Goal: Task Accomplishment & Management: Manage account settings

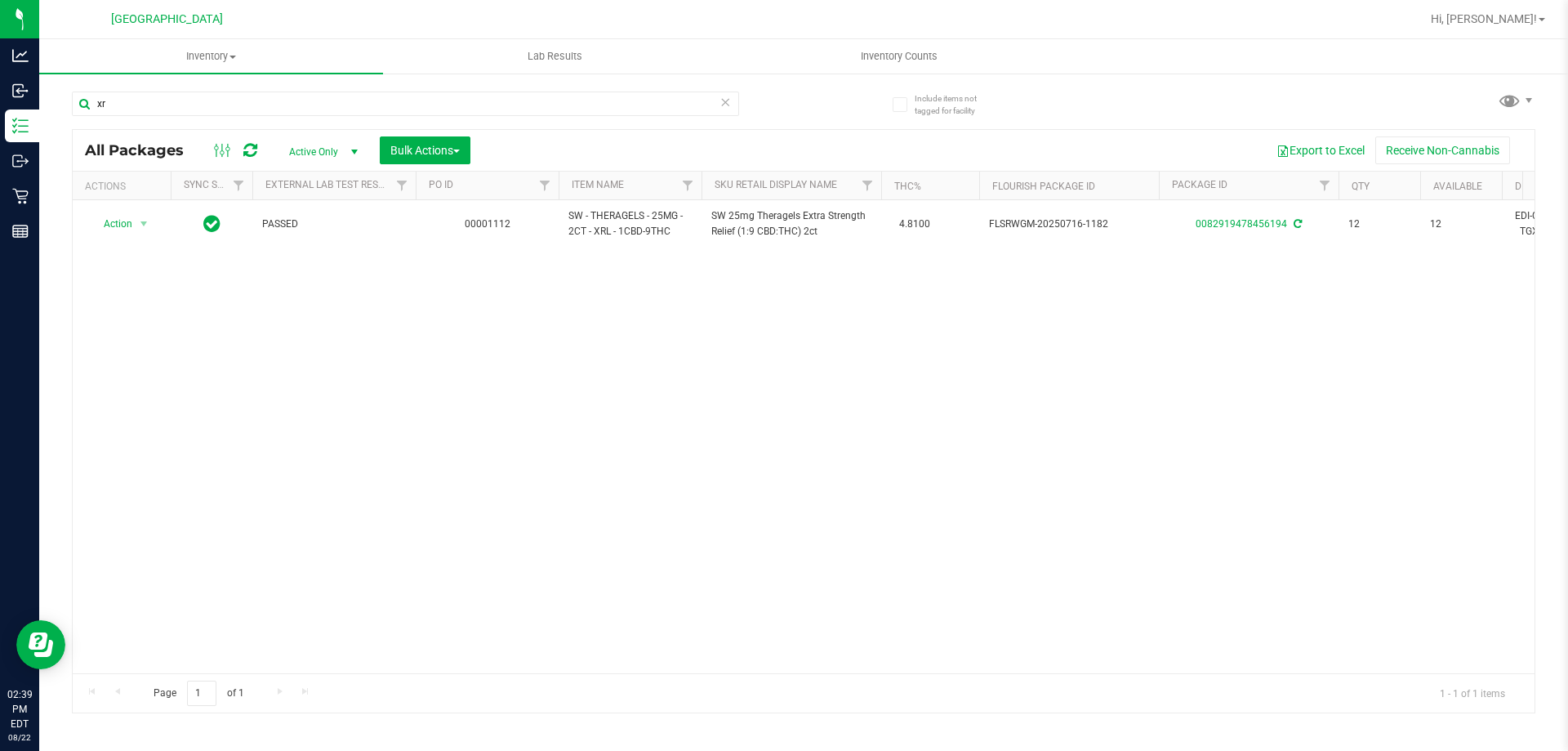
type input "x"
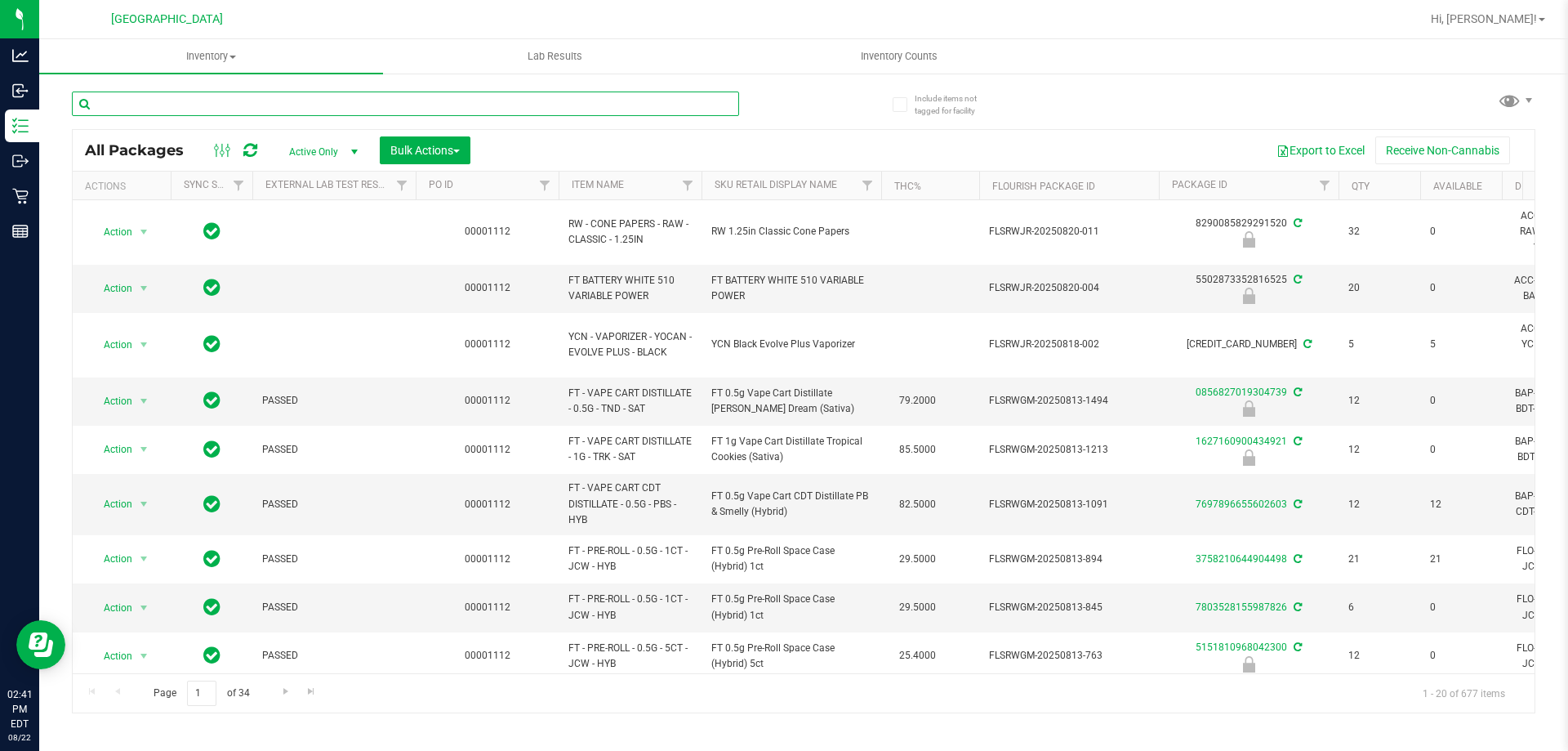
click at [505, 113] on input "text" at bounding box center [405, 104] width 667 height 25
click at [226, 116] on input "text" at bounding box center [405, 104] width 667 height 25
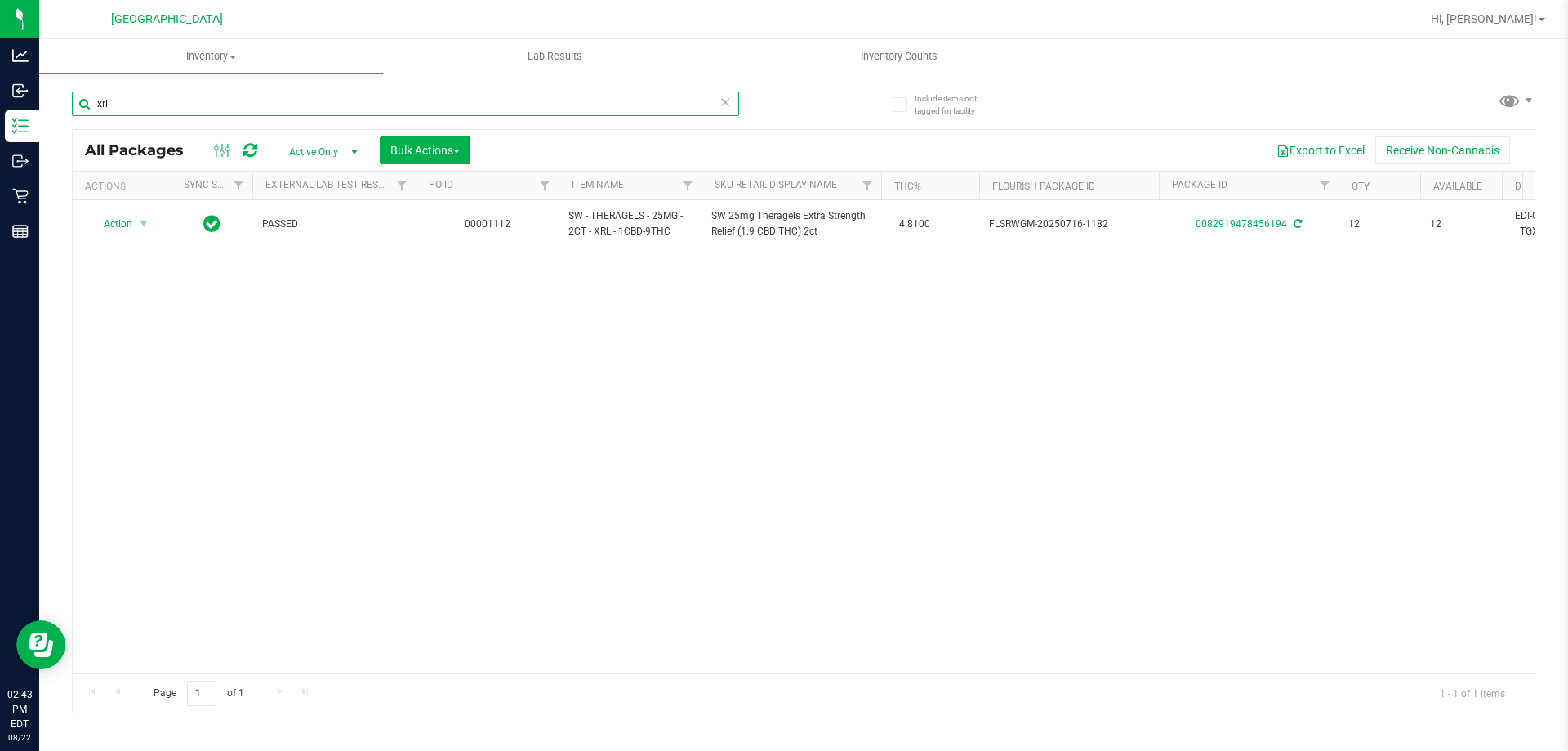
type input "xrl"
click at [722, 106] on icon at bounding box center [724, 101] width 11 height 19
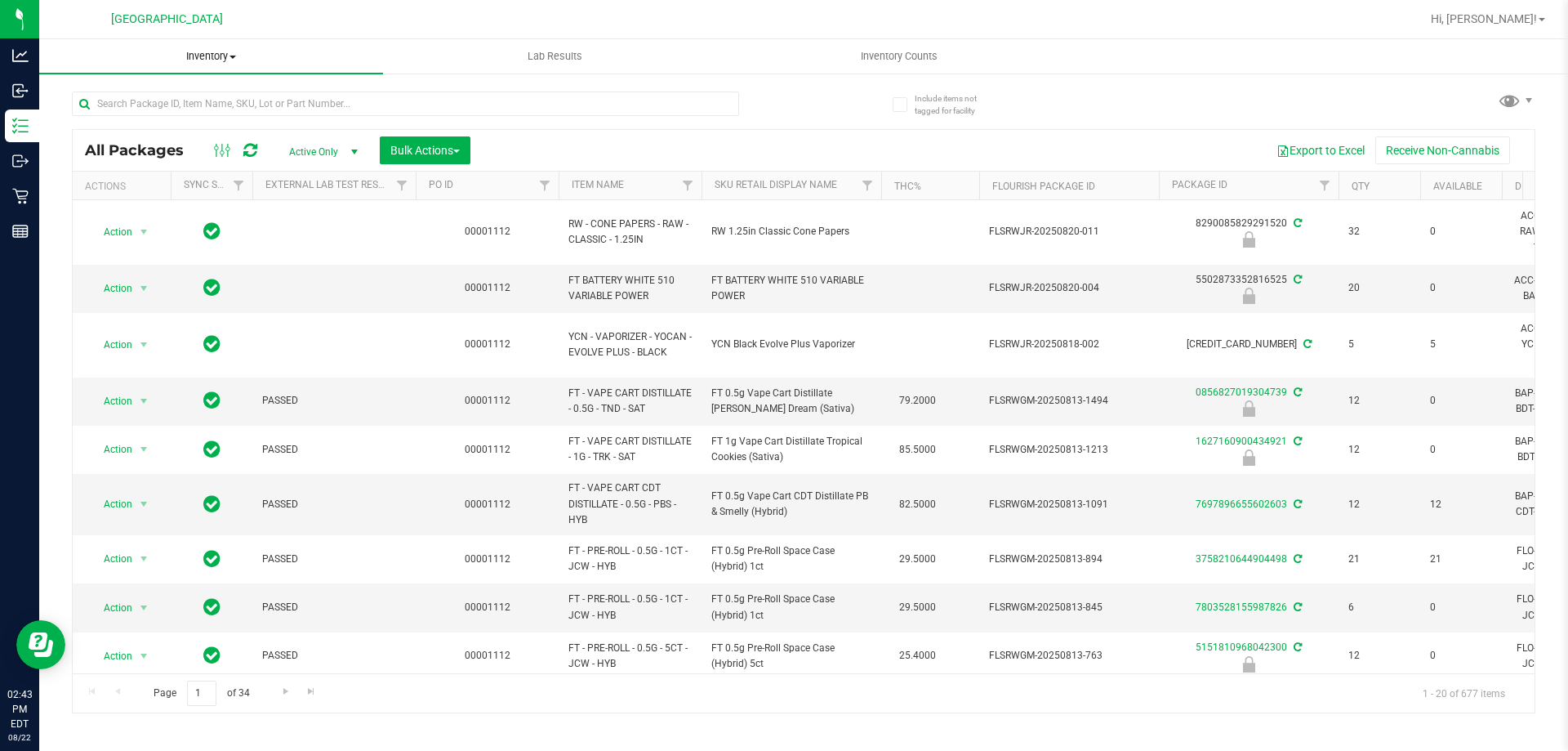
click at [366, 70] on uib-tab-heading "Inventory All packages All inventory Waste log Create inventory" at bounding box center [211, 56] width 344 height 34
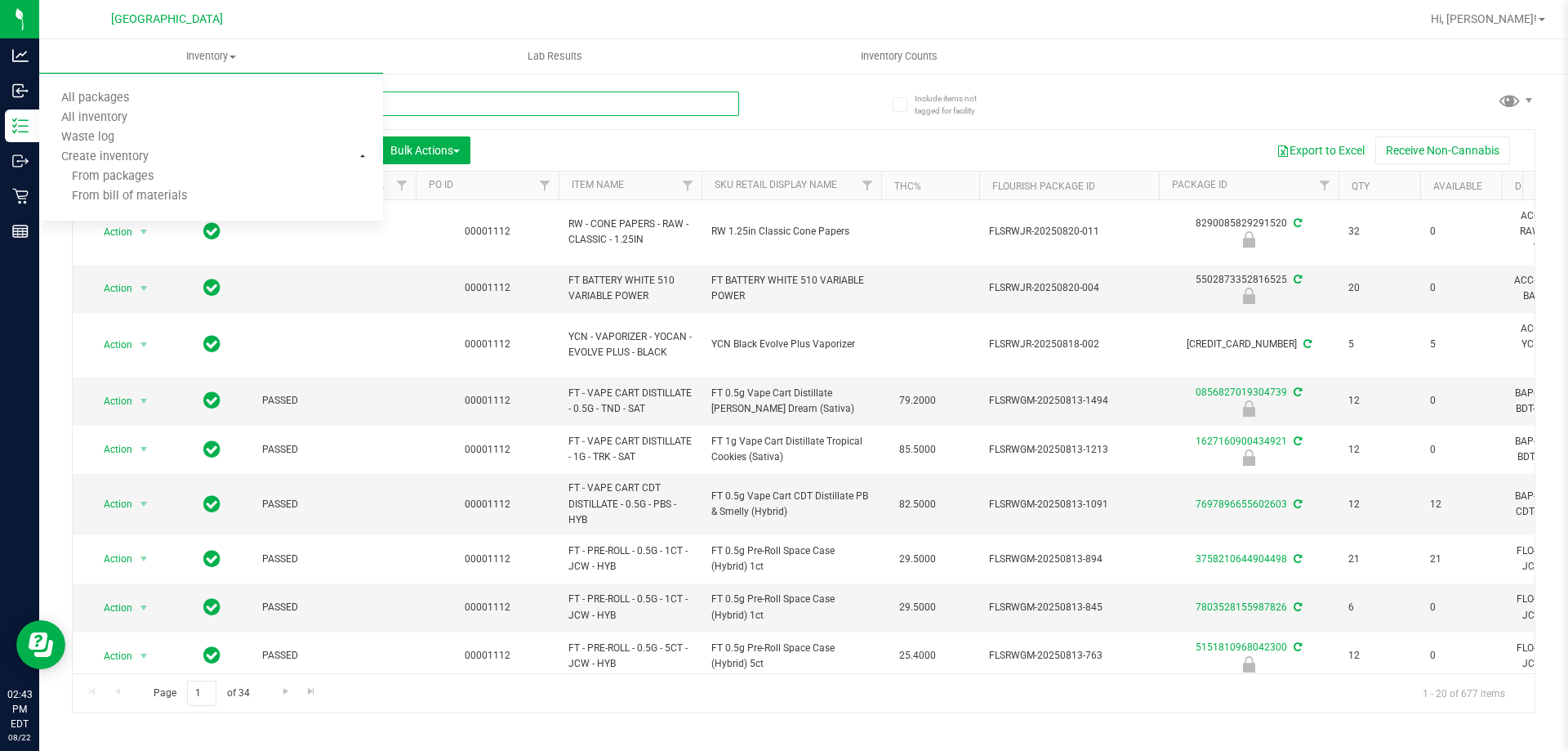
click at [494, 101] on input "text" at bounding box center [405, 104] width 667 height 25
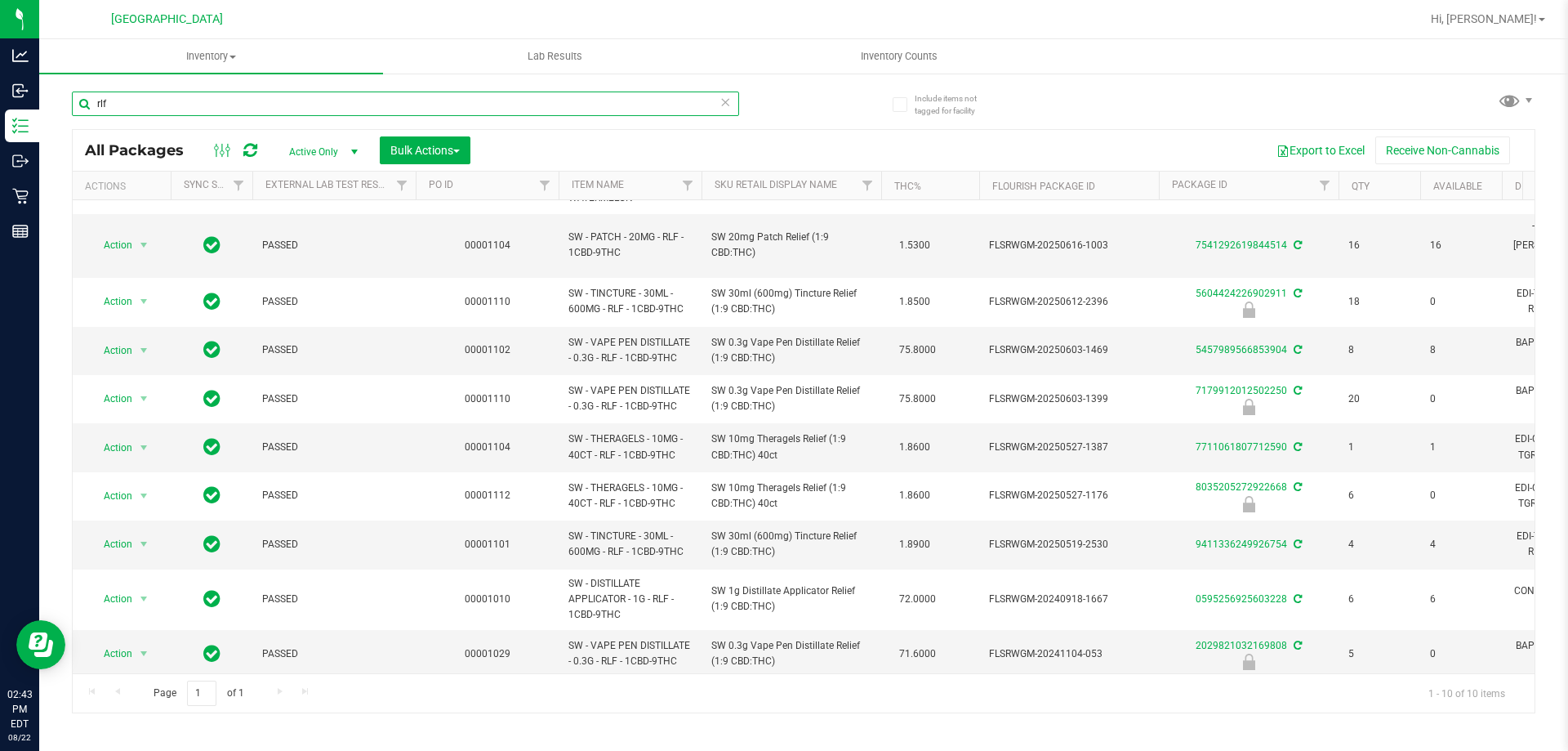
scroll to position [49, 0]
type input "rlf"
click at [724, 99] on icon at bounding box center [724, 101] width 11 height 19
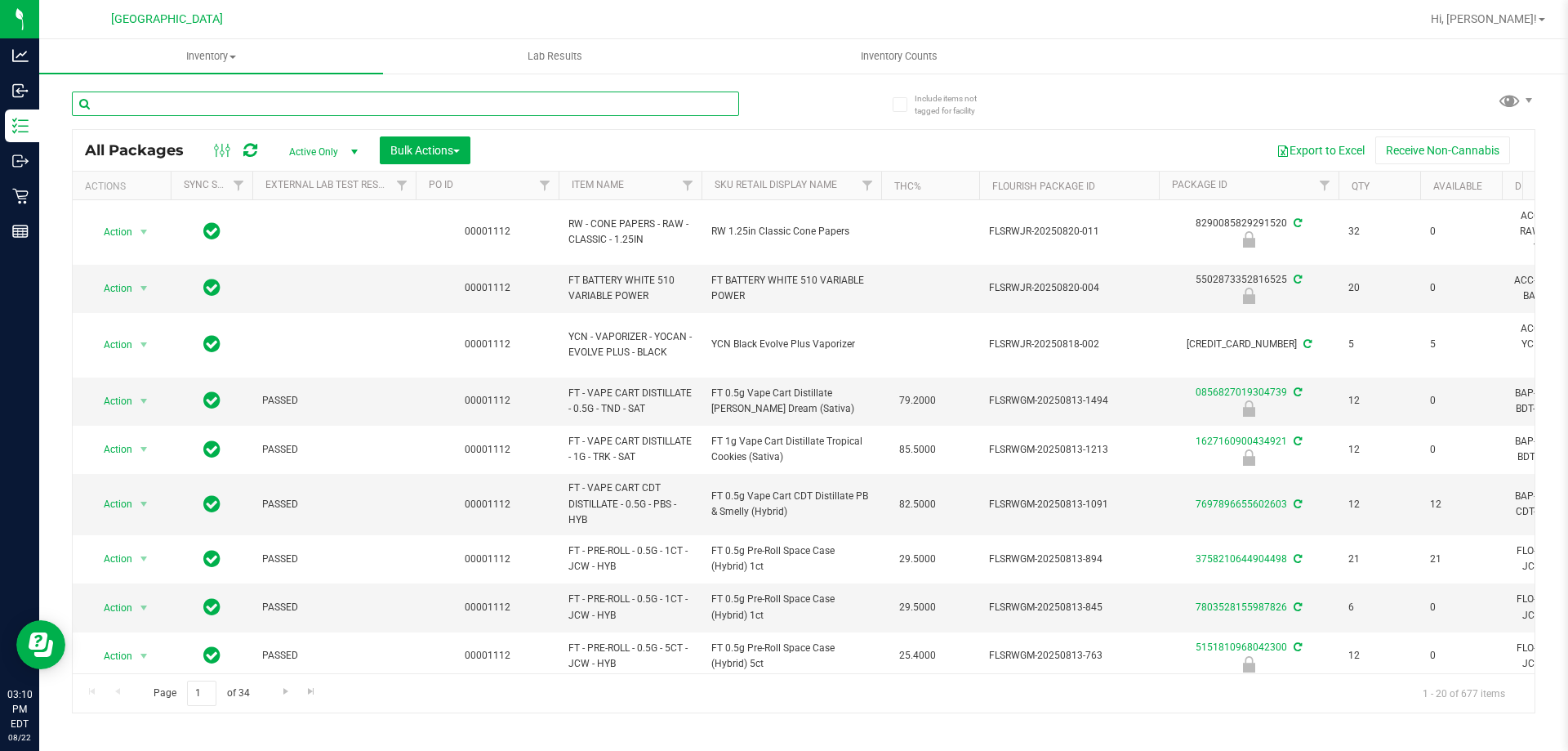
click at [328, 94] on input "text" at bounding box center [405, 104] width 667 height 25
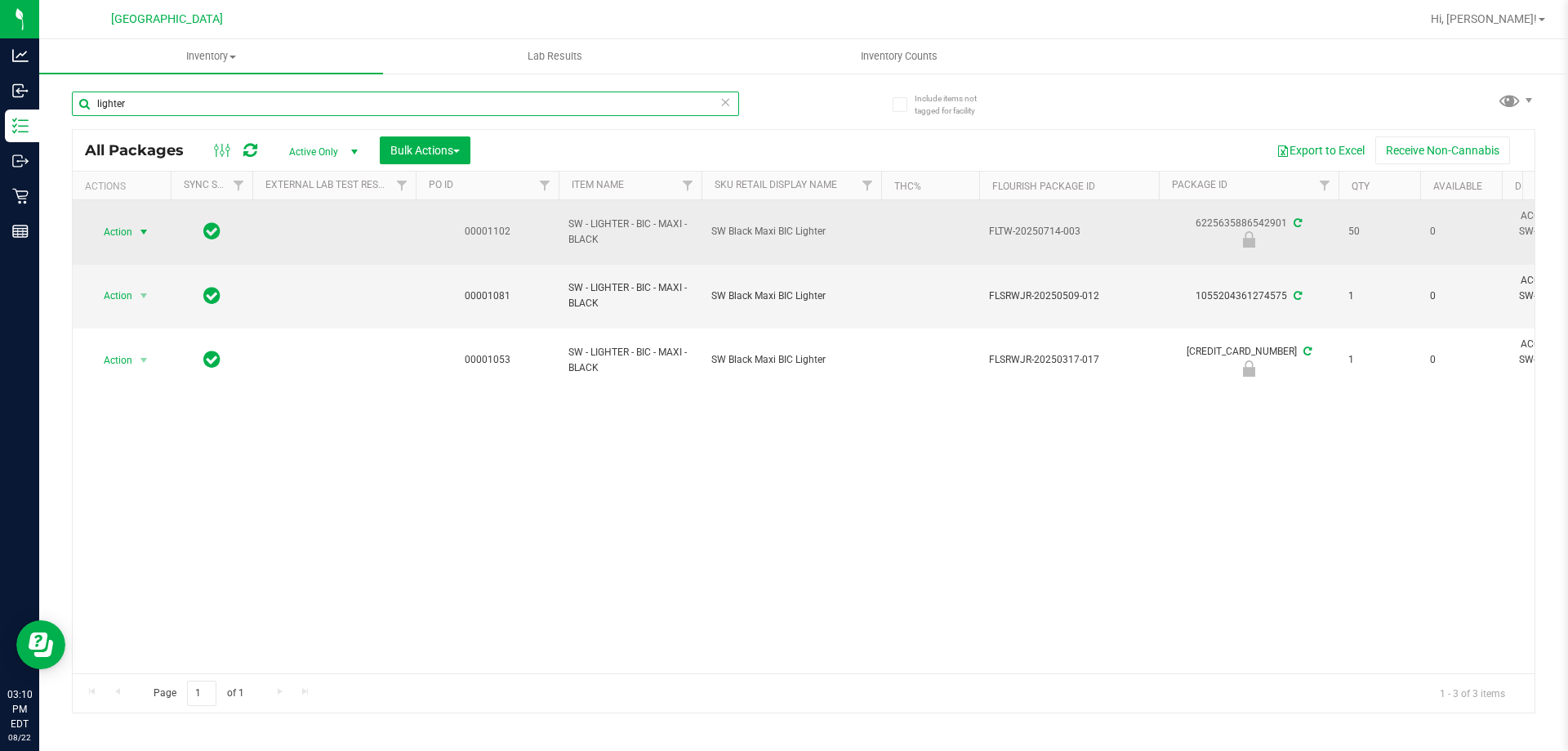
type input "lighter"
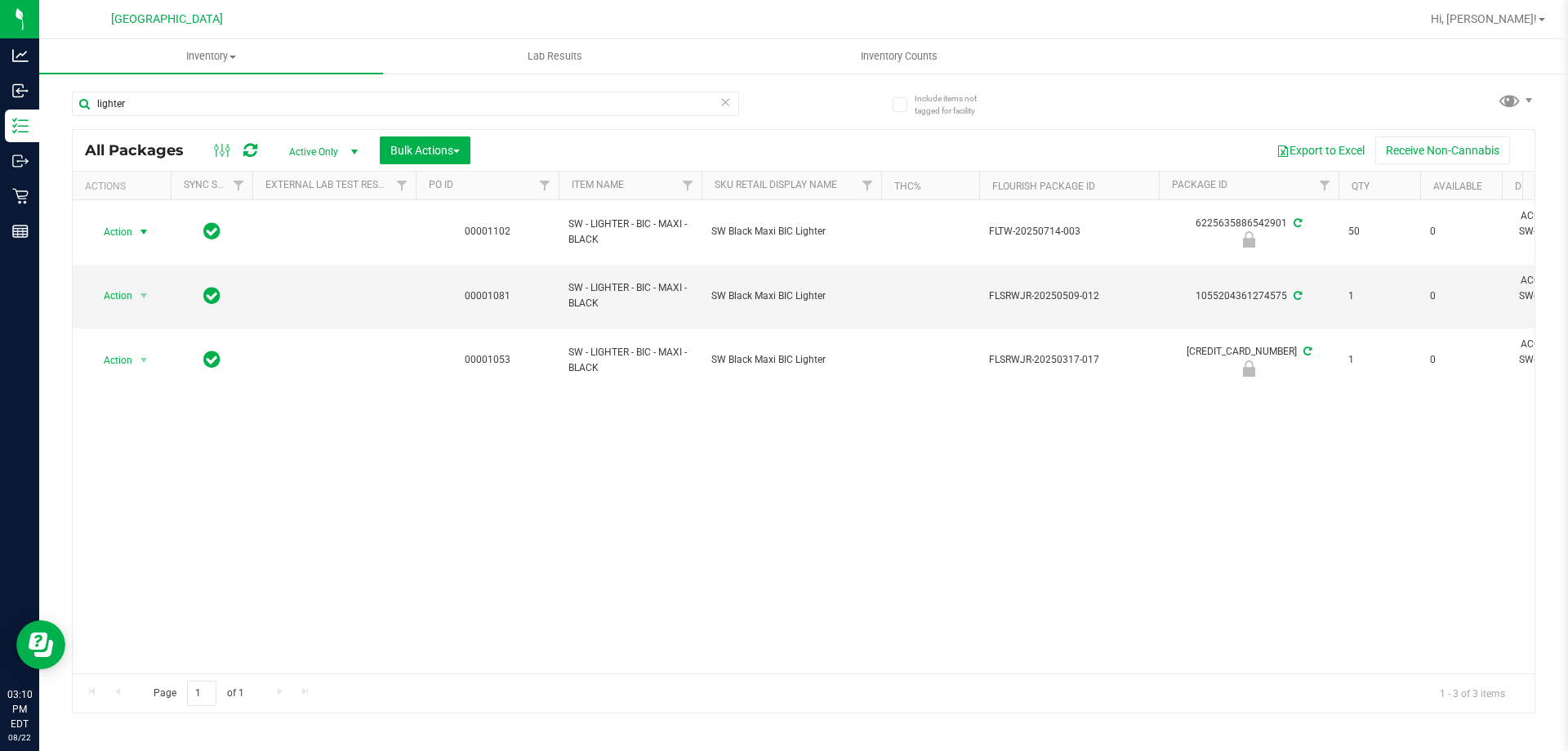
drag, startPoint x: 121, startPoint y: 224, endPoint x: 347, endPoint y: 9, distance: 311.9
click at [347, 9] on div at bounding box center [856, 19] width 1128 height 32
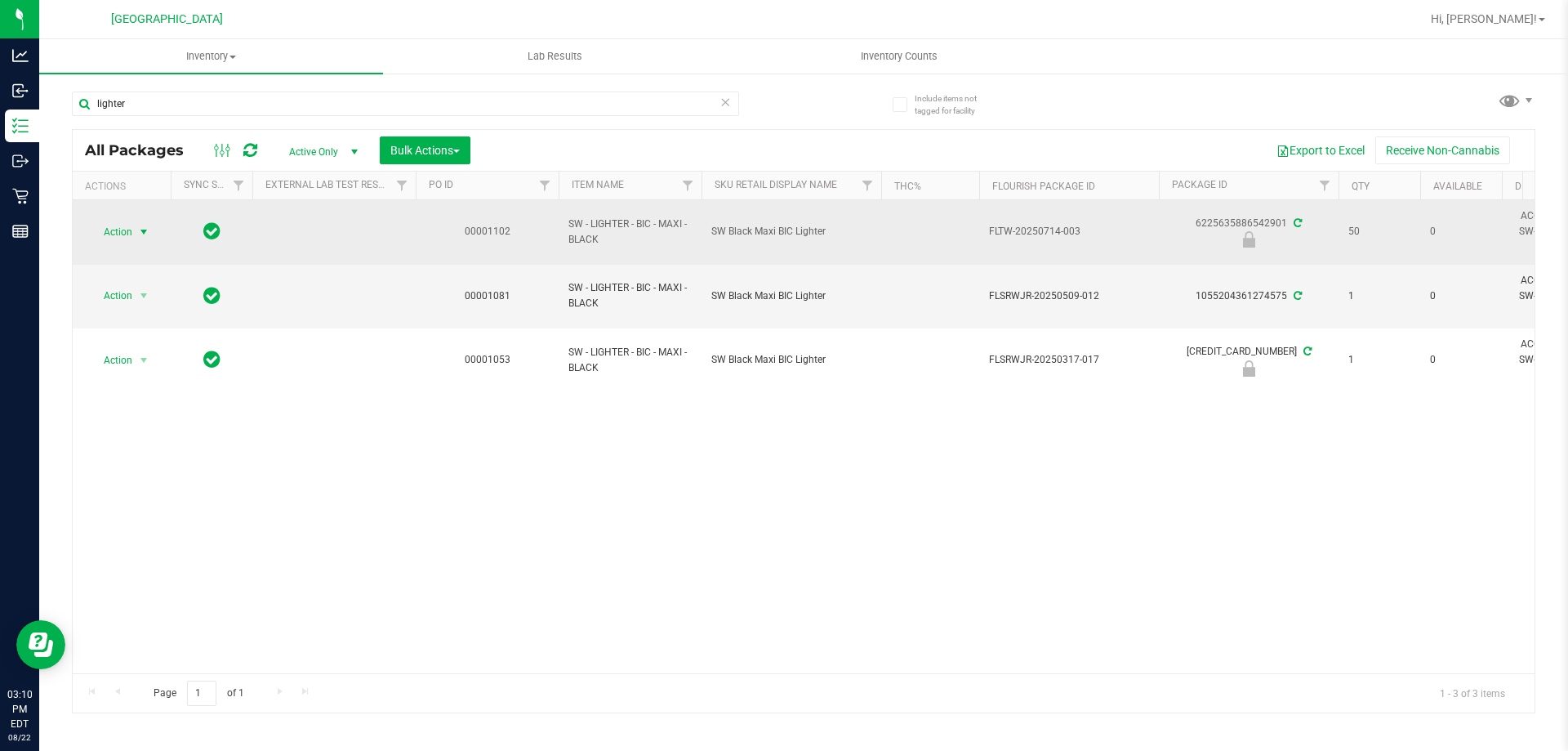
click at [125, 232] on span "Action" at bounding box center [111, 232] width 44 height 23
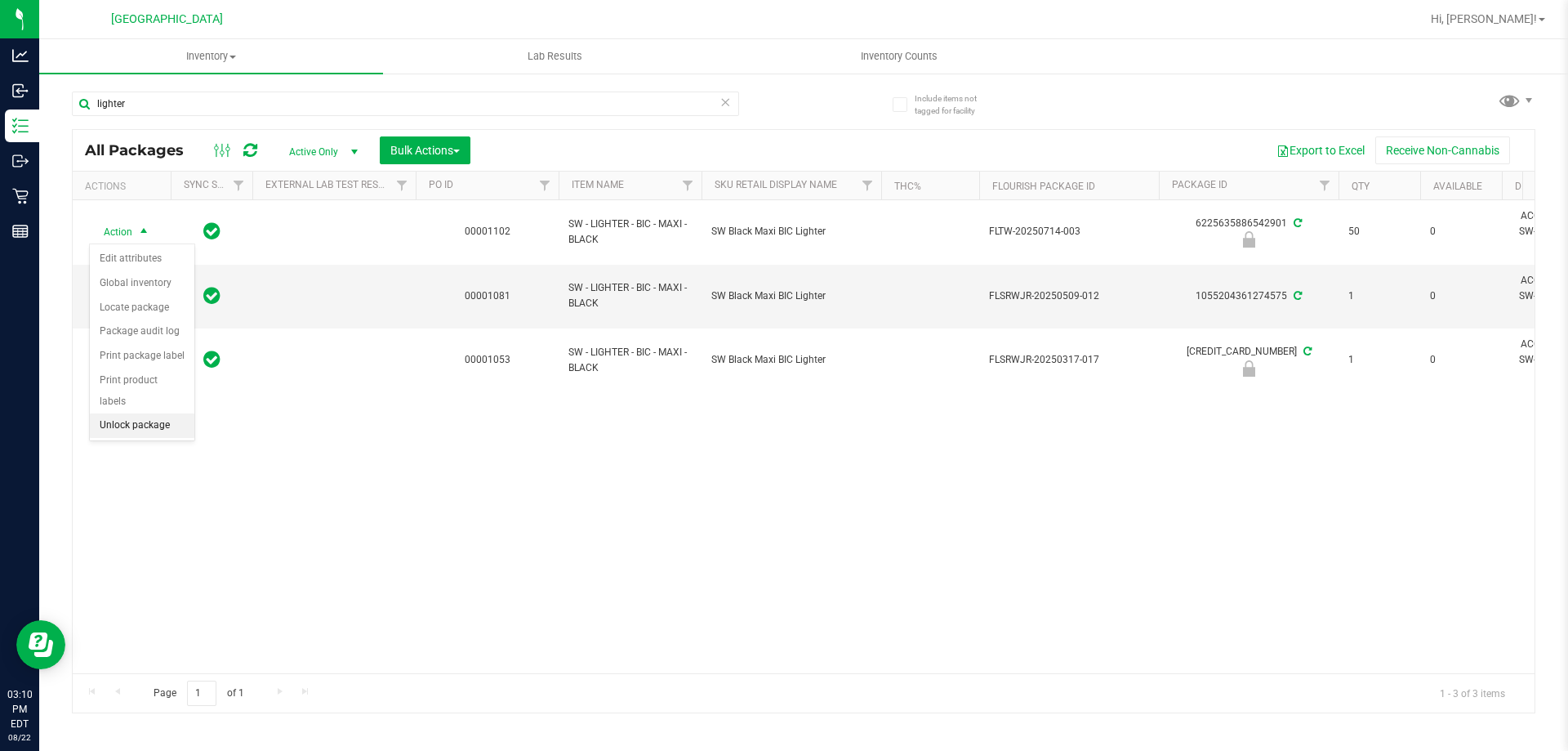
click at [148, 413] on li "Unlock package" at bounding box center [142, 425] width 104 height 25
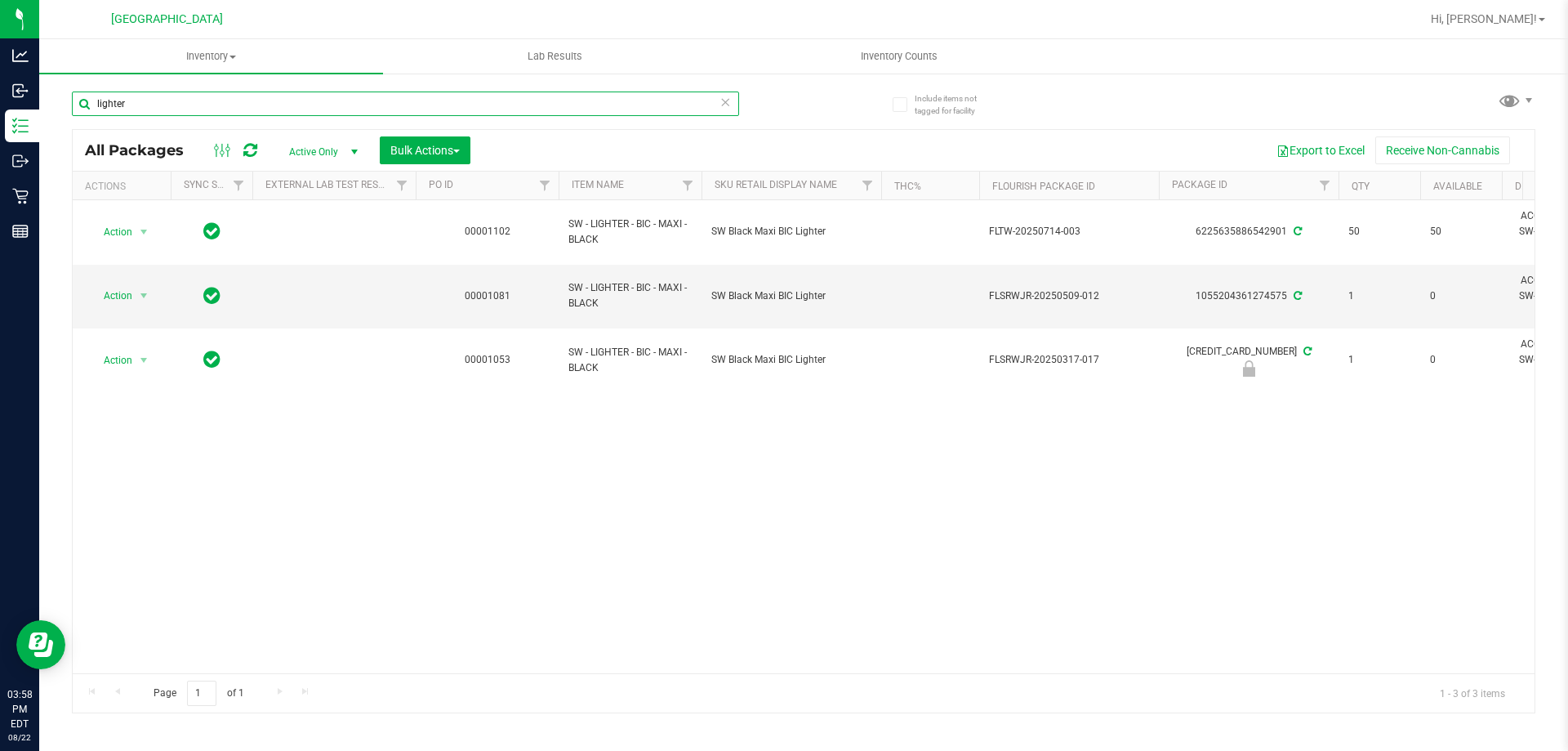
drag, startPoint x: 287, startPoint y: 104, endPoint x: 0, endPoint y: -3, distance: 306.3
click at [0, 0] on html "Analytics Inbound Inventory Outbound Retail Reports 03:58 PM EDT 08/22/2025 08/…" at bounding box center [784, 375] width 1568 height 751
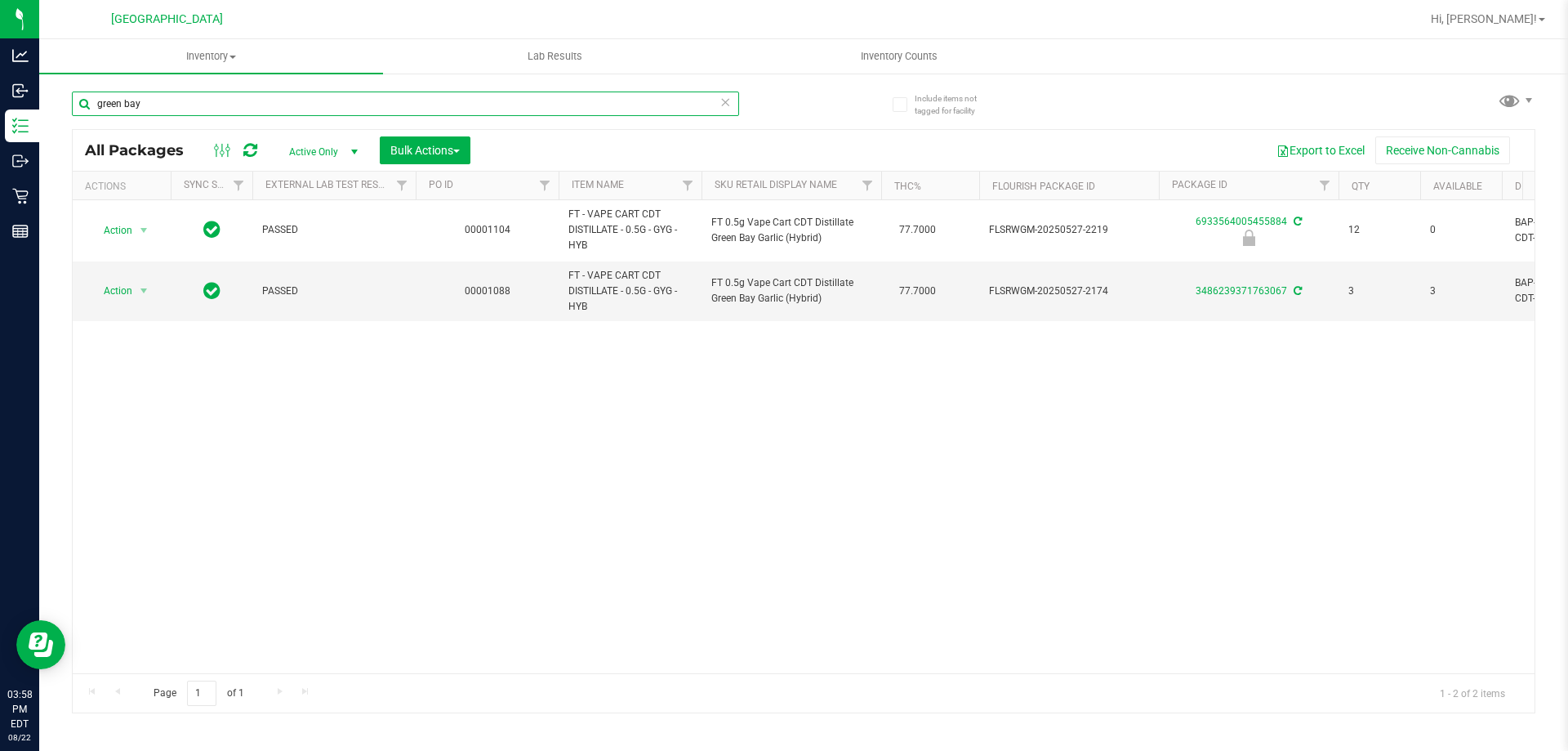
type input "green bay"
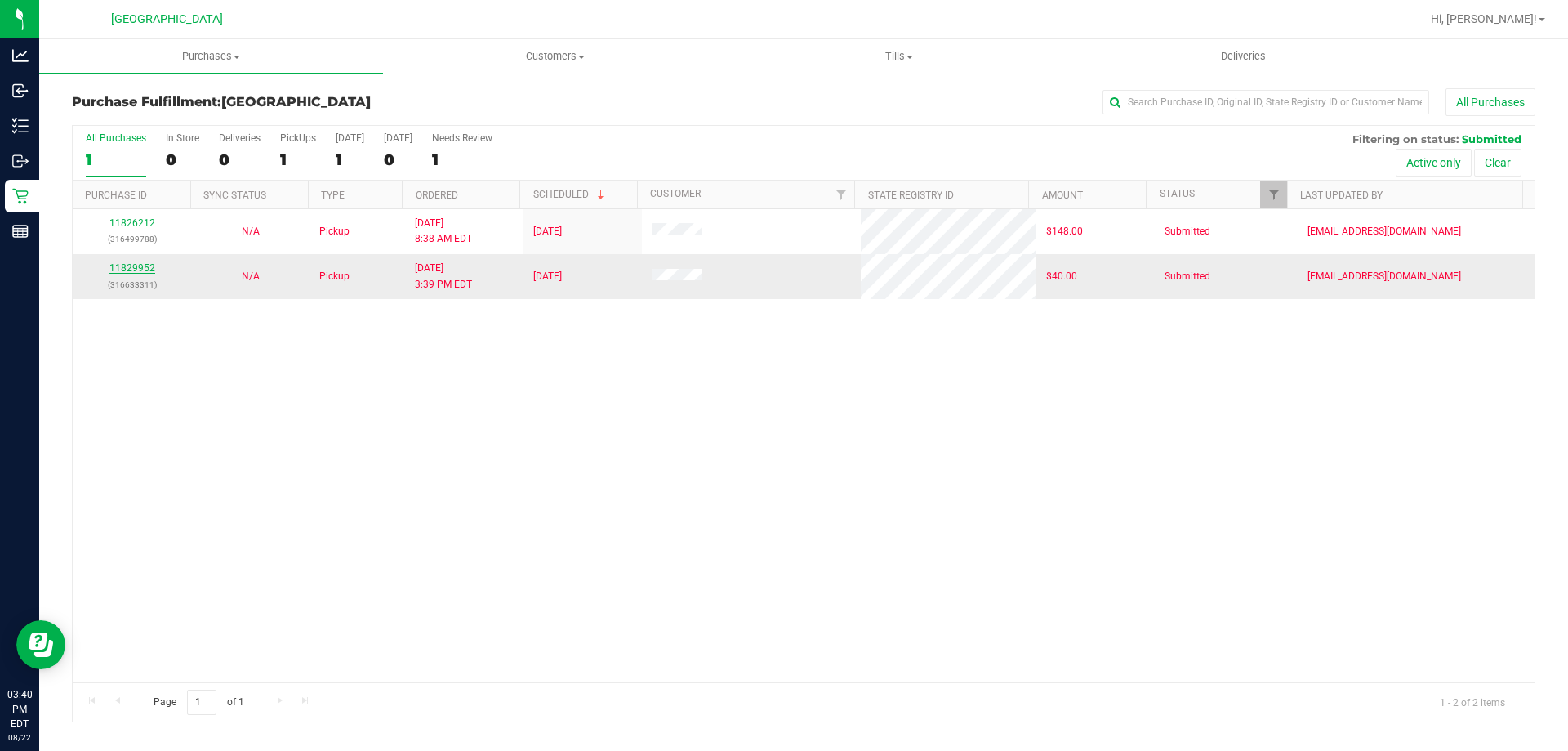
click at [146, 263] on link "11829952" at bounding box center [132, 267] width 46 height 11
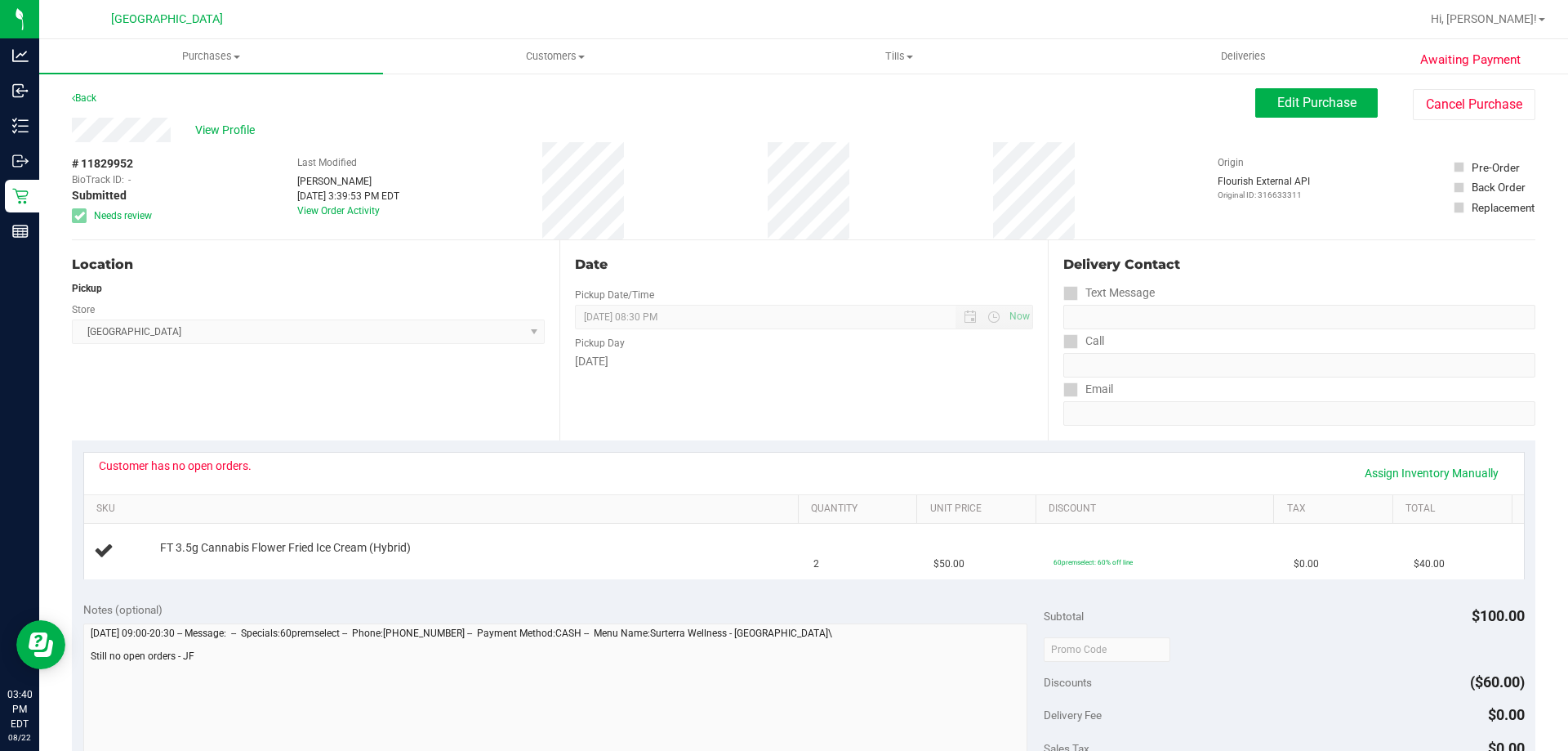
click at [263, 122] on div "View Profile" at bounding box center [663, 130] width 1183 height 25
click at [243, 124] on span "View Profile" at bounding box center [228, 130] width 65 height 17
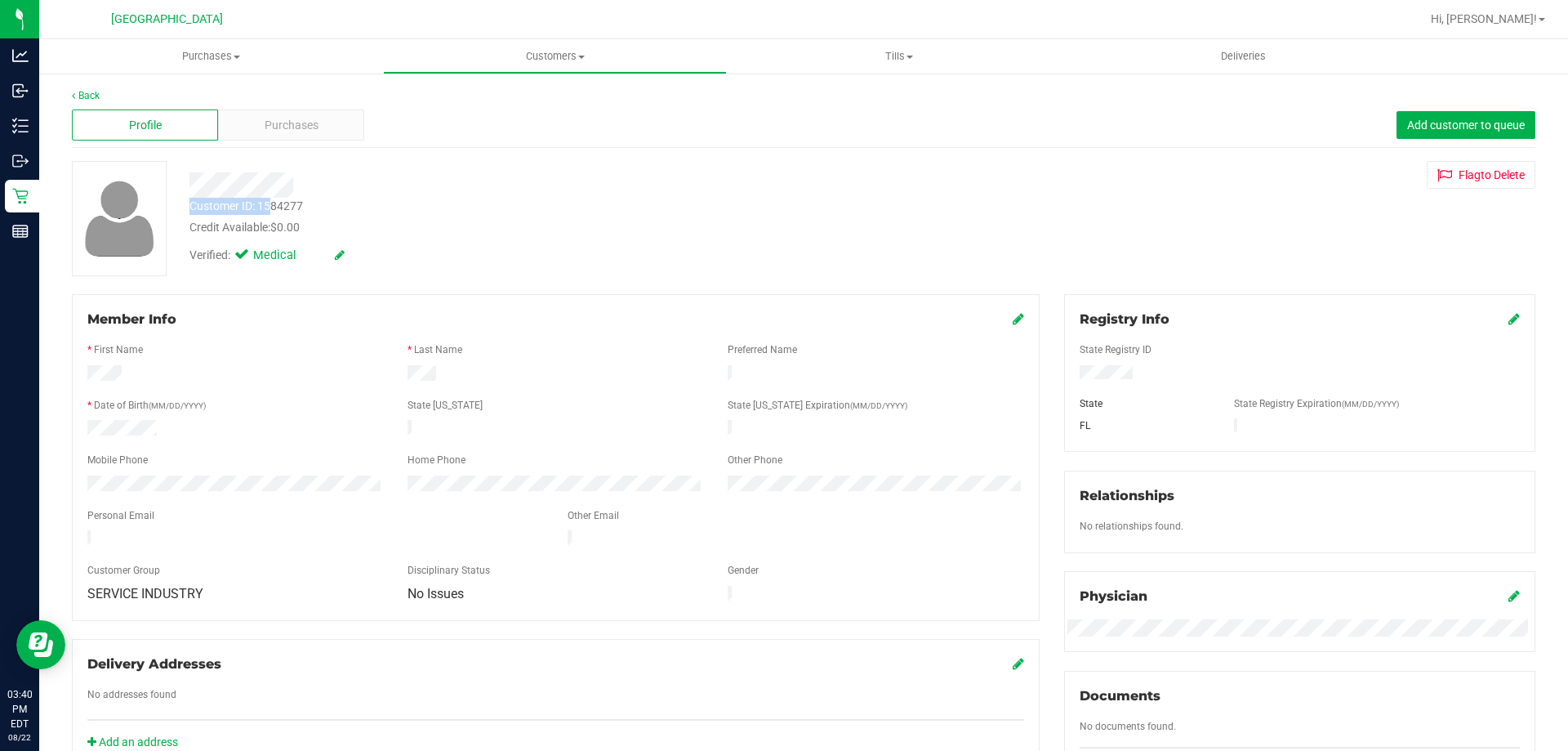
drag, startPoint x: 311, startPoint y: 196, endPoint x: 273, endPoint y: 202, distance: 38.5
click at [273, 202] on div "Customer ID: 1584277 Credit Available: $0.00 Verified: Medical" at bounding box center [549, 216] width 744 height 111
click at [308, 208] on div "Customer ID: 1584277 Credit Available: $0.00" at bounding box center [549, 217] width 744 height 39
drag, startPoint x: 308, startPoint y: 208, endPoint x: 272, endPoint y: 201, distance: 36.7
click at [272, 201] on div "Customer ID: 1584277 Credit Available: $0.00" at bounding box center [549, 217] width 744 height 39
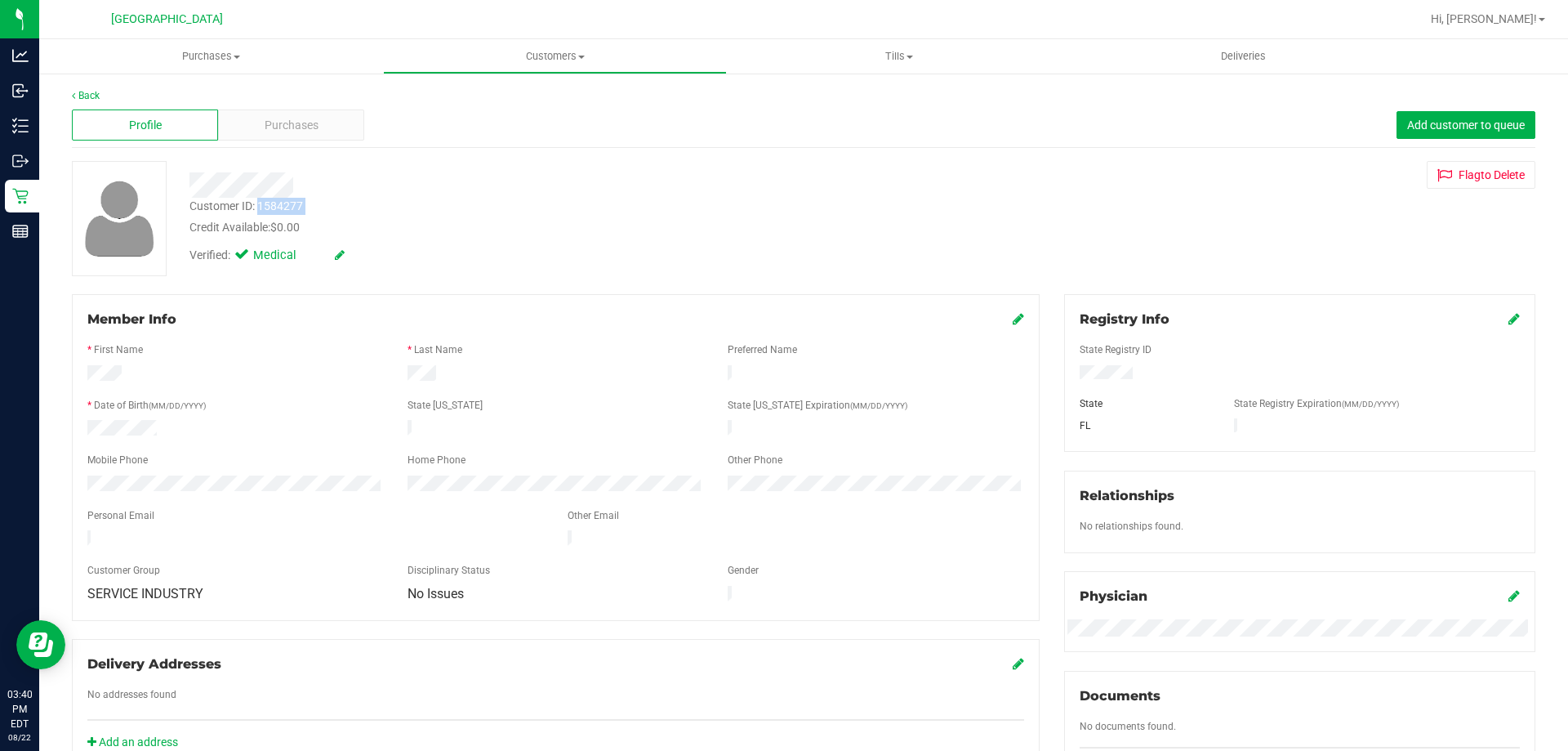
copy div "1584277"
click at [209, 60] on span "Purchases" at bounding box center [211, 56] width 344 height 15
click at [143, 108] on li "Summary of purchases" at bounding box center [211, 99] width 344 height 19
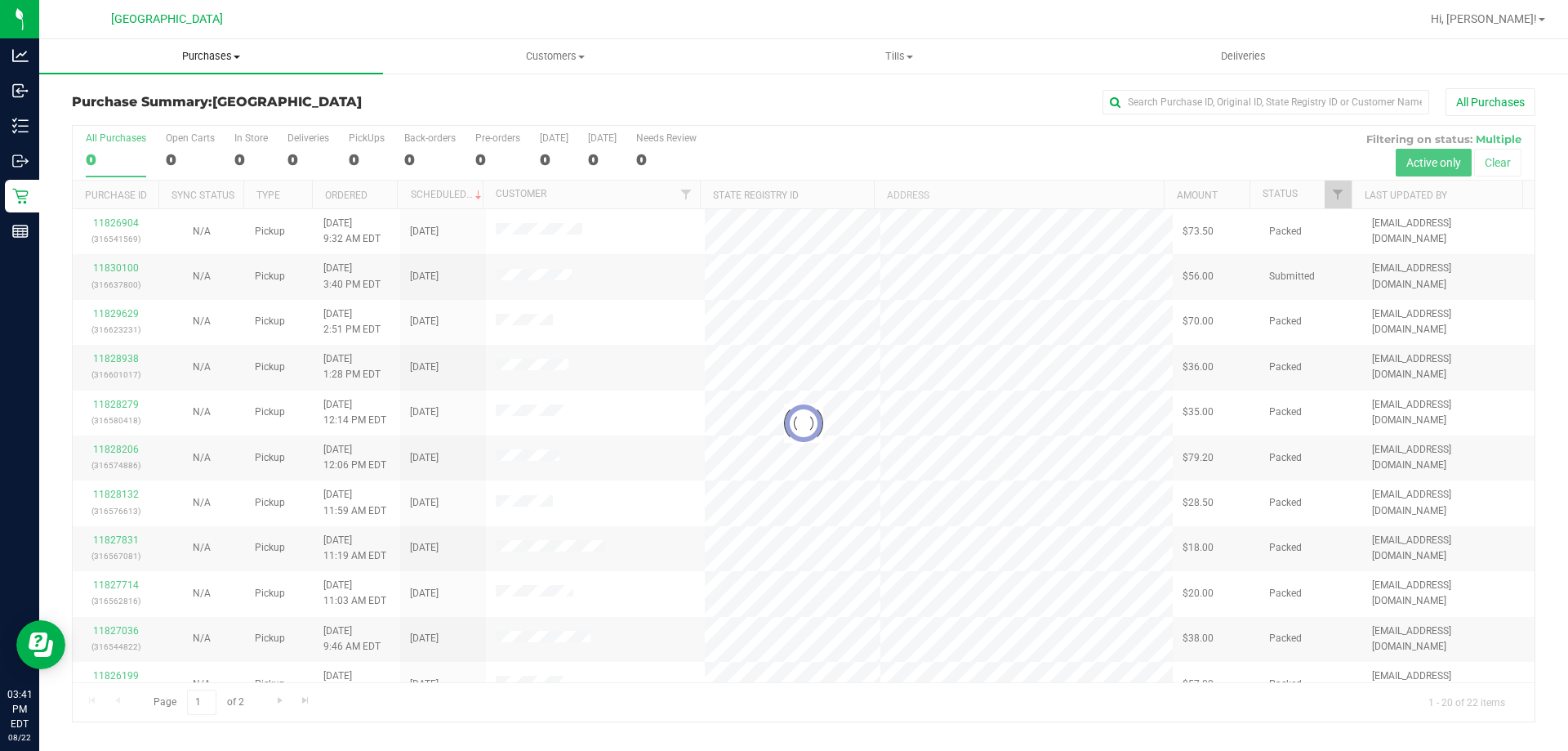
click at [211, 52] on span "Purchases" at bounding box center [211, 56] width 344 height 15
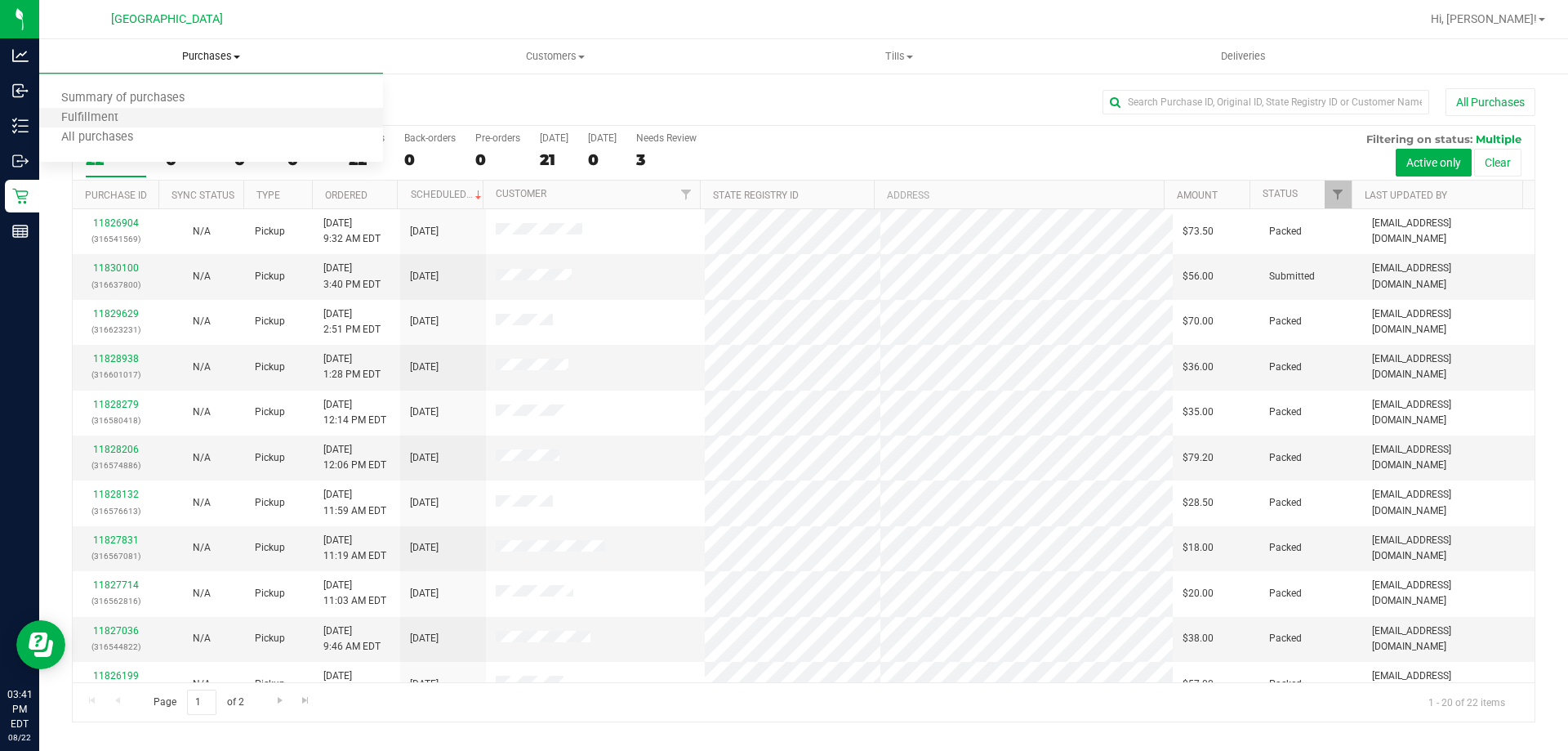
click at [162, 111] on li "Fulfillment" at bounding box center [211, 118] width 344 height 19
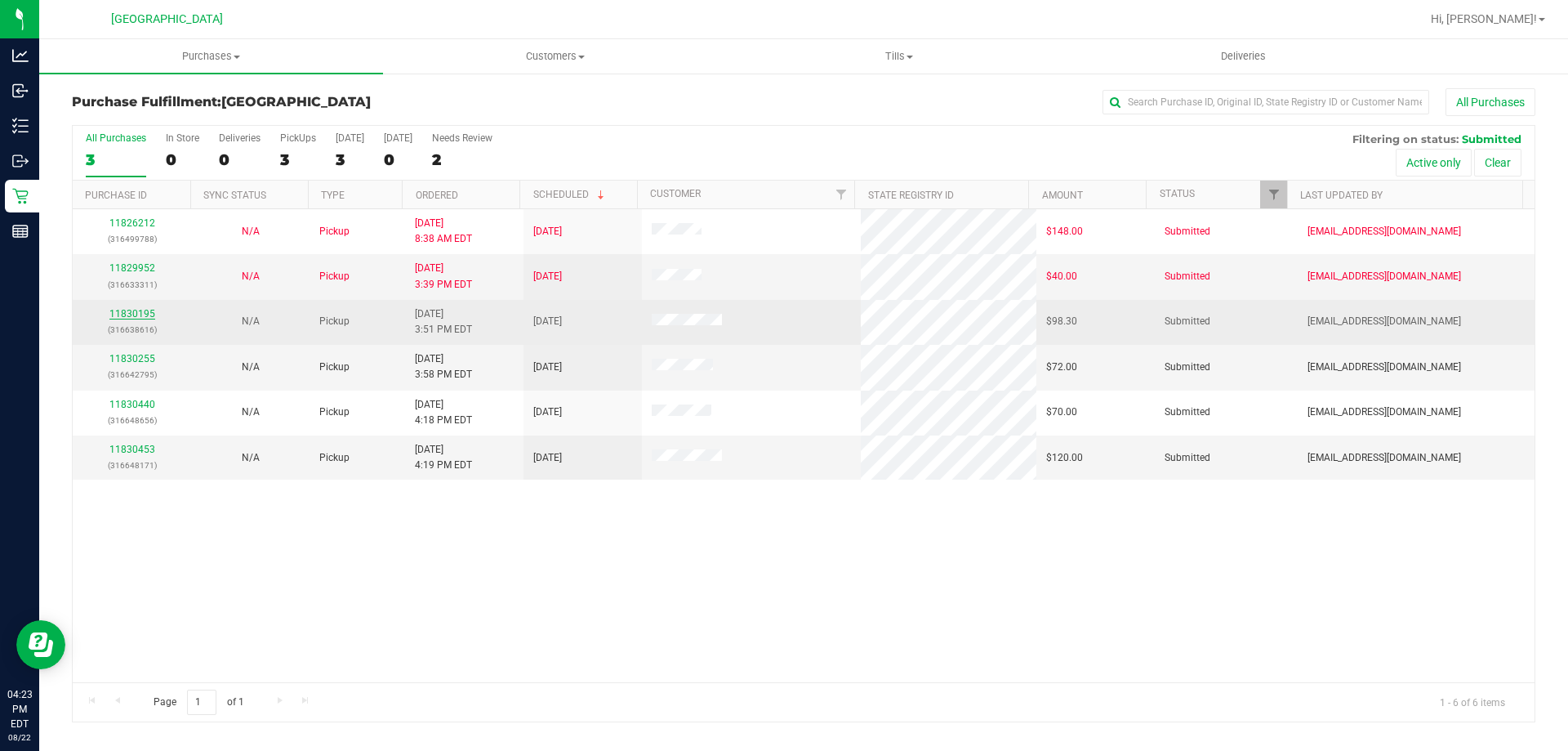
click at [132, 313] on link "11830195" at bounding box center [132, 313] width 46 height 11
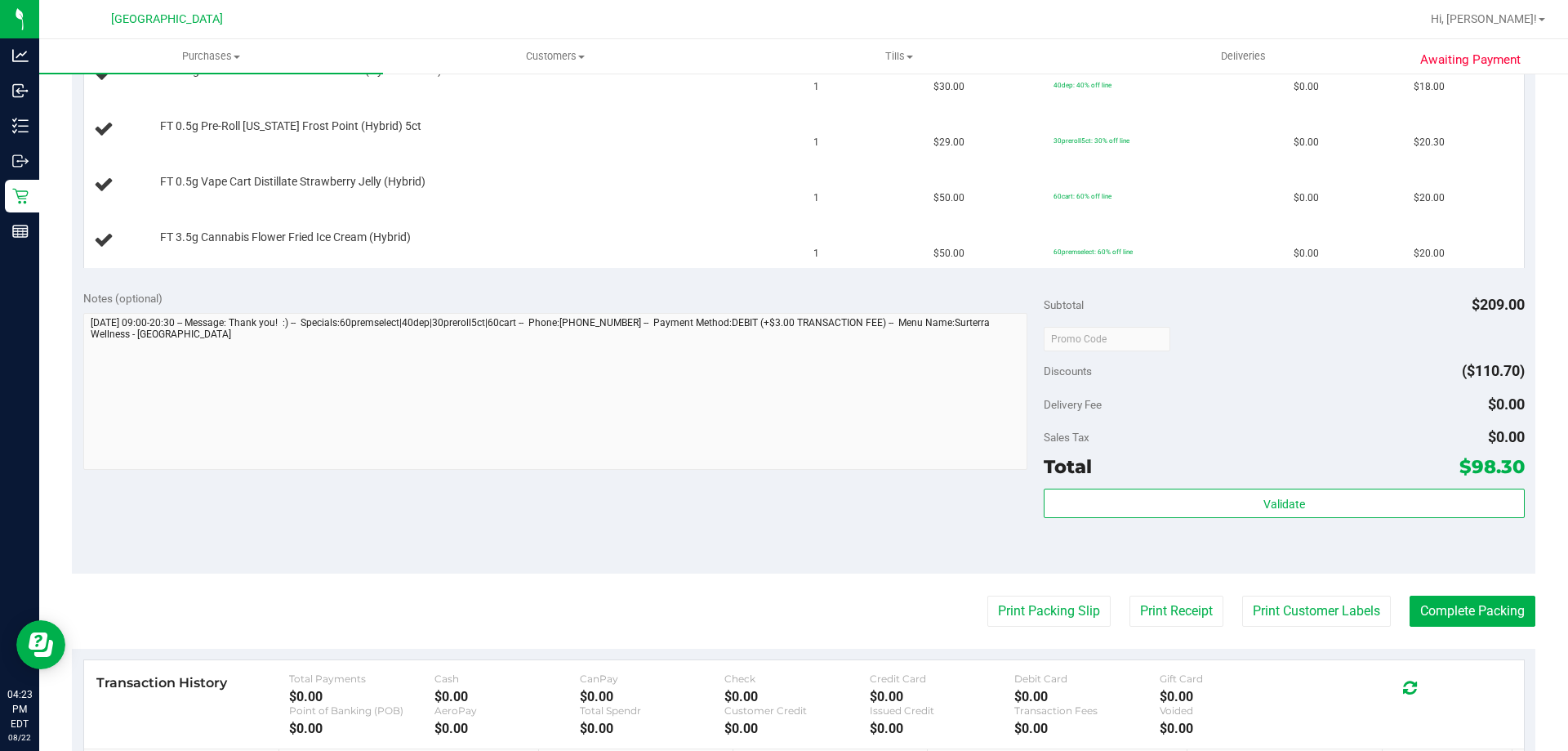
scroll to position [543, 0]
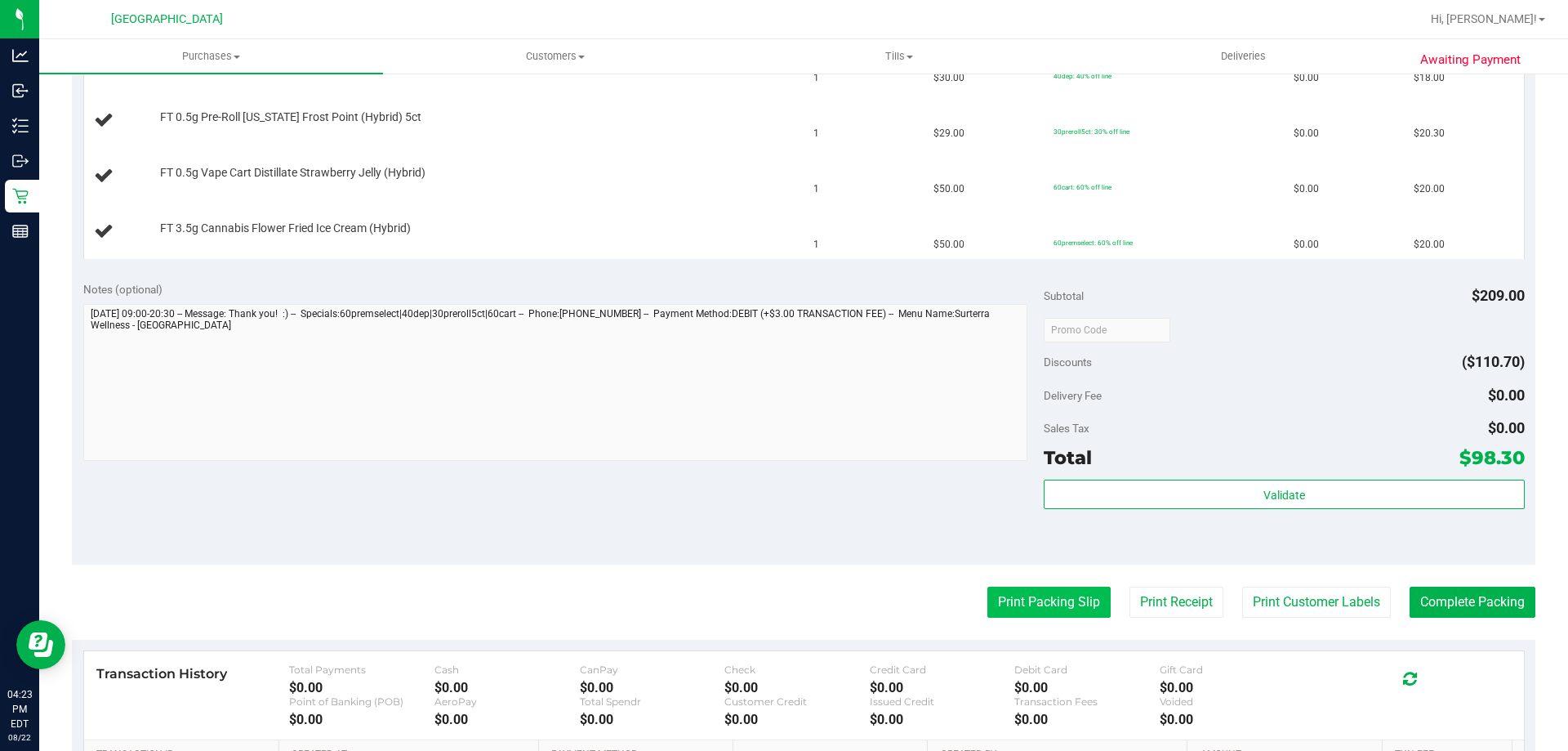
click at [1040, 614] on button "Print Packing Slip" at bounding box center [1049, 602] width 124 height 31
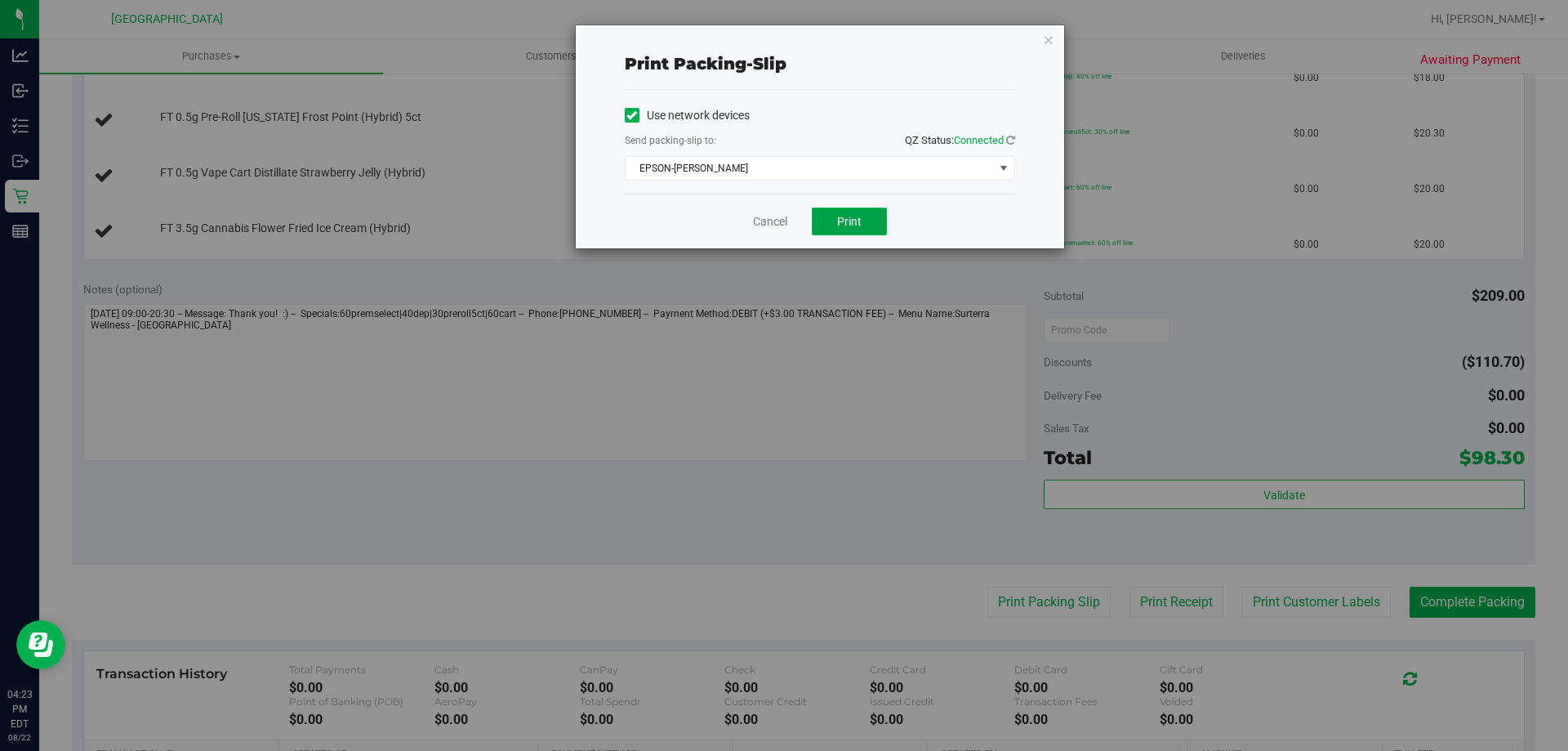
click at [850, 233] on button "Print" at bounding box center [849, 221] width 75 height 27
click at [769, 224] on link "Cancel" at bounding box center [769, 222] width 34 height 17
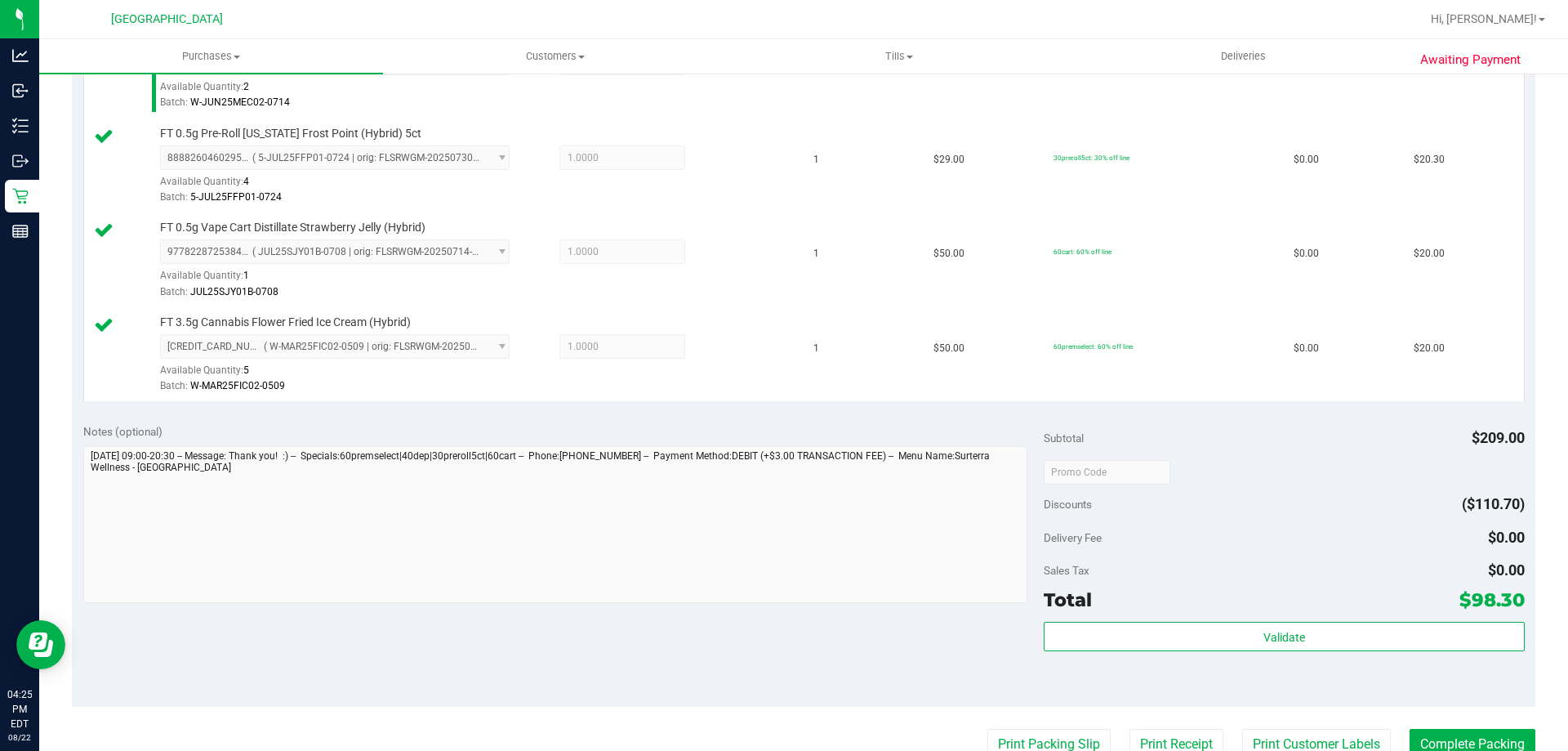
scroll to position [669, 0]
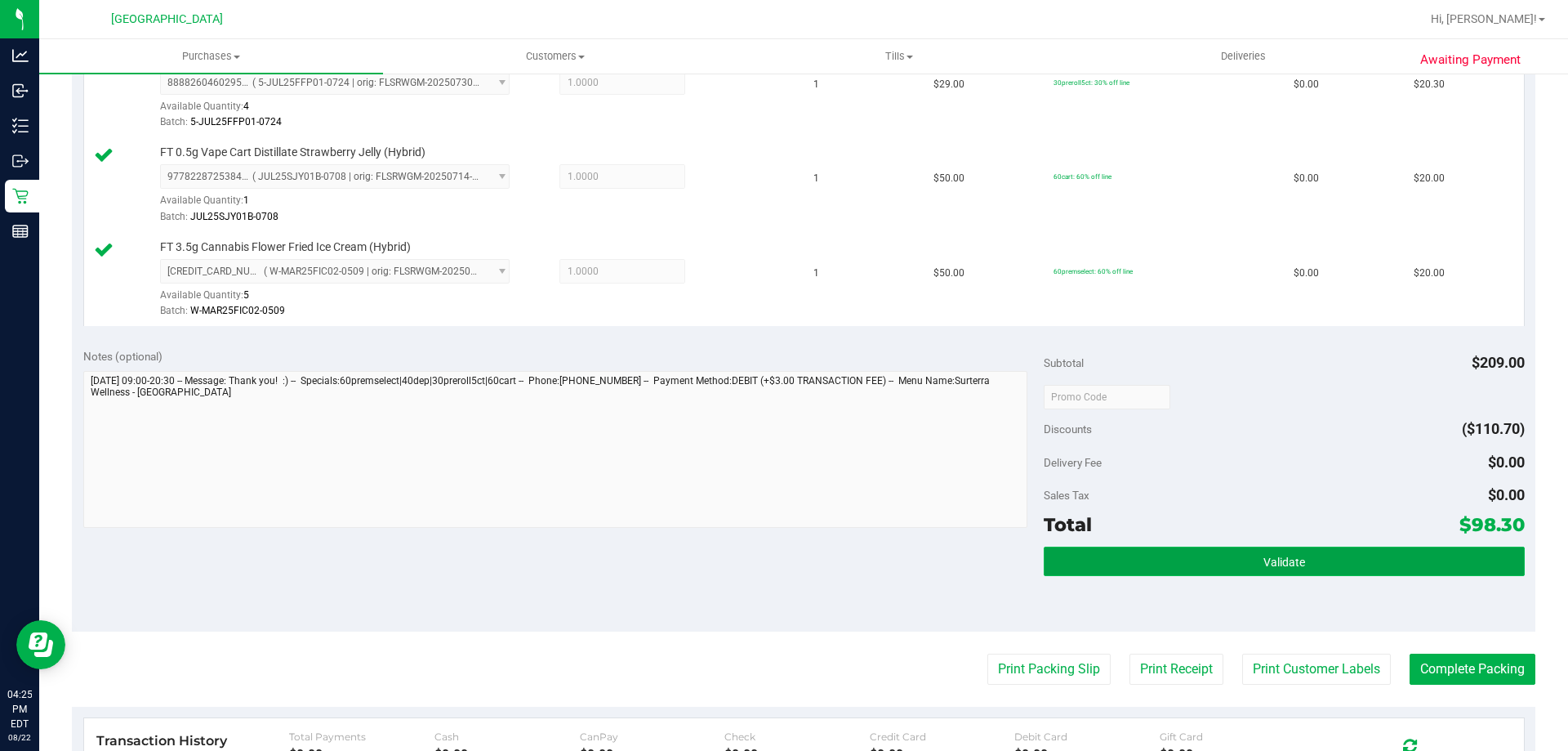
click at [1280, 550] on button "Validate" at bounding box center [1284, 560] width 480 height 29
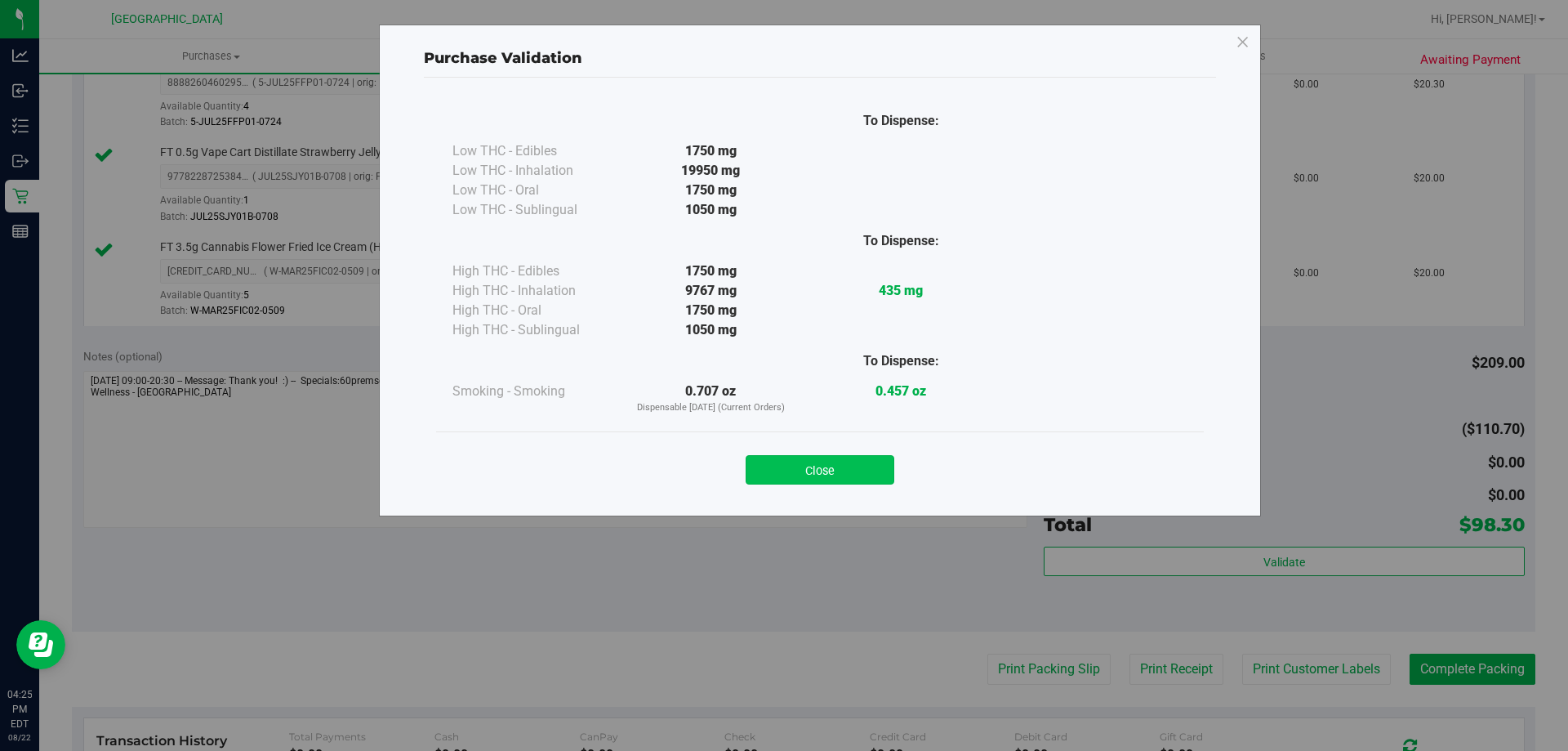
click at [833, 464] on button "Close" at bounding box center [820, 469] width 148 height 29
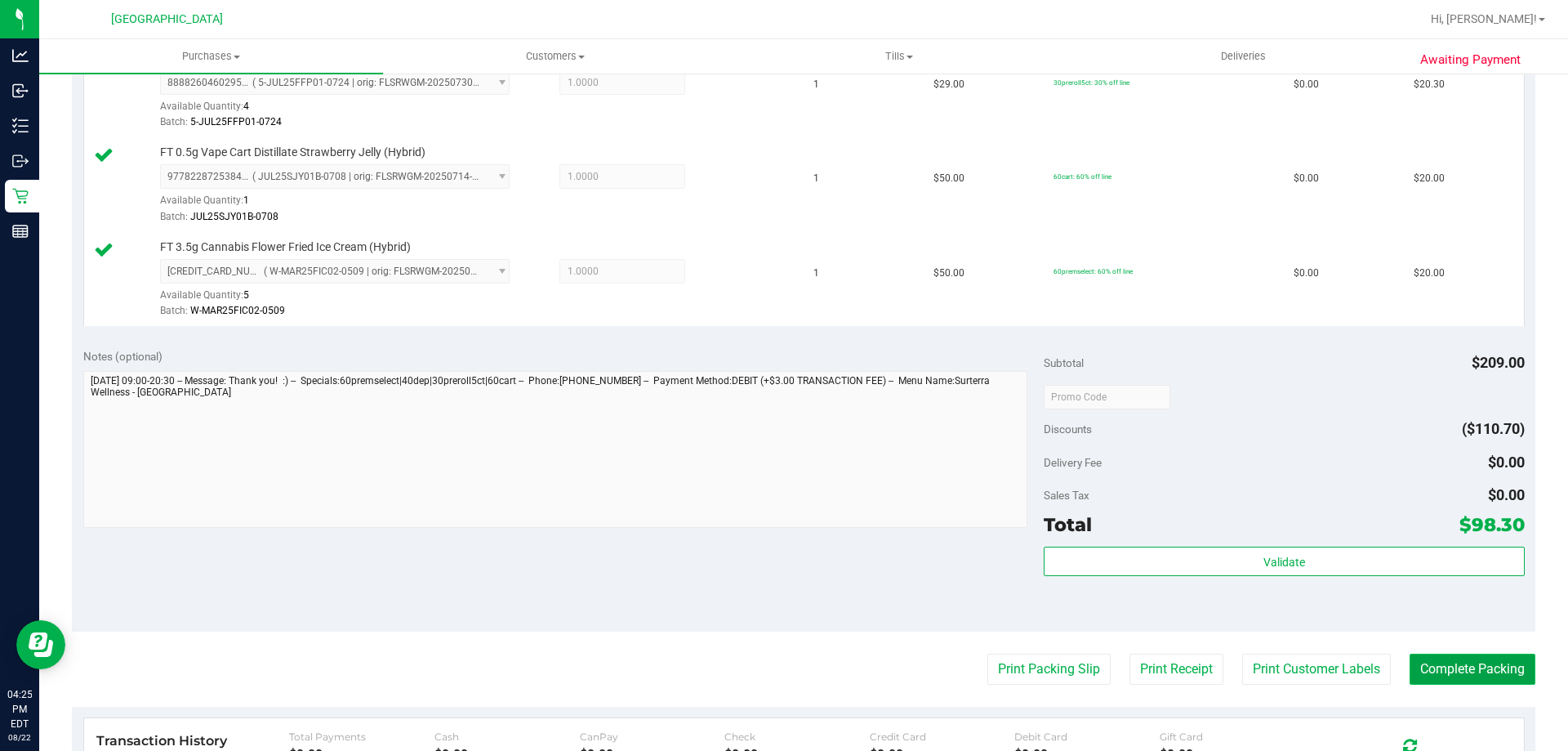
click at [1494, 672] on button "Complete Packing" at bounding box center [1473, 668] width 126 height 31
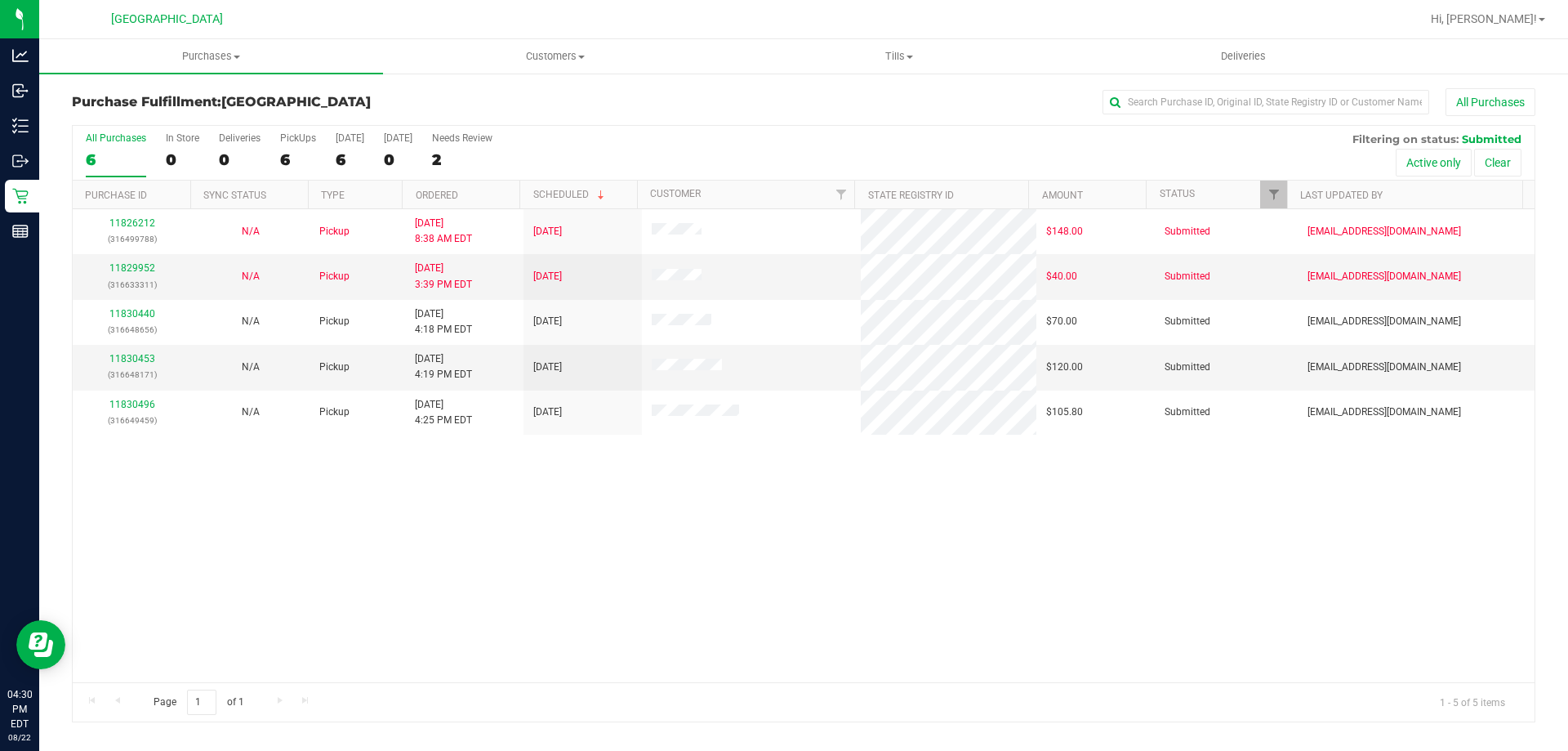
click at [548, 585] on div "11826212 (316499788) N/A Pickup 8/22/2025 8:38 AM EDT 8/22/2025 $148.00 Submitt…" at bounding box center [803, 446] width 1462 height 473
click at [134, 353] on link "11830453" at bounding box center [132, 358] width 46 height 11
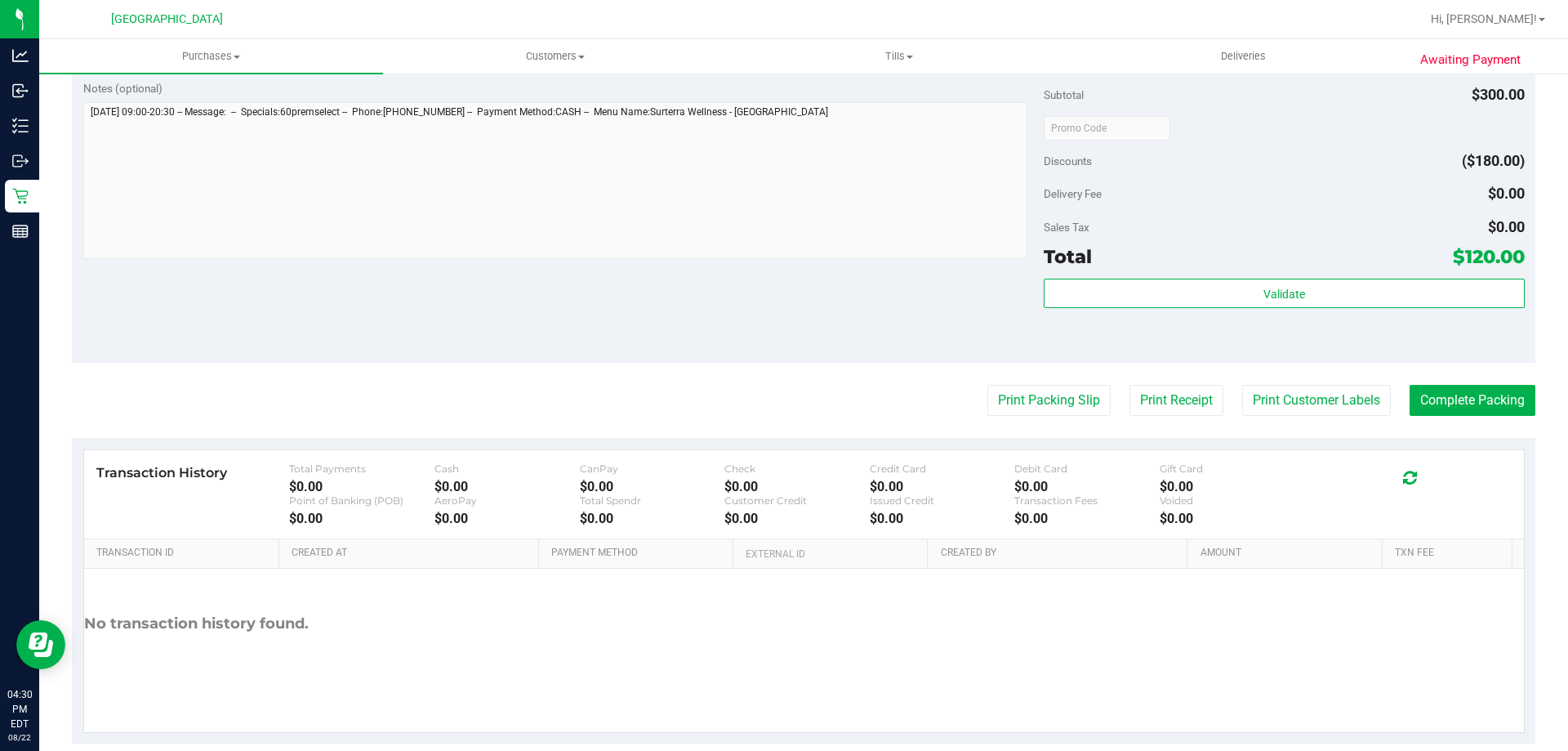
scroll to position [578, 0]
click at [1012, 402] on button "Print Packing Slip" at bounding box center [1049, 398] width 124 height 31
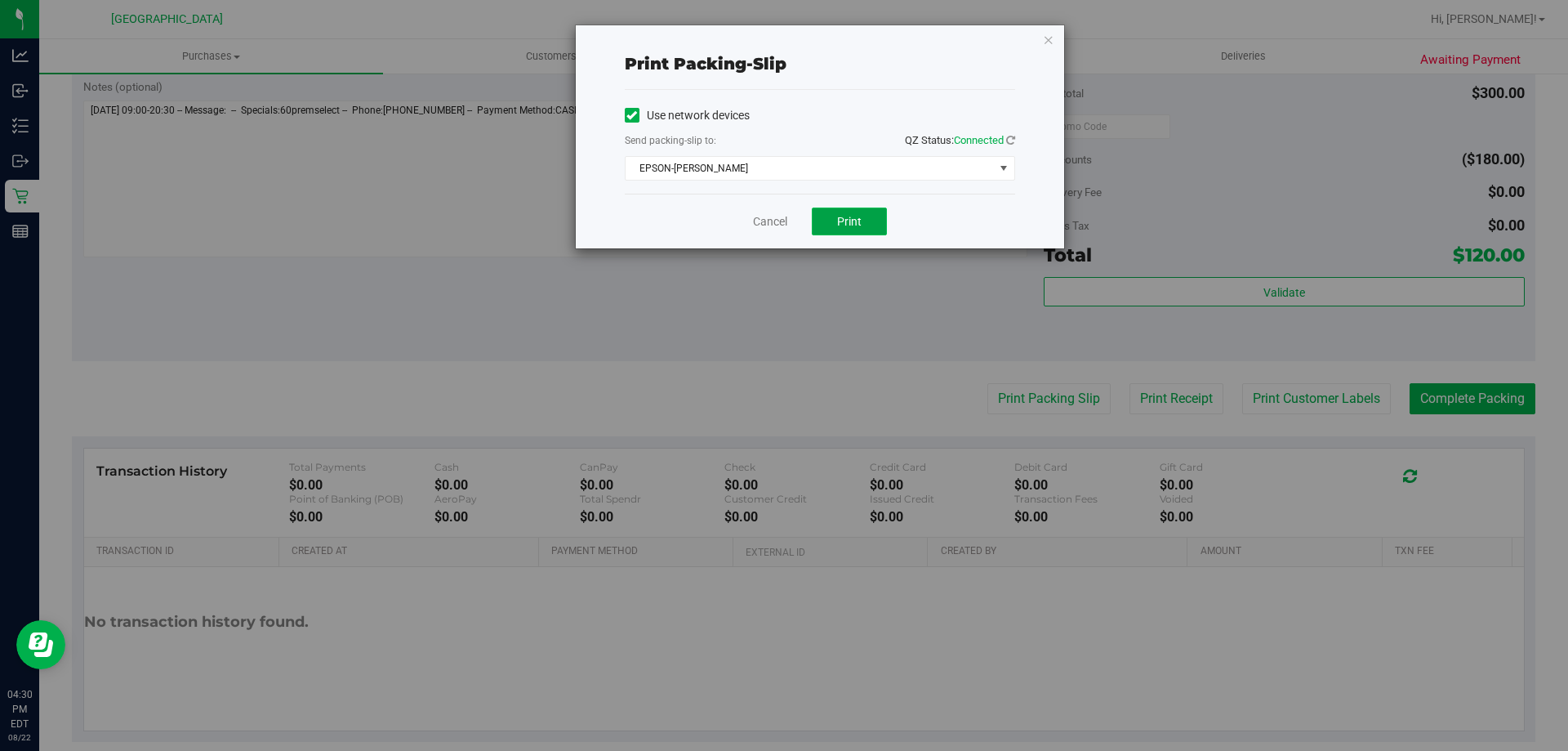
click at [842, 218] on span "Print" at bounding box center [850, 221] width 25 height 13
click at [761, 228] on link "Cancel" at bounding box center [769, 222] width 34 height 17
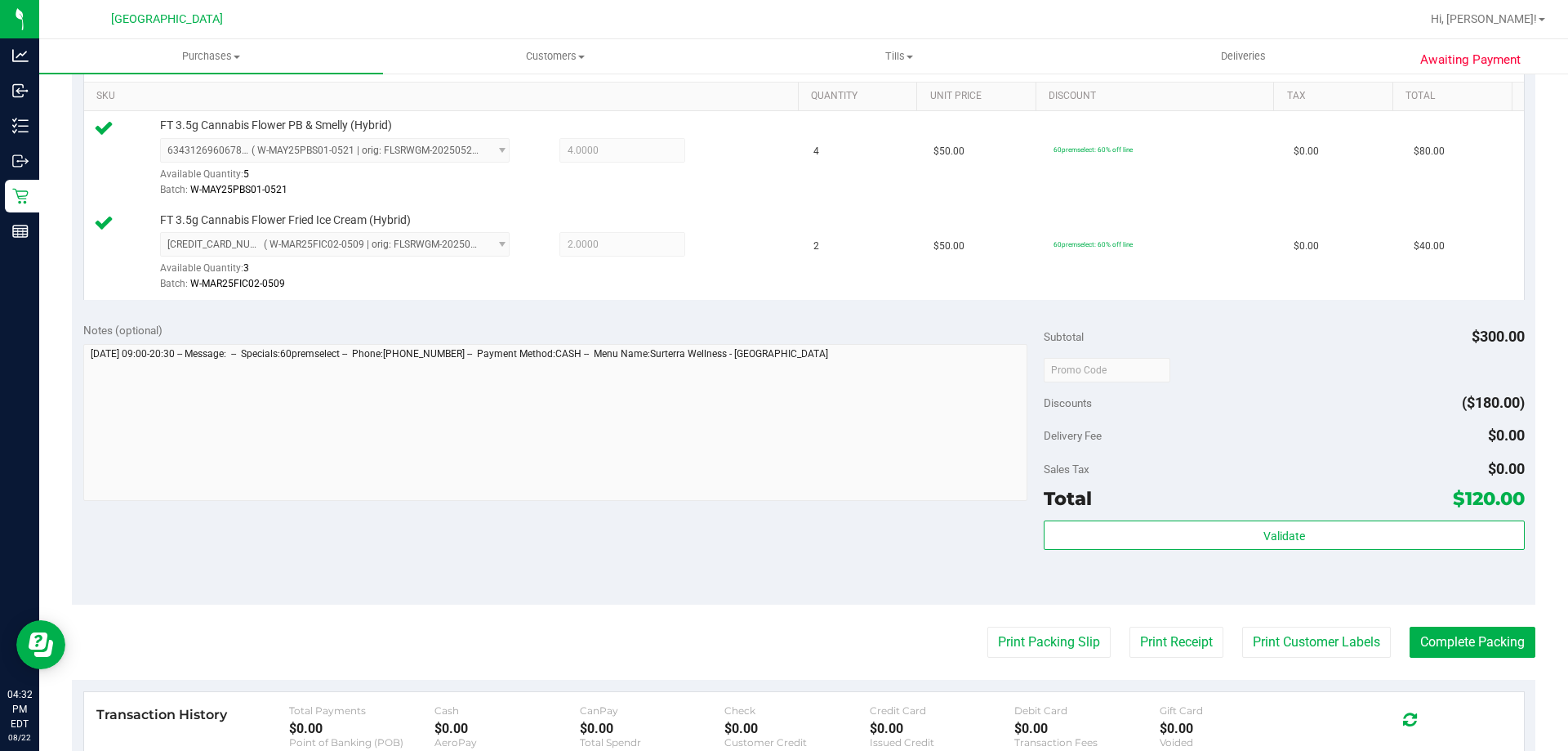
scroll to position [452, 0]
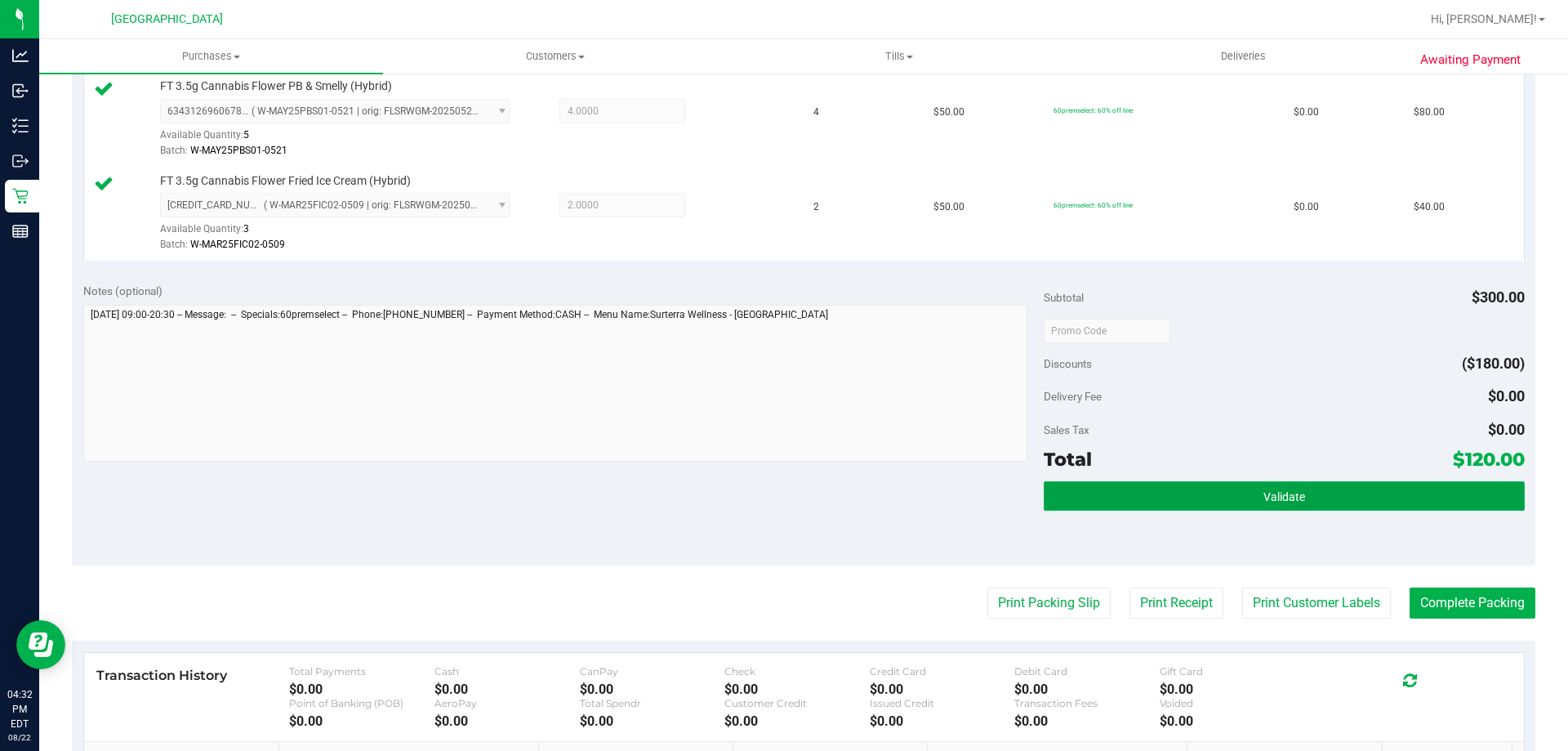
click at [1235, 501] on button "Validate" at bounding box center [1284, 495] width 480 height 29
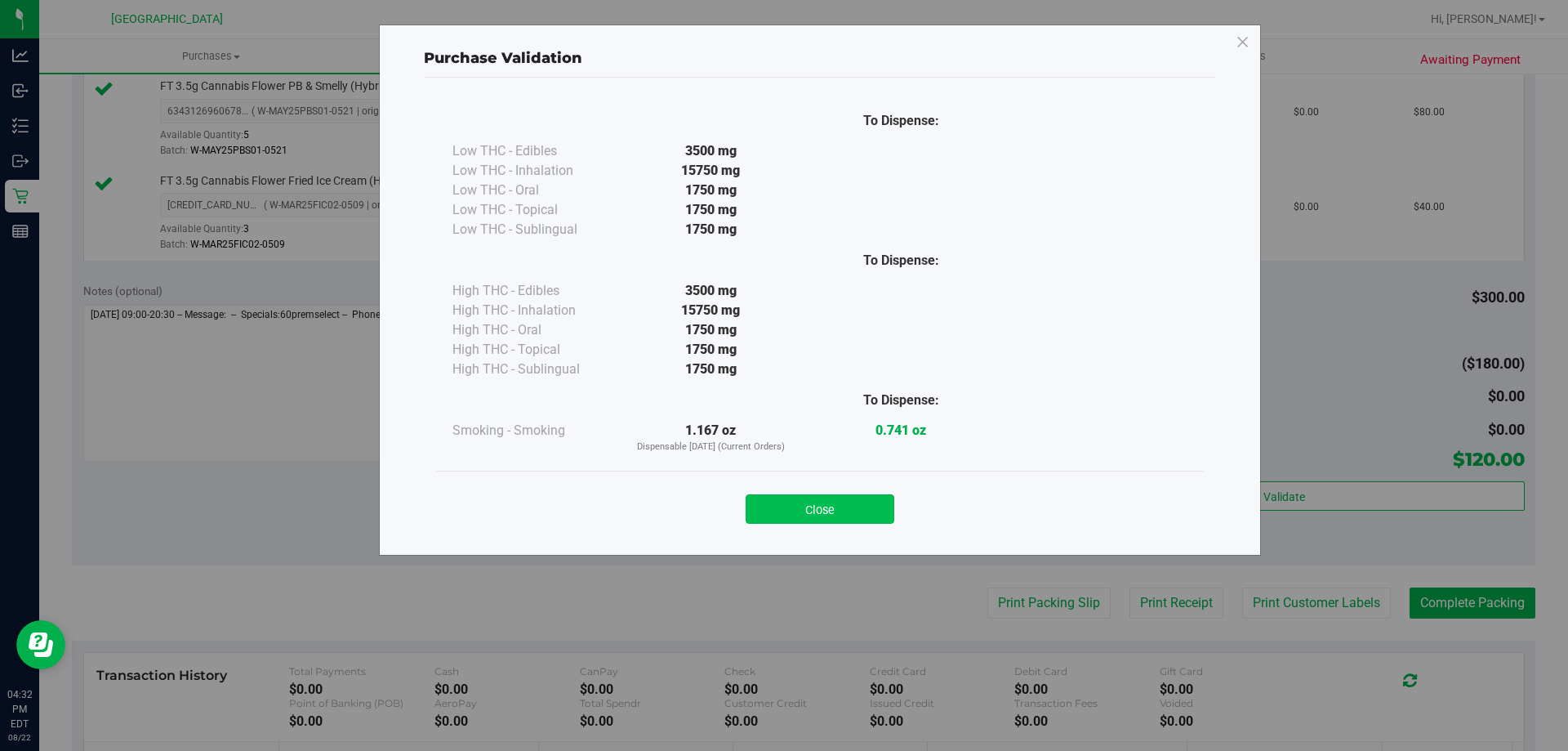
click at [774, 507] on button "Close" at bounding box center [820, 508] width 148 height 29
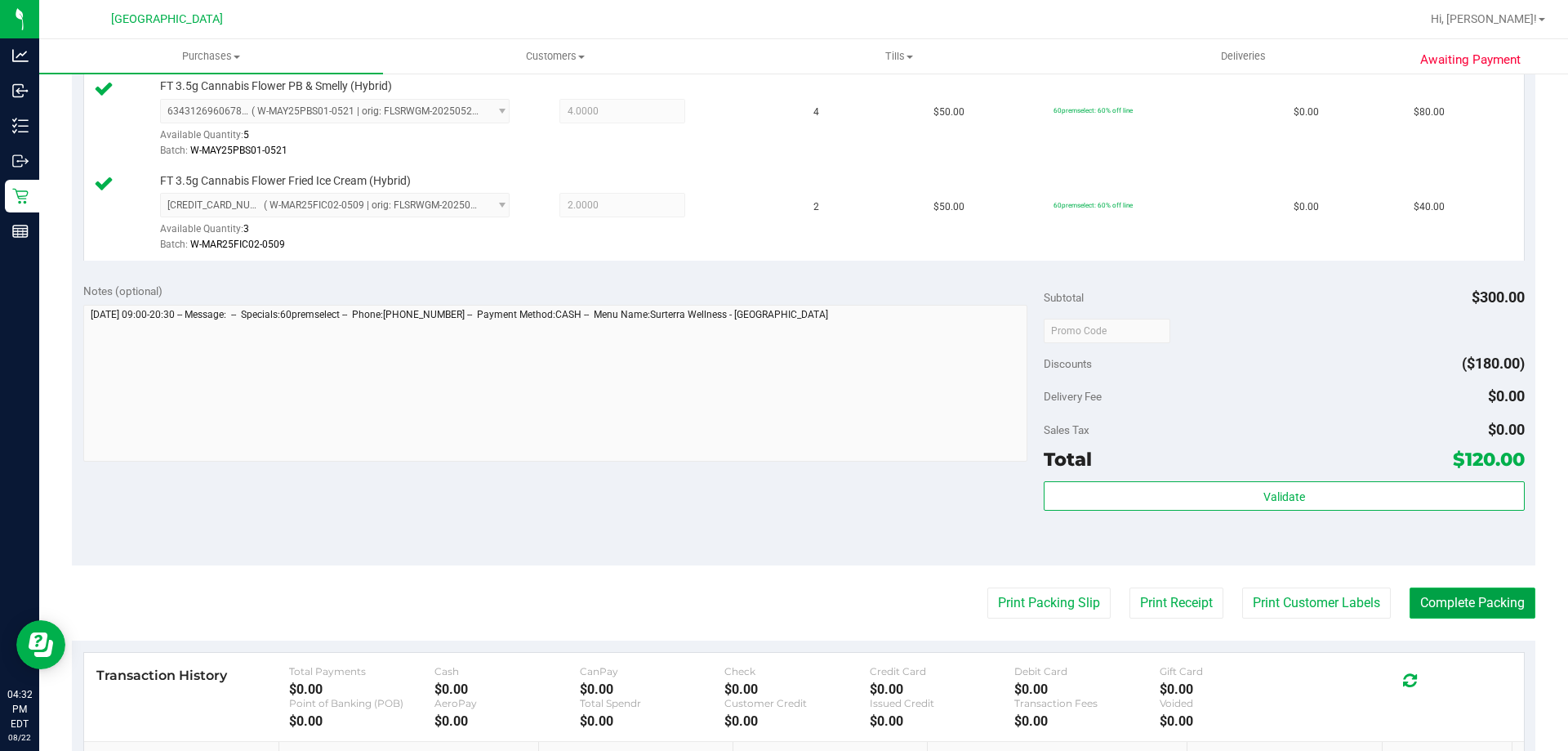
click at [1434, 618] on button "Complete Packing" at bounding box center [1473, 603] width 126 height 31
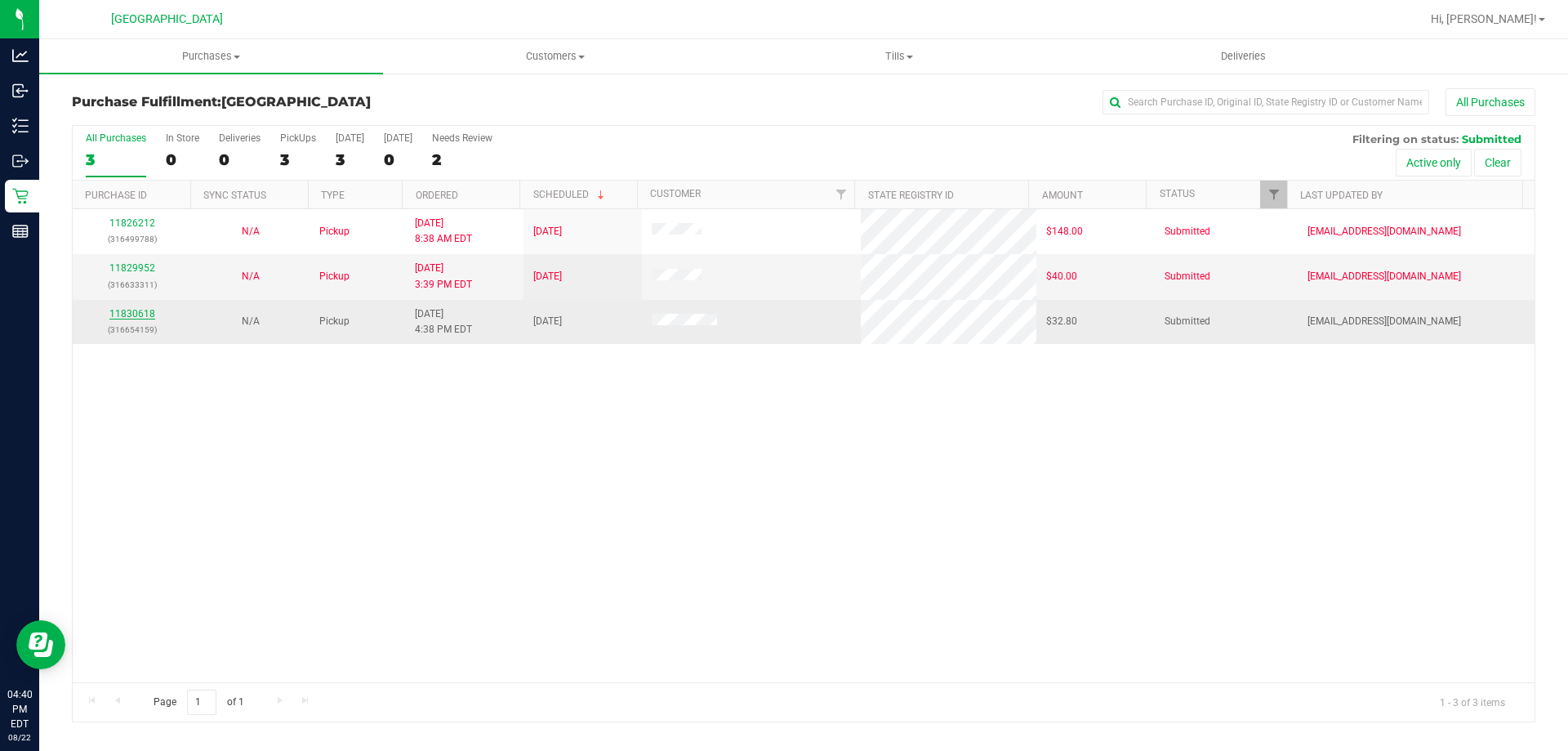
click at [134, 319] on link "11830618" at bounding box center [132, 313] width 46 height 11
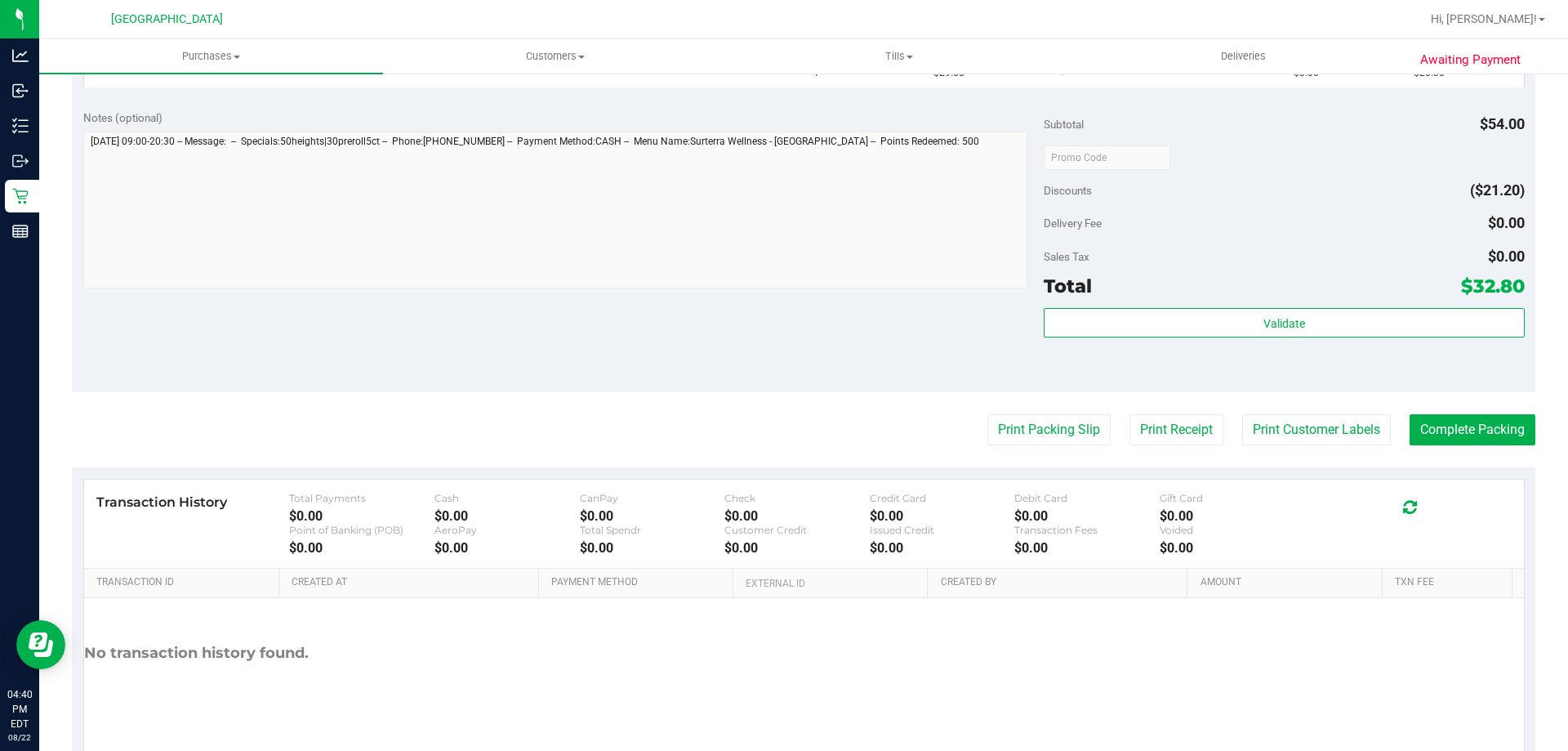
scroll to position [602, 0]
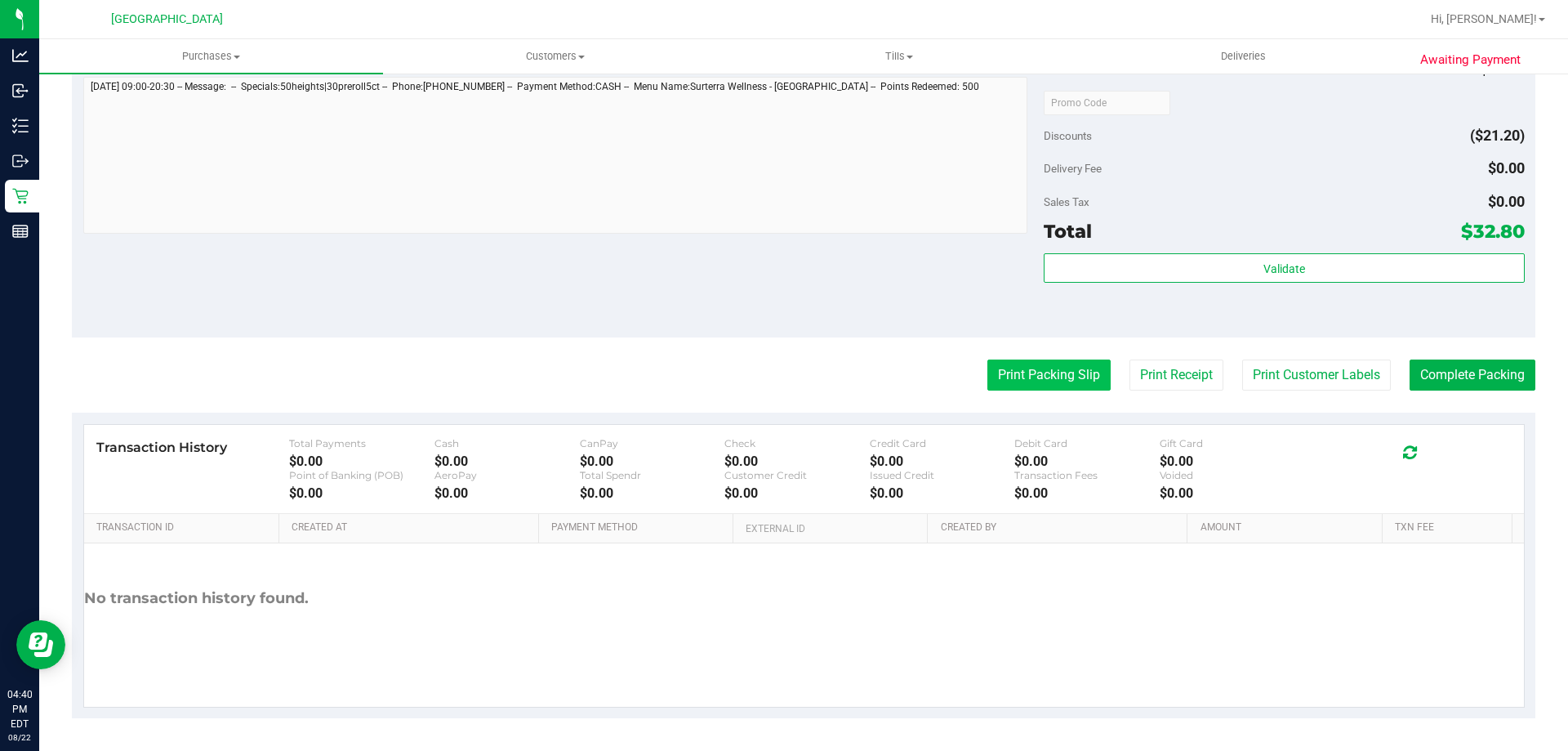
click at [1031, 373] on button "Print Packing Slip" at bounding box center [1049, 374] width 124 height 31
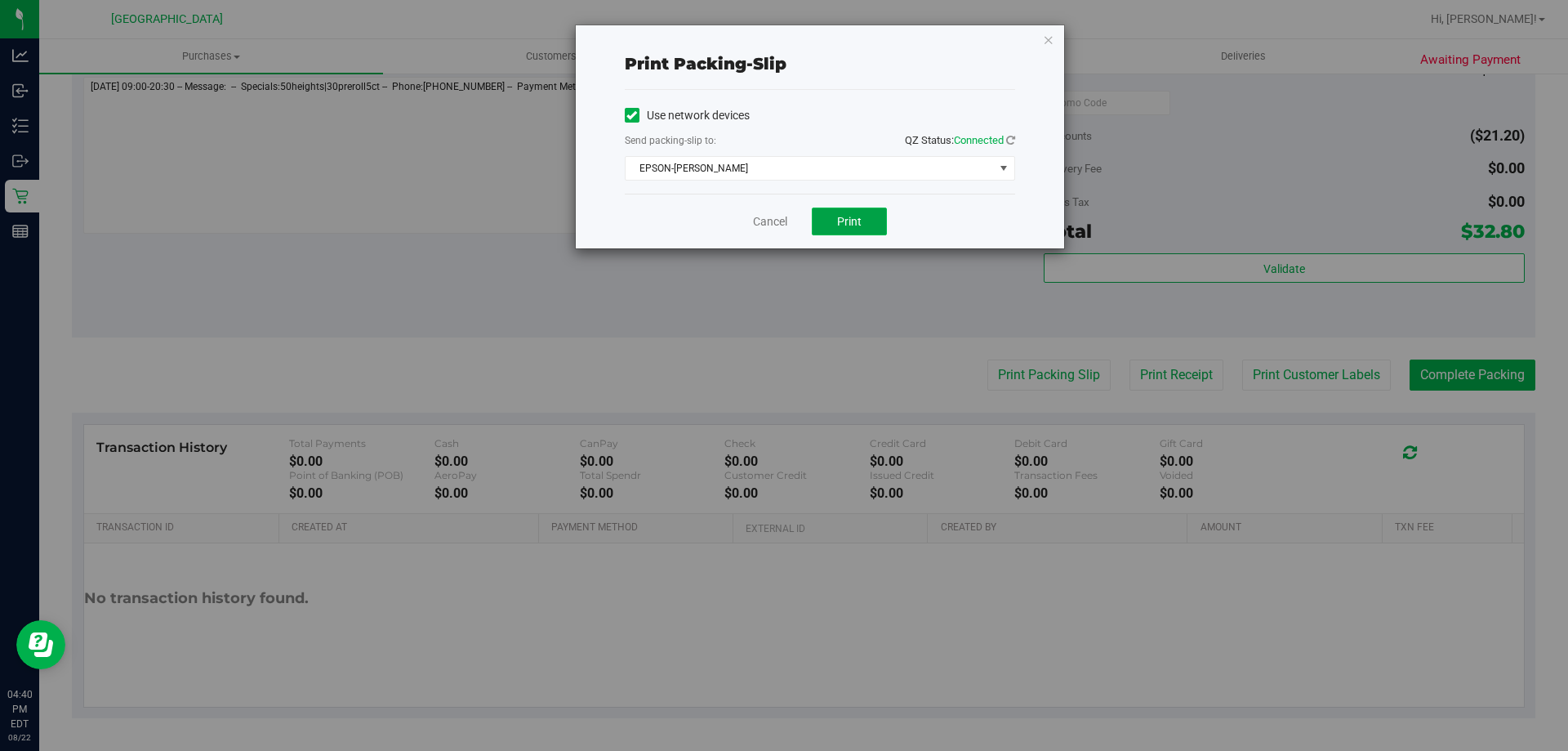
click at [864, 216] on button "Print" at bounding box center [849, 221] width 75 height 27
click at [768, 225] on link "Cancel" at bounding box center [769, 222] width 34 height 17
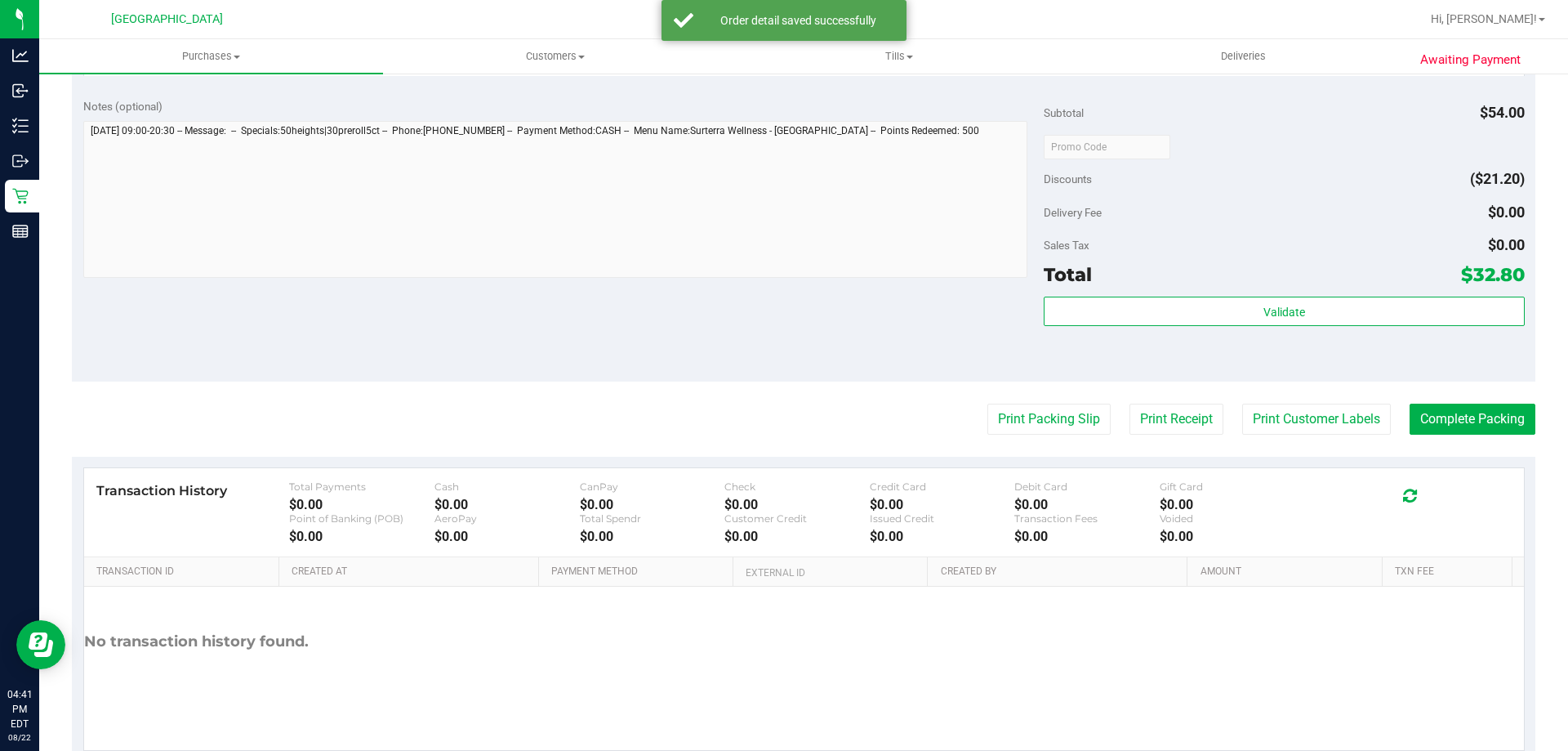
scroll to position [642, 0]
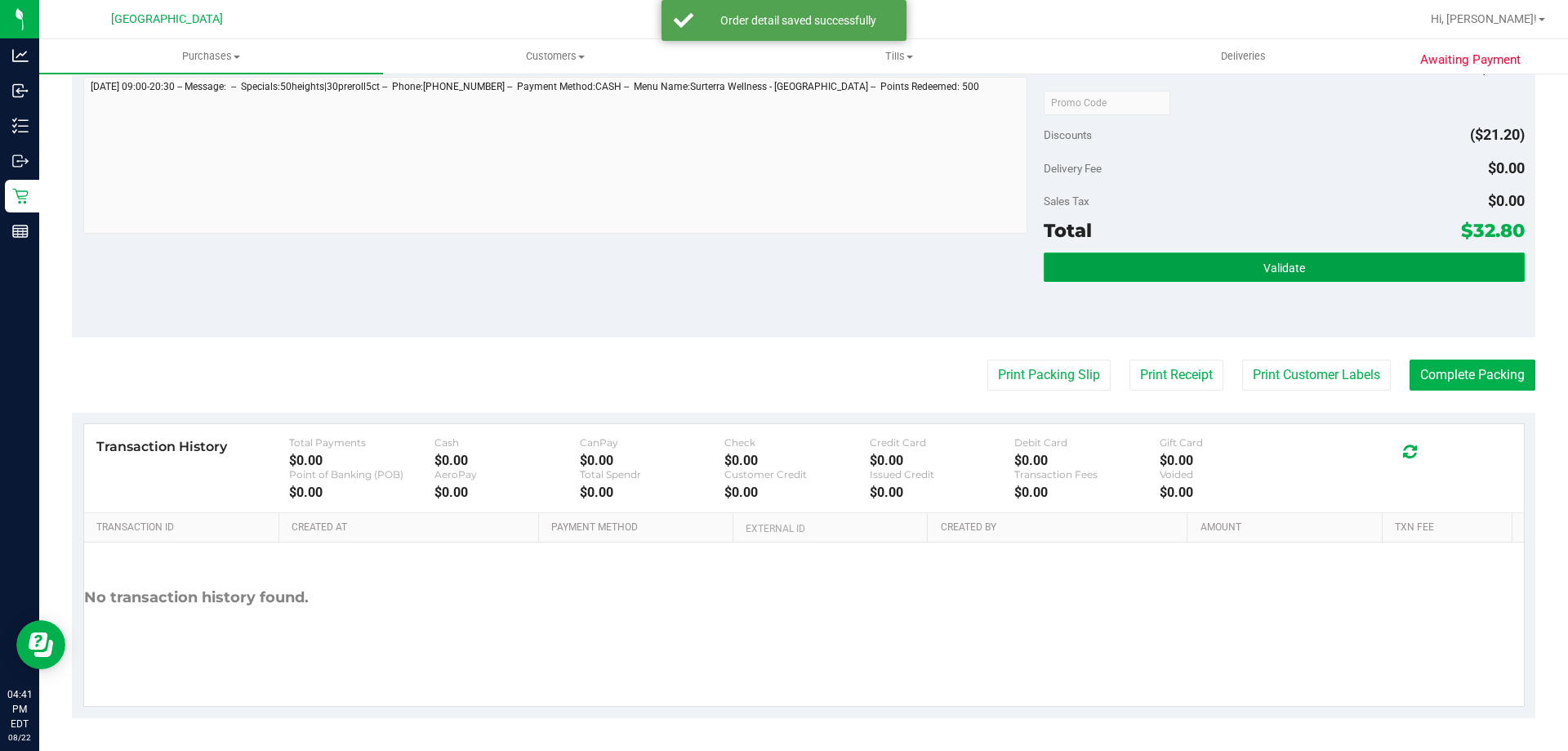
click at [1225, 258] on button "Validate" at bounding box center [1284, 267] width 480 height 29
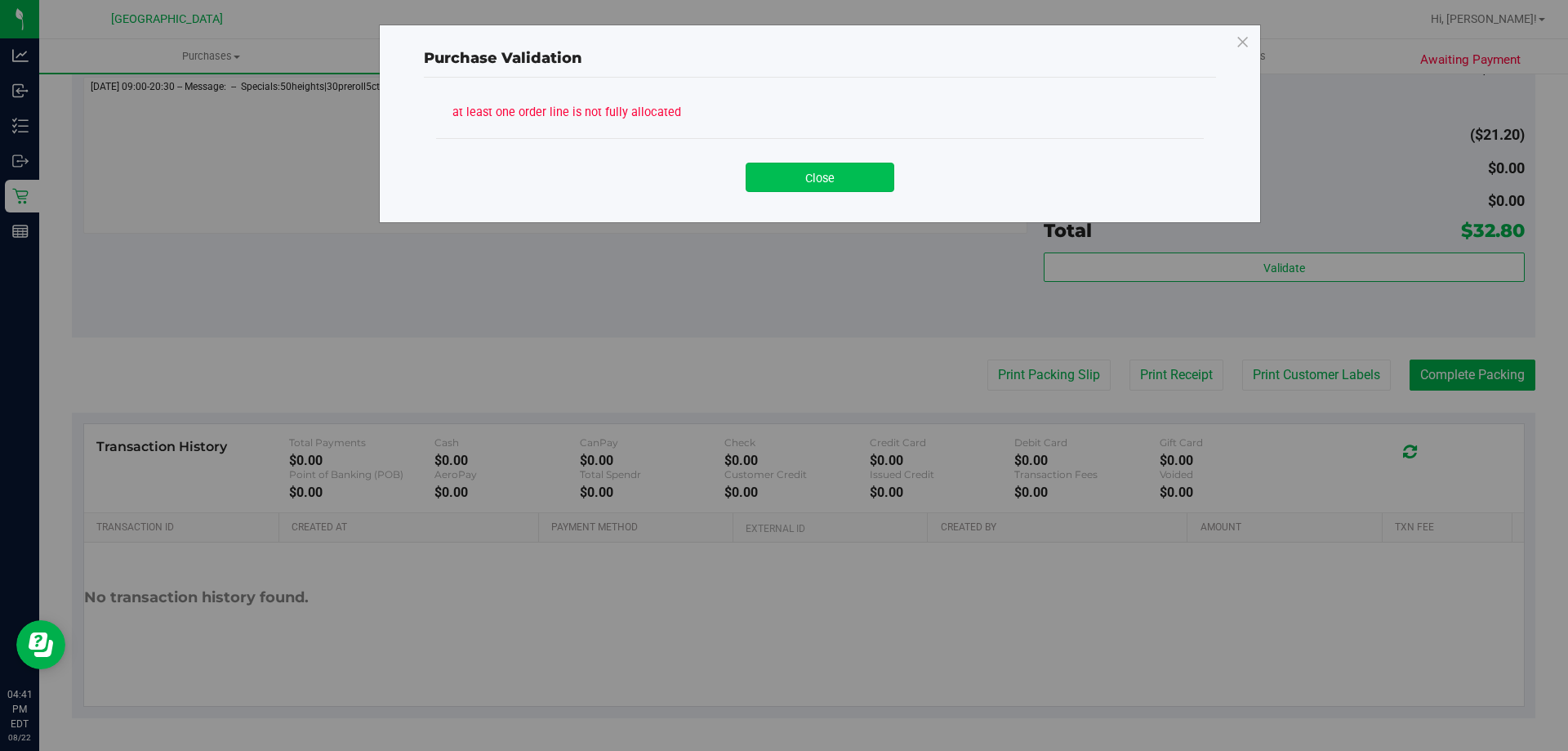
click at [799, 182] on button "Close" at bounding box center [820, 176] width 148 height 29
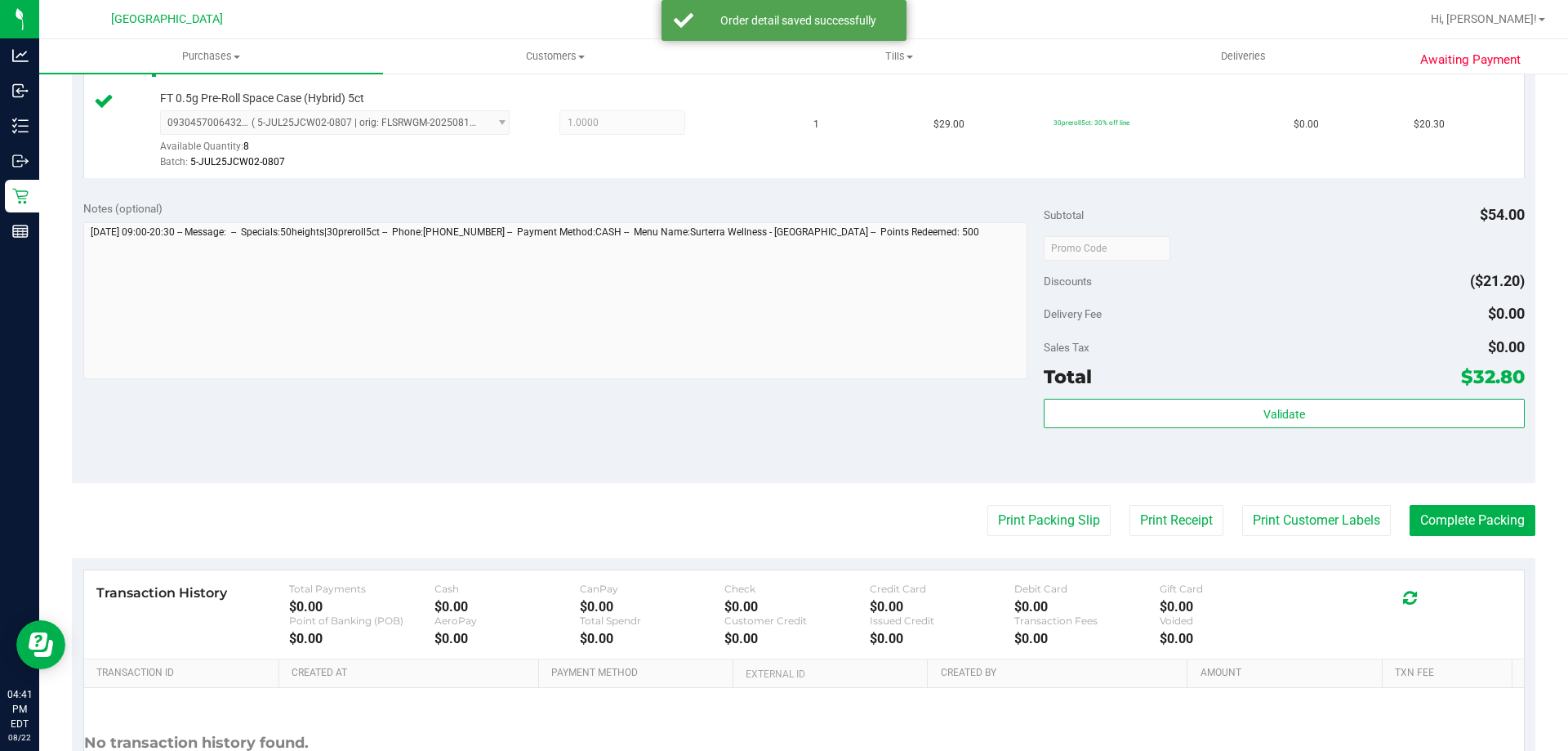
scroll to position [535, 0]
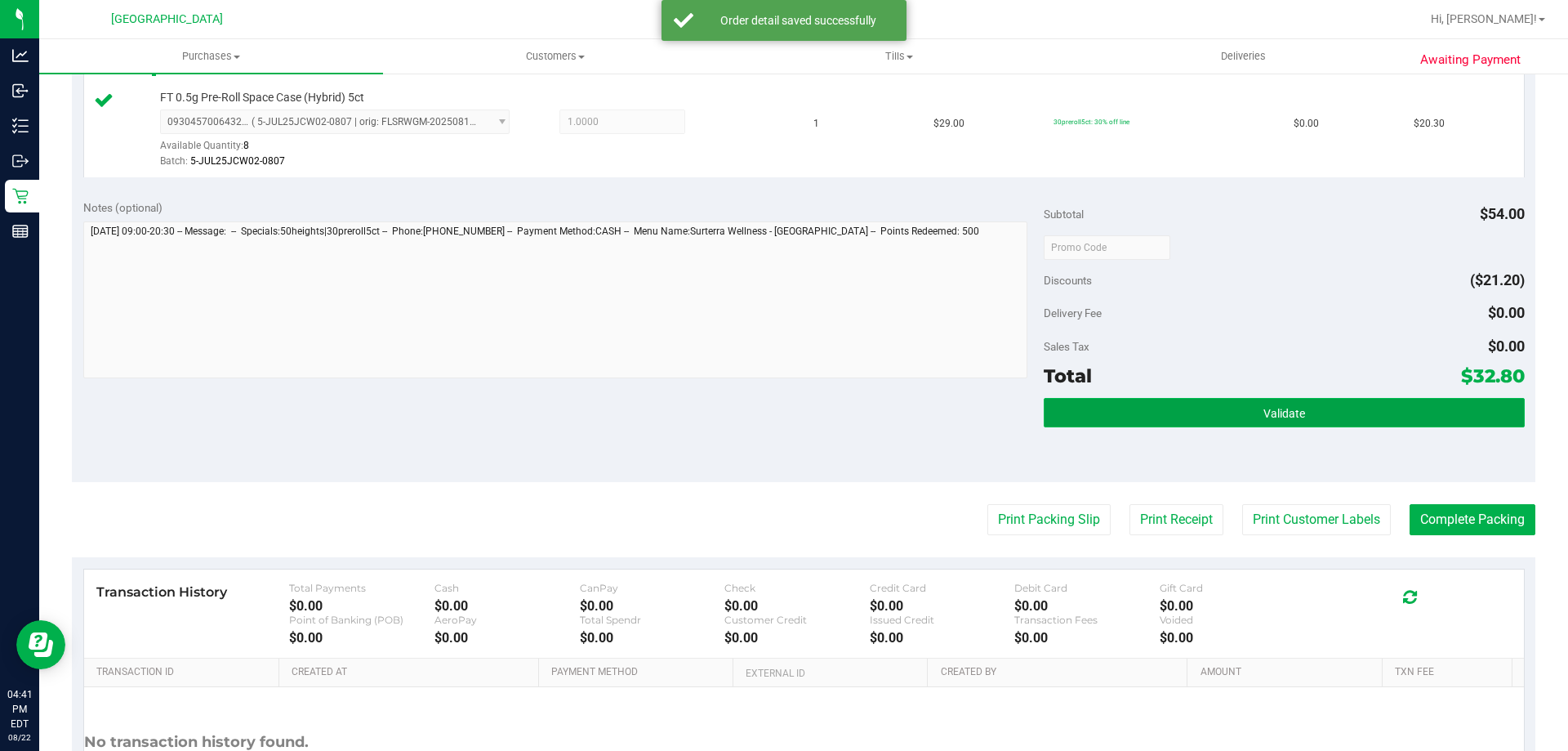
click at [1138, 423] on button "Validate" at bounding box center [1284, 412] width 480 height 29
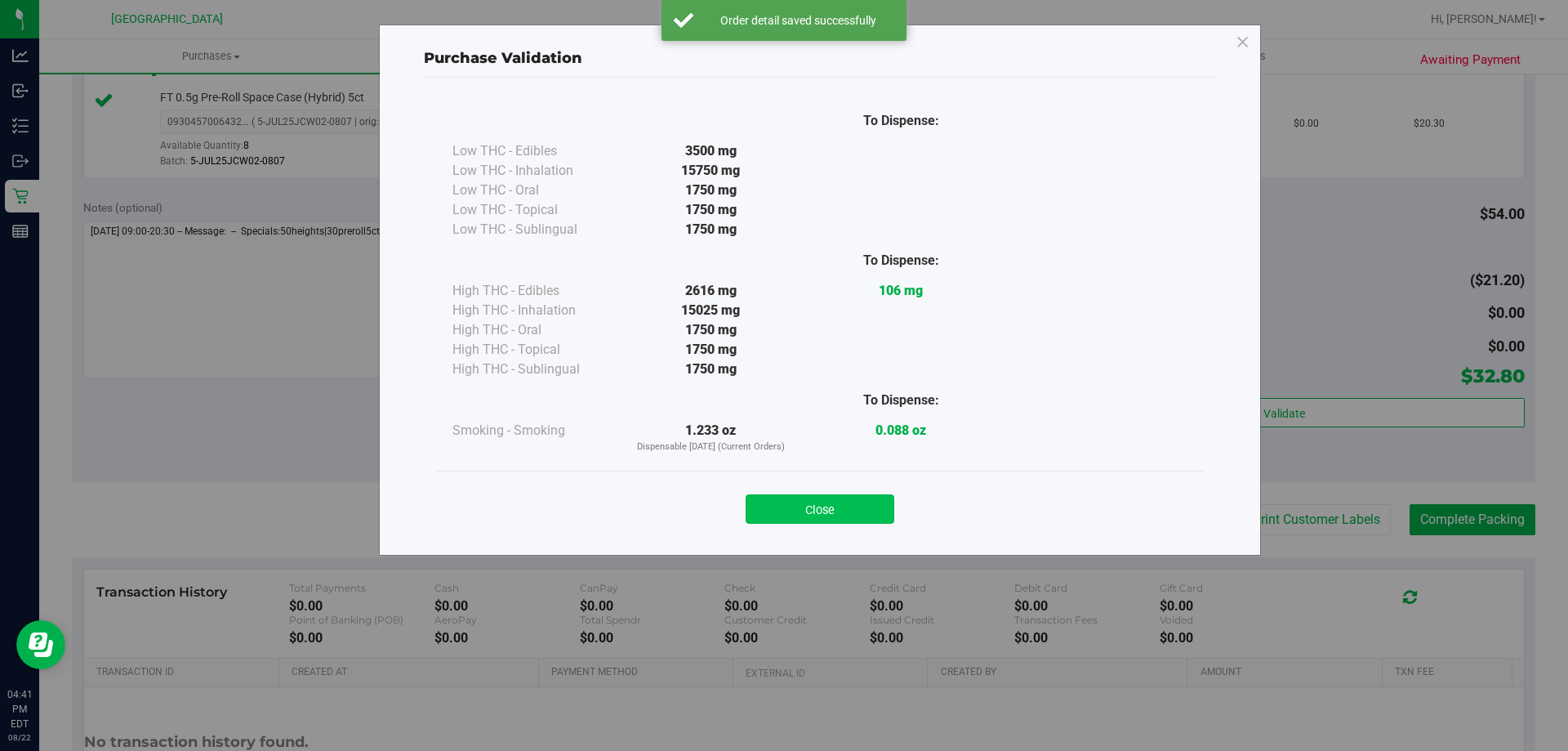
click at [776, 507] on button "Close" at bounding box center [820, 508] width 148 height 29
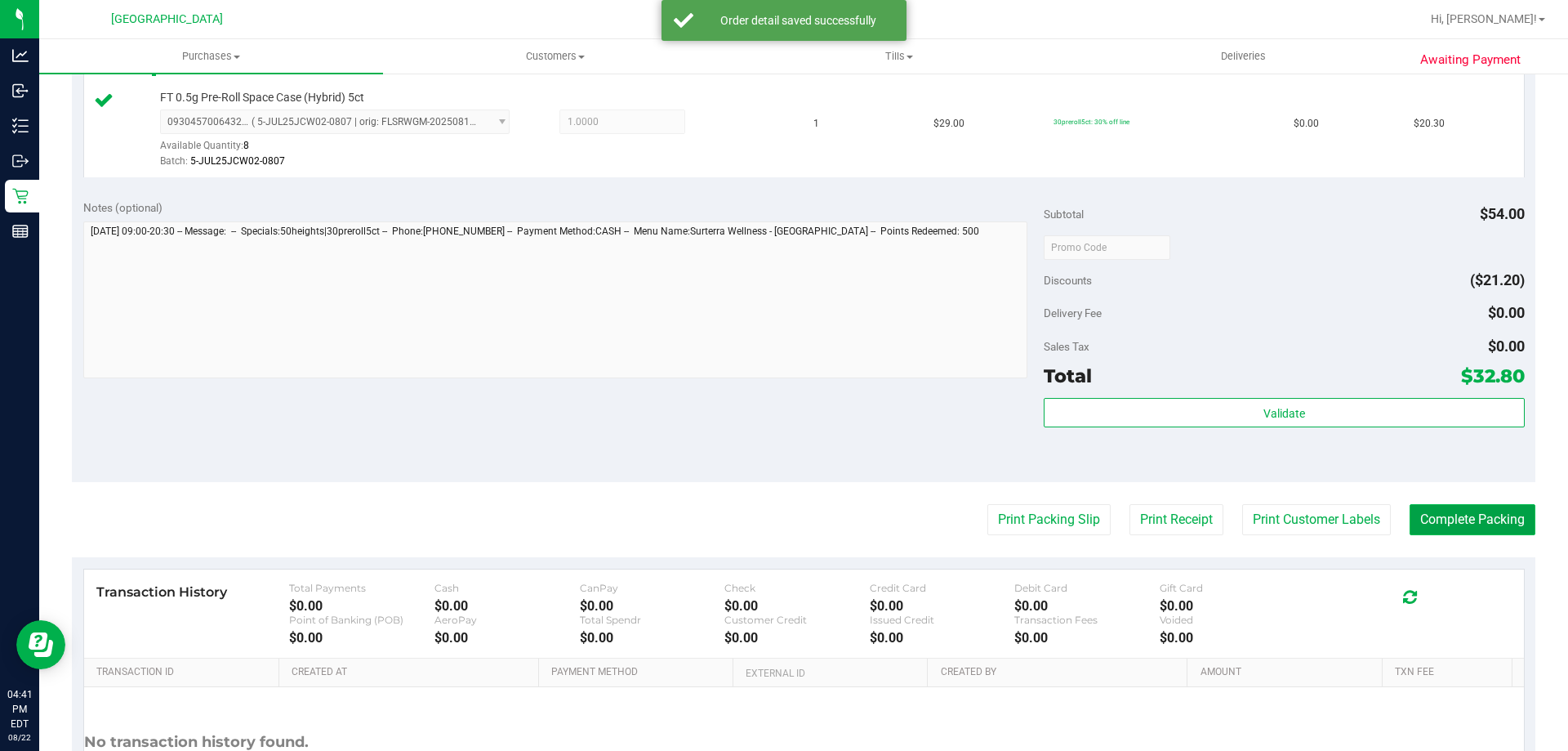
click at [1431, 514] on button "Complete Packing" at bounding box center [1473, 519] width 126 height 31
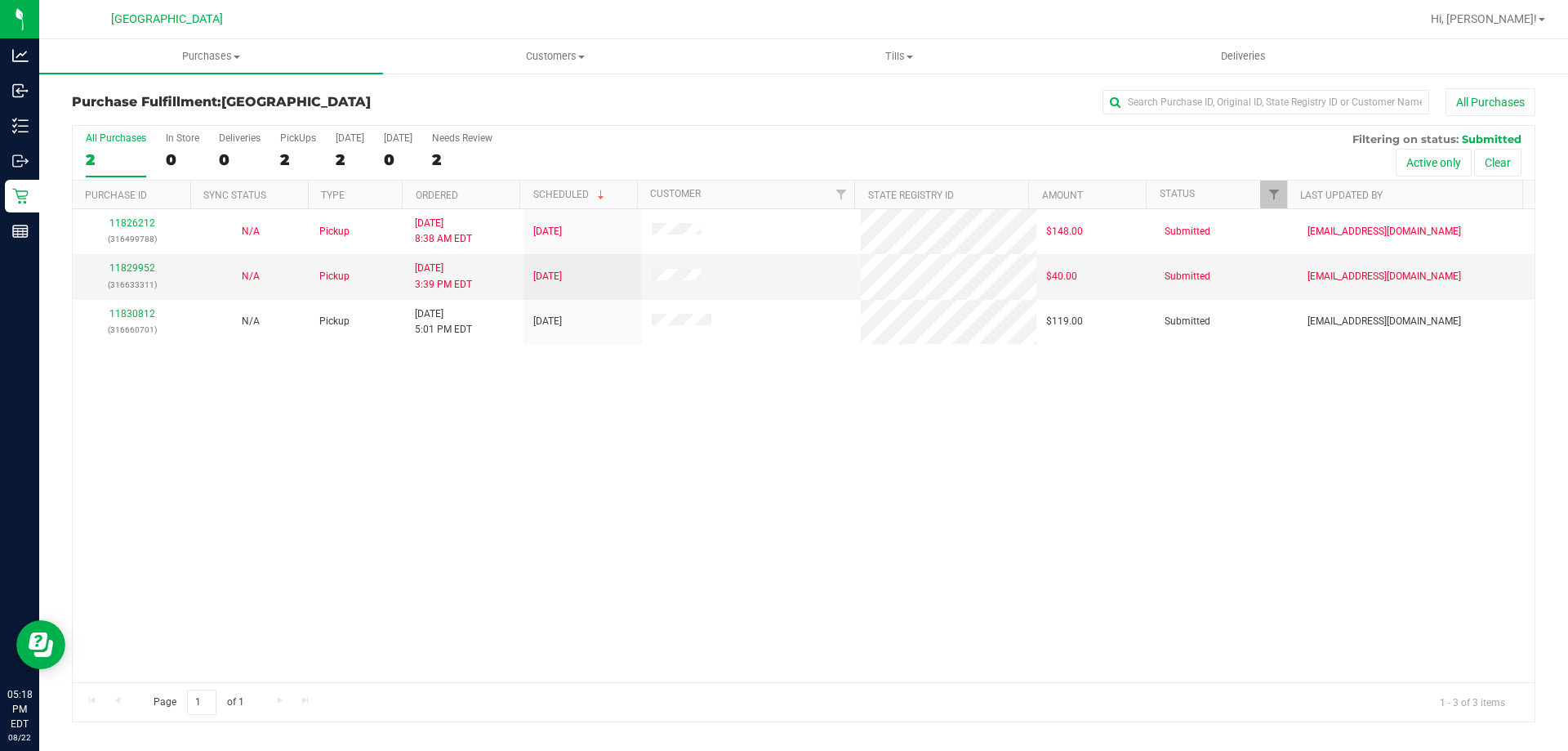
click at [312, 546] on div "11826212 (316499788) N/A Pickup 8/22/2025 8:38 AM EDT 8/22/2025 $148.00 Submitt…" at bounding box center [803, 446] width 1462 height 473
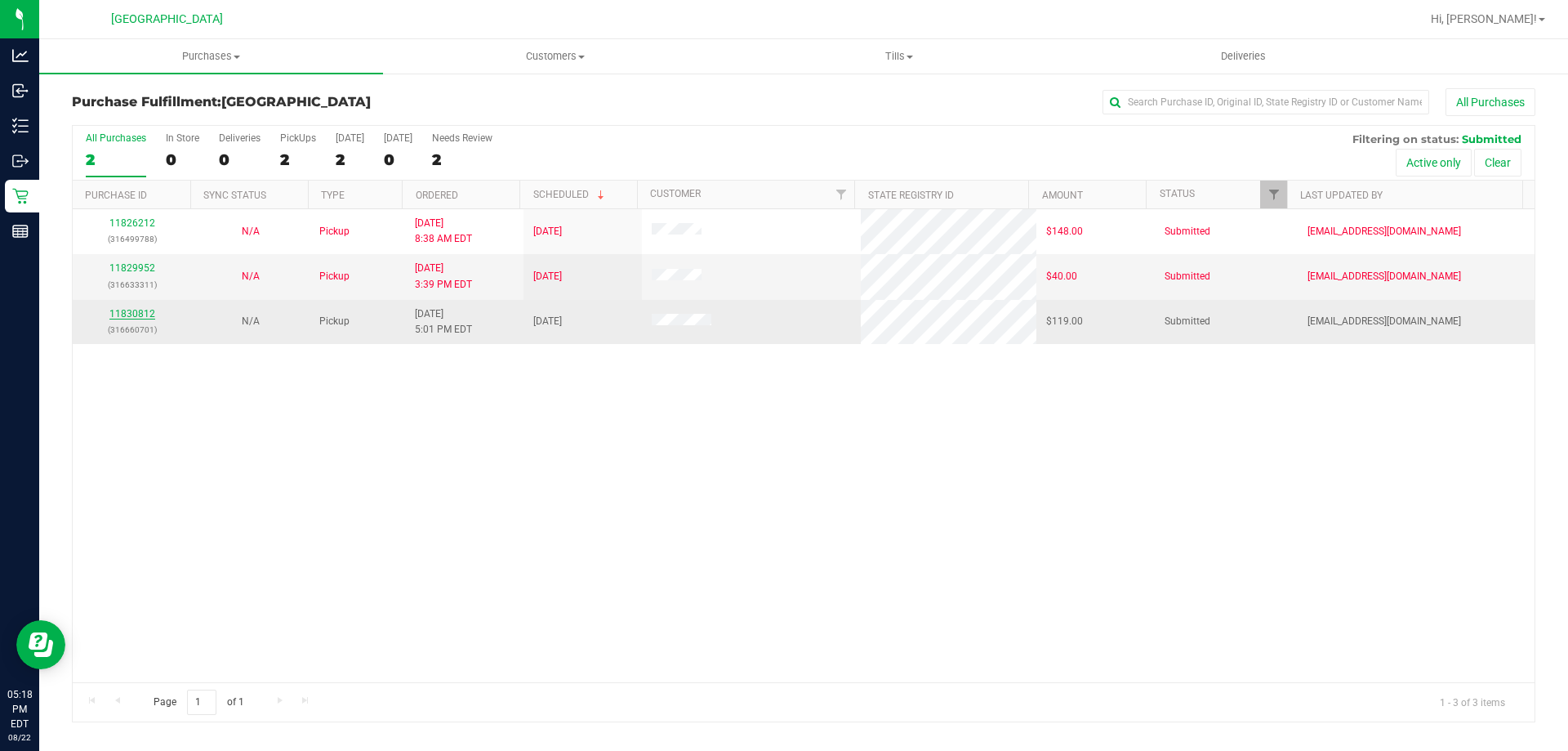
click at [132, 312] on link "11830812" at bounding box center [132, 313] width 46 height 11
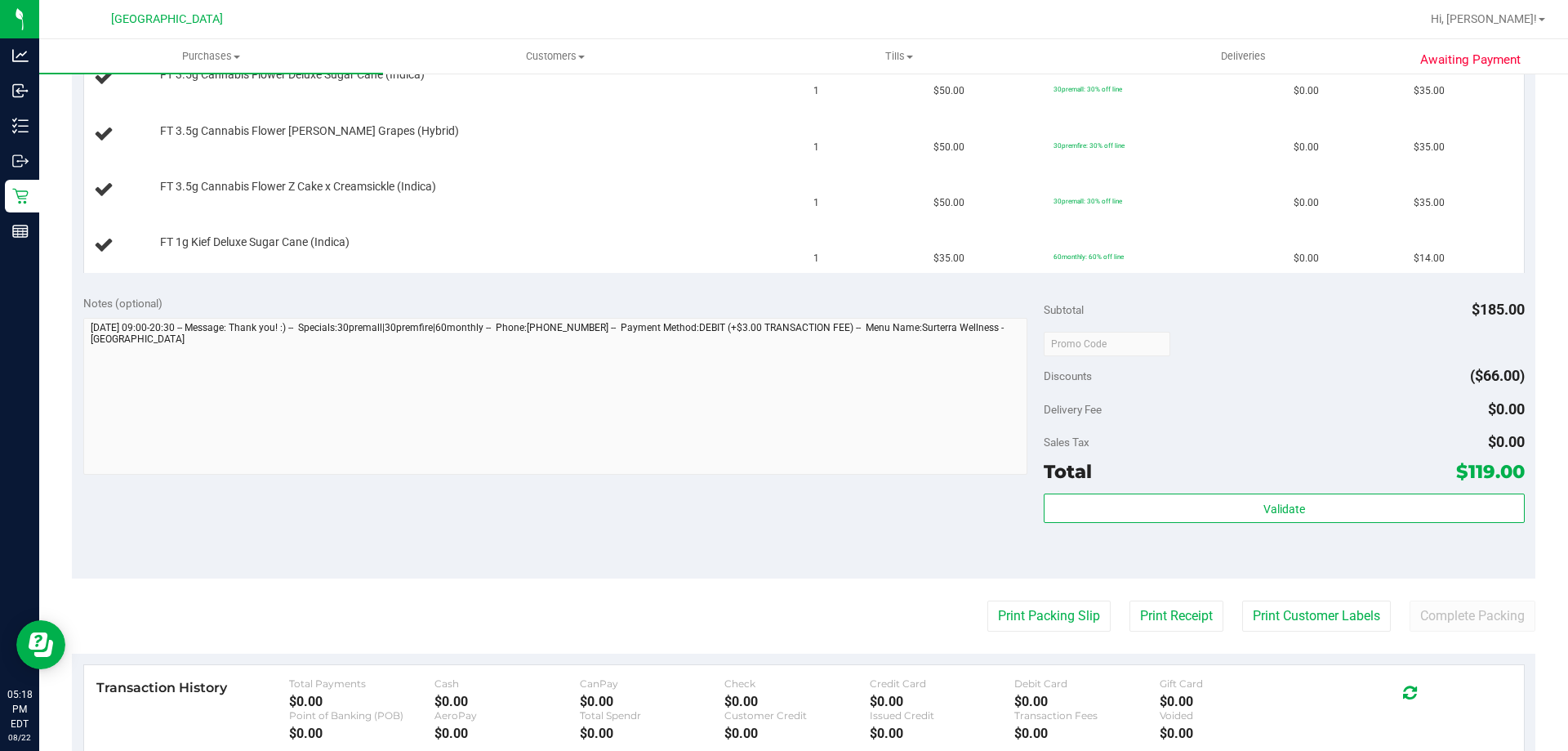
scroll to position [714, 0]
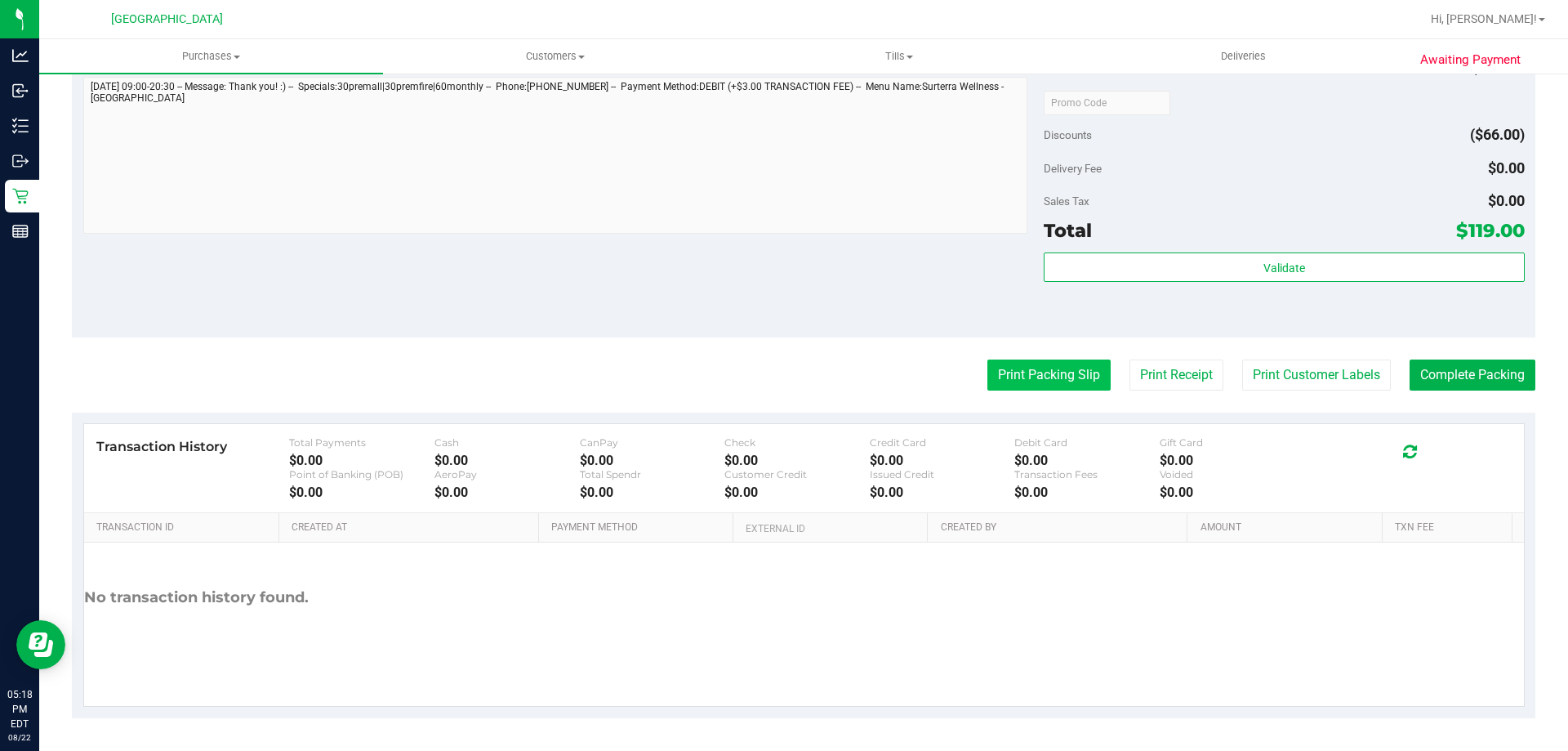
click at [1017, 372] on button "Print Packing Slip" at bounding box center [1049, 374] width 124 height 31
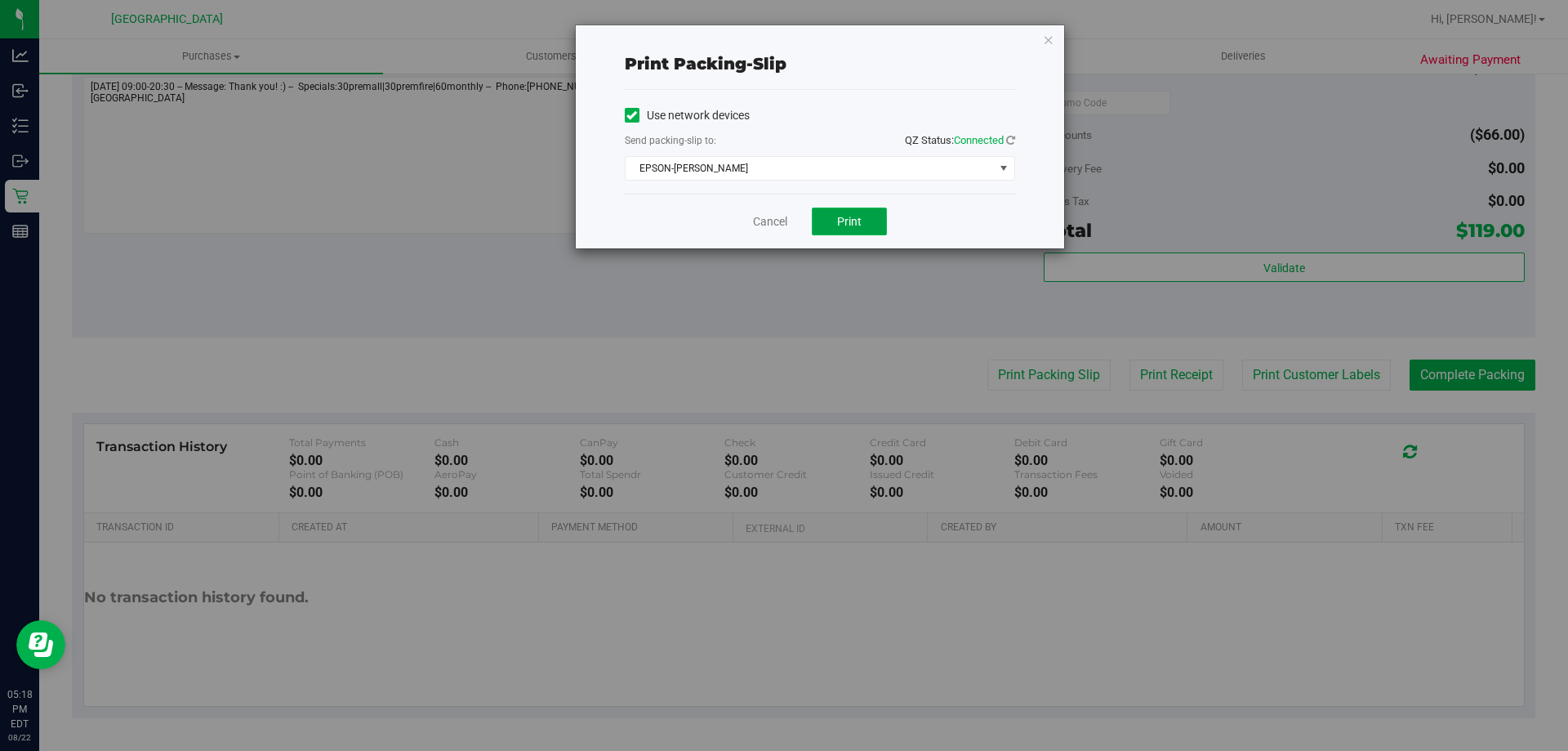
click at [869, 219] on button "Print" at bounding box center [849, 221] width 75 height 27
click at [763, 225] on link "Cancel" at bounding box center [769, 222] width 34 height 17
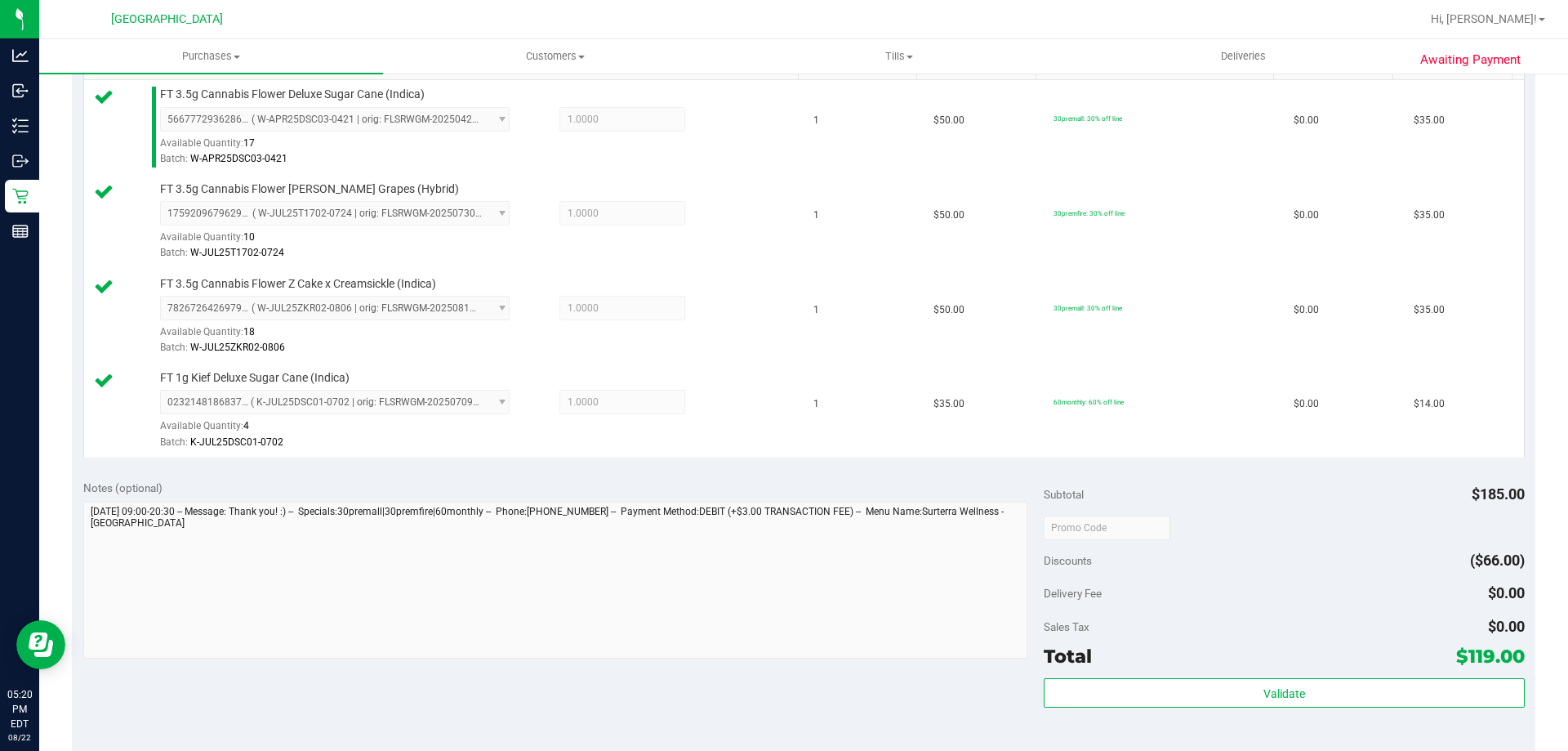
scroll to position [454, 0]
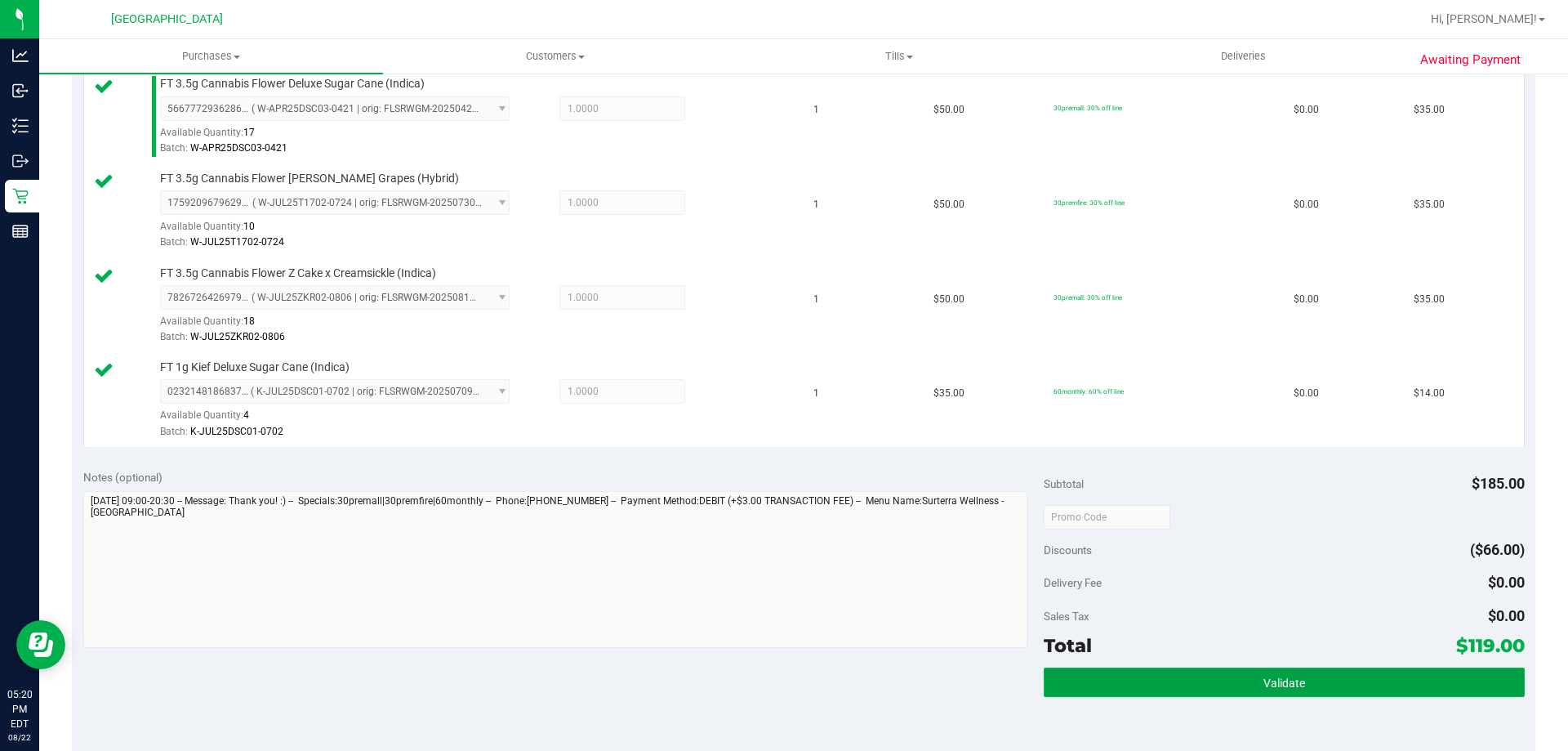
click at [1195, 683] on button "Validate" at bounding box center [1284, 681] width 480 height 29
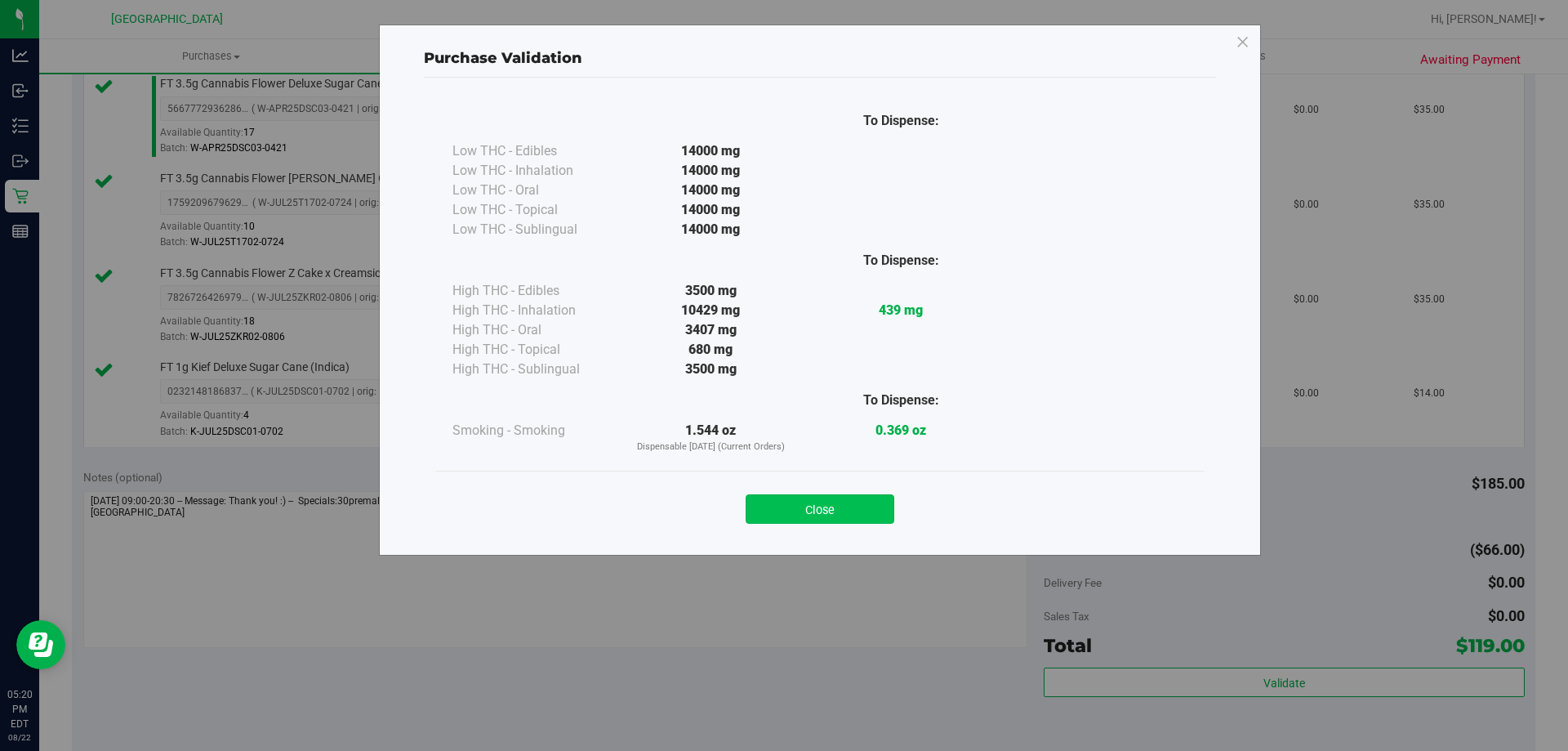
click at [807, 495] on button "Close" at bounding box center [820, 508] width 148 height 29
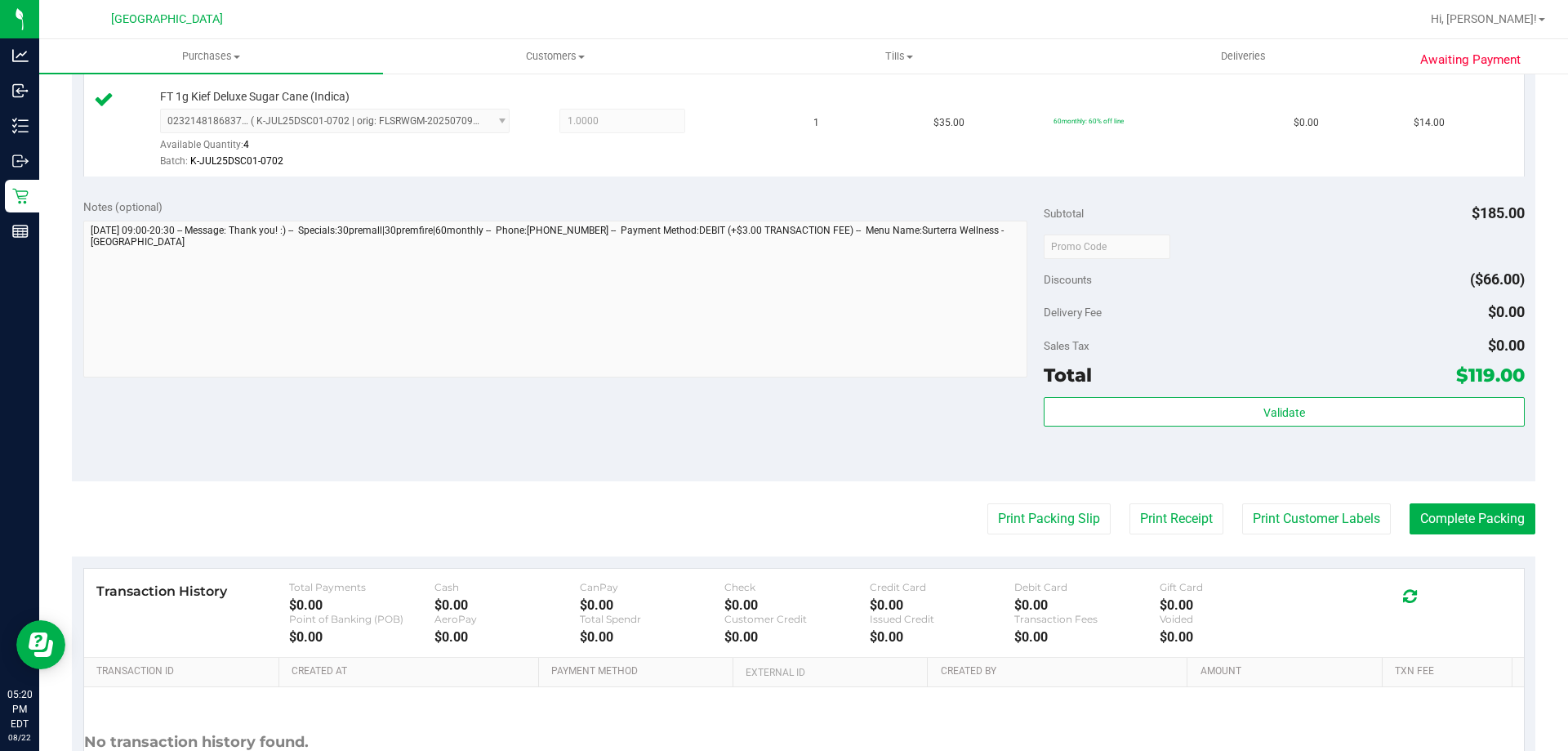
scroll to position [730, 0]
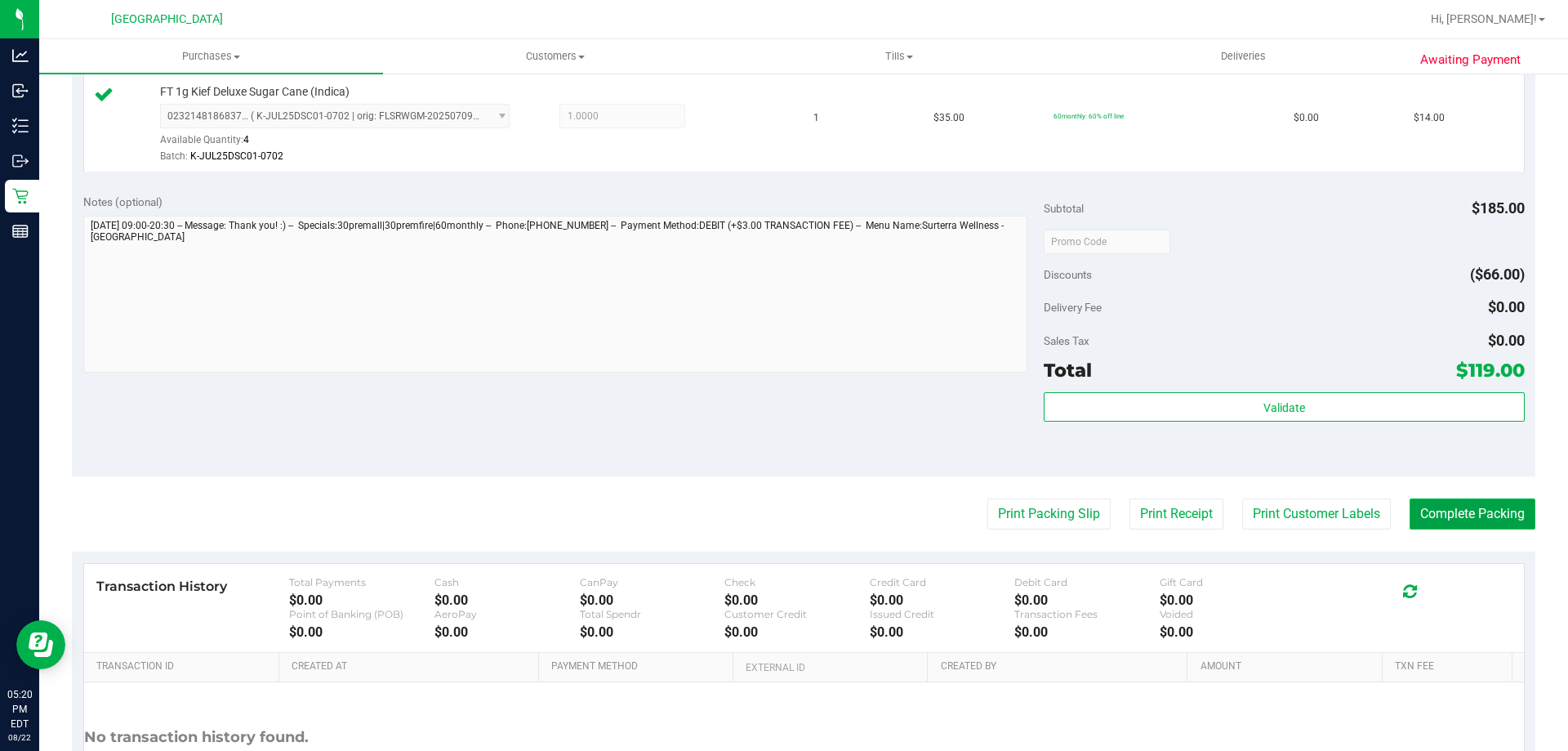
click at [1433, 507] on button "Complete Packing" at bounding box center [1473, 514] width 126 height 31
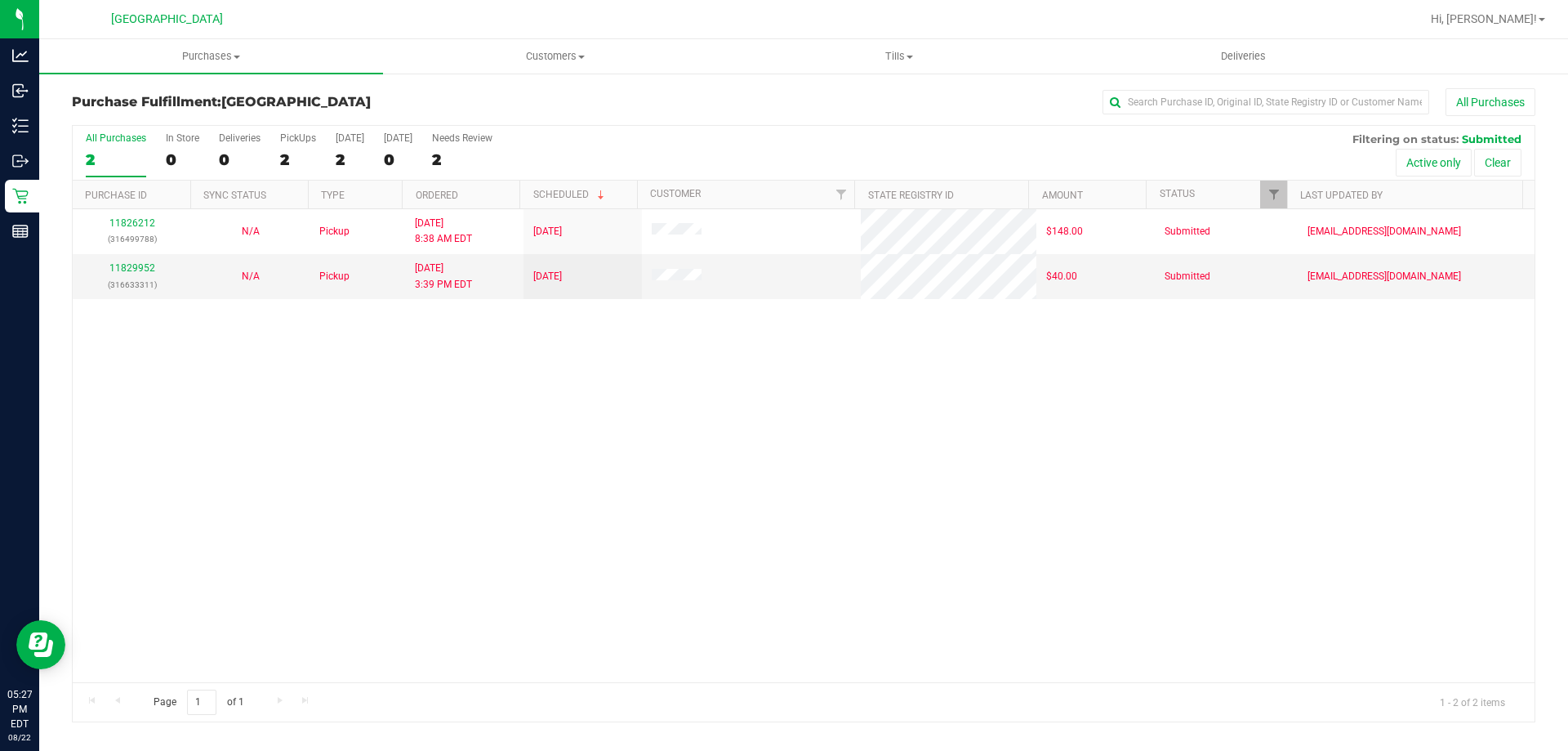
click at [469, 417] on div "11826212 (316499788) N/A Pickup 8/22/2025 8:38 AM EDT 8/22/2025 $148.00 Submitt…" at bounding box center [803, 446] width 1462 height 473
click at [384, 375] on div "11826212 (316499788) N/A Pickup 8/22/2025 8:38 AM EDT 8/22/2025 $148.00 Submitt…" at bounding box center [803, 446] width 1462 height 473
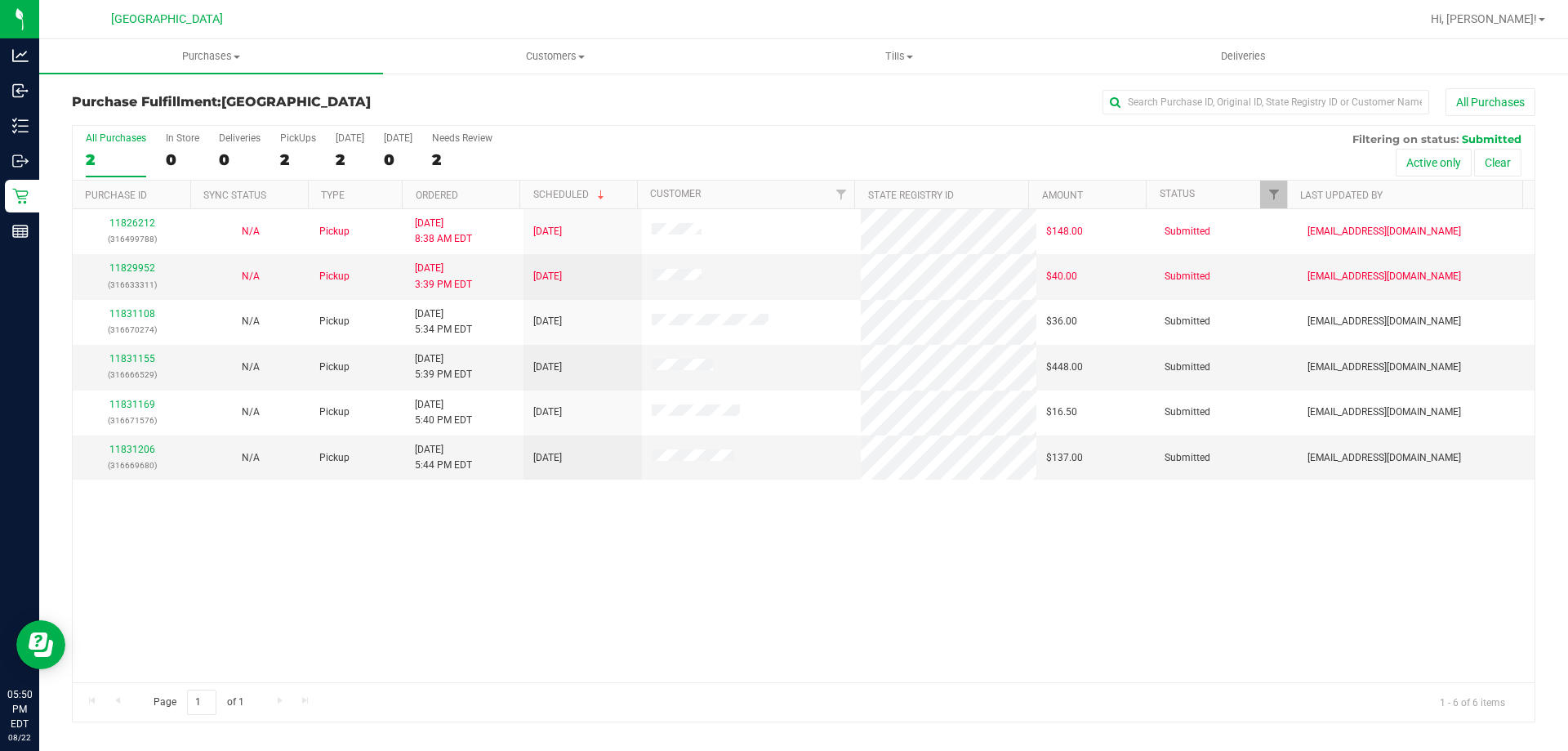
click at [423, 609] on div "11826212 (316499788) N/A Pickup 8/22/2025 8:38 AM EDT 8/22/2025 $148.00 Submitt…" at bounding box center [803, 446] width 1462 height 473
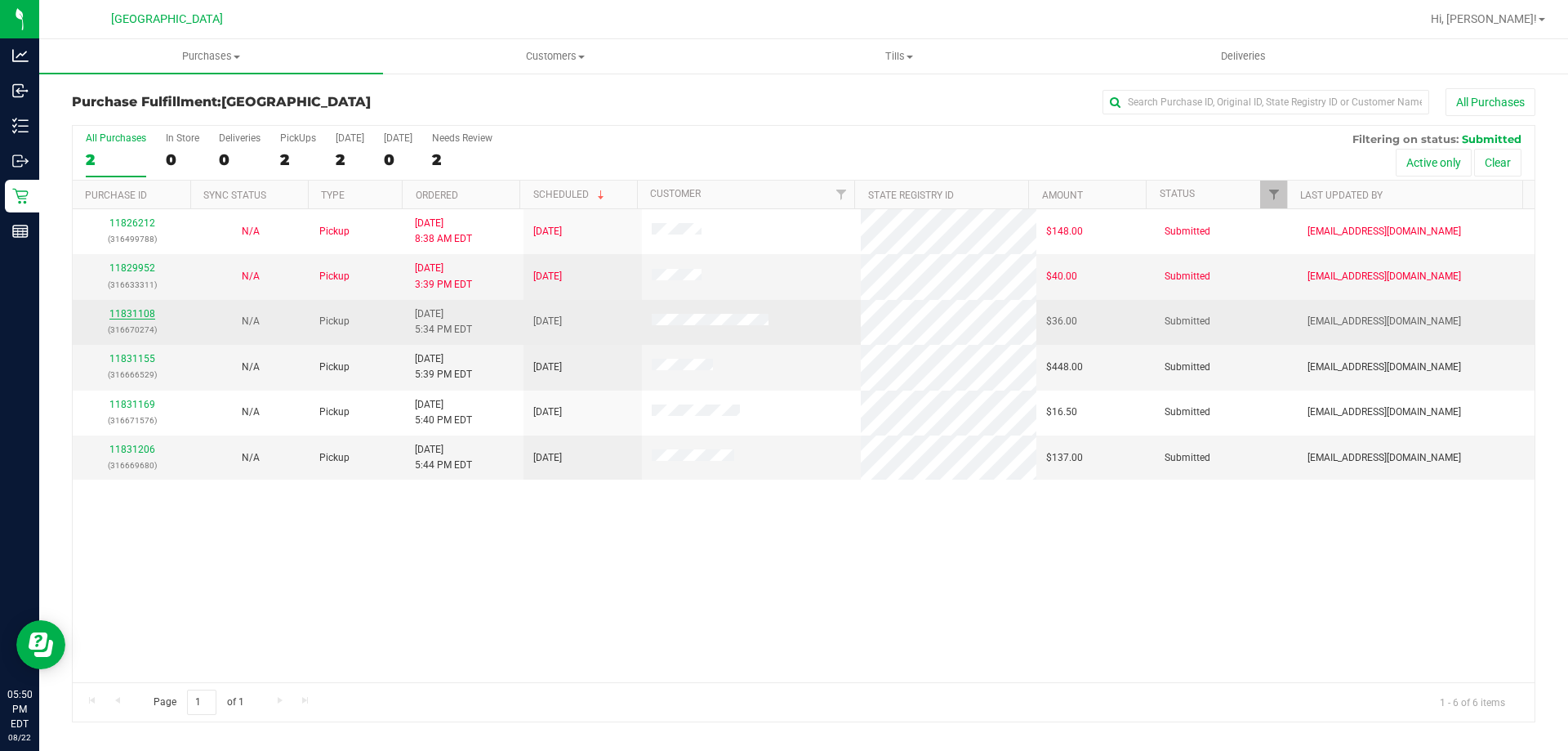
click at [131, 316] on link "11831108" at bounding box center [132, 313] width 46 height 11
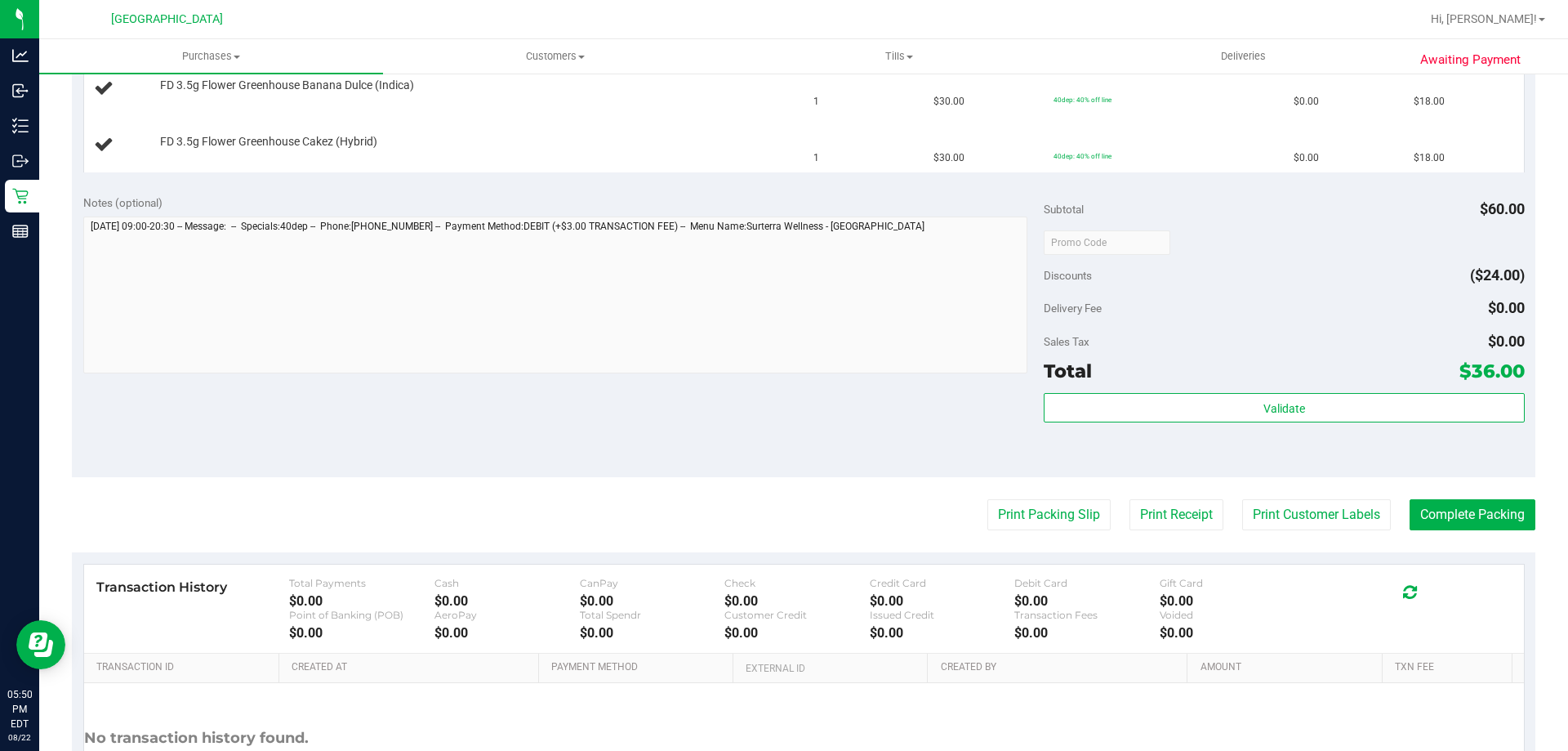
scroll to position [602, 0]
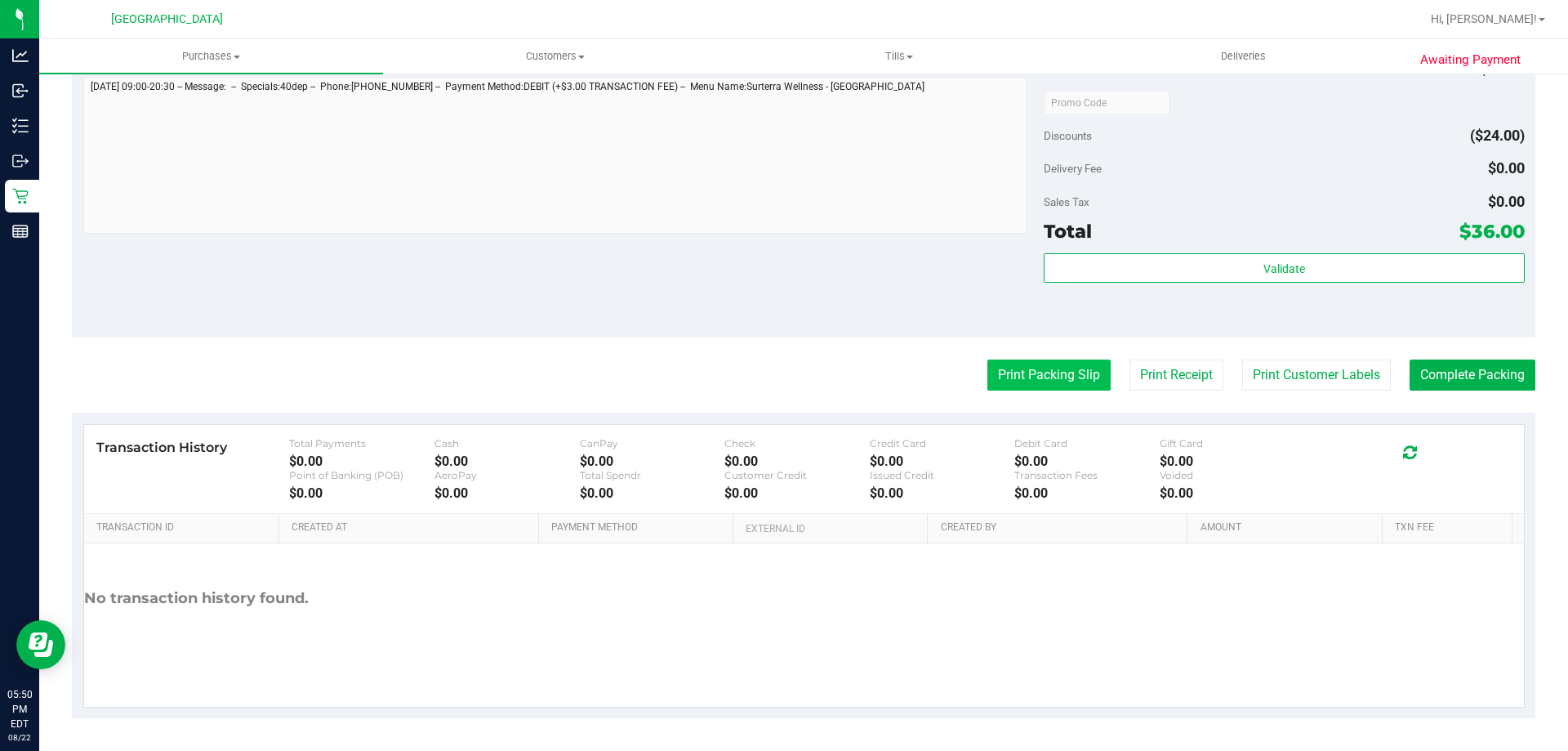
click at [1041, 379] on button "Print Packing Slip" at bounding box center [1049, 374] width 124 height 31
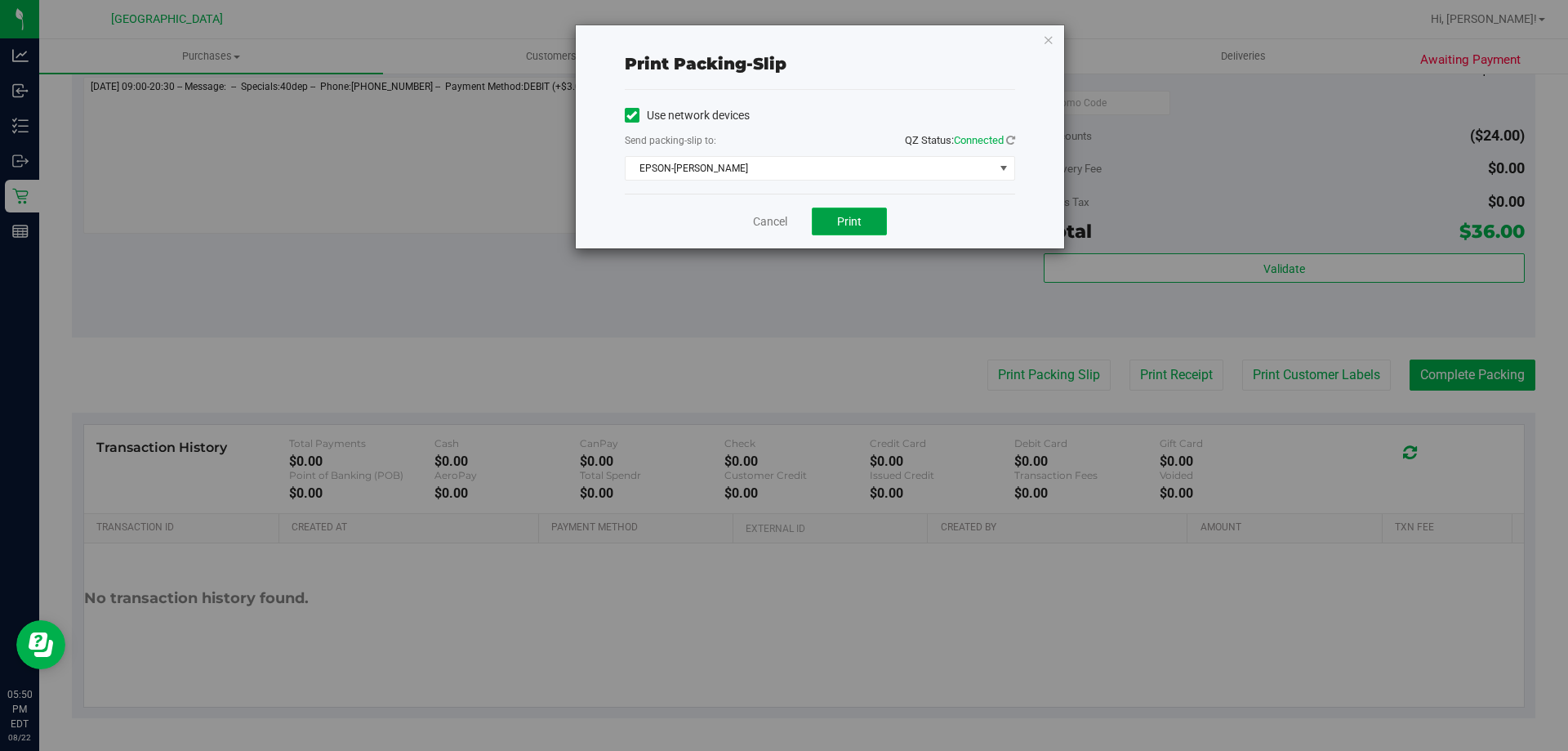
click at [844, 222] on span "Print" at bounding box center [850, 221] width 25 height 13
click at [786, 216] on link "Cancel" at bounding box center [769, 222] width 34 height 17
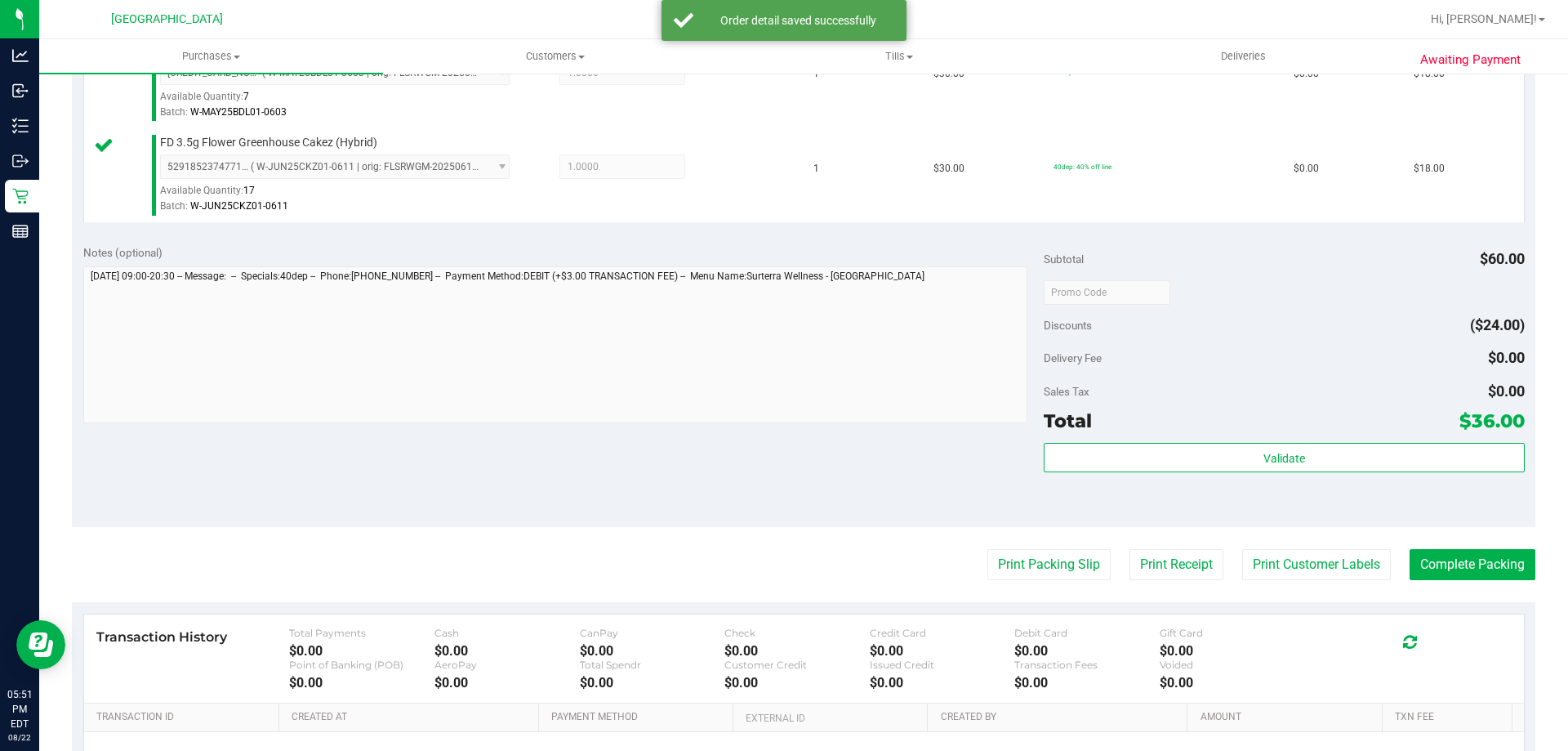
scroll to position [494, 0]
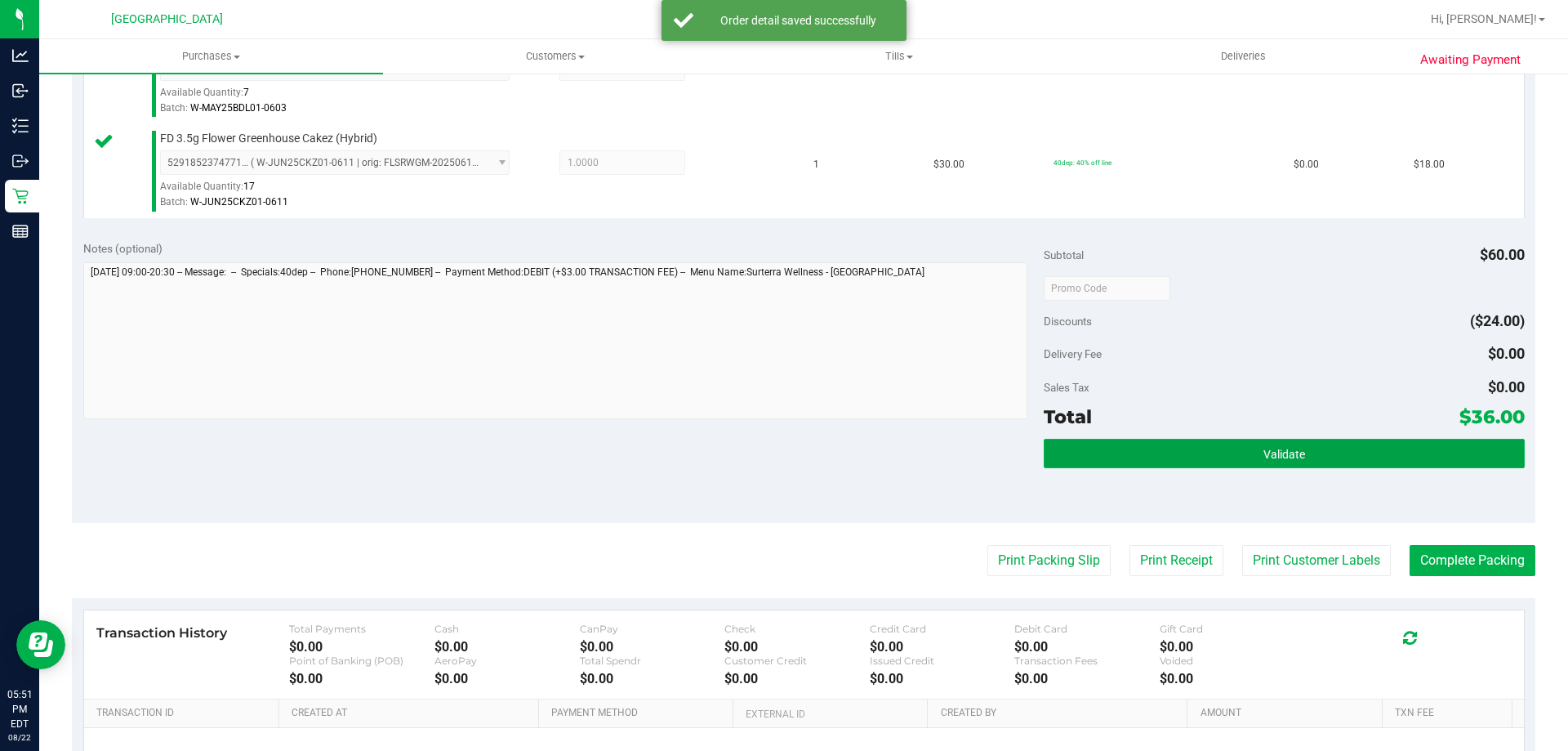
click at [1137, 451] on button "Validate" at bounding box center [1284, 453] width 480 height 29
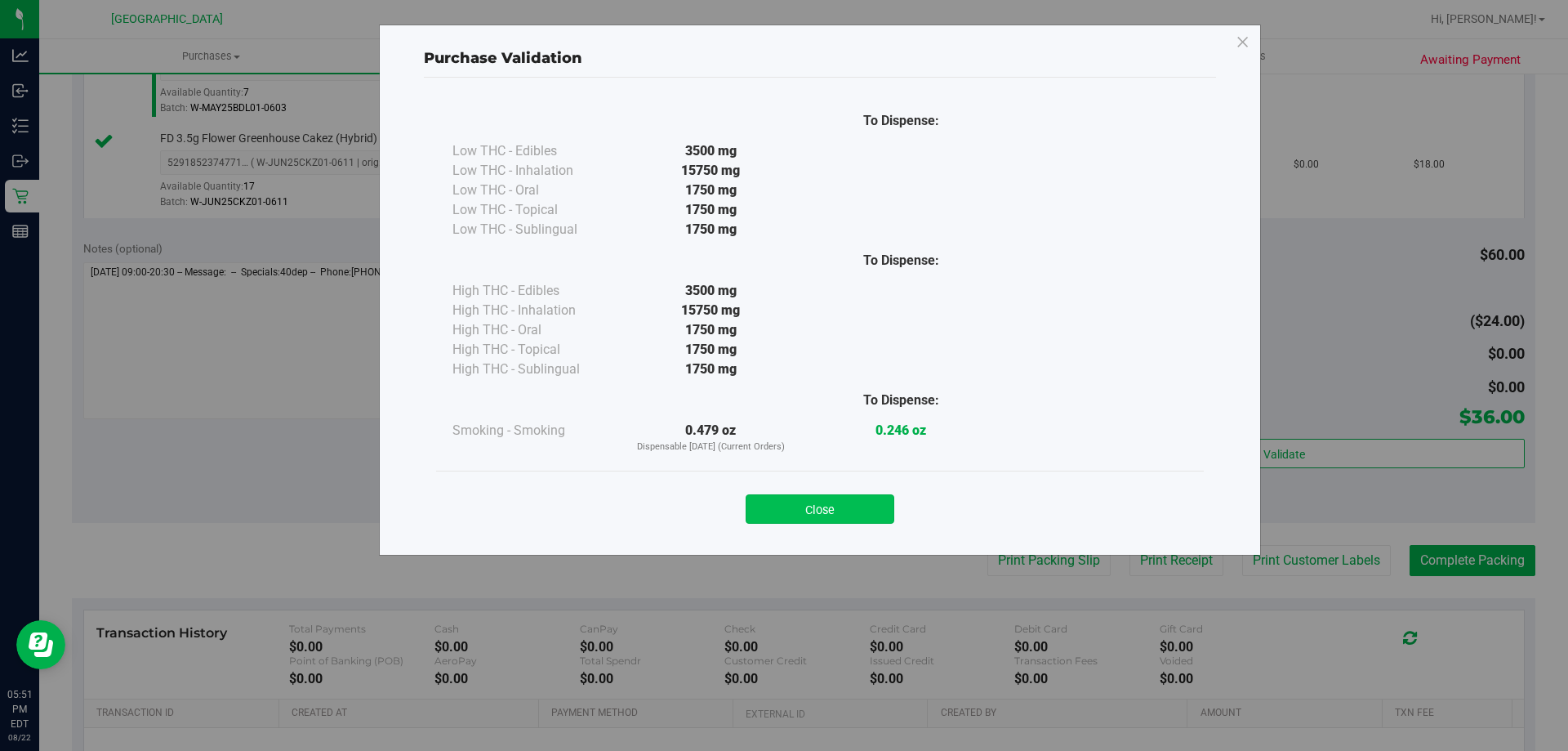
click at [782, 511] on button "Close" at bounding box center [820, 508] width 148 height 29
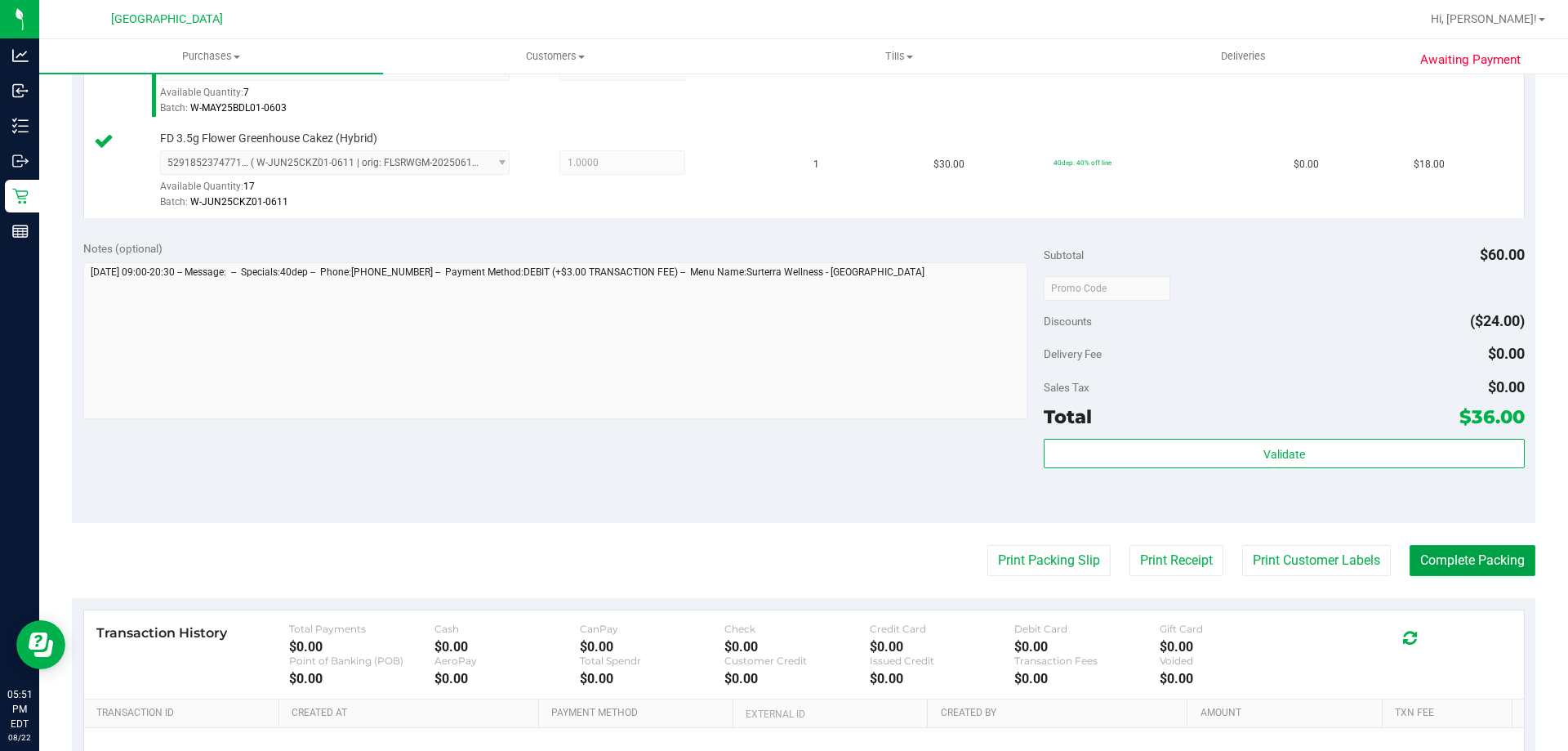
click at [1433, 569] on button "Complete Packing" at bounding box center [1473, 559] width 126 height 31
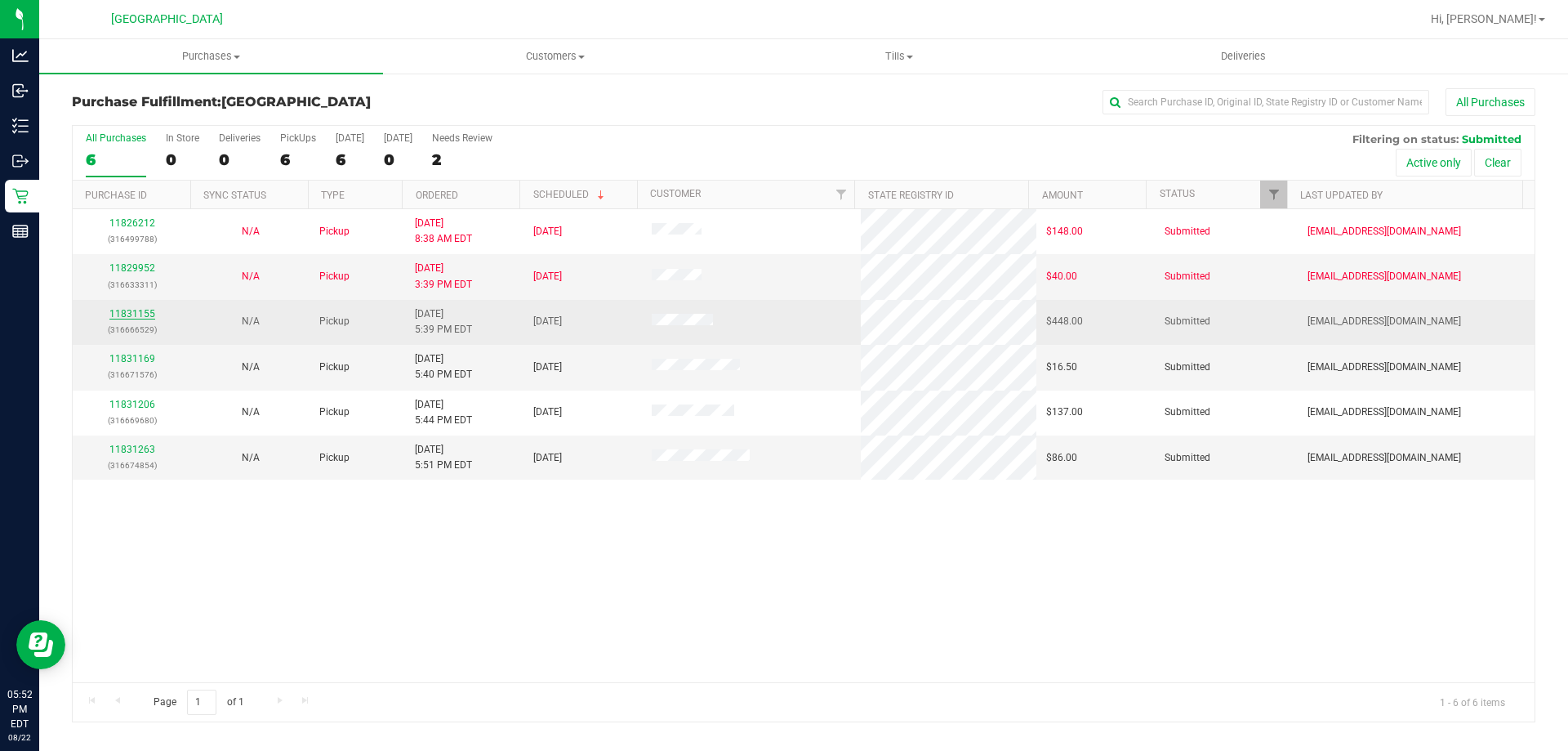
click at [138, 315] on link "11831155" at bounding box center [132, 313] width 46 height 11
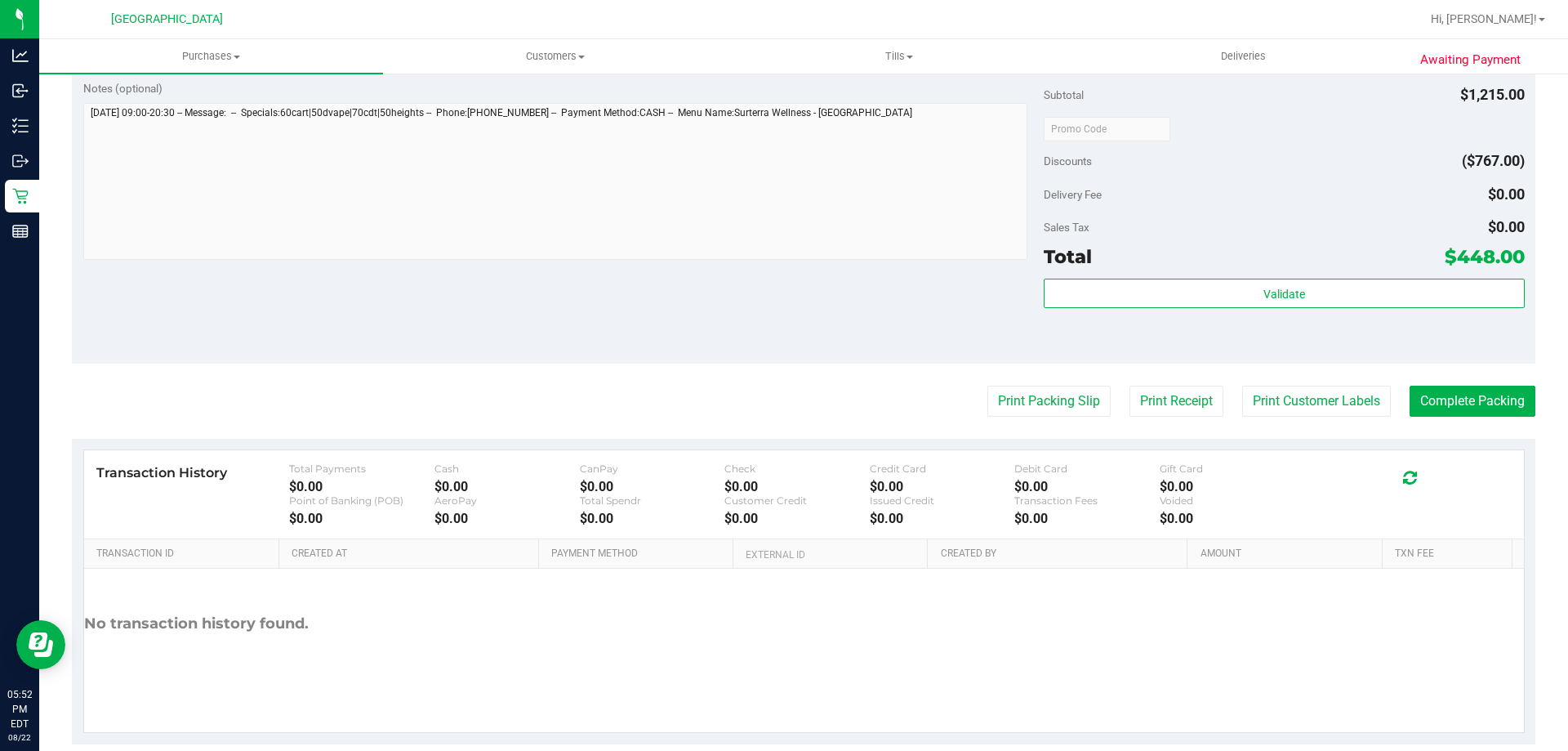
scroll to position [984, 0]
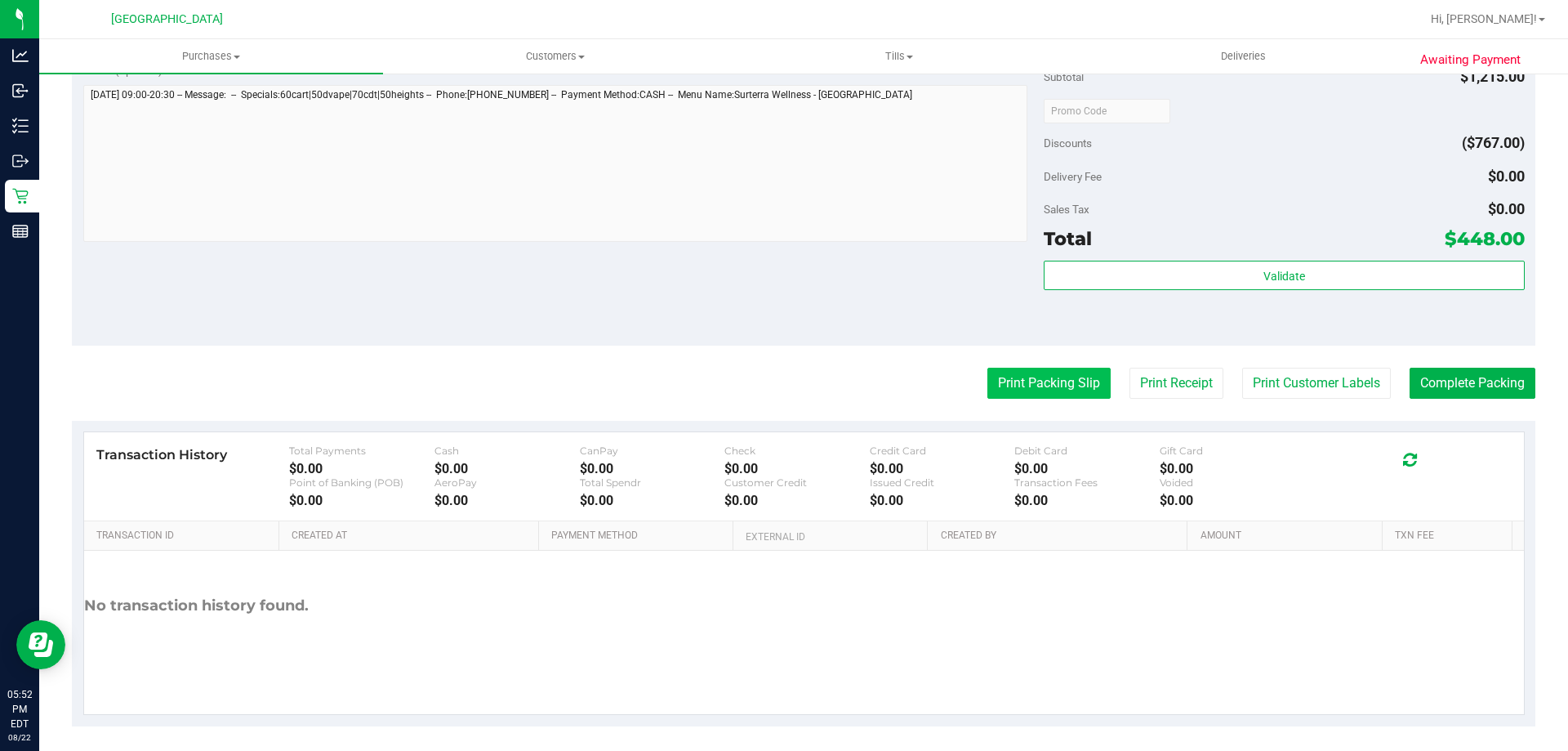
click at [1031, 386] on button "Print Packing Slip" at bounding box center [1049, 383] width 124 height 31
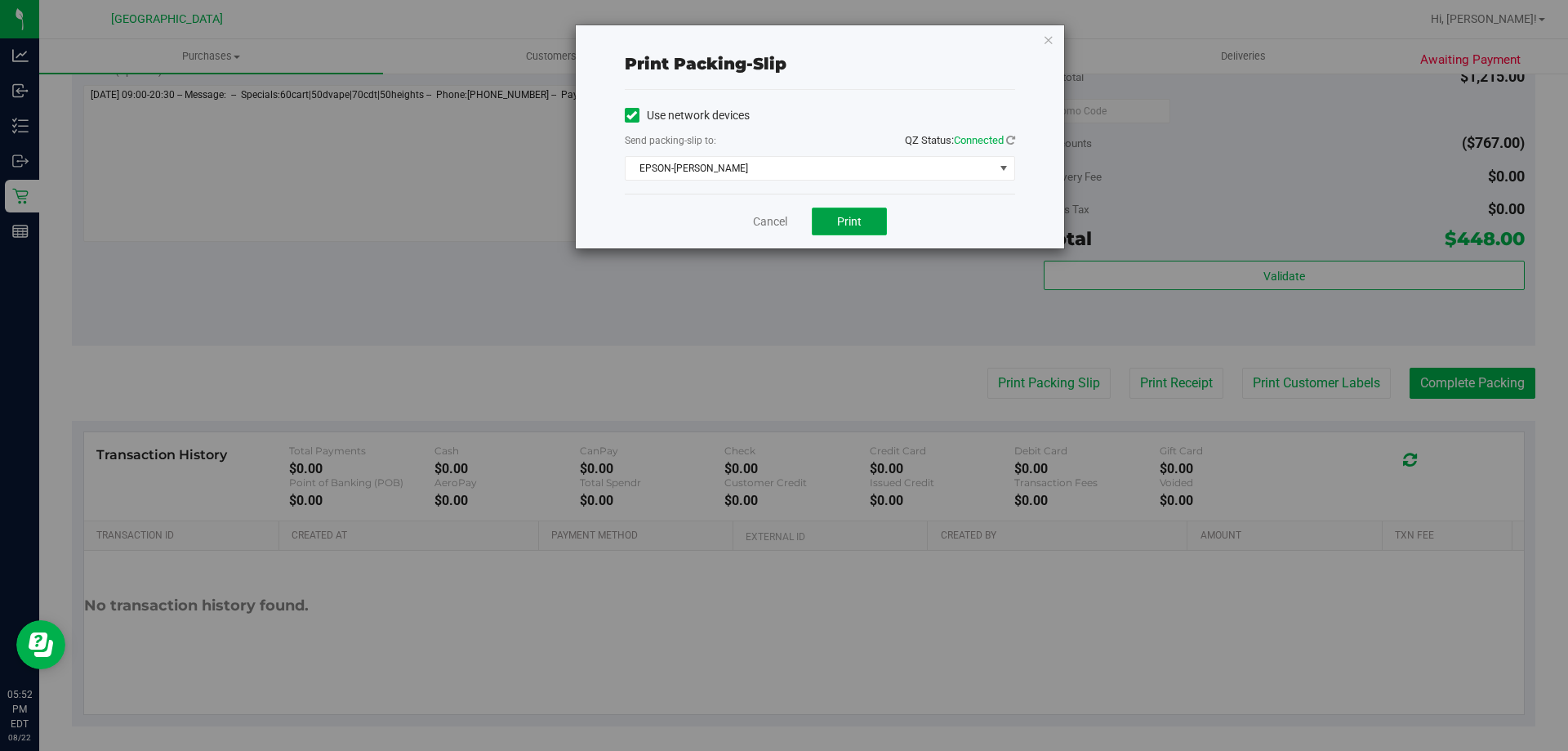
click at [831, 227] on button "Print" at bounding box center [849, 221] width 75 height 27
click at [763, 219] on link "Cancel" at bounding box center [769, 222] width 34 height 17
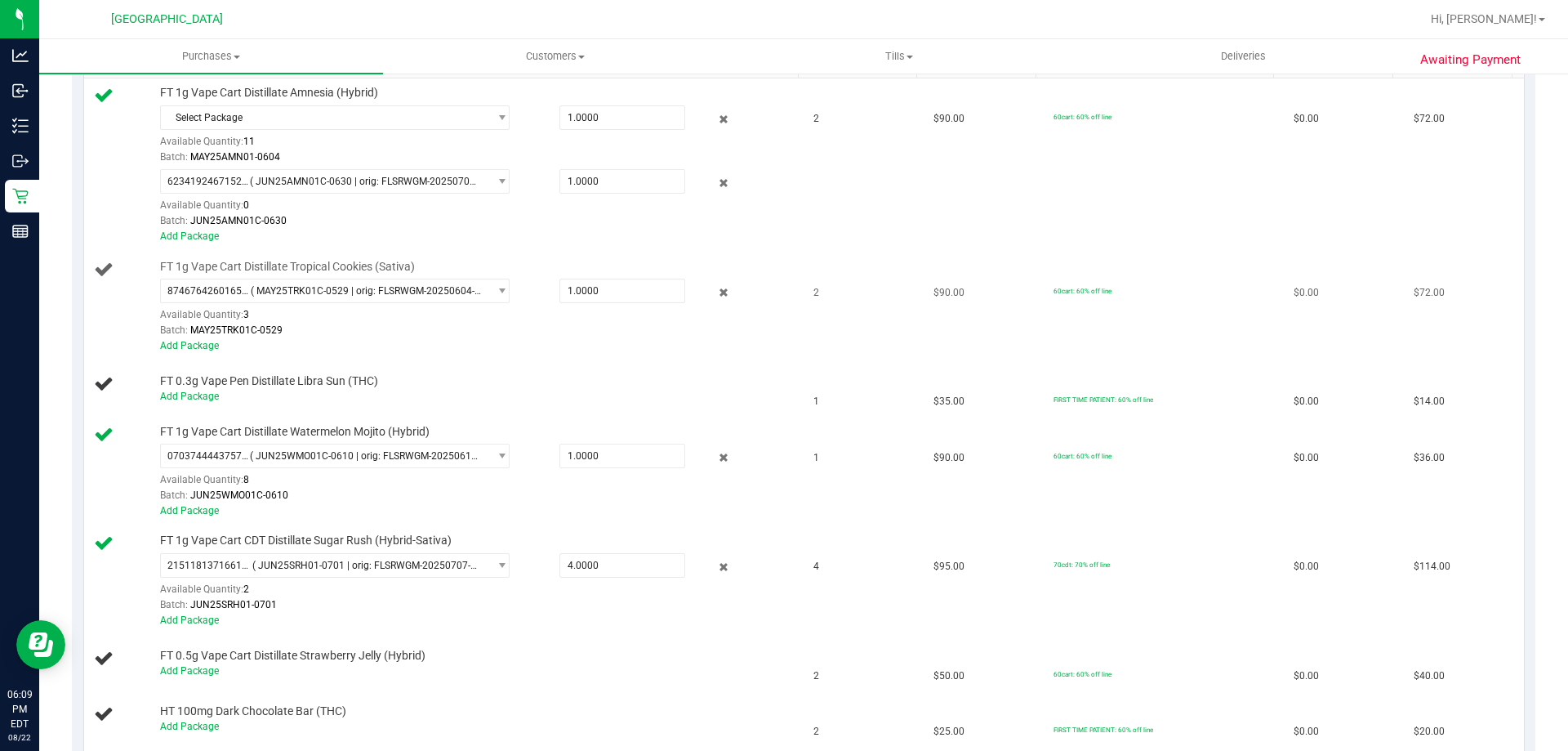
scroll to position [476, 0]
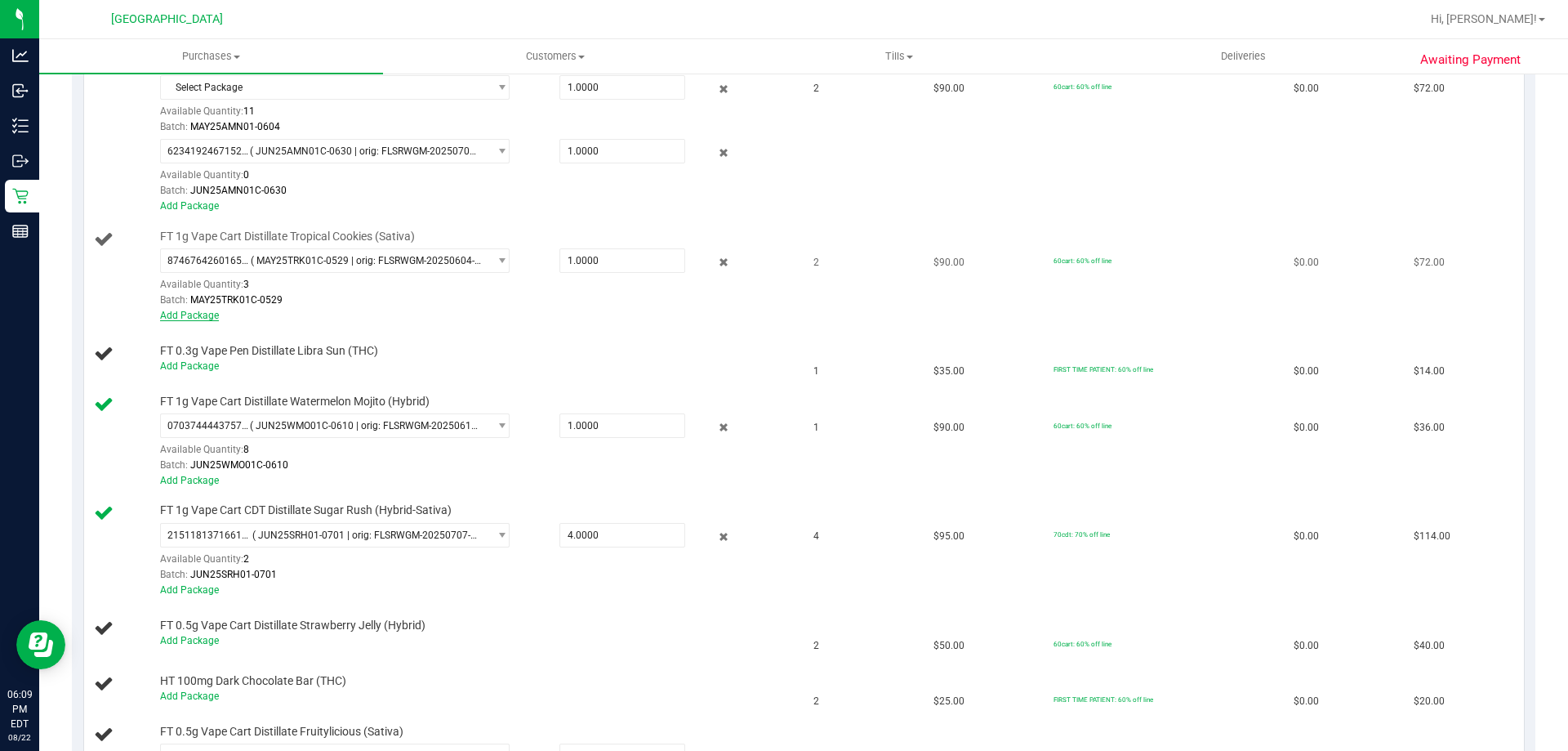
click at [201, 312] on link "Add Package" at bounding box center [189, 315] width 59 height 11
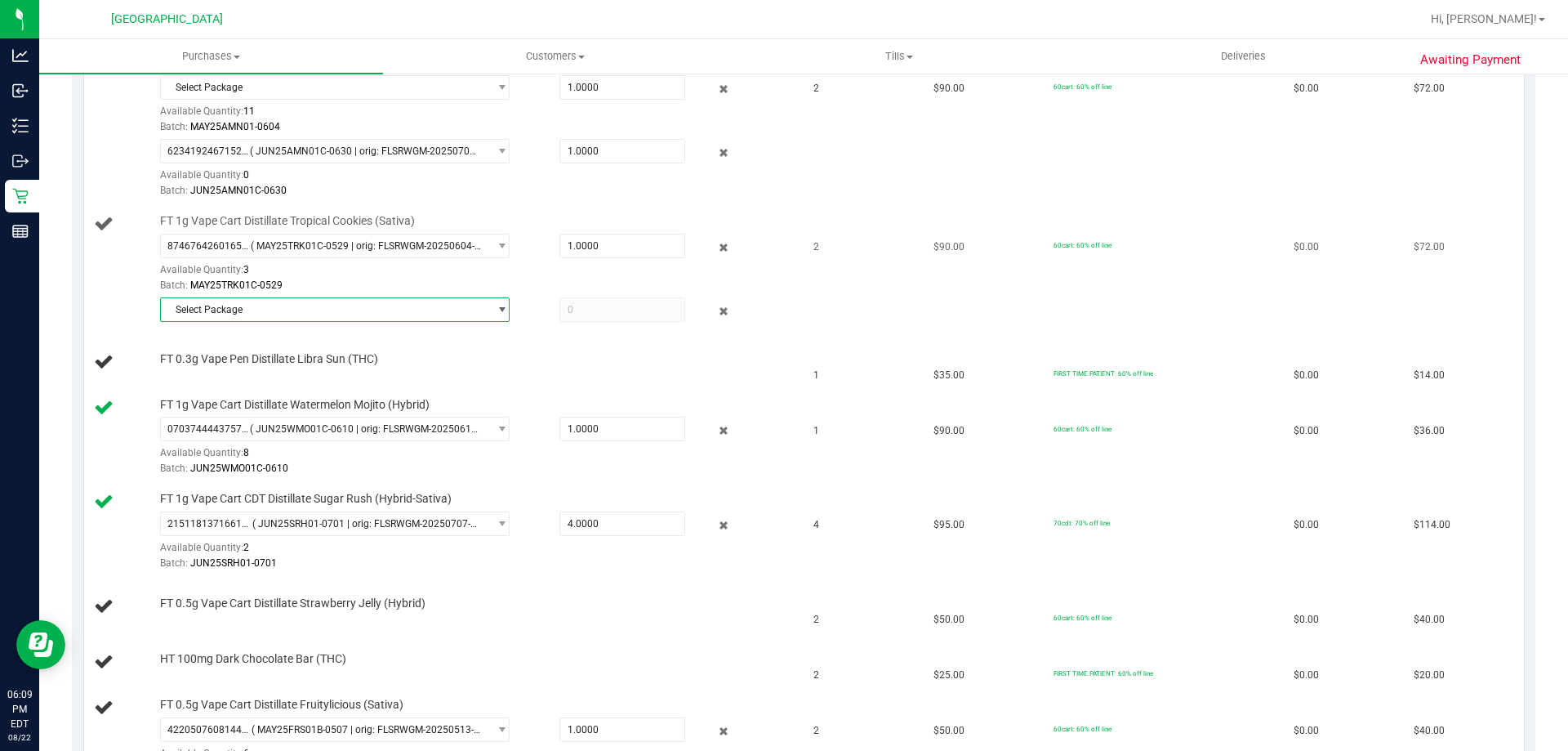
click at [401, 321] on span "Select Package" at bounding box center [334, 310] width 349 height 25
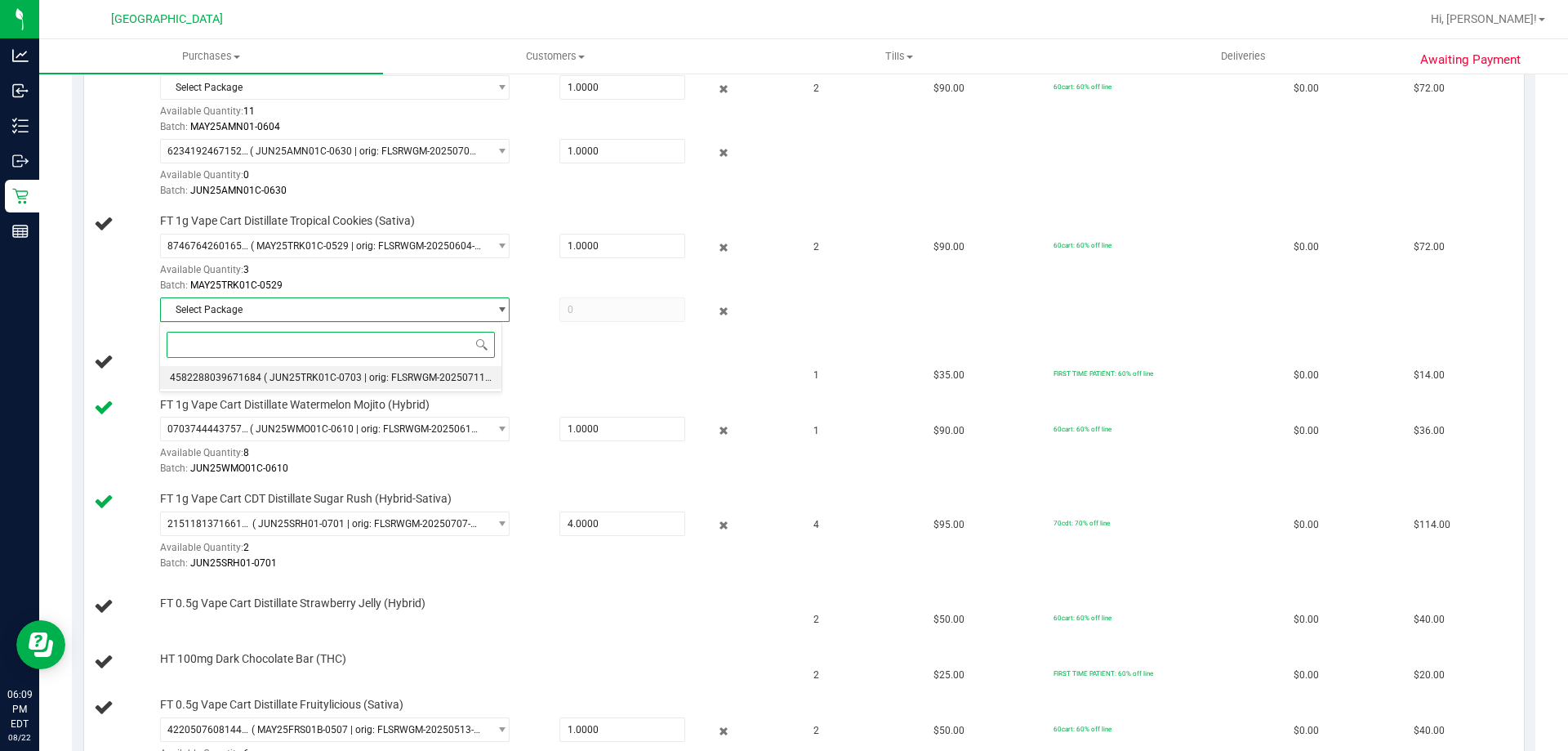
click at [401, 379] on span "( JUN25TRK01C-0703 | orig: FLSRWGM-20250711-030 )" at bounding box center [387, 377] width 247 height 11
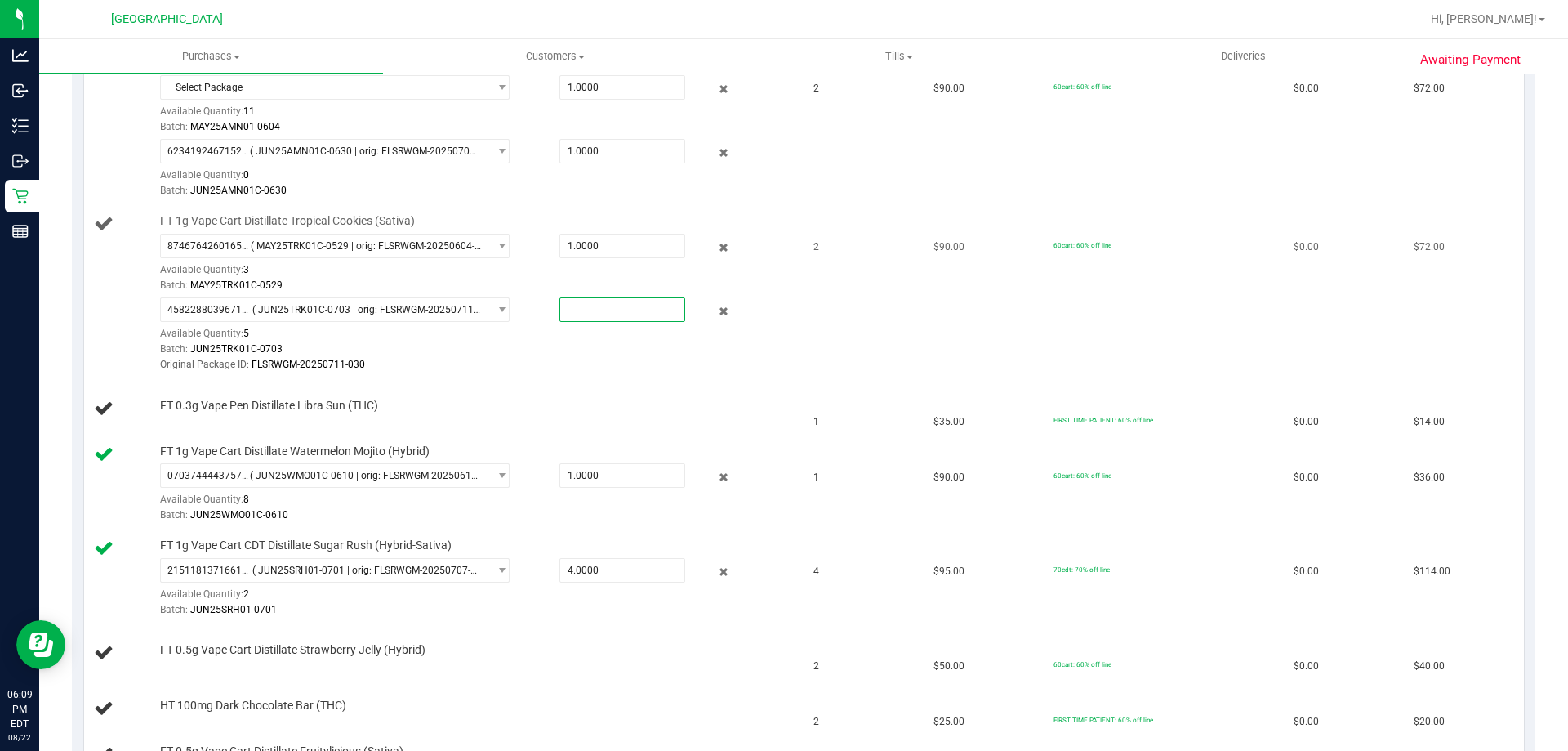
click at [598, 312] on span at bounding box center [622, 310] width 126 height 25
type input "1"
type input "1.0000"
click at [583, 359] on div "Original Package ID: FLSRWGM-20250711-030" at bounding box center [475, 364] width 631 height 16
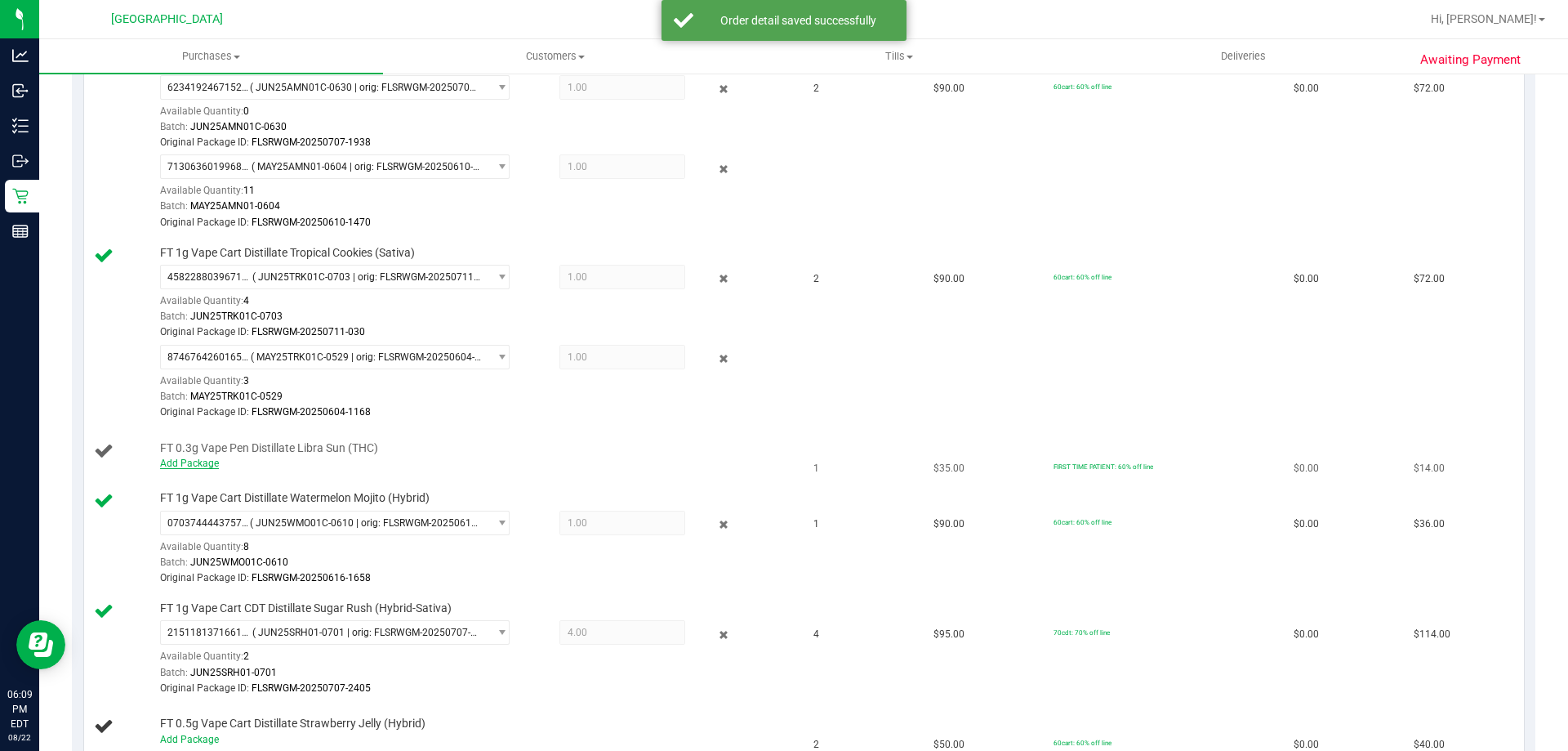
click at [196, 463] on link "Add Package" at bounding box center [189, 462] width 59 height 11
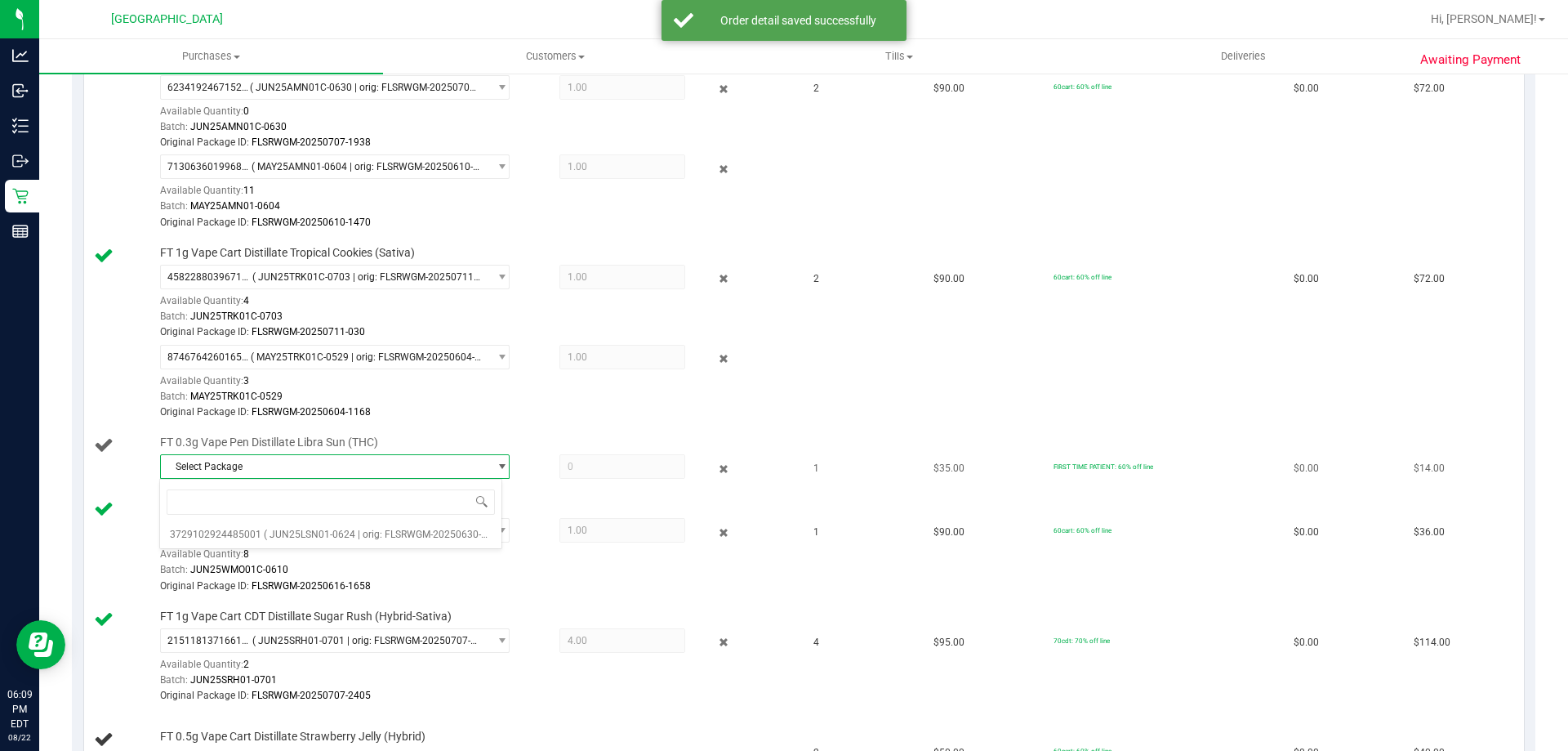
click at [234, 467] on span "Select Package" at bounding box center [324, 467] width 327 height 23
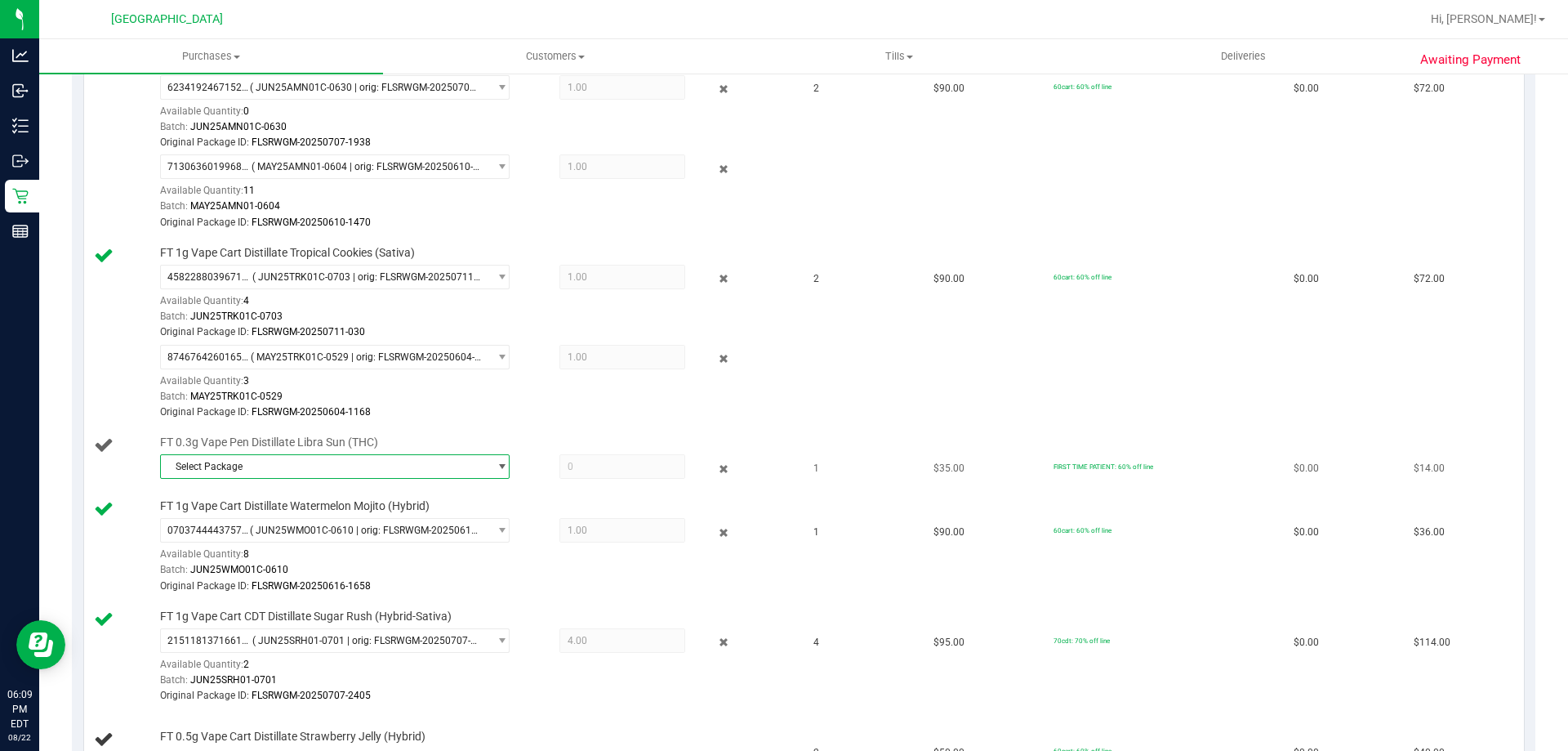
click at [247, 469] on span "Select Package" at bounding box center [324, 467] width 327 height 23
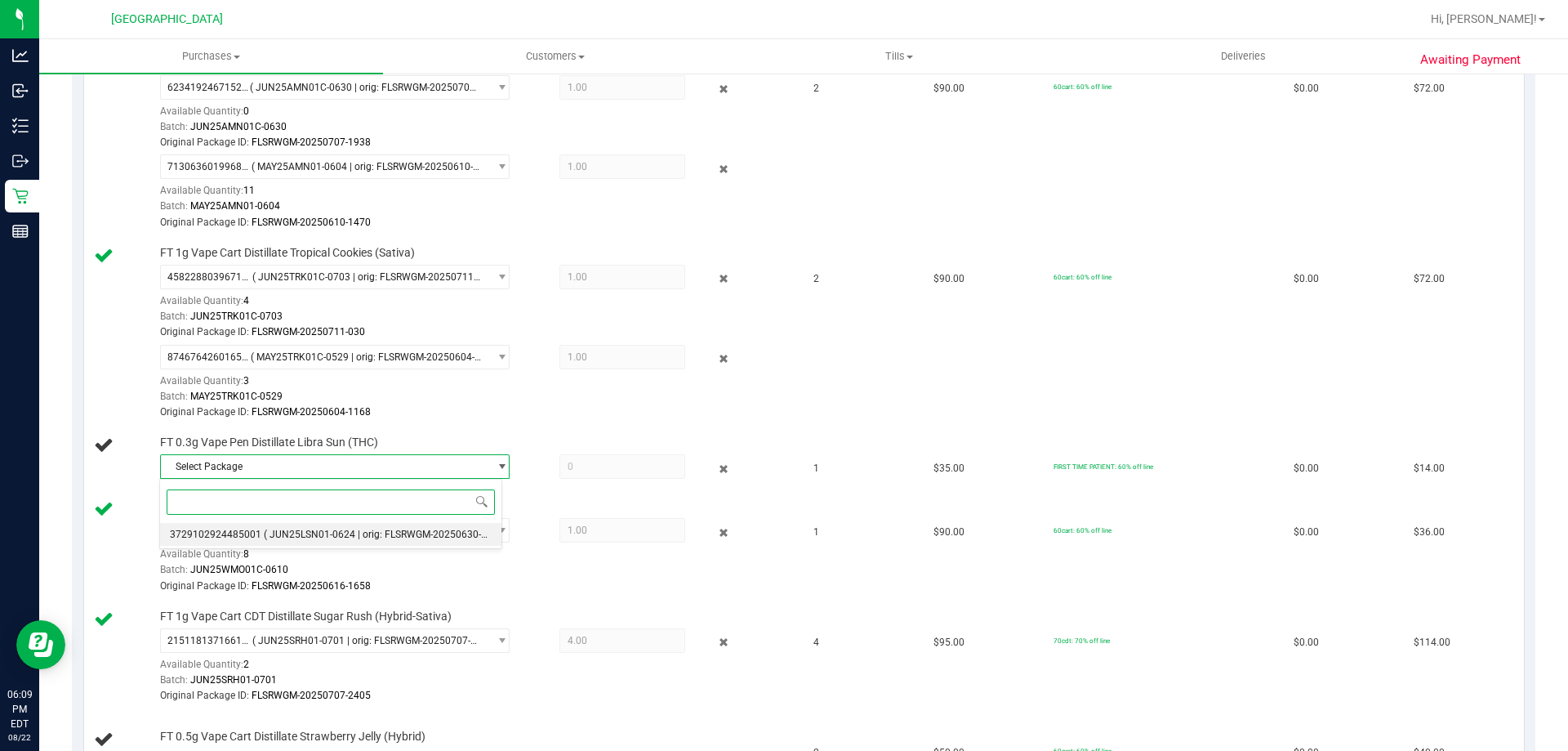
click at [247, 527] on li "3729102924485001 ( JUN25LSN01-0624 | orig: FLSRWGM-20250630-2477 )" at bounding box center [330, 534] width 341 height 23
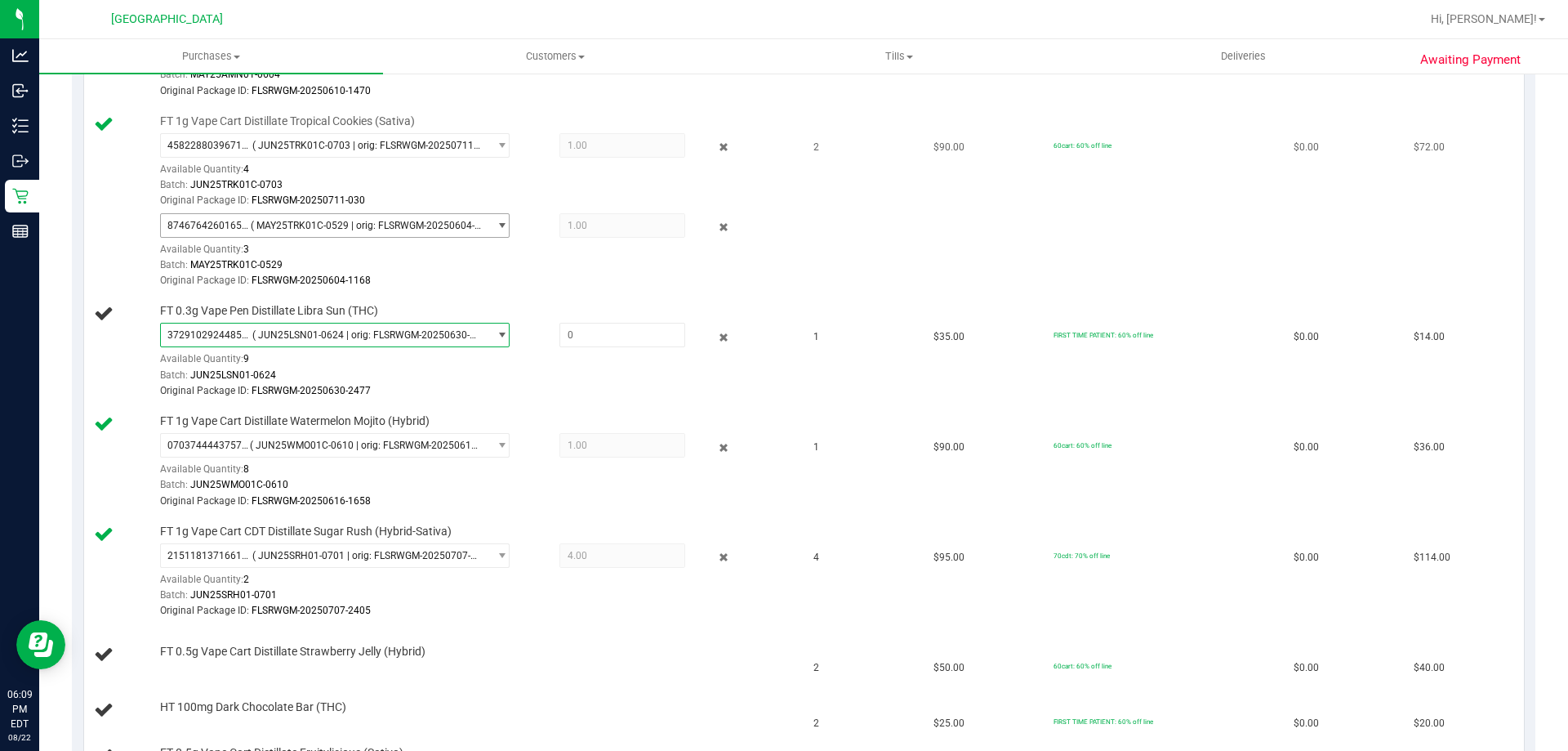
scroll to position [621, 0]
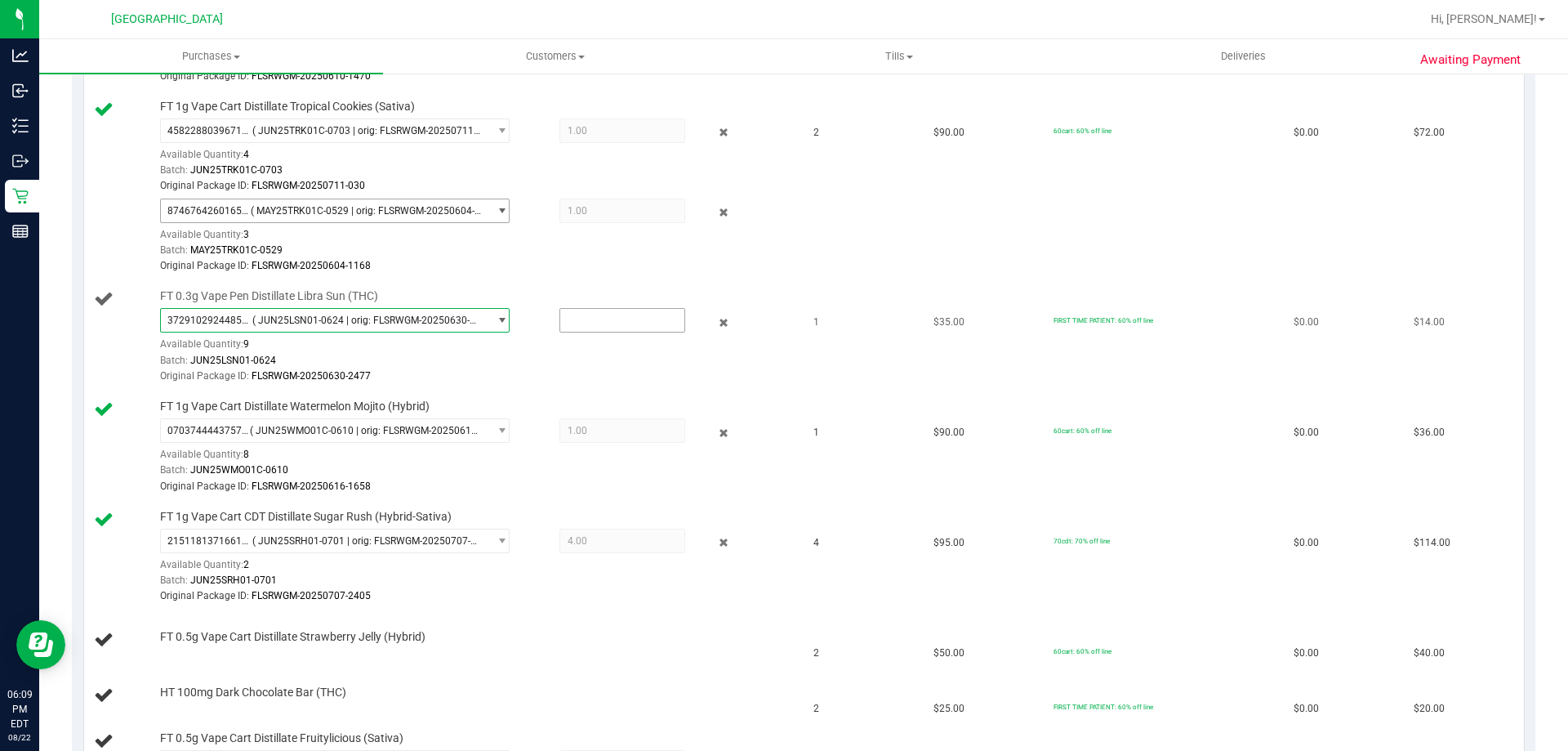
click at [609, 324] on input "text" at bounding box center [622, 320] width 124 height 23
type input "1"
type input "1.0000"
click at [574, 373] on div "Original Package ID: FLSRWGM-20250630-2477" at bounding box center [475, 376] width 631 height 16
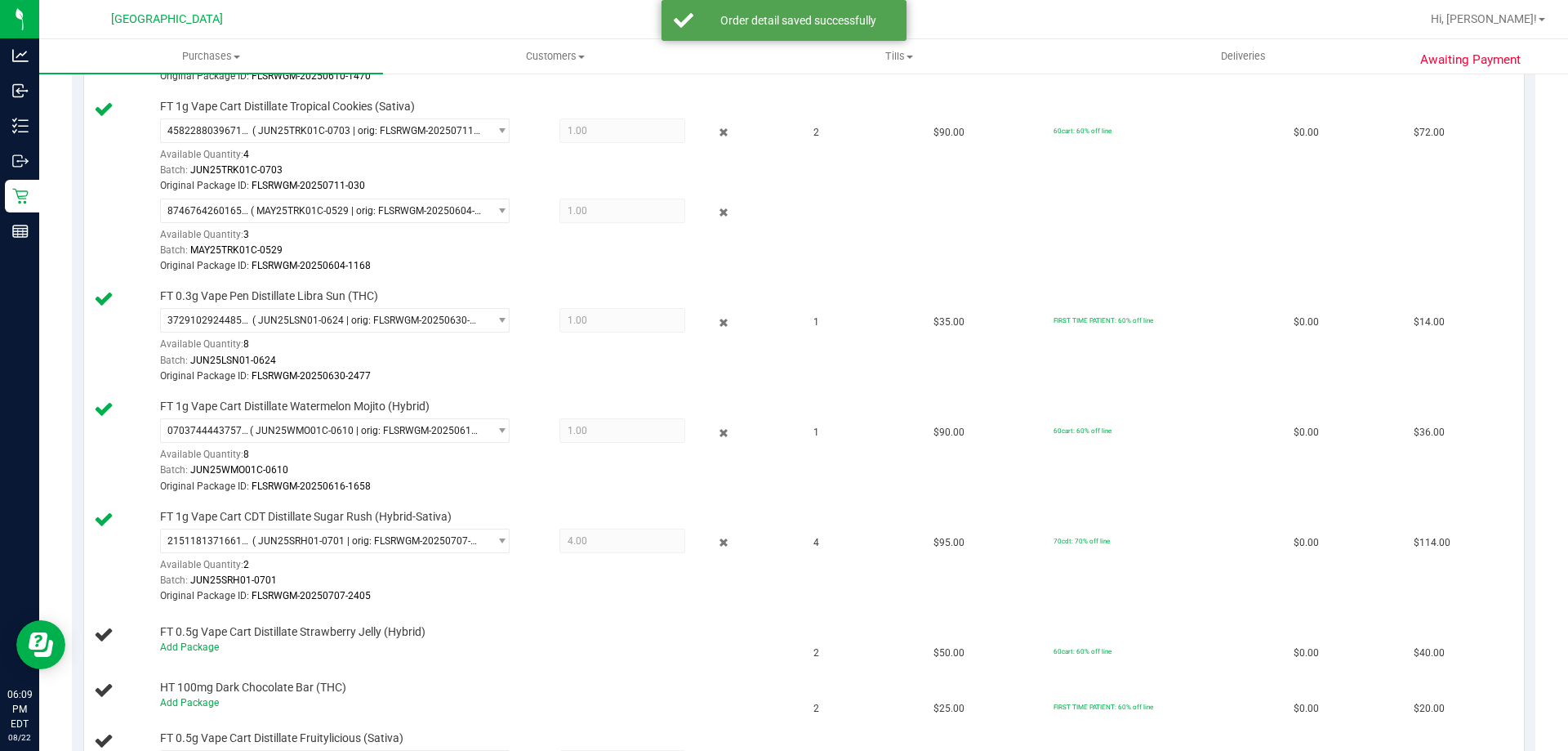
scroll to position [939, 0]
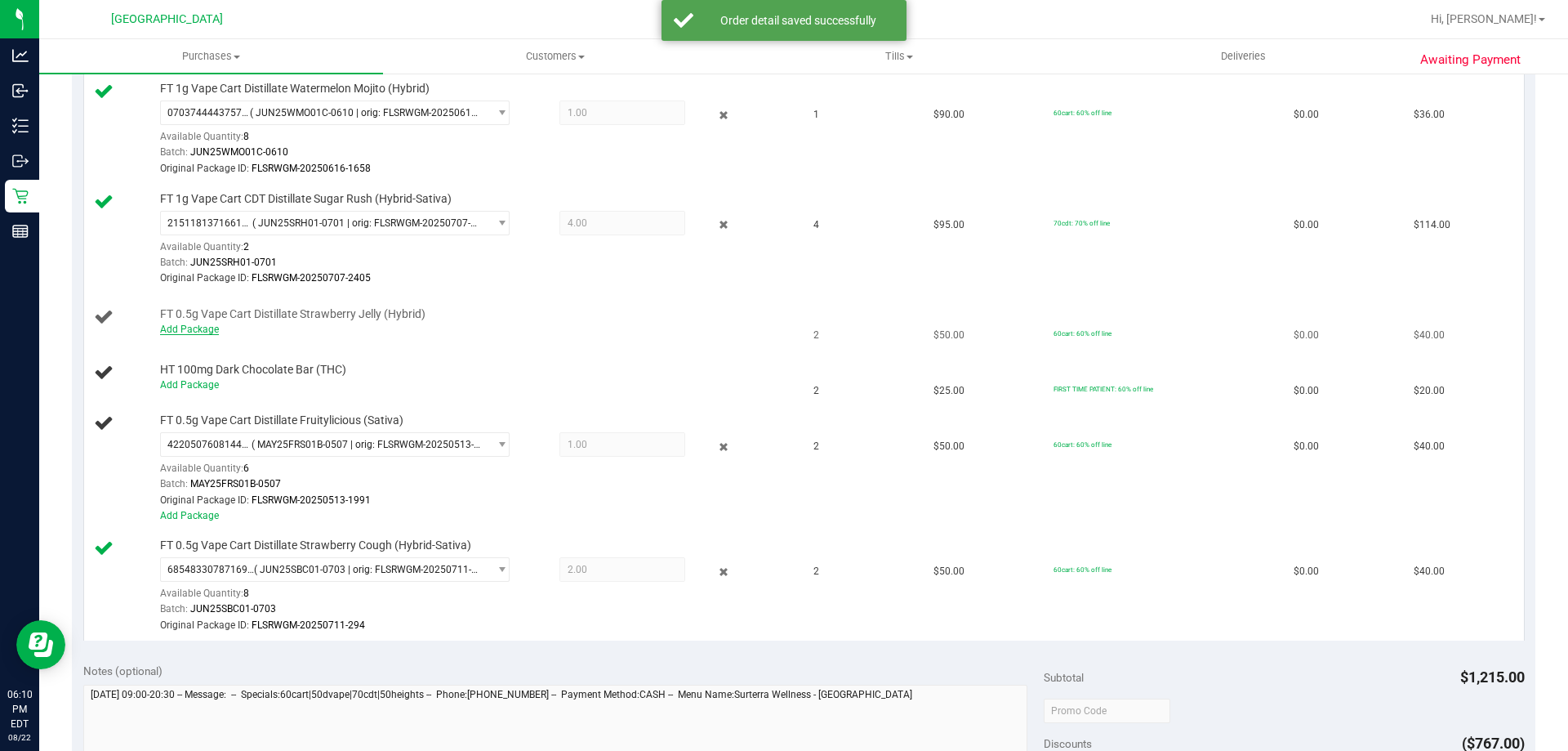
click at [190, 331] on link "Add Package" at bounding box center [189, 329] width 59 height 11
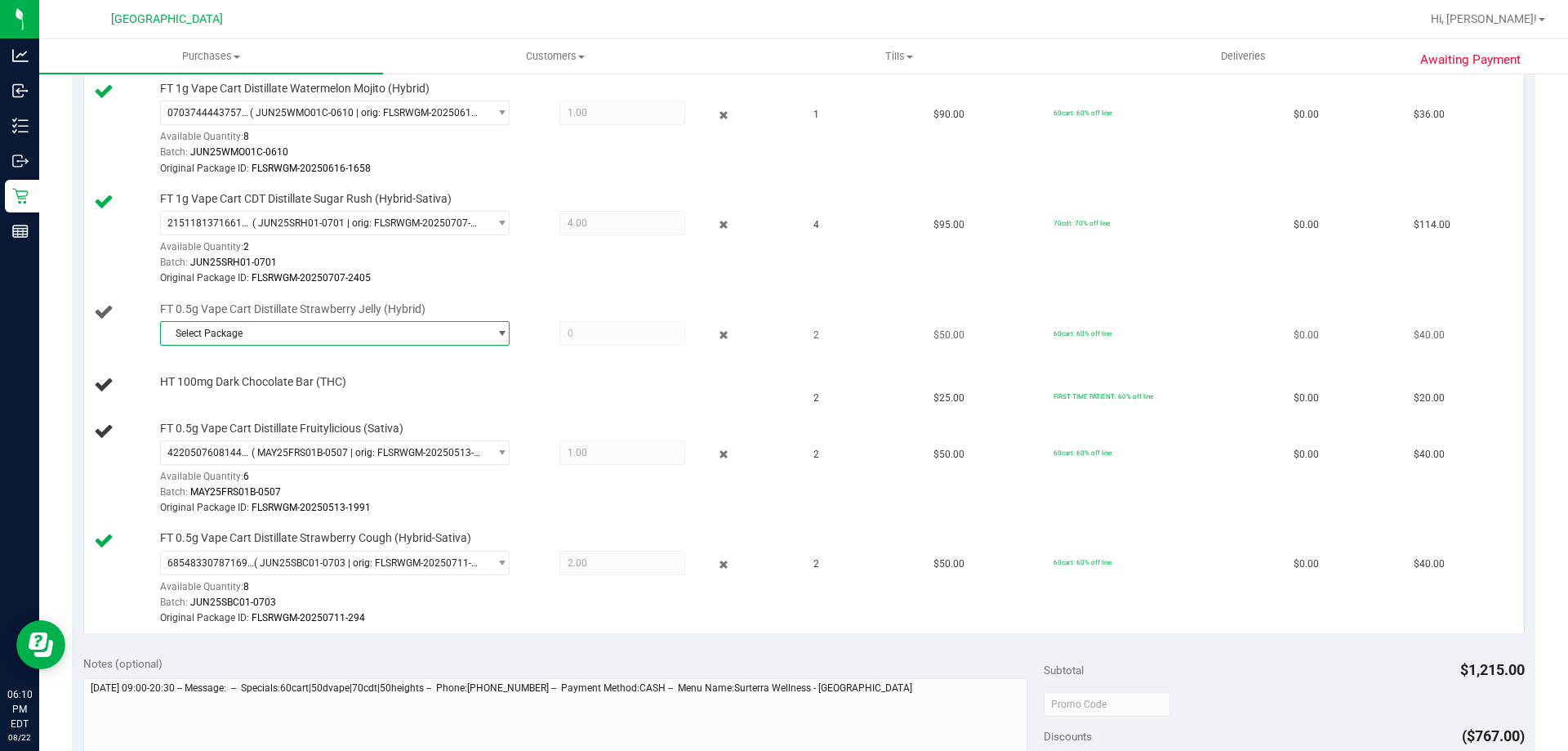
click at [348, 341] on span "Select Package" at bounding box center [324, 334] width 327 height 23
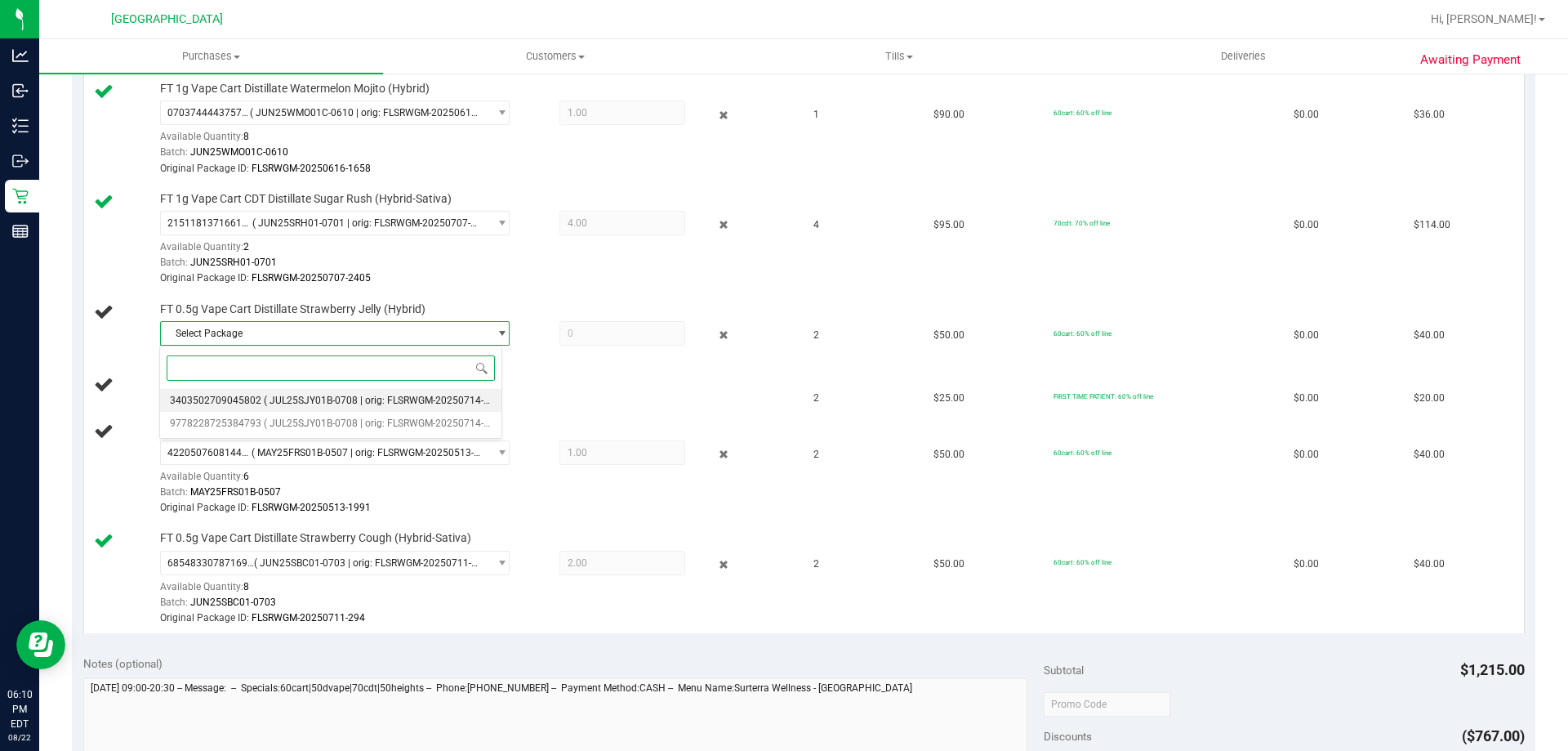
click at [337, 404] on span "( JUL25SJY01B-0708 | orig: FLSRWGM-20250714-3349 )" at bounding box center [387, 400] width 248 height 11
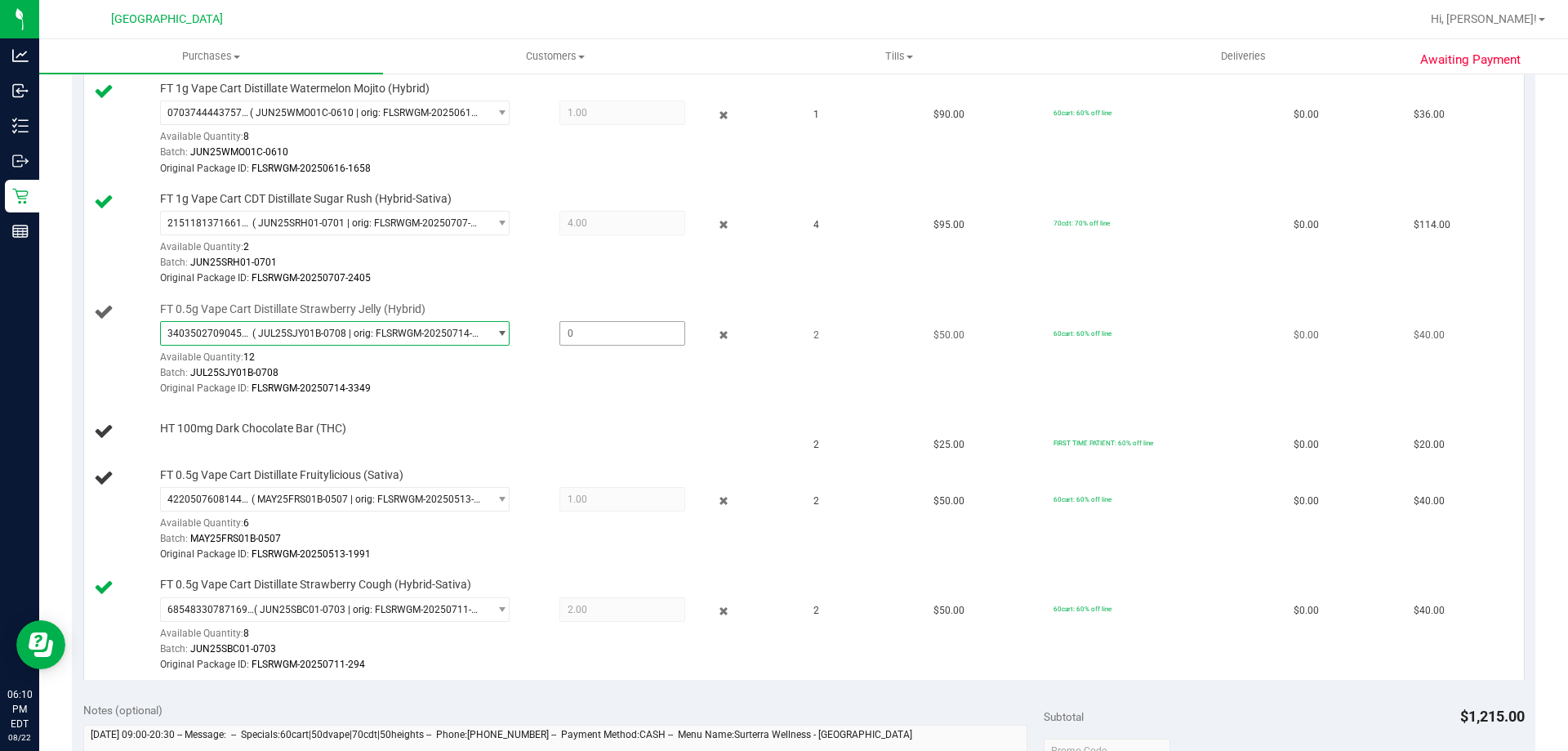
click at [615, 332] on span at bounding box center [622, 334] width 126 height 25
type input "2"
type input "2.0000"
click at [561, 402] on td "FT 0.5g Vape Cart Distillate Strawberry Jelly (Hybrid) 3403502709045802 ( JUL25…" at bounding box center [444, 349] width 720 height 110
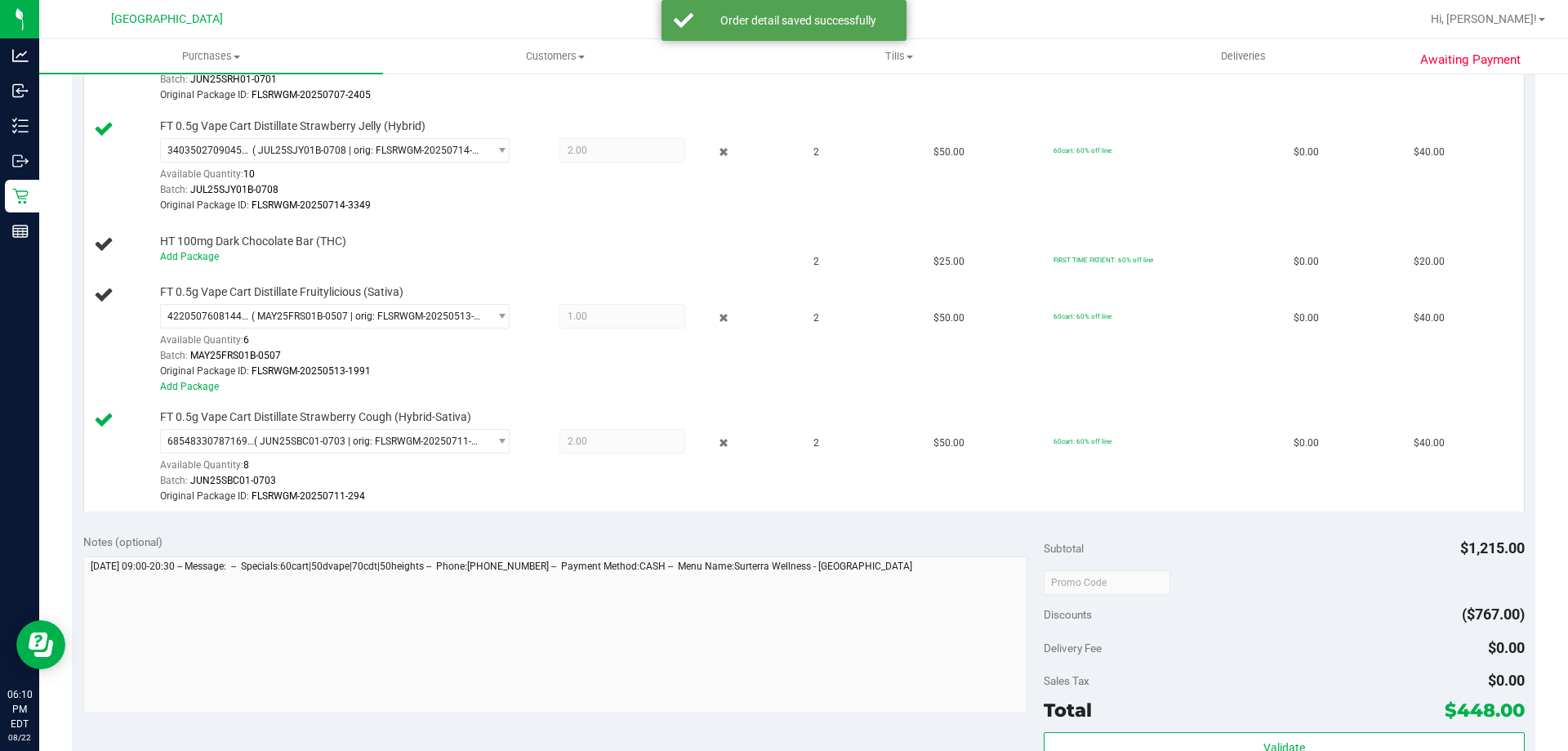
scroll to position [1130, 0]
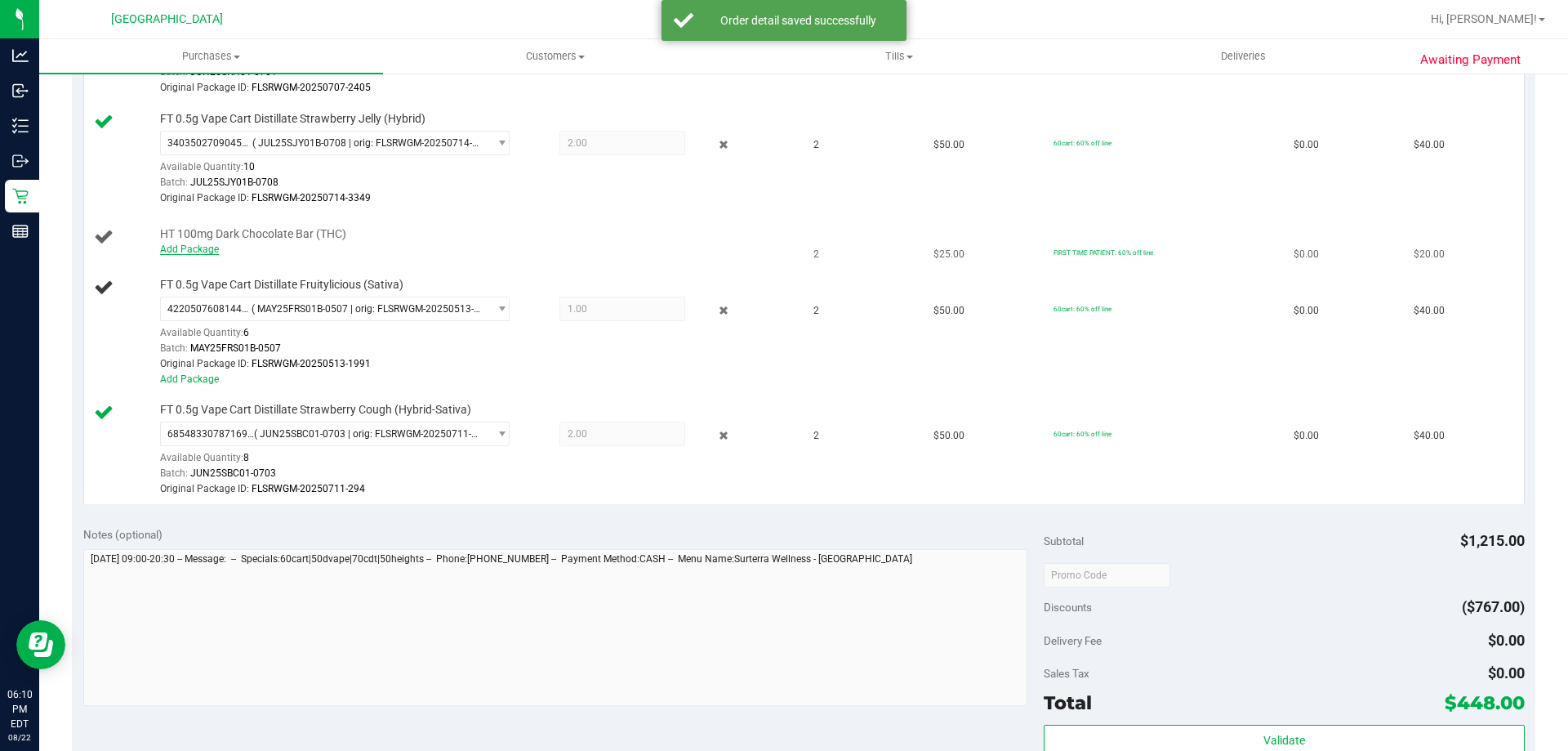
click at [201, 248] on link "Add Package" at bounding box center [189, 249] width 59 height 11
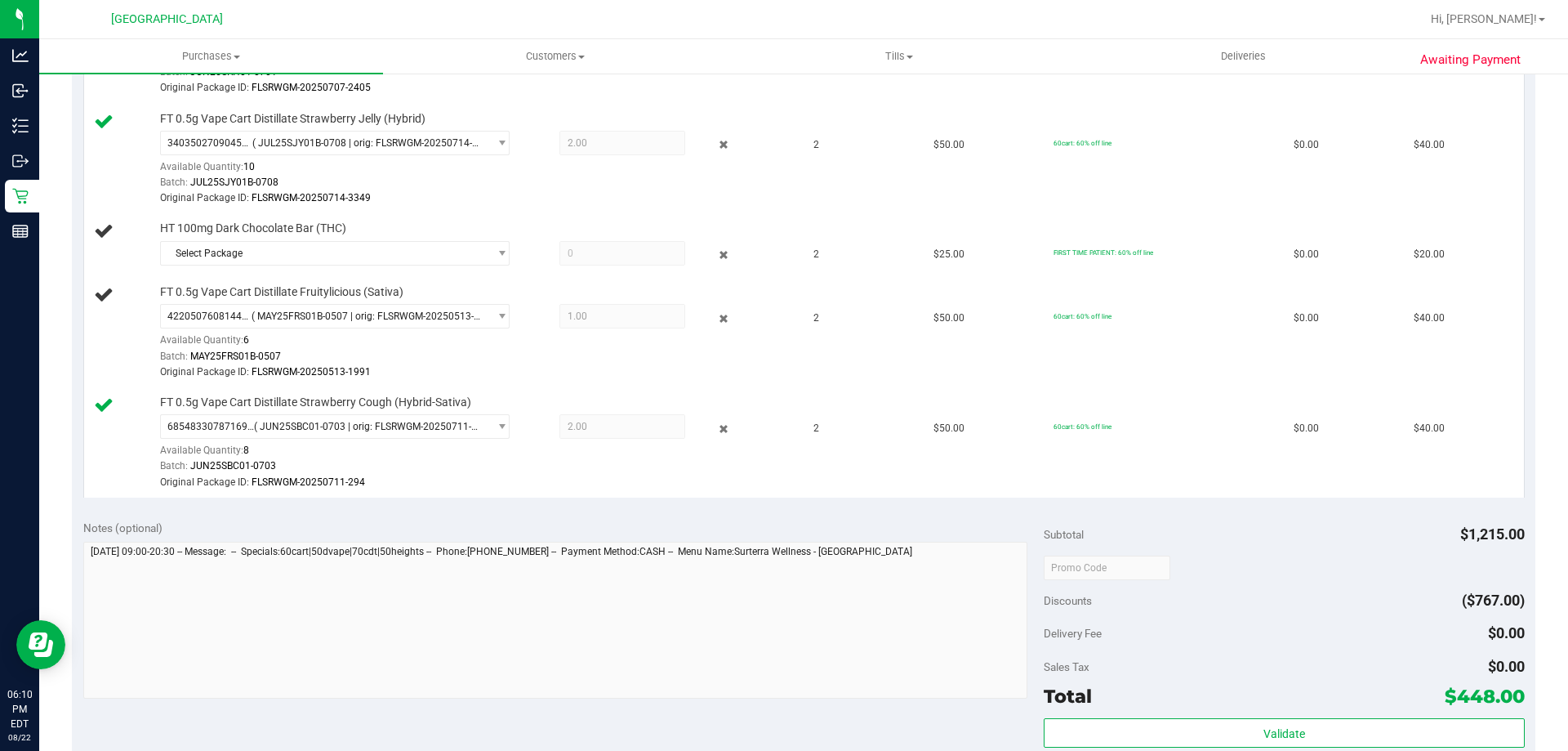
click at [282, 238] on div "HT 100mg Dark Chocolate Bar (THC) Select Package 2467263516930782" at bounding box center [471, 245] width 639 height 49
click at [294, 255] on span "Select Package" at bounding box center [324, 253] width 327 height 23
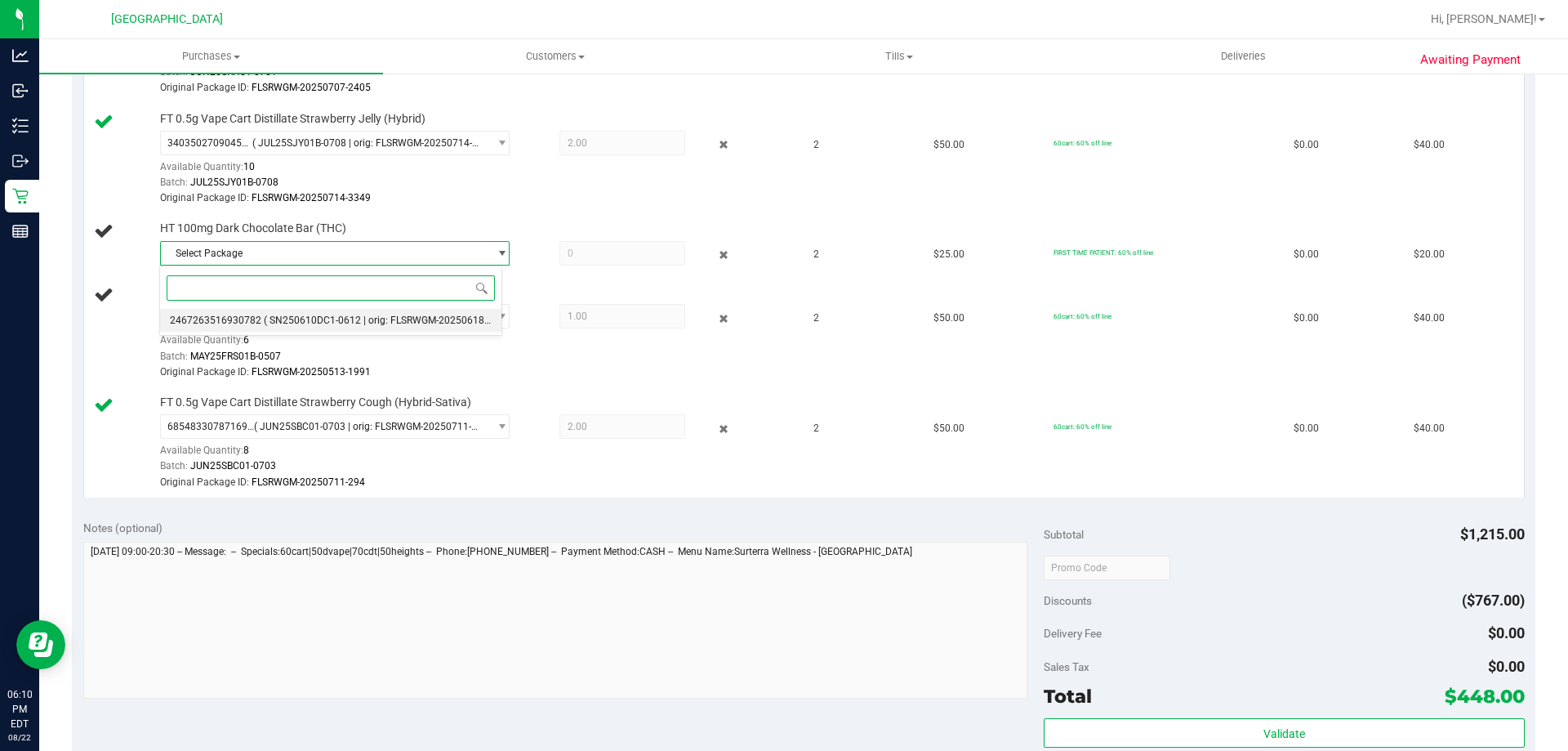
click at [290, 327] on li "2467263516930782 ( SN250610DC1-0612 | orig: FLSRWGM-20250618-1727 )" at bounding box center [330, 320] width 341 height 23
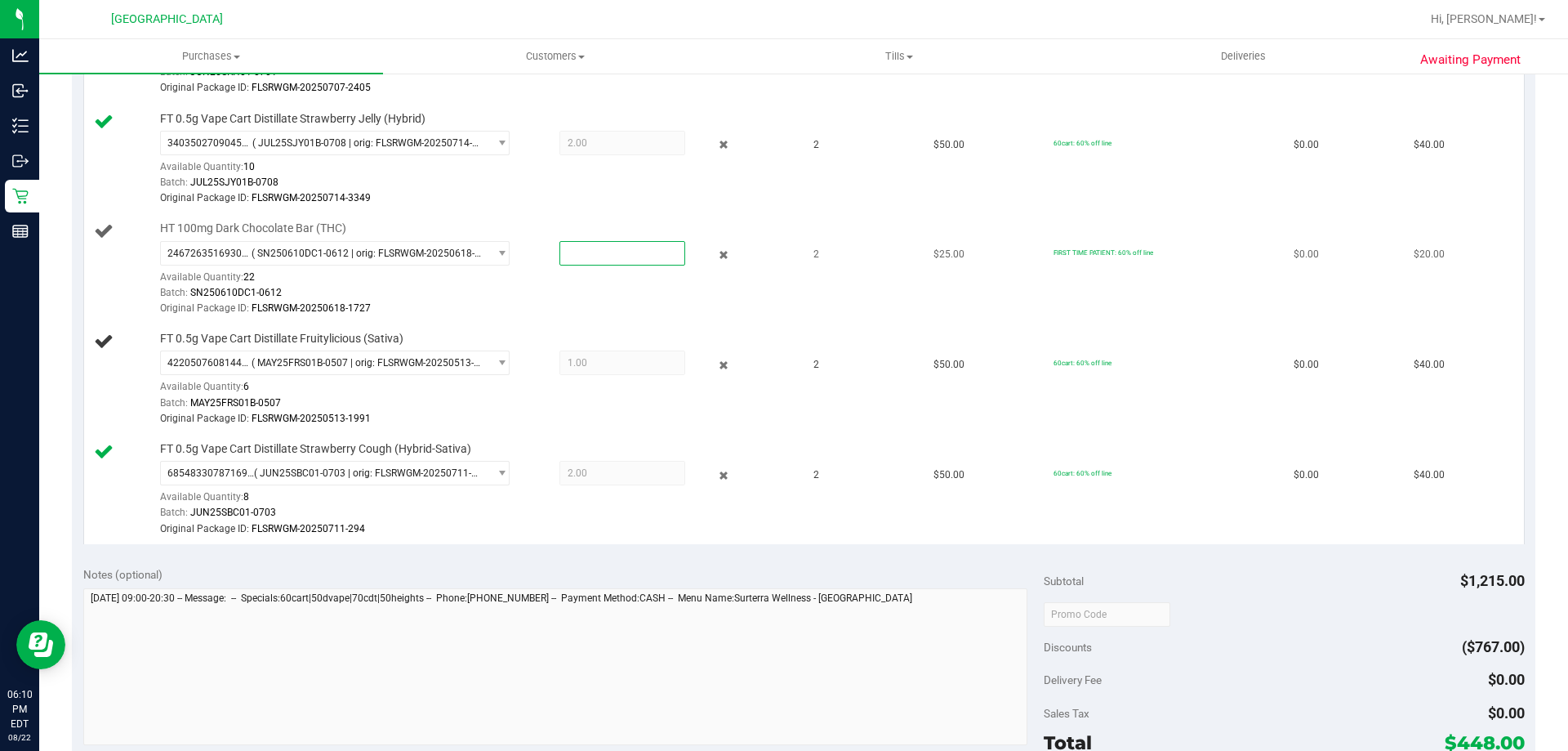
click at [594, 258] on span at bounding box center [622, 253] width 126 height 25
type input "2"
type input "2.0000"
click at [497, 295] on div "Batch: SN250610DC1-0612" at bounding box center [475, 293] width 631 height 16
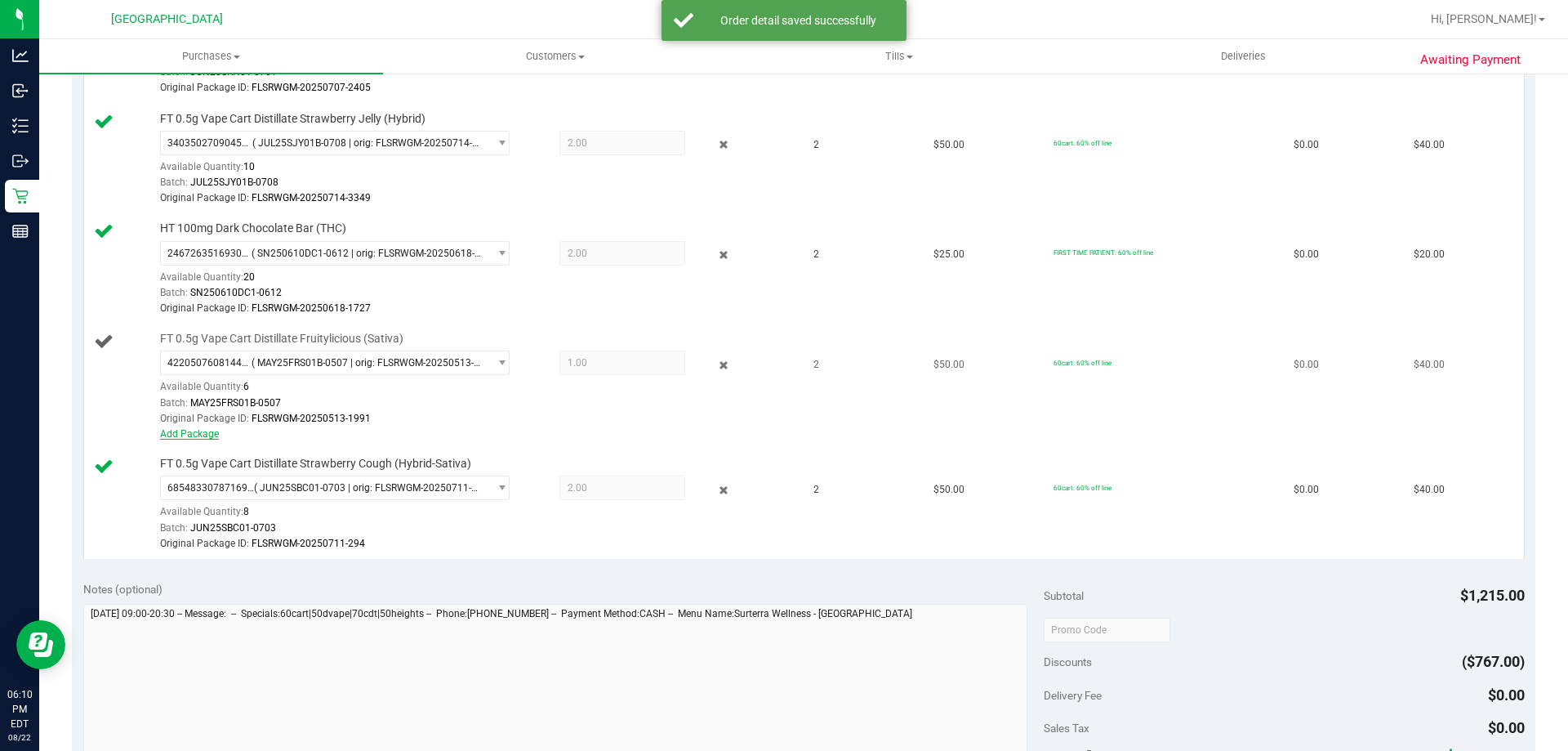
click at [194, 438] on link "Add Package" at bounding box center [189, 433] width 59 height 11
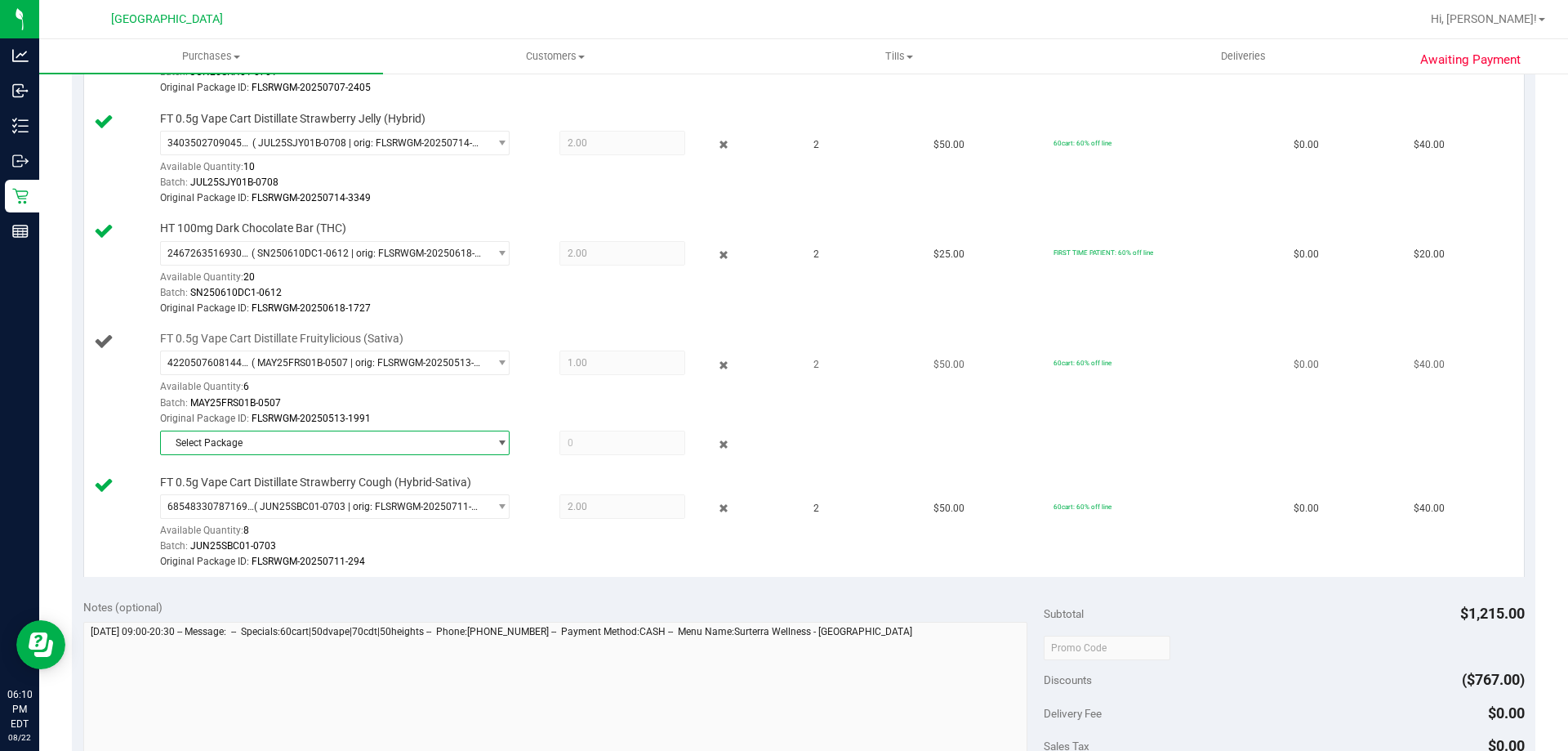
click at [269, 447] on span "Select Package" at bounding box center [324, 443] width 327 height 23
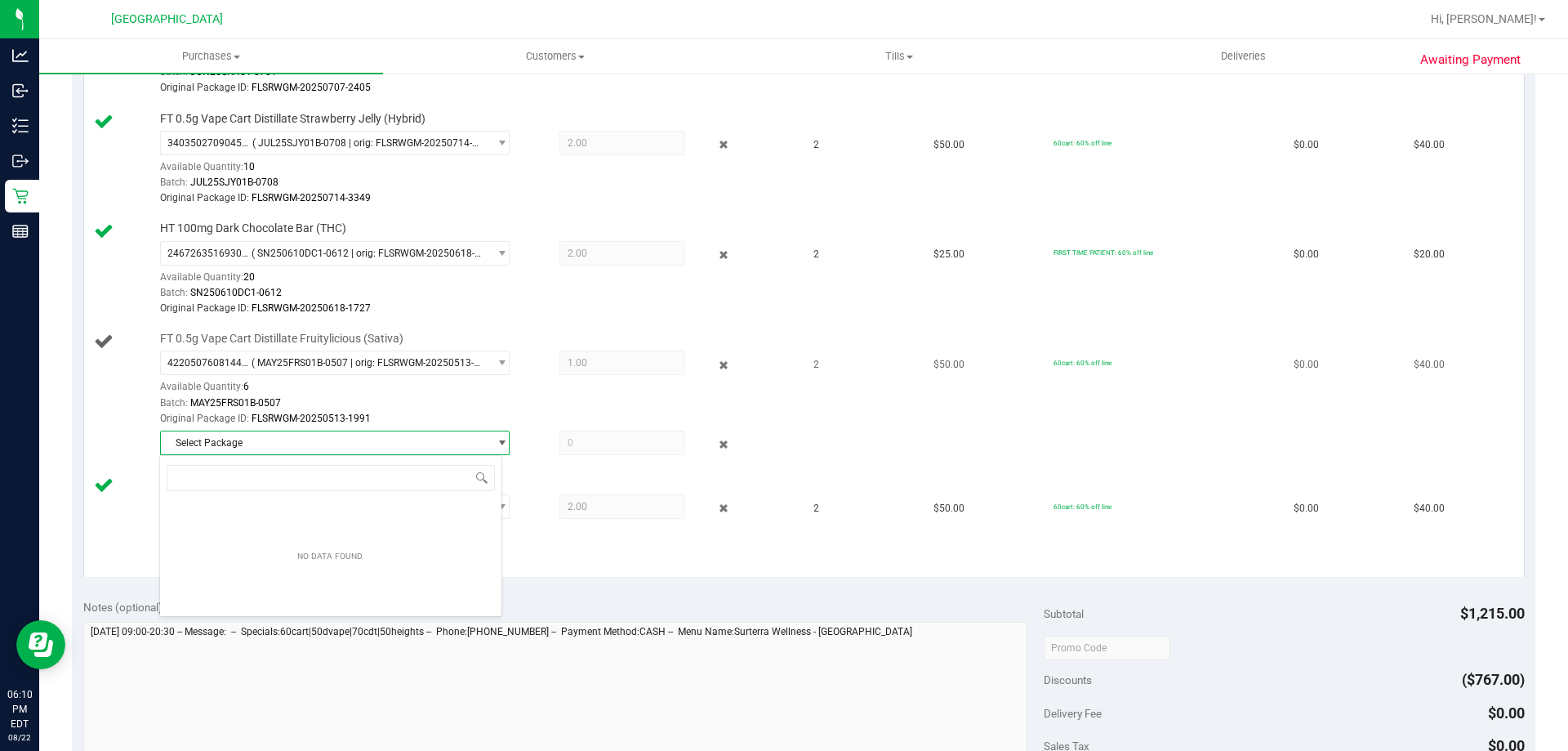
click at [298, 440] on span "Select Package" at bounding box center [324, 443] width 327 height 23
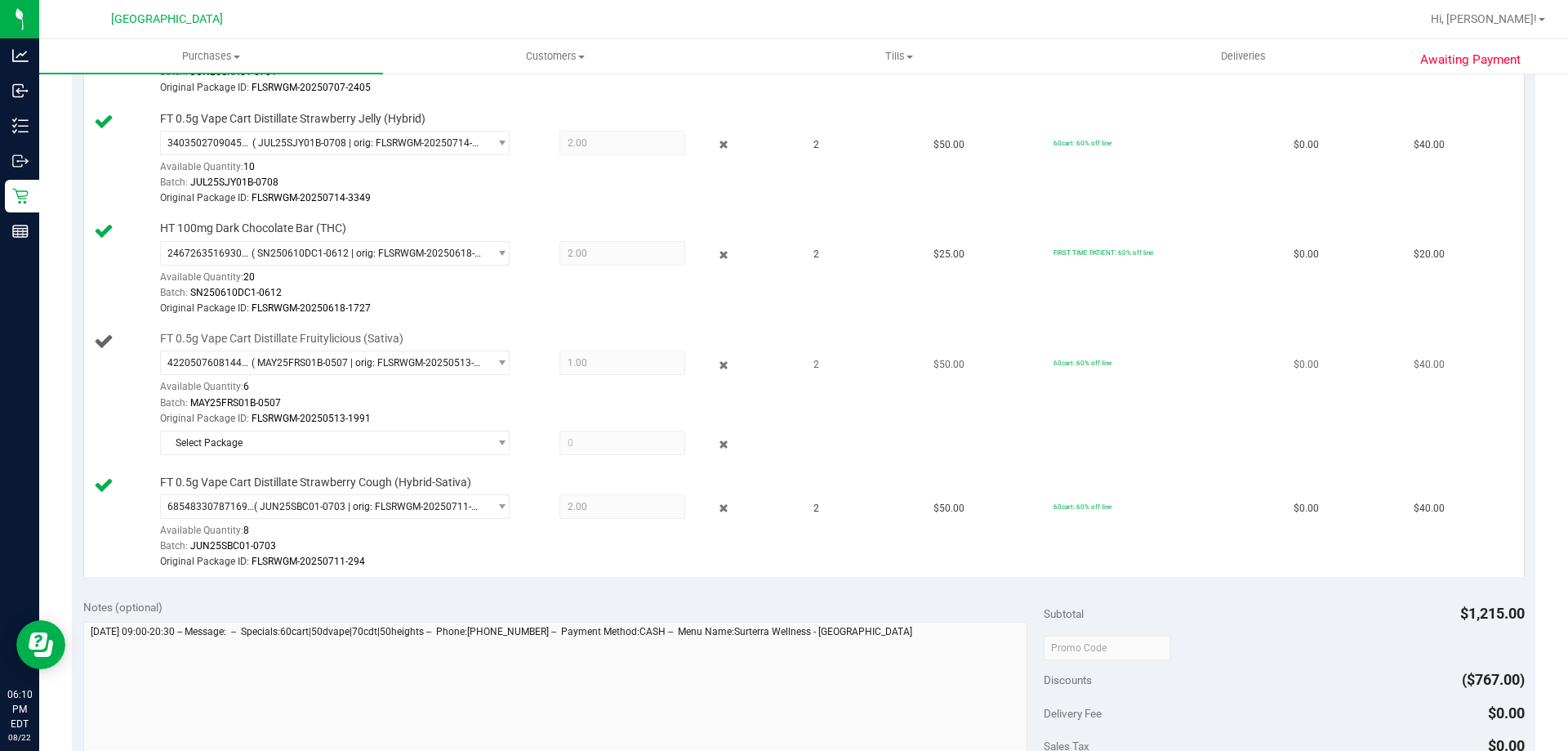
click at [431, 391] on div "Available Quantity: 6" at bounding box center [343, 391] width 368 height 32
click at [453, 444] on span "Select Package" at bounding box center [324, 443] width 327 height 23
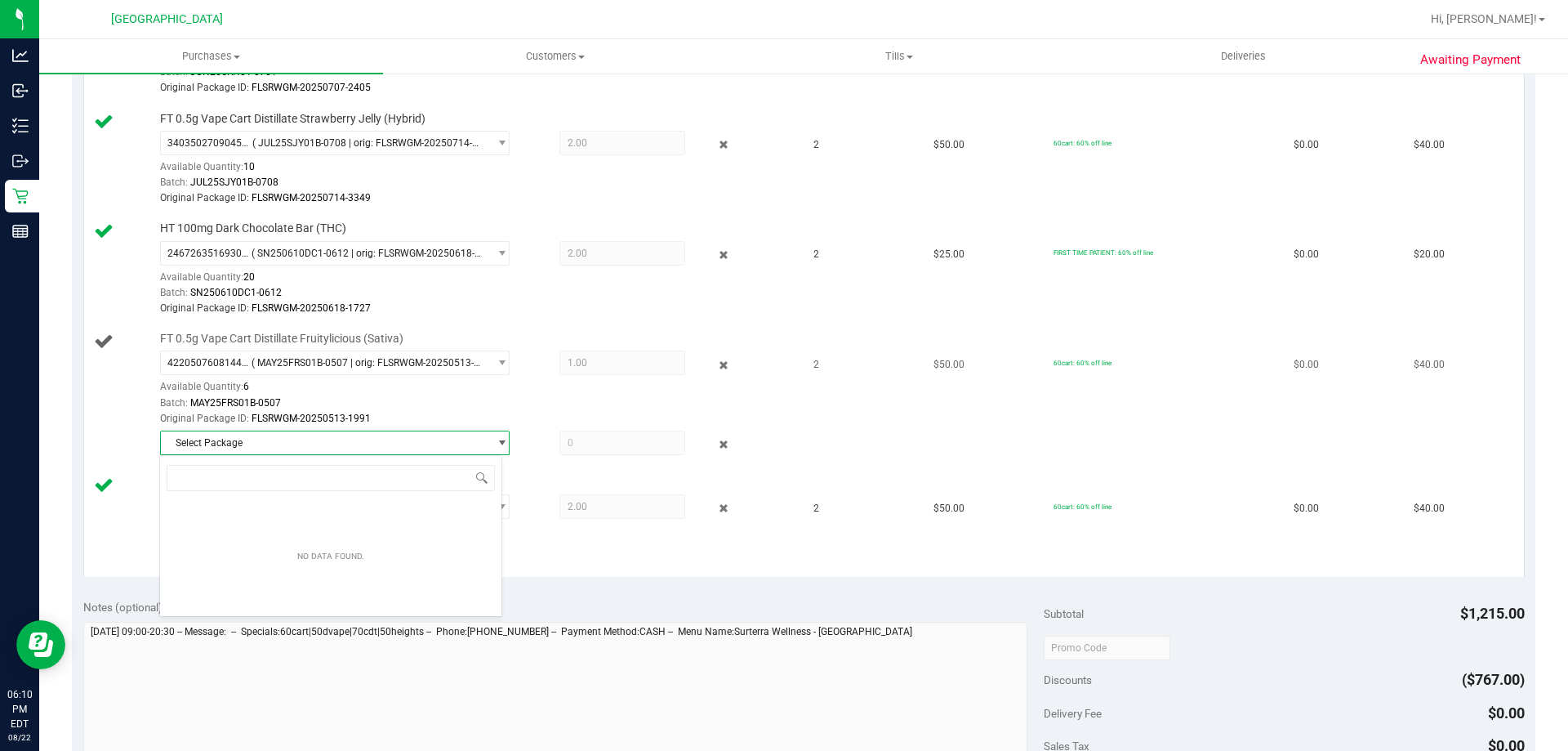
click at [453, 444] on span "Select Package" at bounding box center [324, 443] width 327 height 23
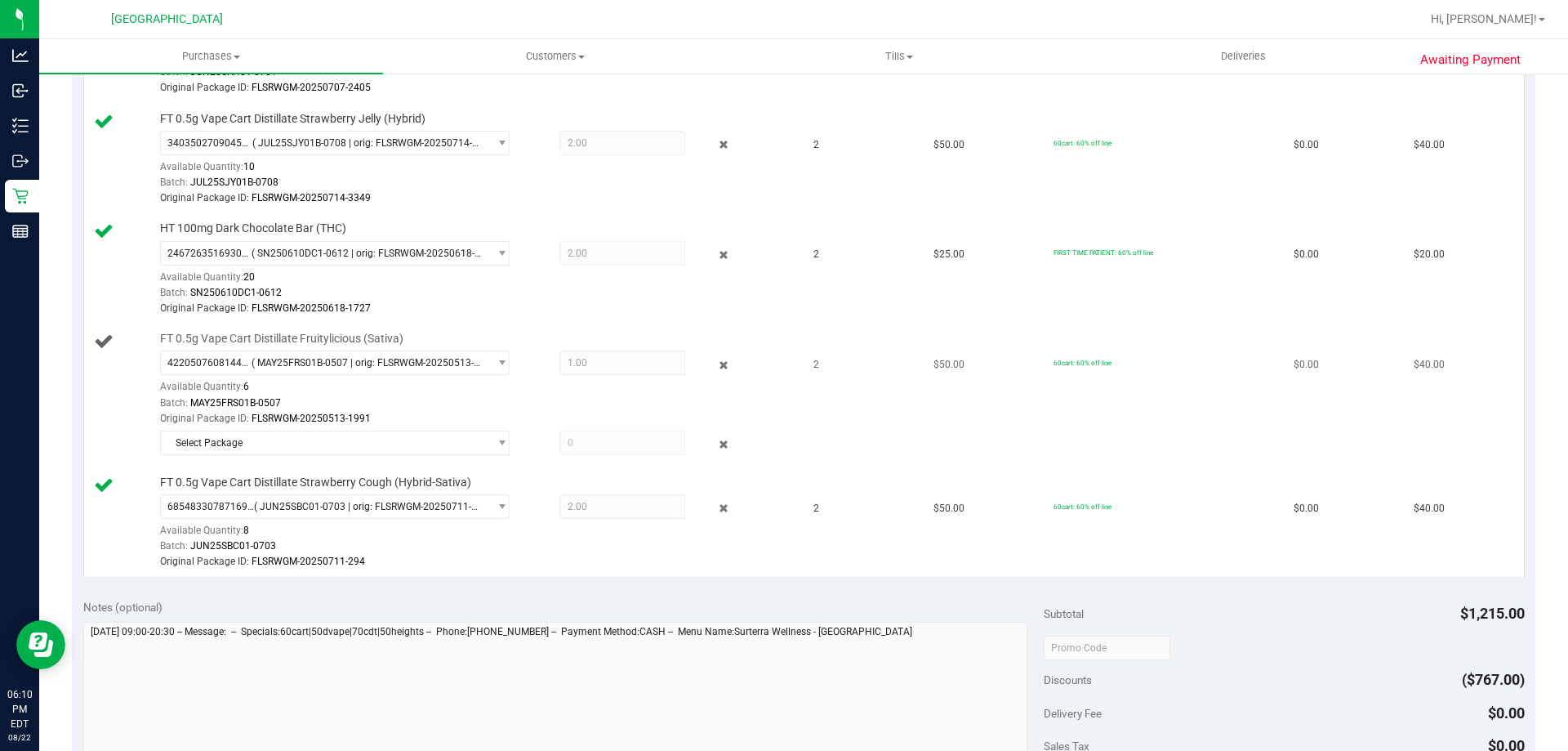
click at [455, 385] on div "Available Quantity: 6" at bounding box center [343, 391] width 368 height 32
click at [324, 442] on span "Select Package" at bounding box center [324, 443] width 327 height 23
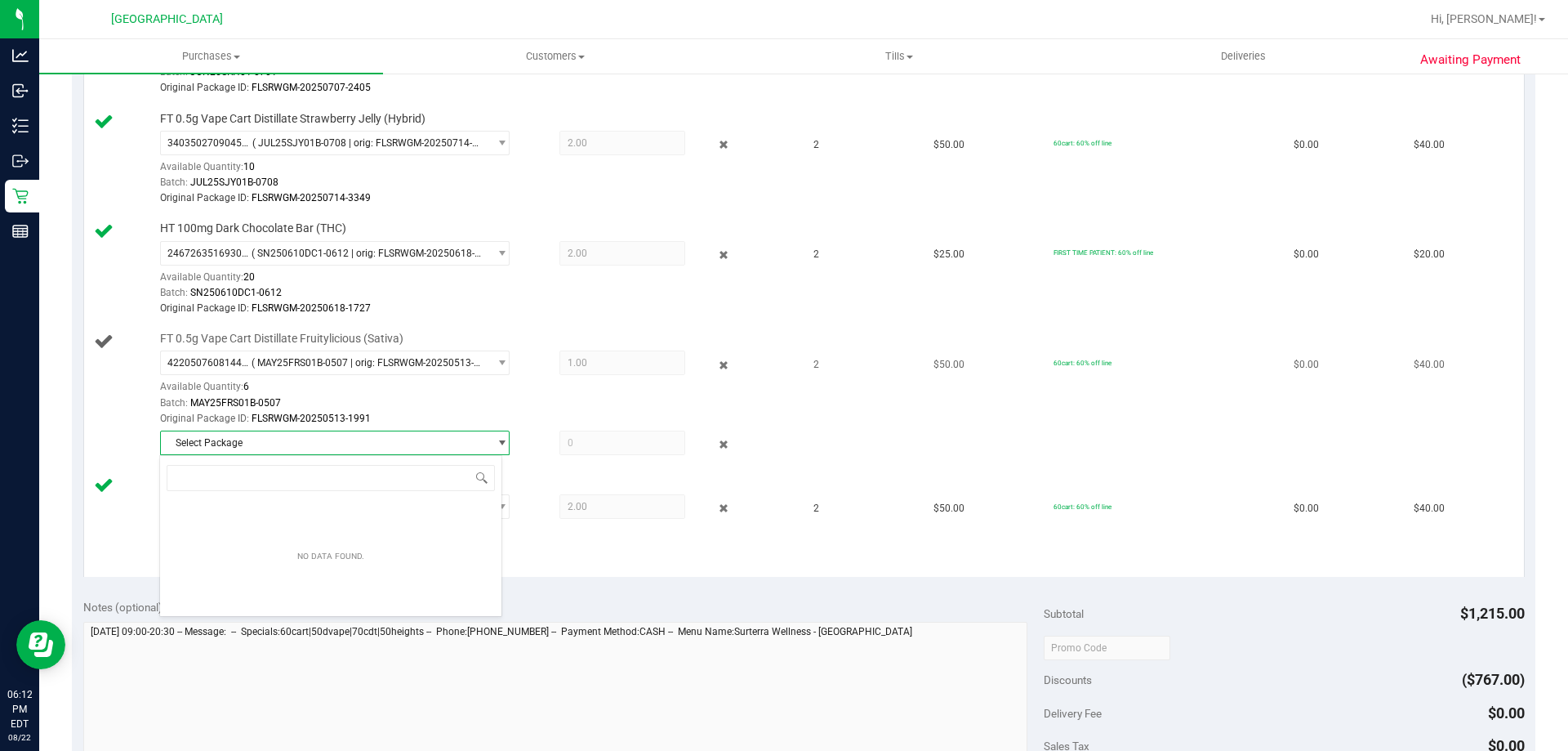
click at [324, 442] on span "Select Package" at bounding box center [324, 443] width 327 height 23
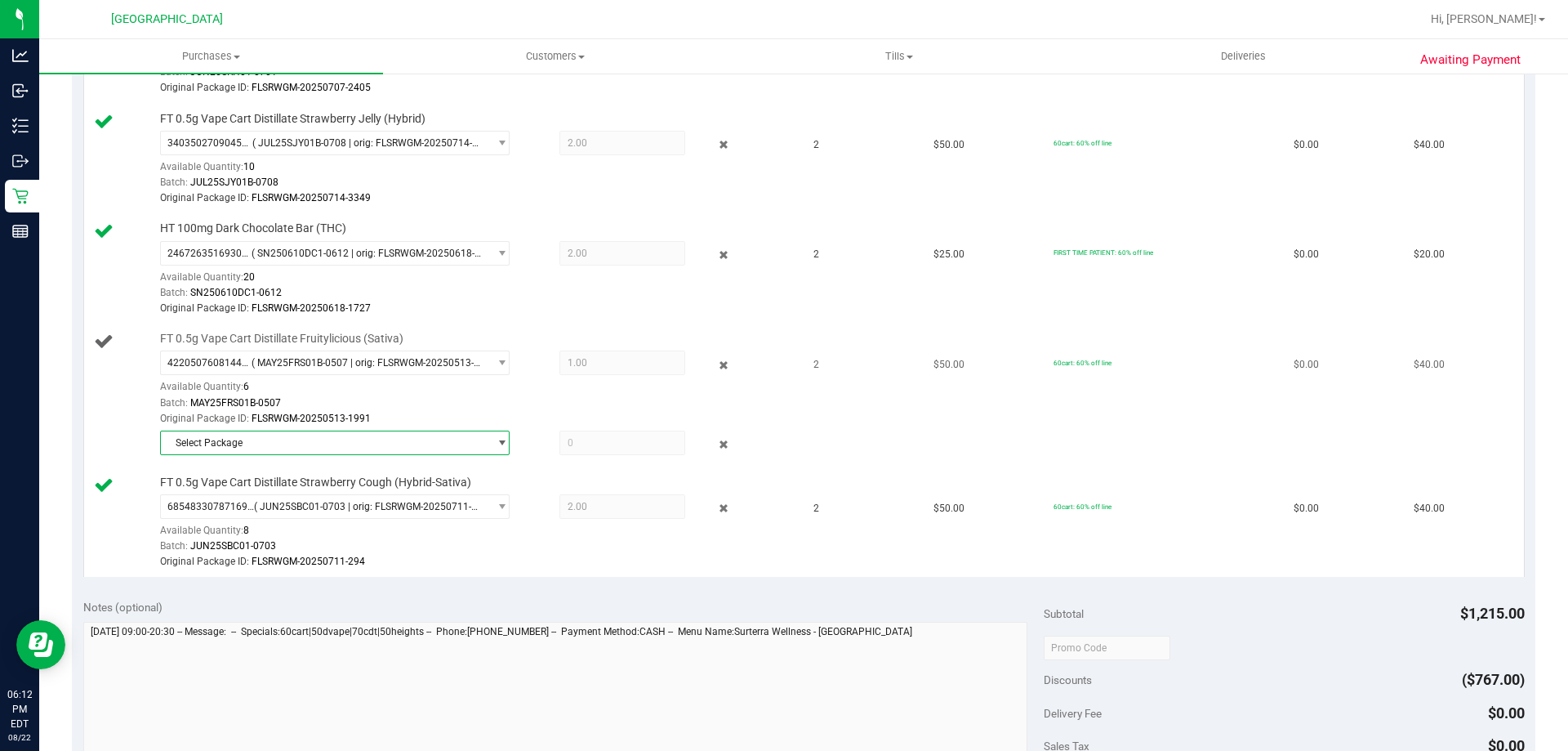
click at [435, 399] on div "Batch: MAY25FRS01B-0507" at bounding box center [475, 403] width 631 height 16
click at [435, 443] on span "Select Package" at bounding box center [324, 443] width 327 height 23
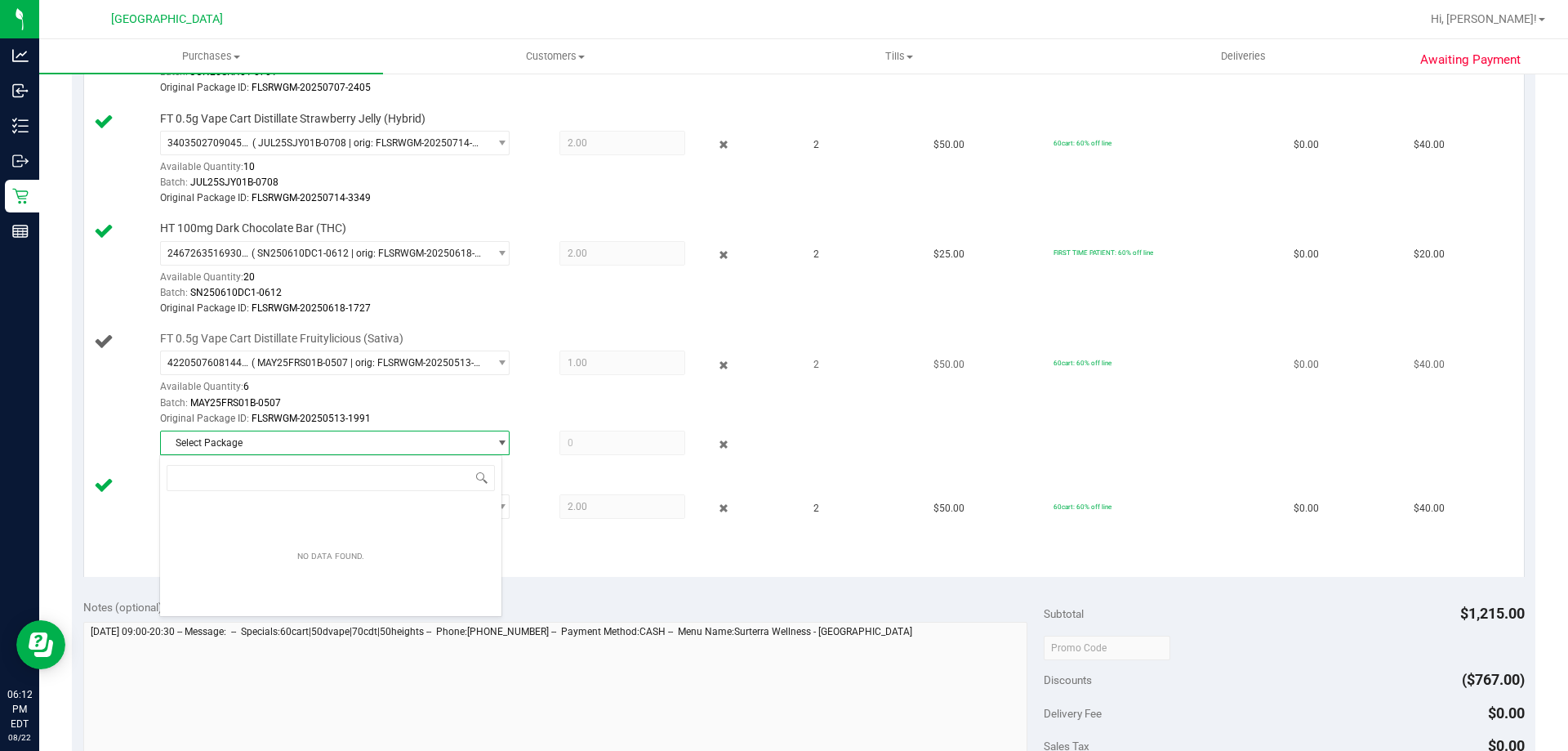
click at [435, 443] on span "Select Package" at bounding box center [324, 443] width 327 height 23
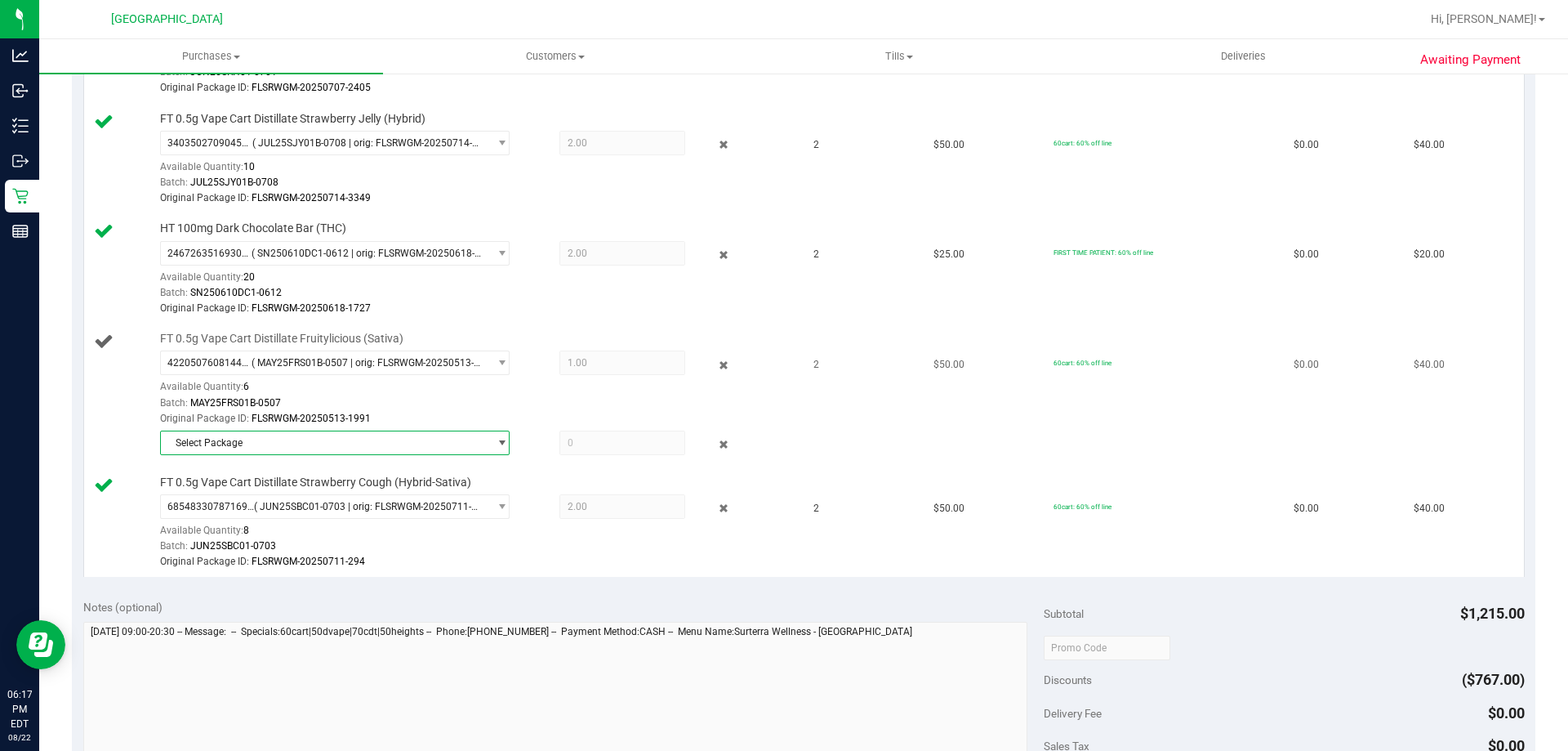
click at [499, 442] on span "select" at bounding box center [502, 442] width 12 height 13
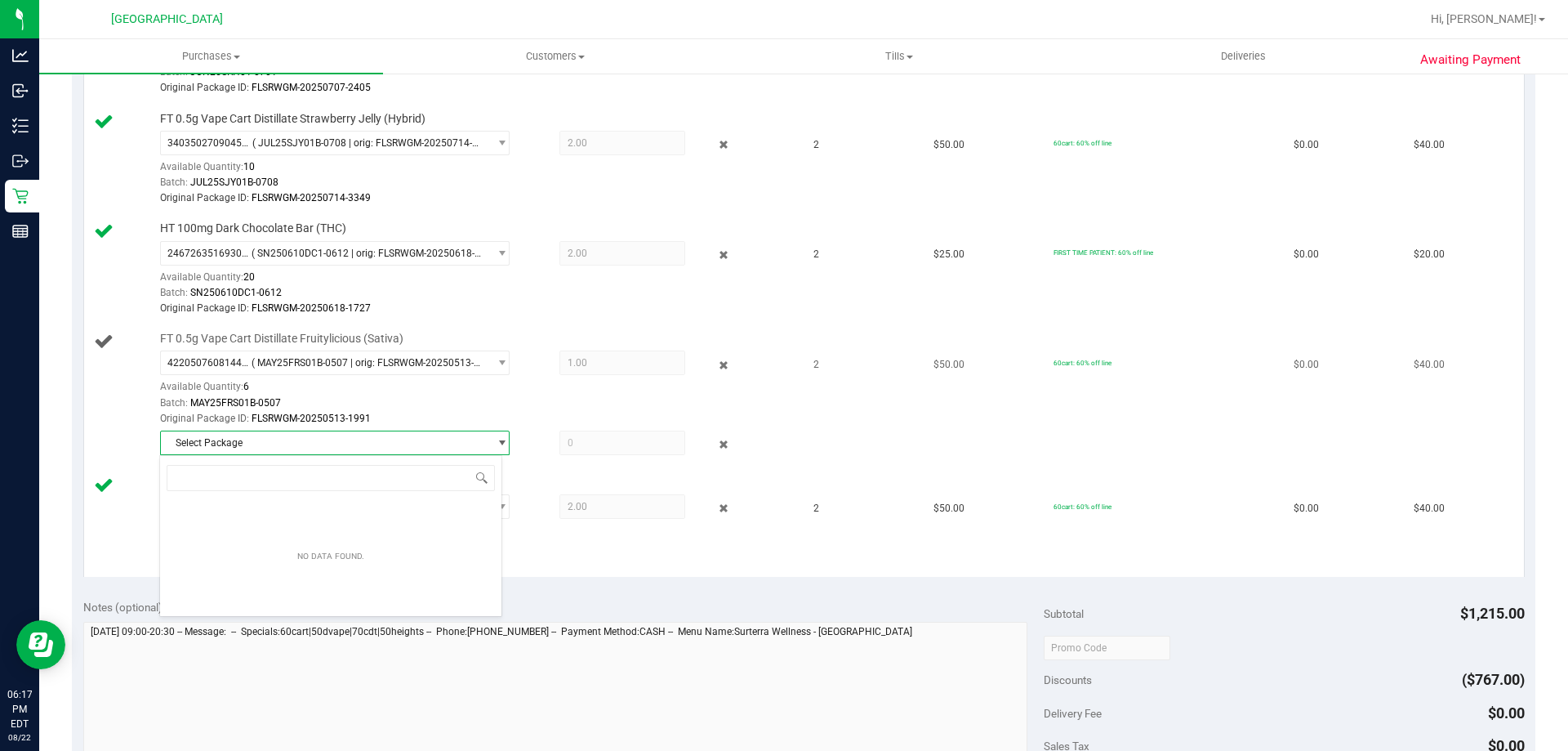
click at [499, 442] on span "select" at bounding box center [502, 442] width 12 height 13
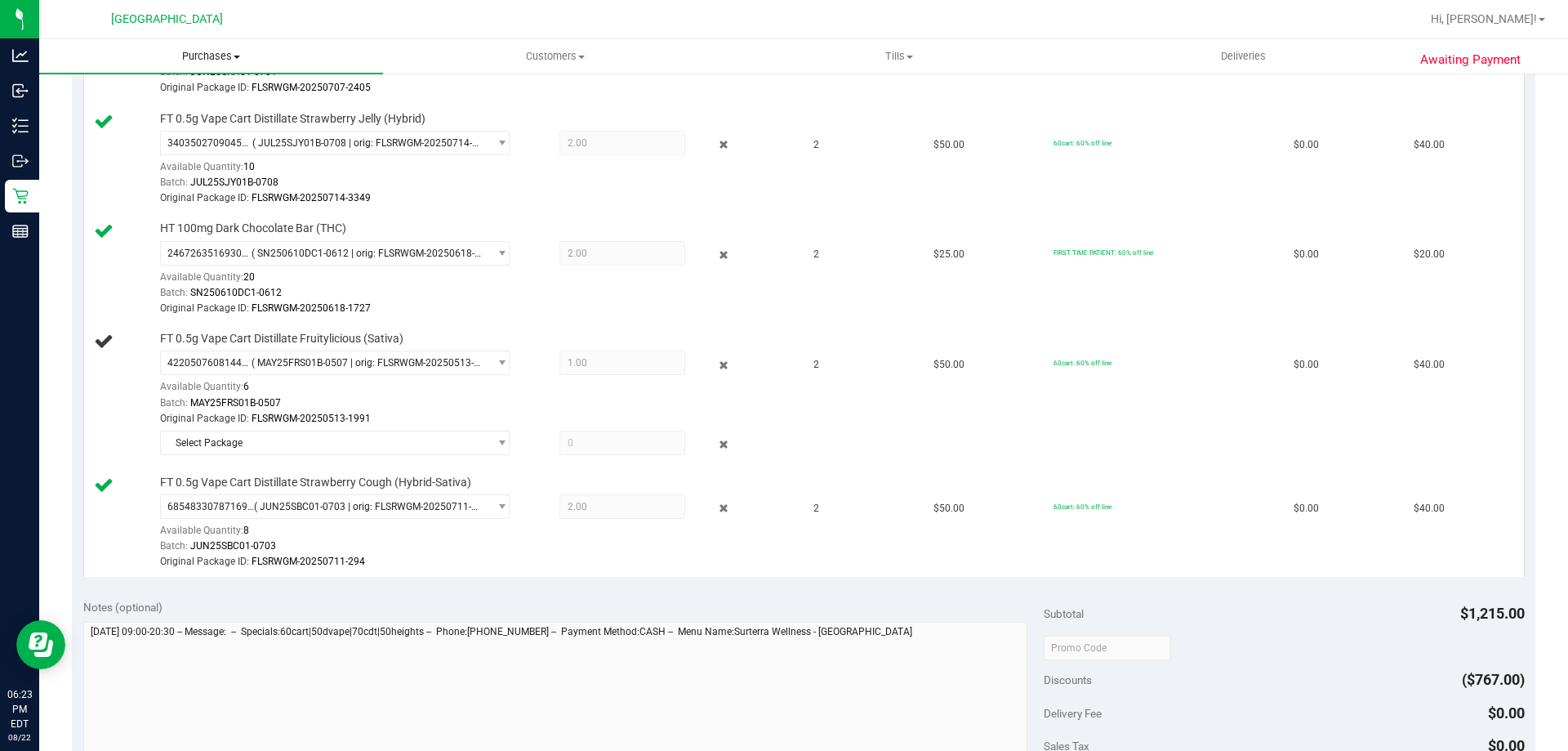
click at [203, 53] on span "Purchases" at bounding box center [211, 56] width 344 height 15
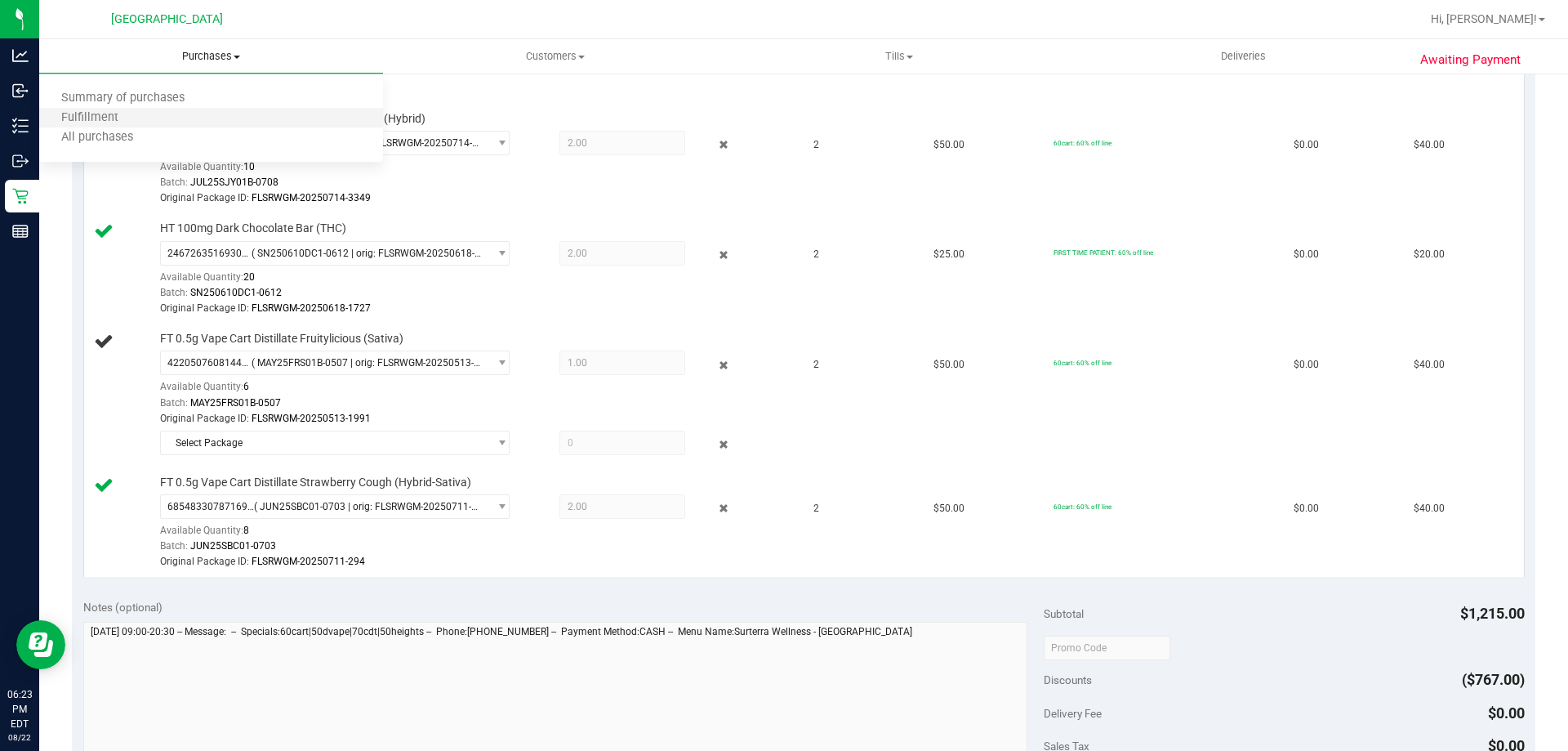
click at [158, 120] on li "Fulfillment" at bounding box center [211, 118] width 344 height 19
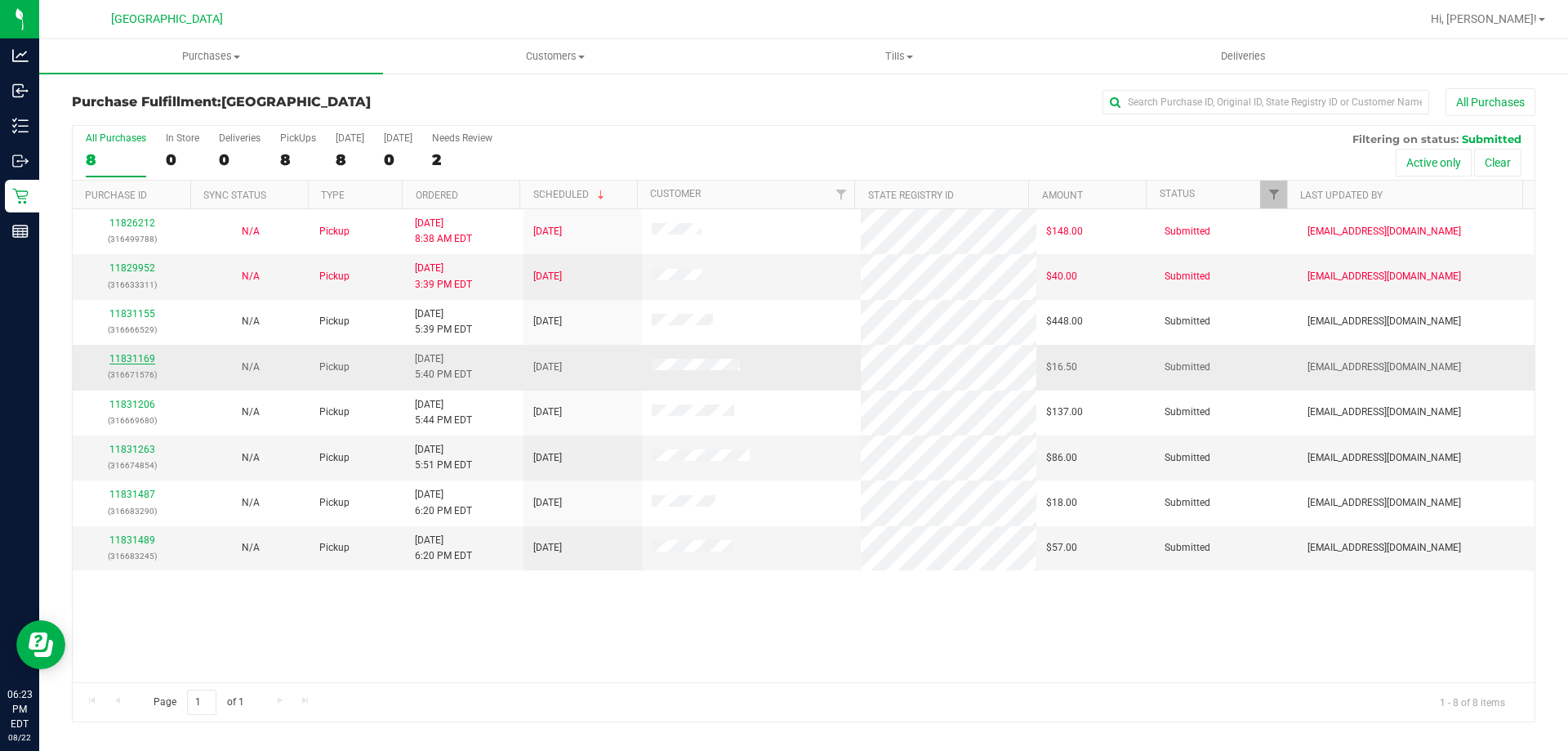
click at [138, 359] on link "11831169" at bounding box center [132, 358] width 46 height 11
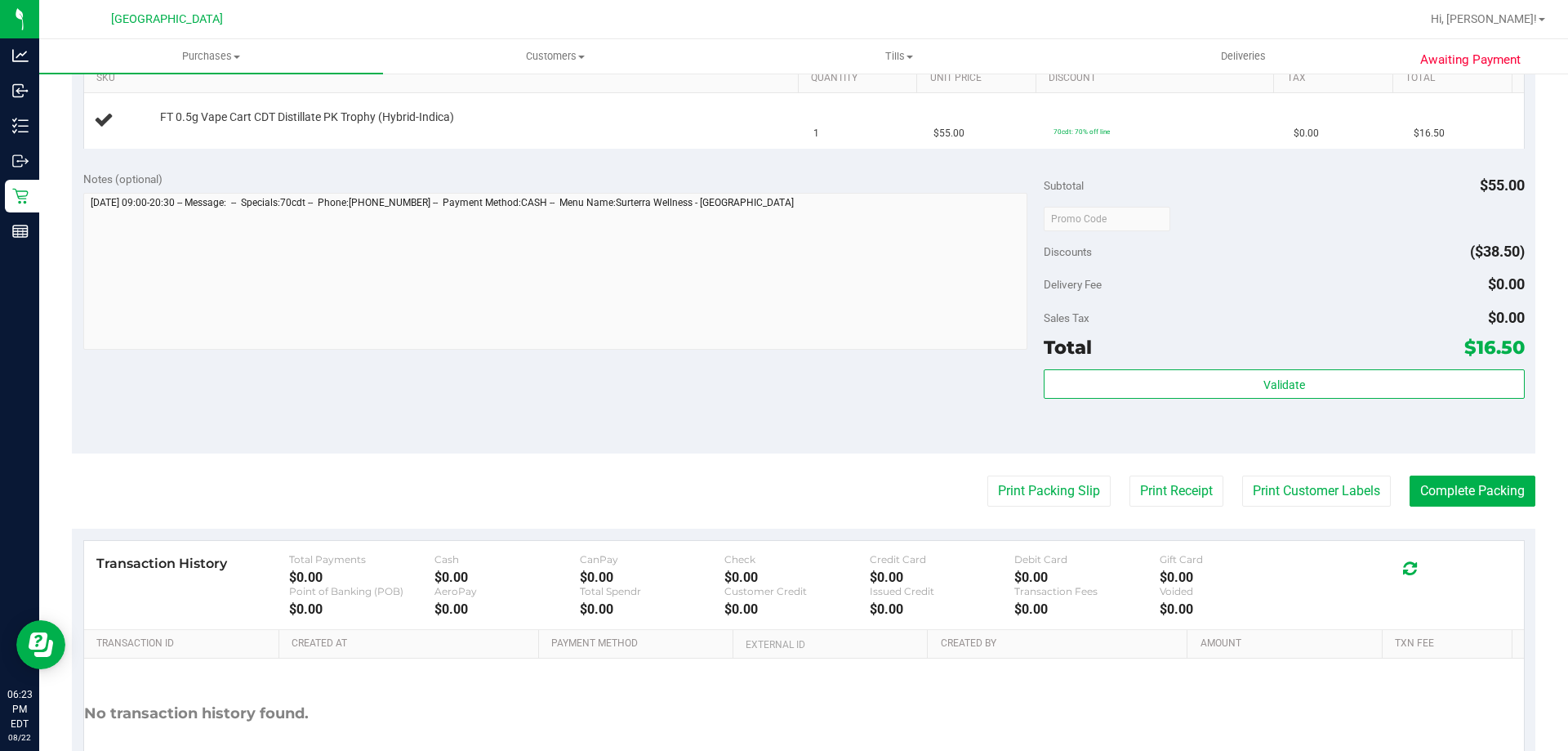
scroll to position [432, 0]
click at [1012, 482] on button "Print Packing Slip" at bounding box center [1049, 489] width 124 height 31
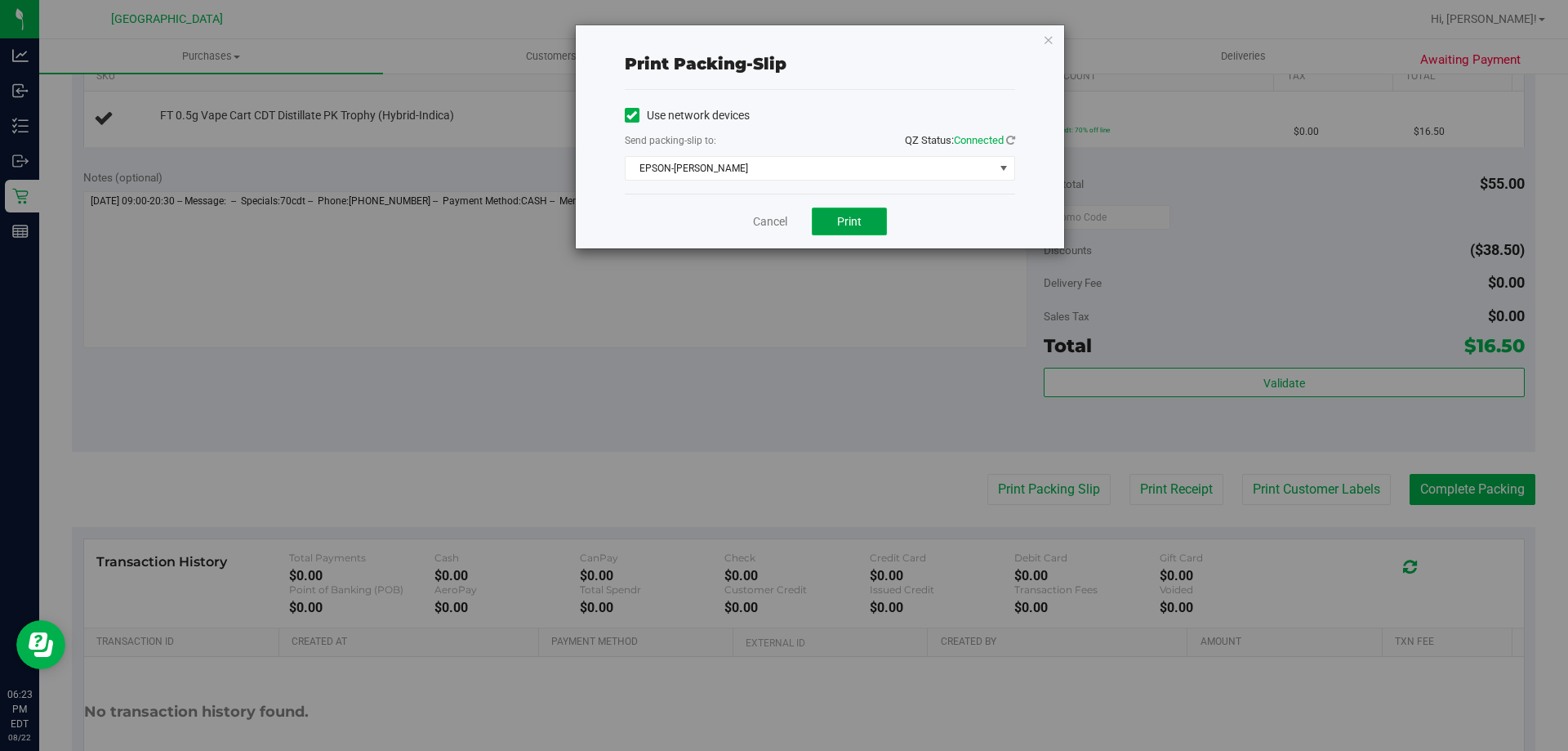
click at [828, 224] on button "Print" at bounding box center [849, 221] width 75 height 27
click at [785, 244] on div "Cancel Print" at bounding box center [820, 221] width 390 height 55
click at [758, 214] on link "Cancel" at bounding box center [769, 222] width 34 height 17
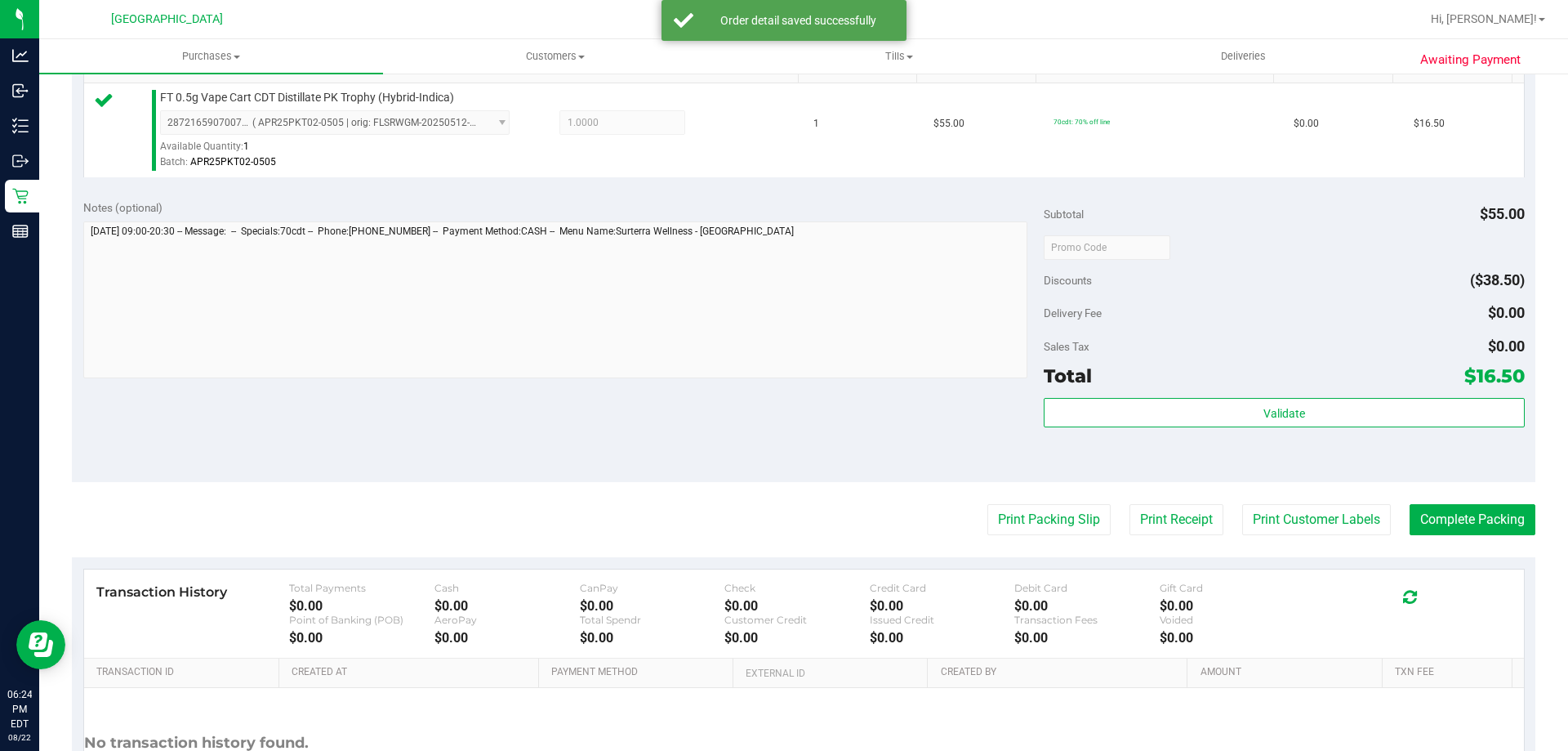
scroll to position [445, 0]
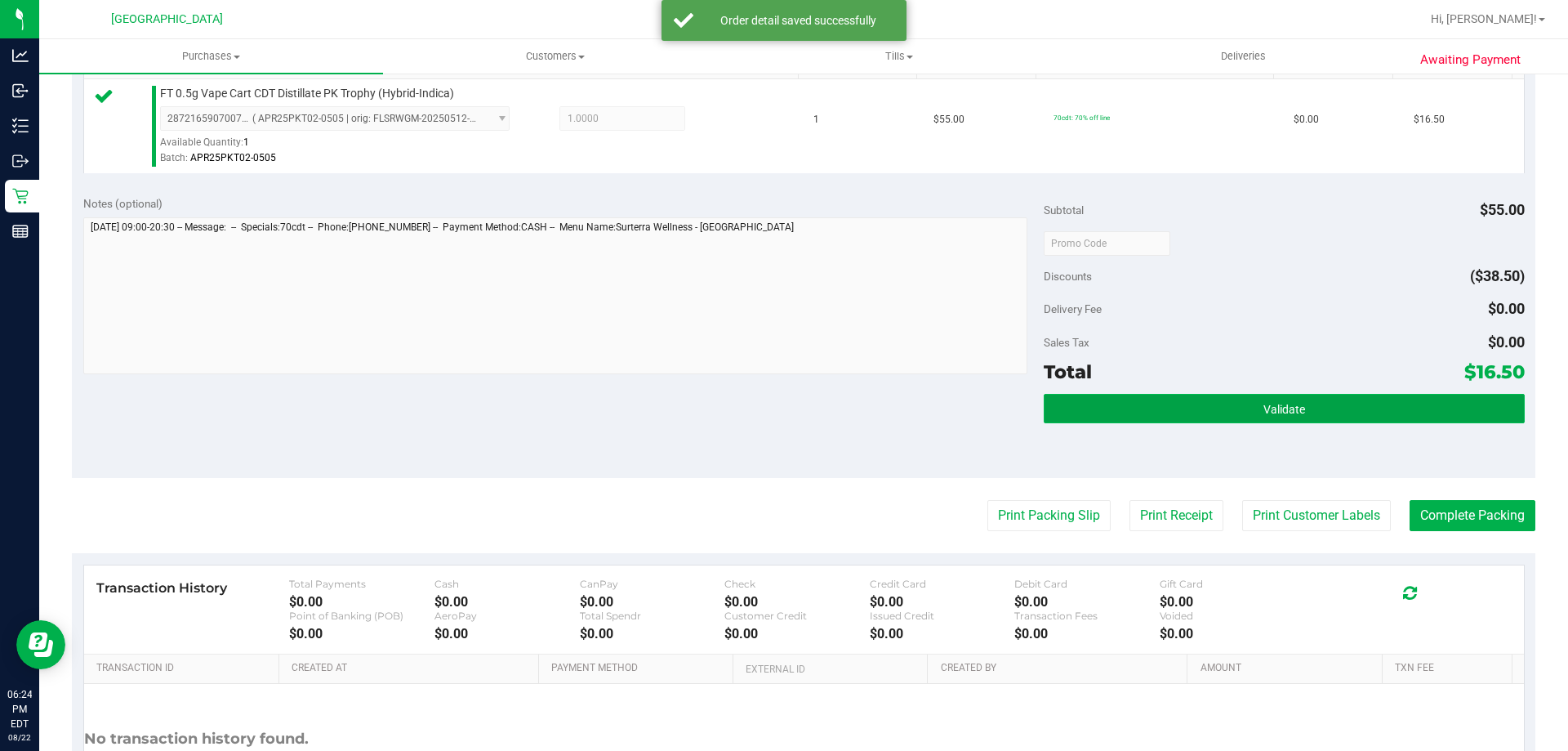
click at [1130, 412] on button "Validate" at bounding box center [1284, 408] width 480 height 29
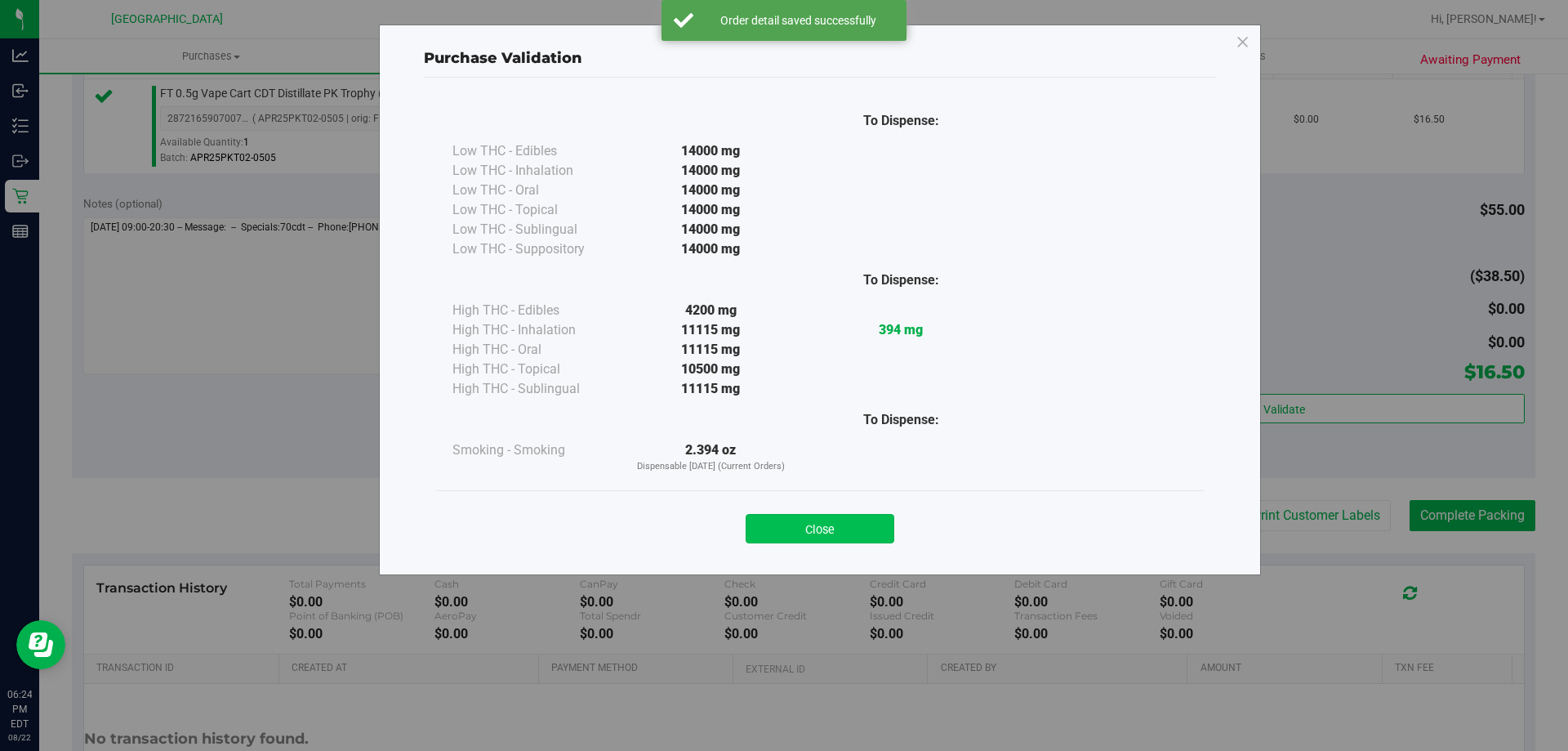
click at [758, 528] on button "Close" at bounding box center [820, 528] width 148 height 29
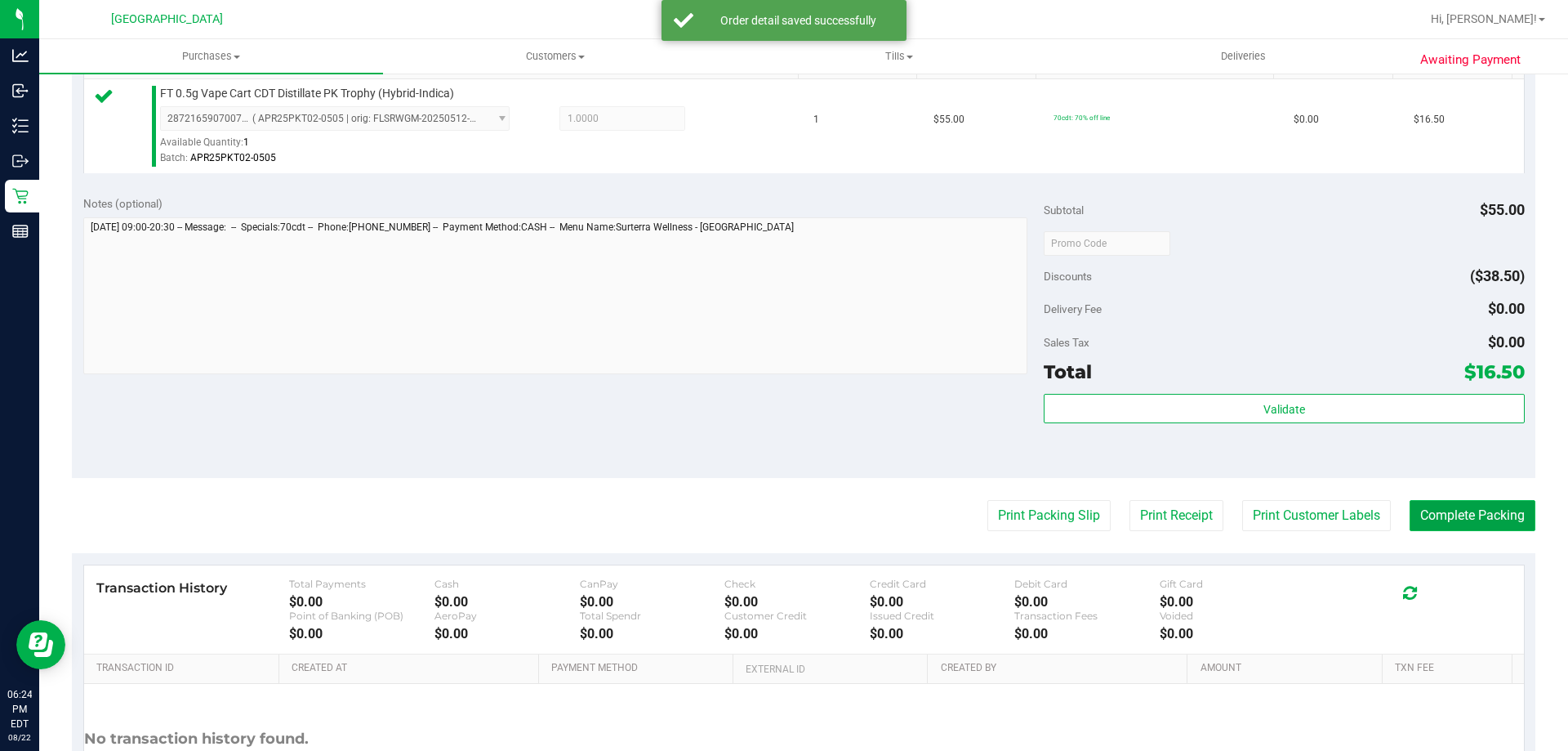
click at [1429, 530] on button "Complete Packing" at bounding box center [1473, 514] width 126 height 31
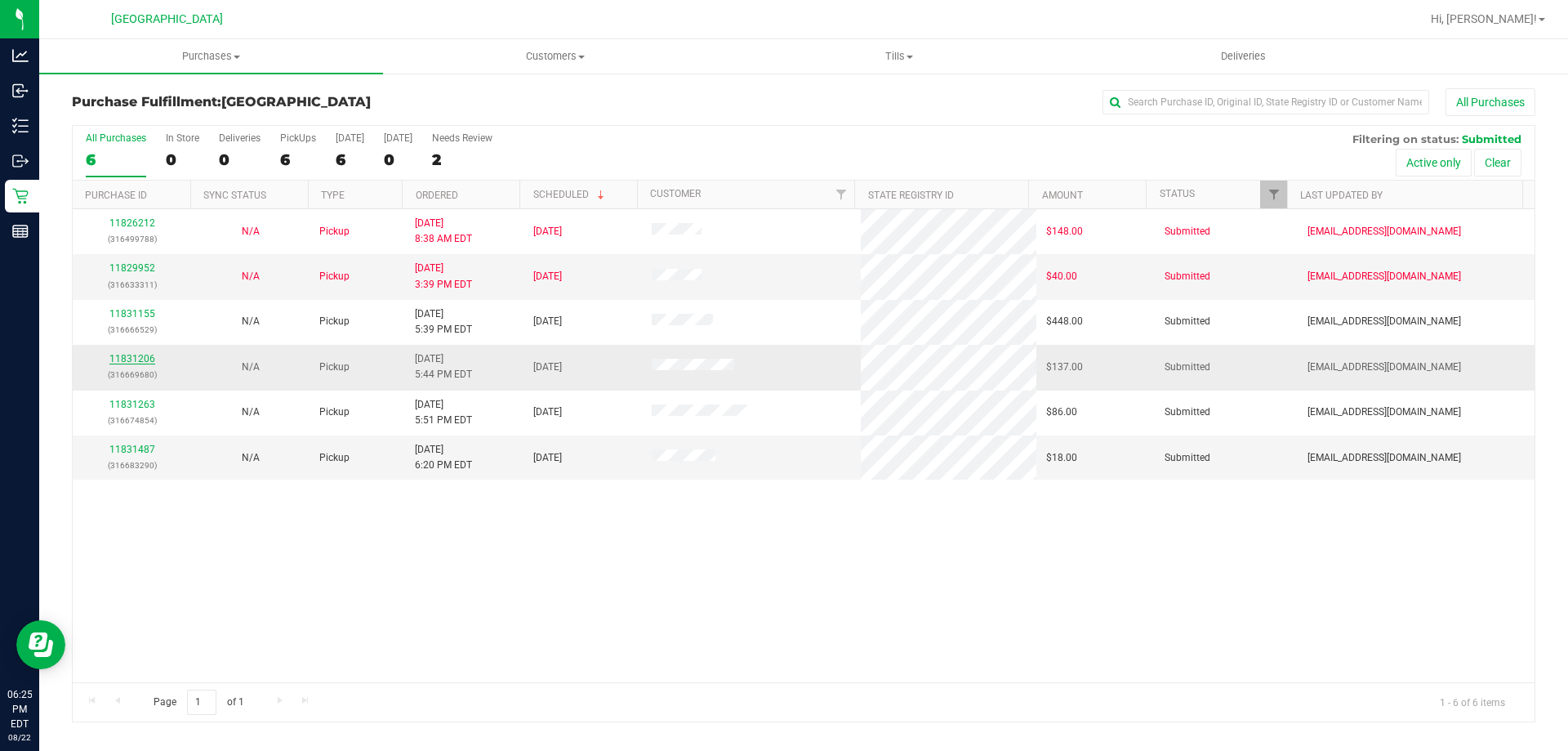
click at [138, 357] on link "11831206" at bounding box center [132, 358] width 46 height 11
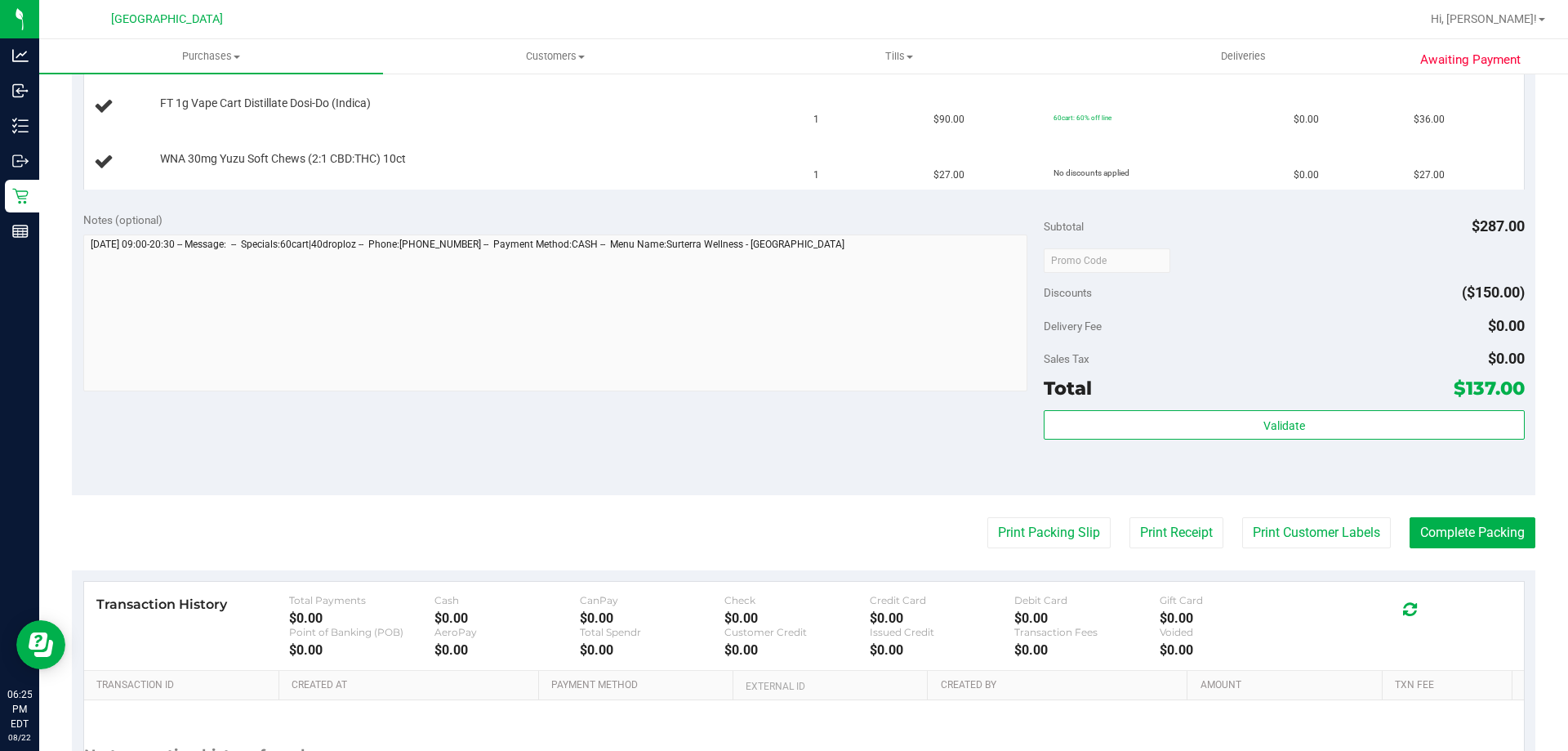
scroll to position [730, 0]
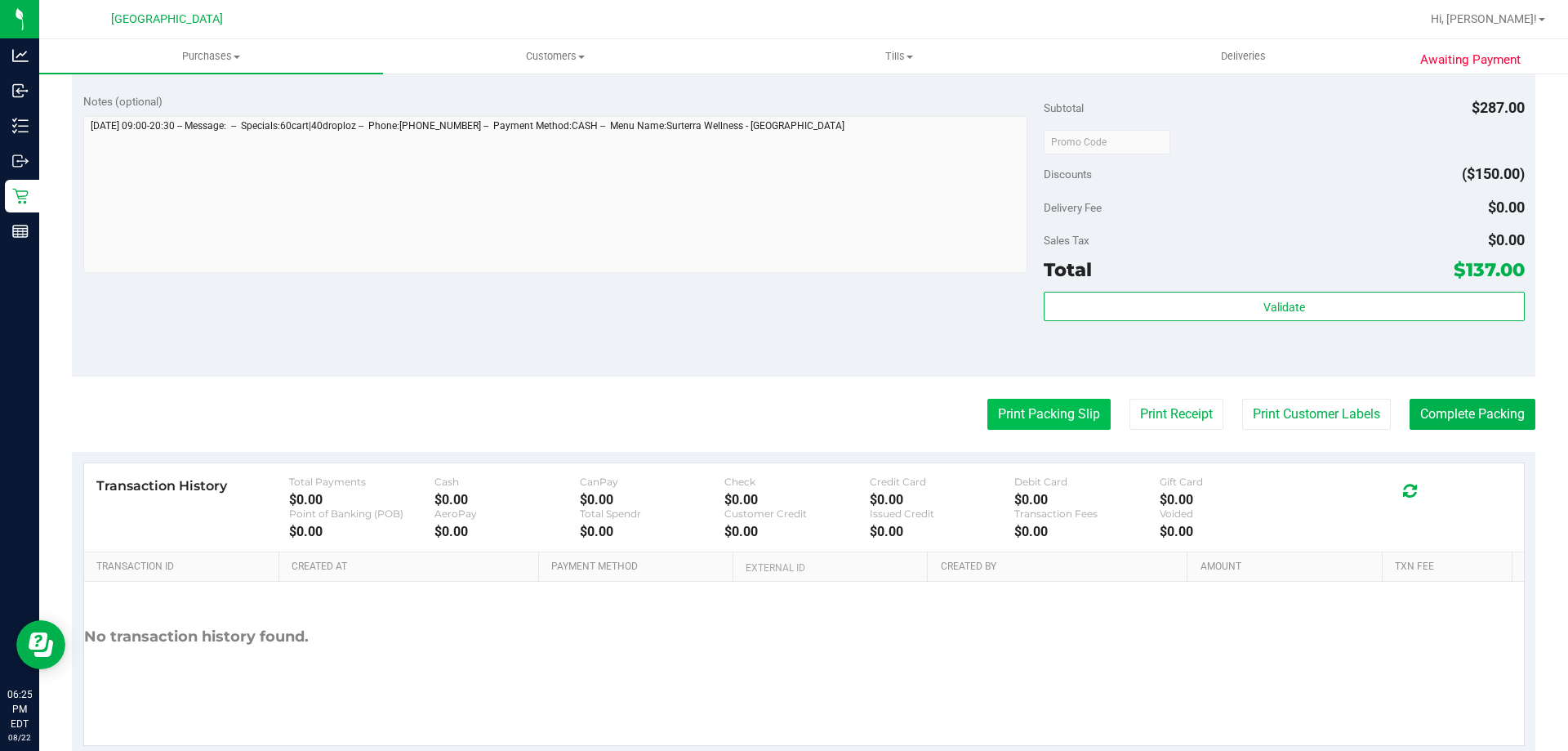
click at [1048, 416] on button "Print Packing Slip" at bounding box center [1049, 414] width 124 height 31
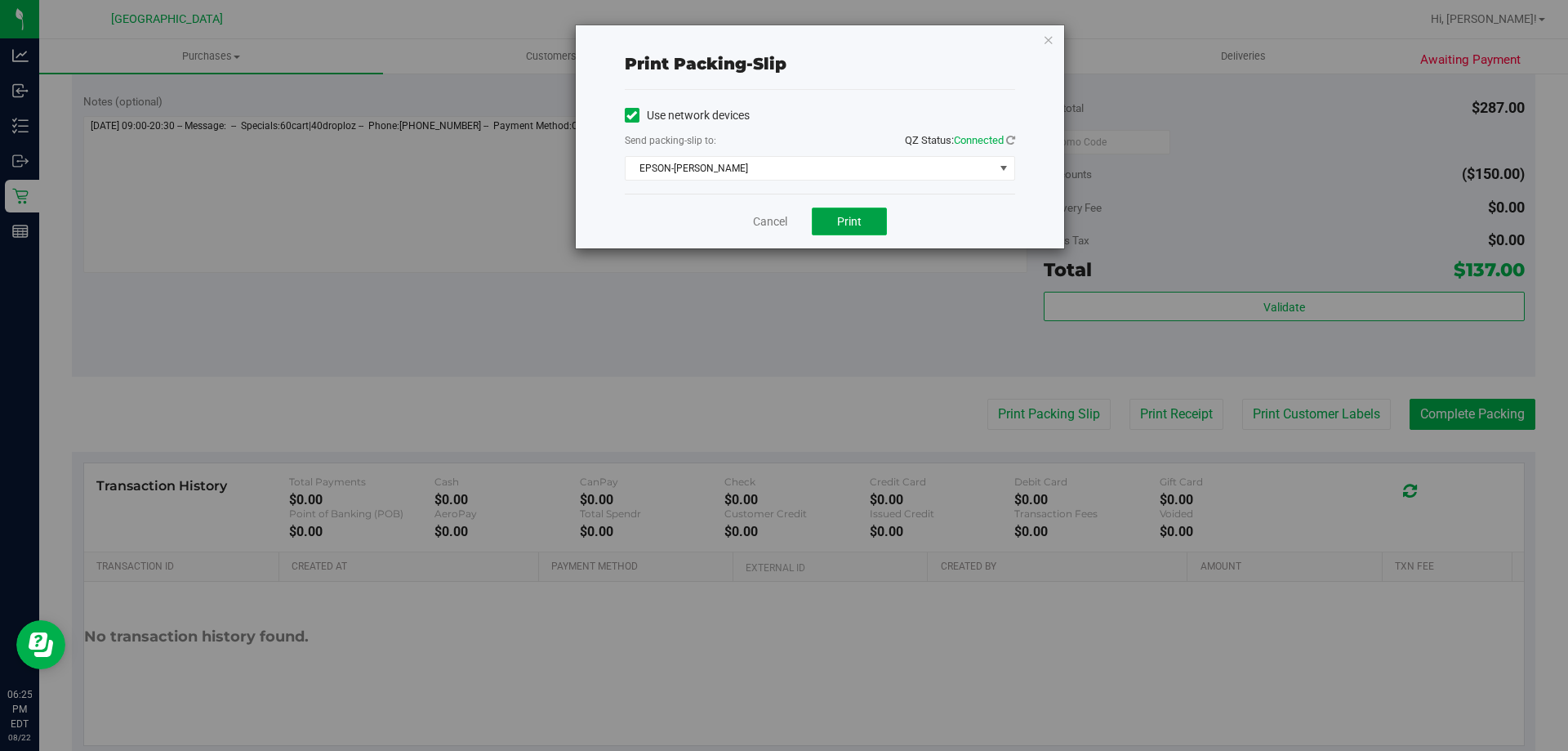
click at [834, 230] on button "Print" at bounding box center [849, 221] width 75 height 27
click at [769, 226] on link "Cancel" at bounding box center [769, 222] width 34 height 17
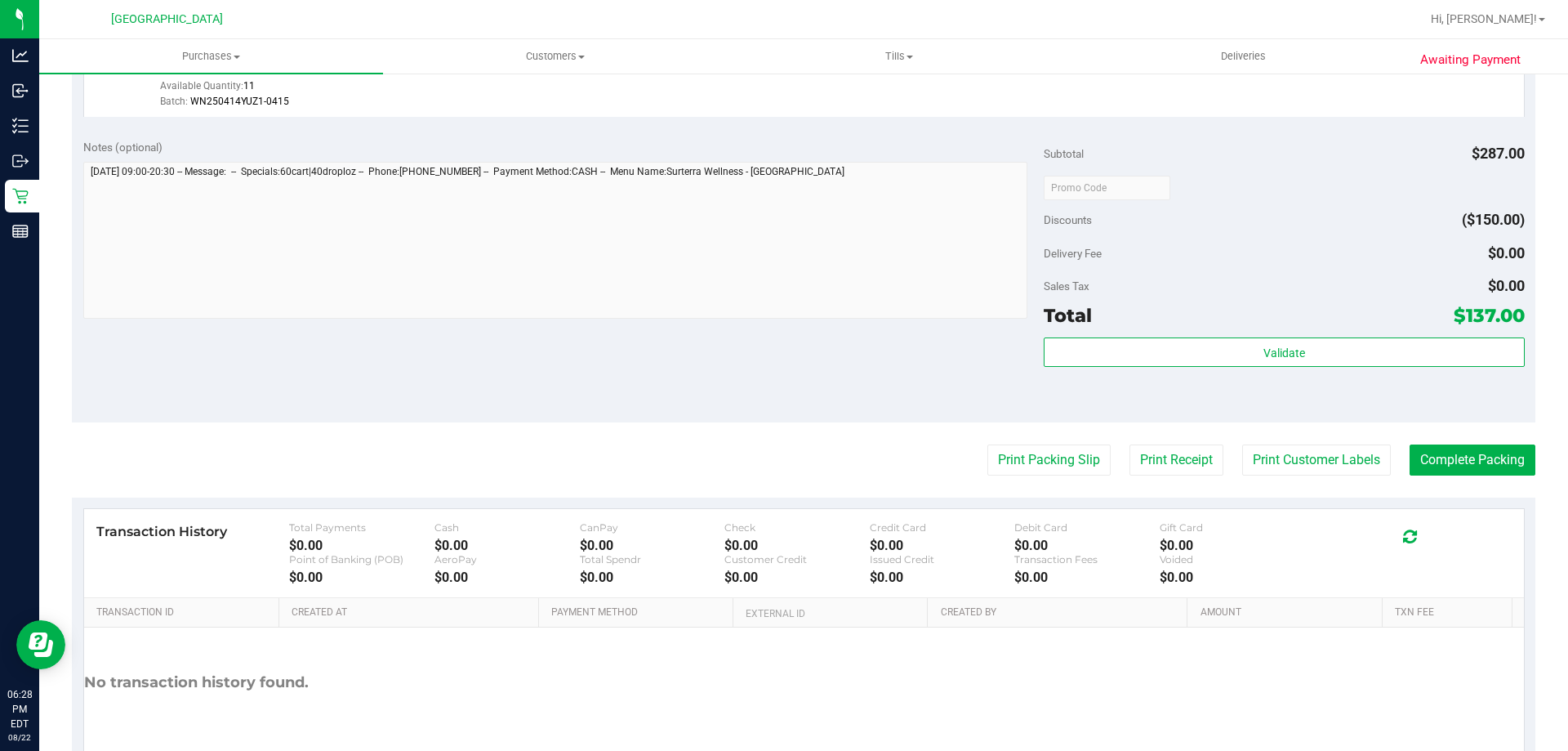
scroll to position [882, 0]
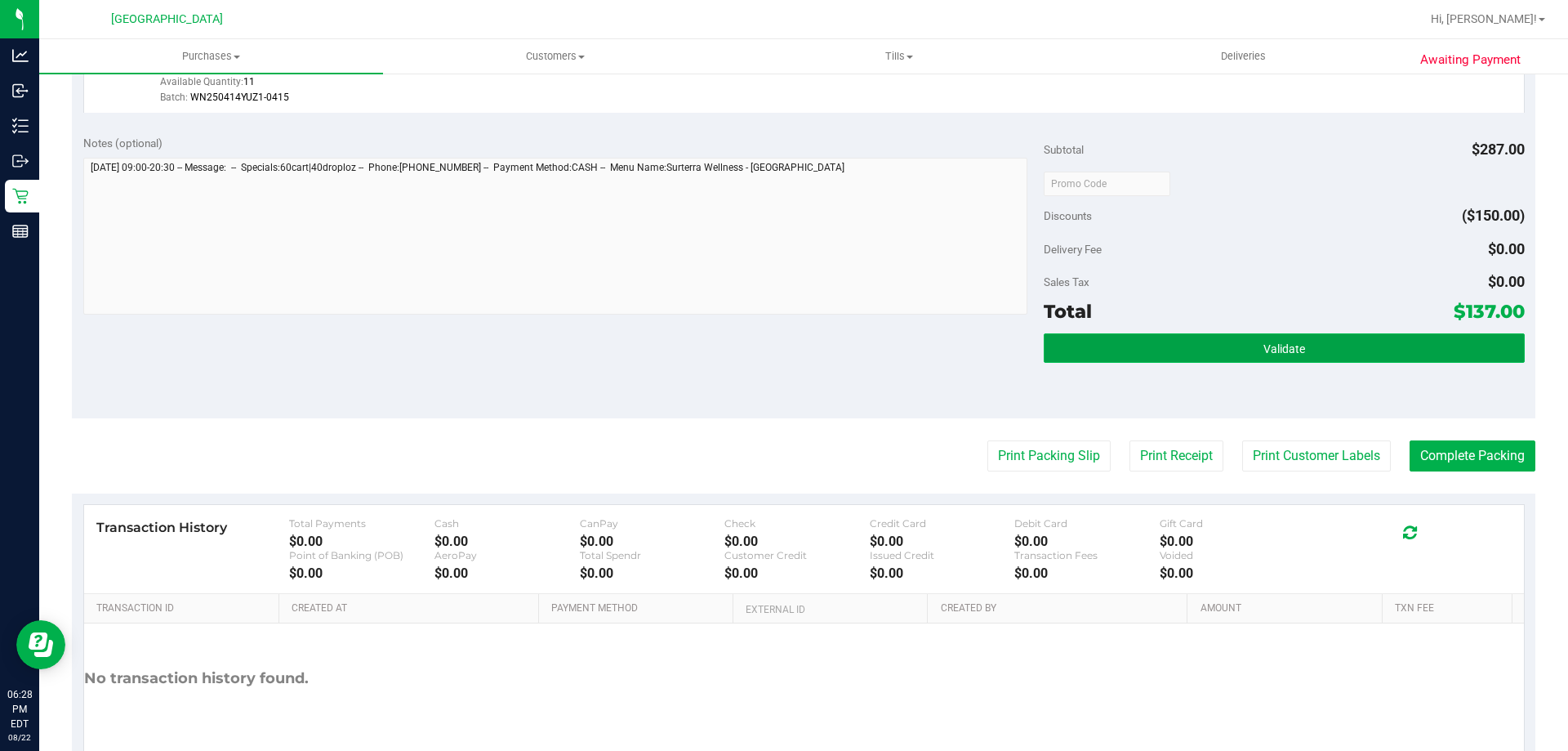
click at [1154, 353] on button "Validate" at bounding box center [1284, 348] width 480 height 29
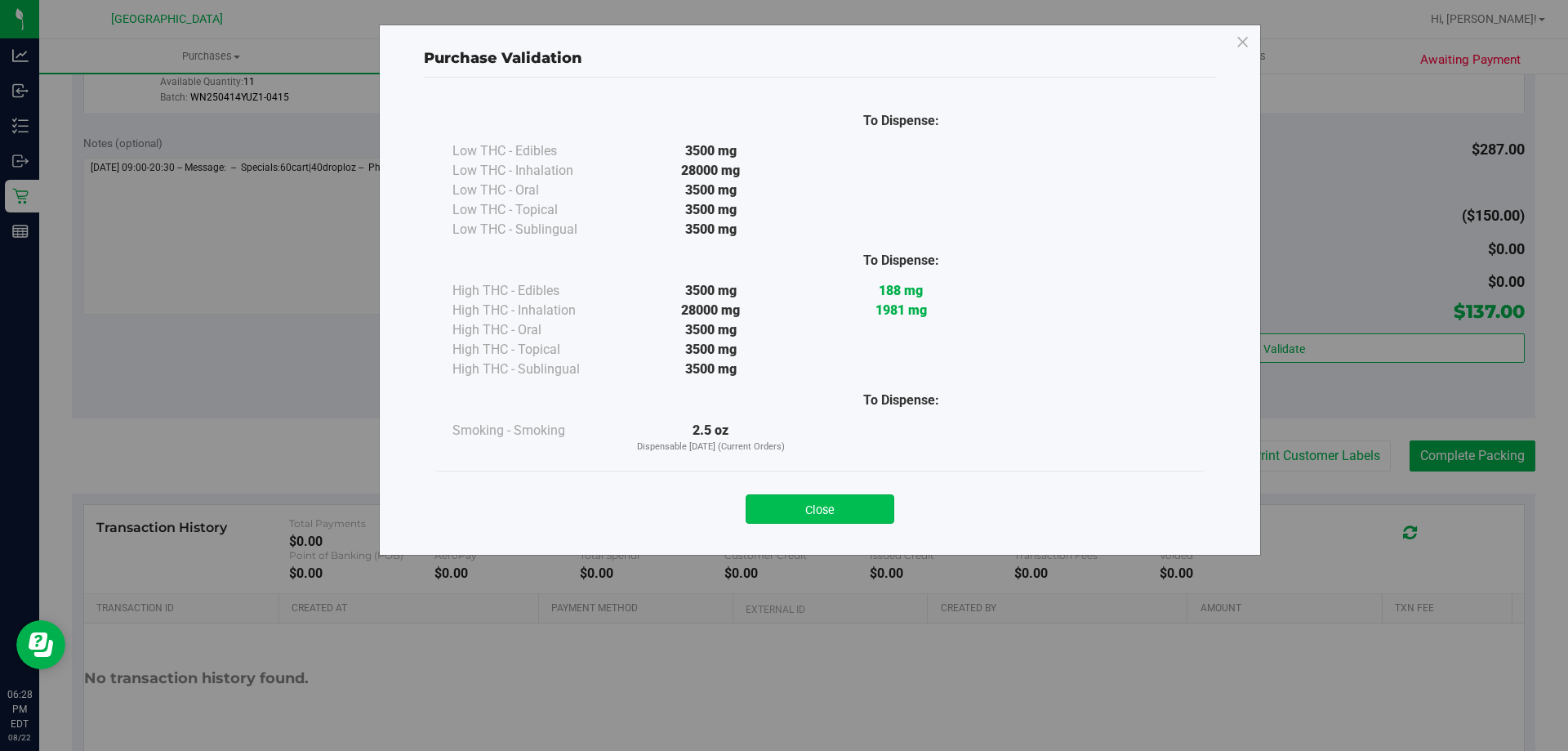
click at [823, 502] on button "Close" at bounding box center [820, 508] width 148 height 29
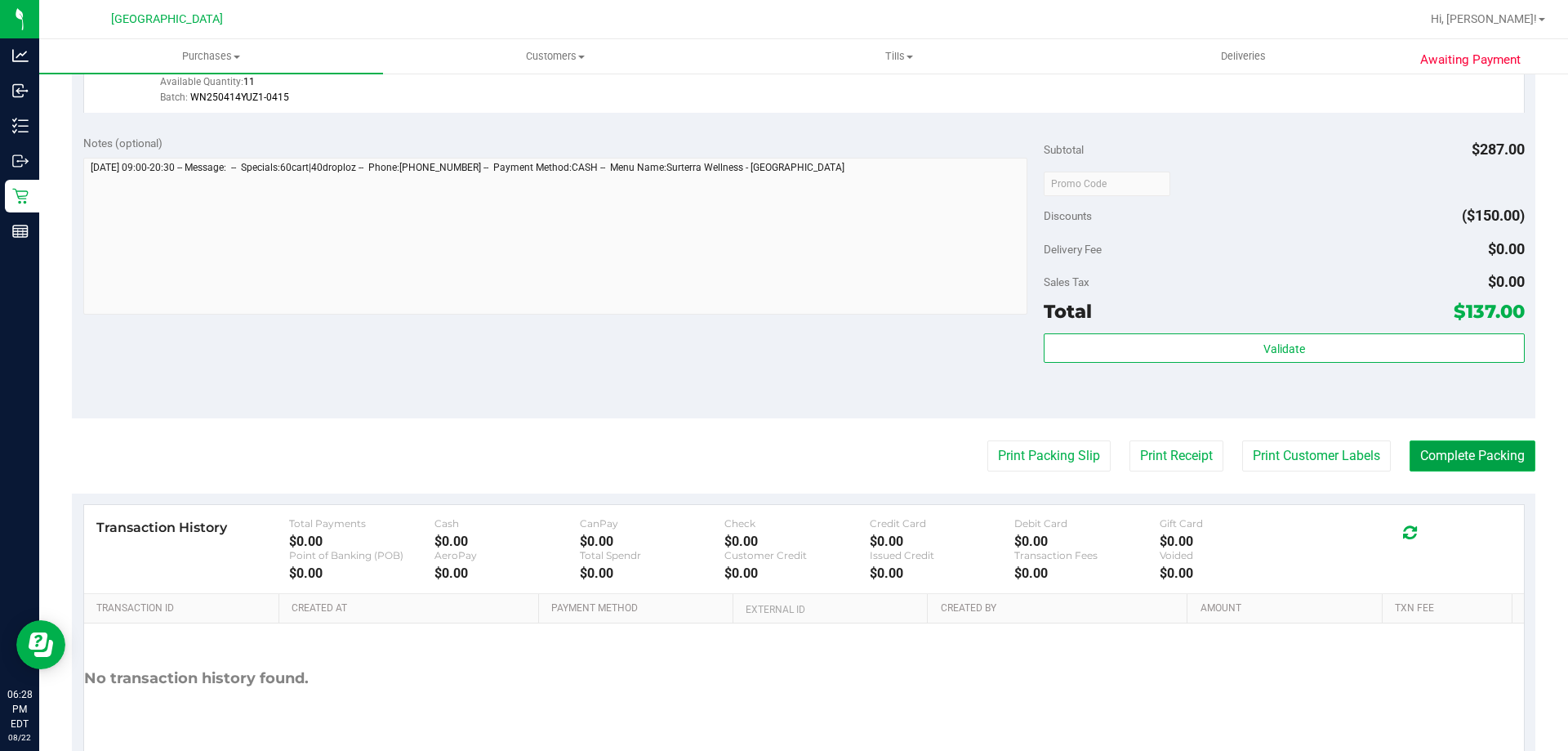
click at [1459, 450] on button "Complete Packing" at bounding box center [1473, 455] width 126 height 31
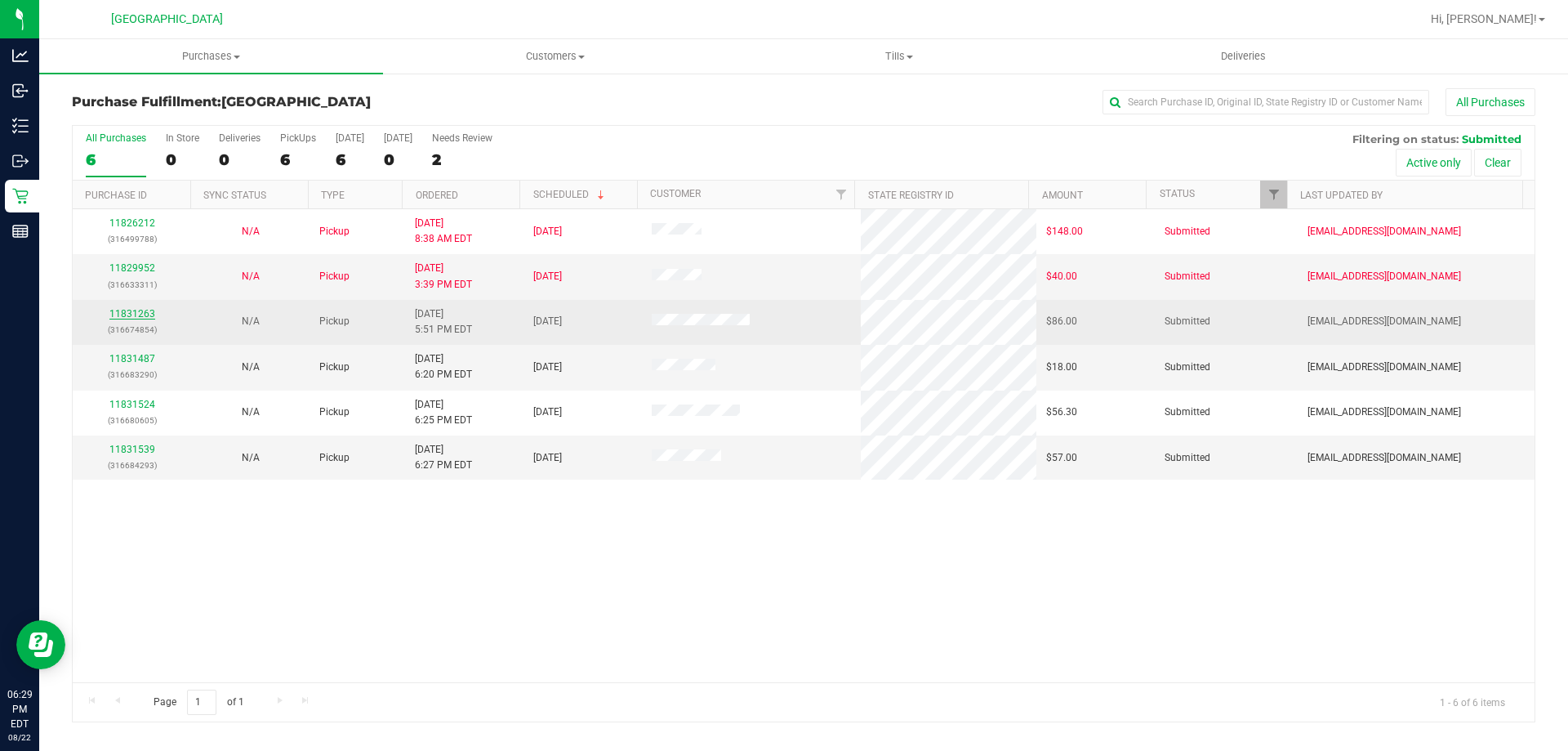
click at [130, 313] on link "11831263" at bounding box center [132, 313] width 46 height 11
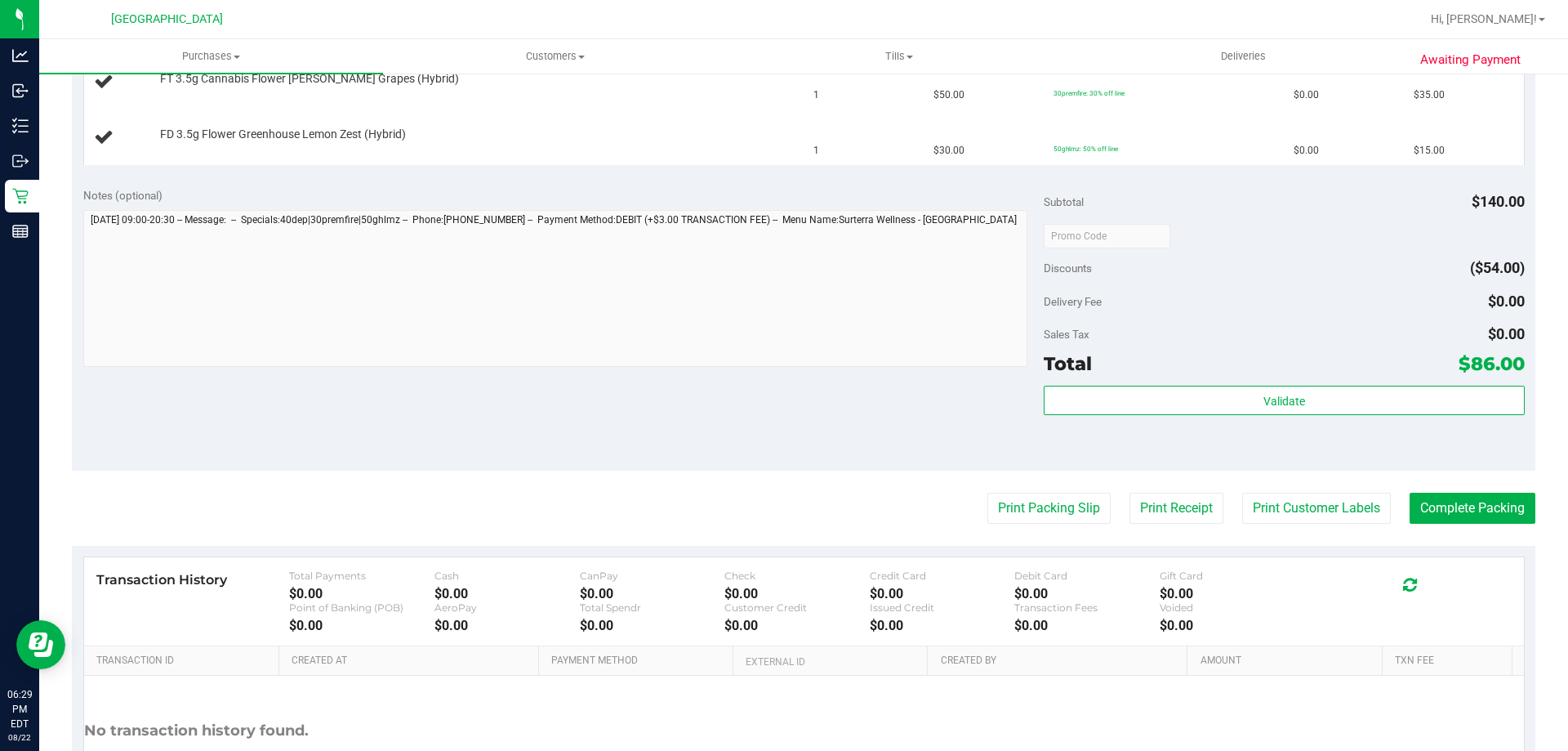
scroll to position [714, 0]
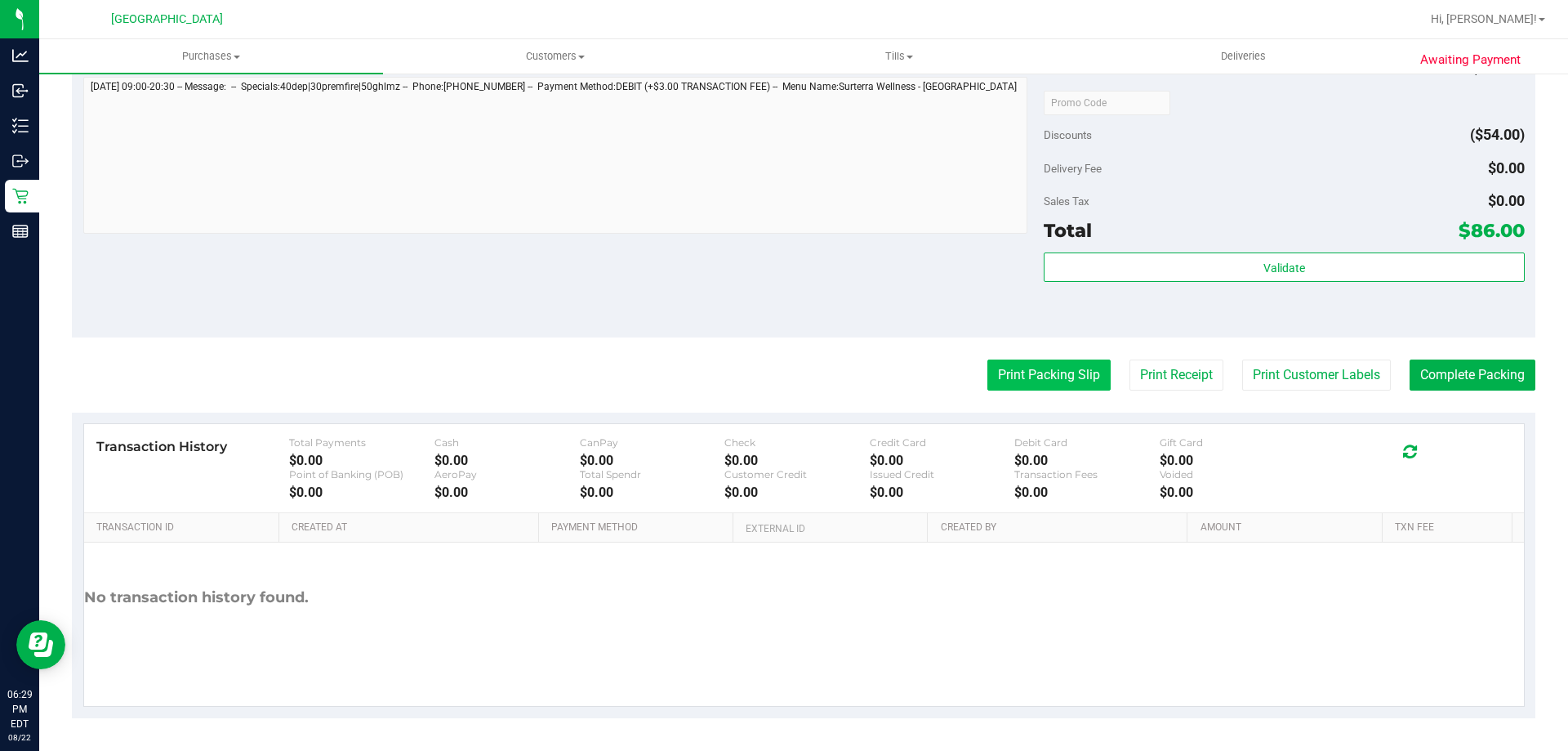
click at [1014, 379] on button "Print Packing Slip" at bounding box center [1049, 374] width 124 height 31
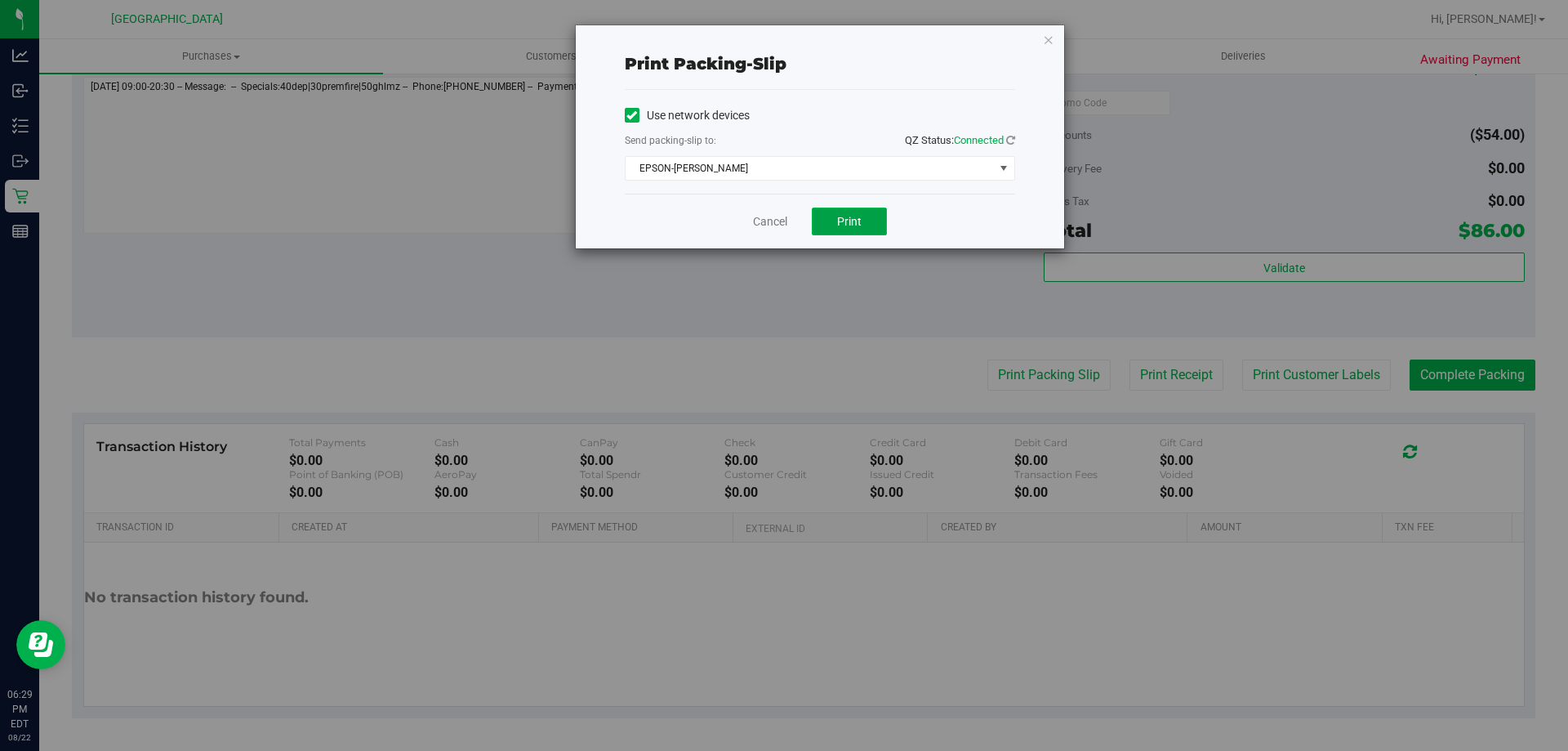
click at [862, 214] on button "Print" at bounding box center [849, 221] width 75 height 27
click at [763, 226] on link "Cancel" at bounding box center [769, 222] width 34 height 17
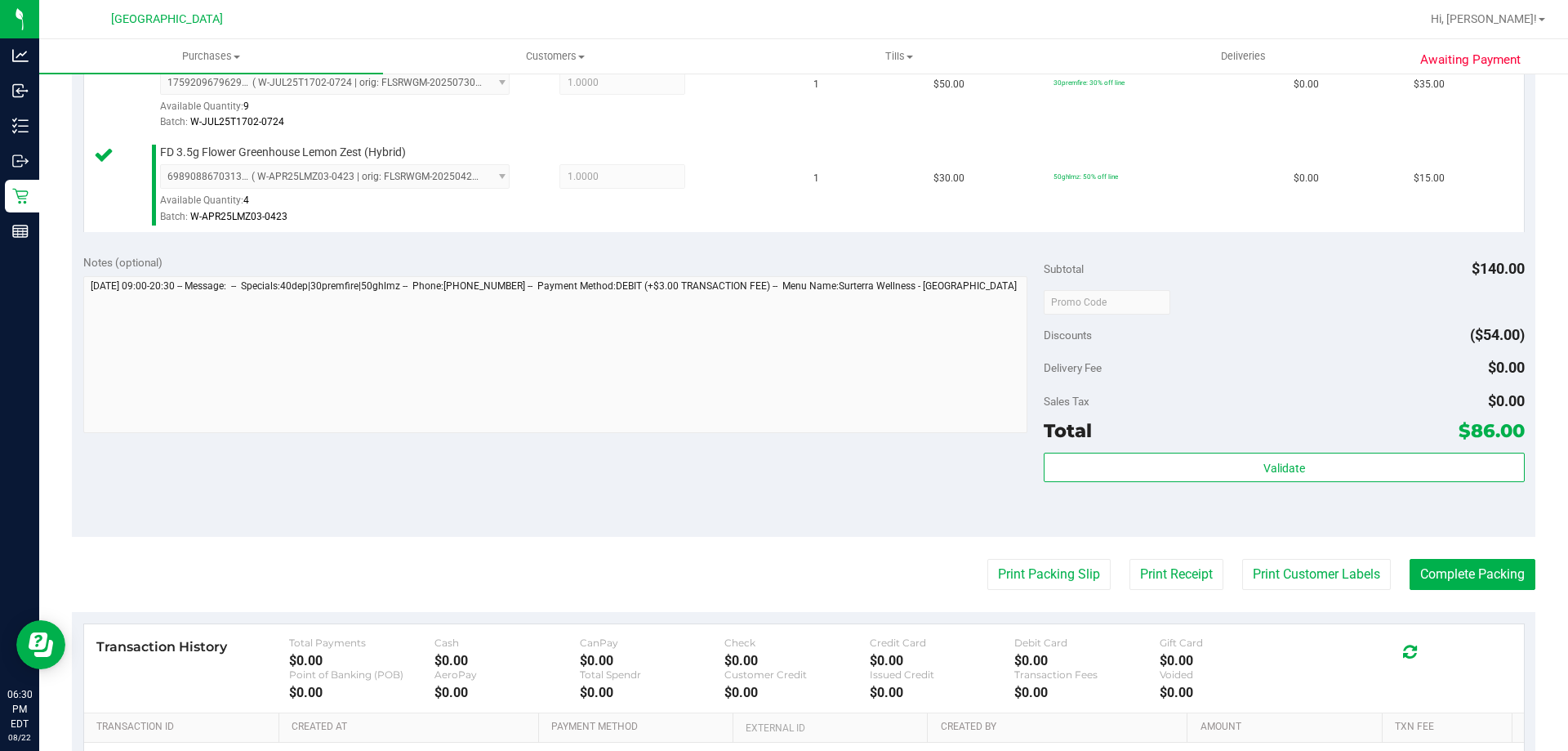
scroll to position [671, 0]
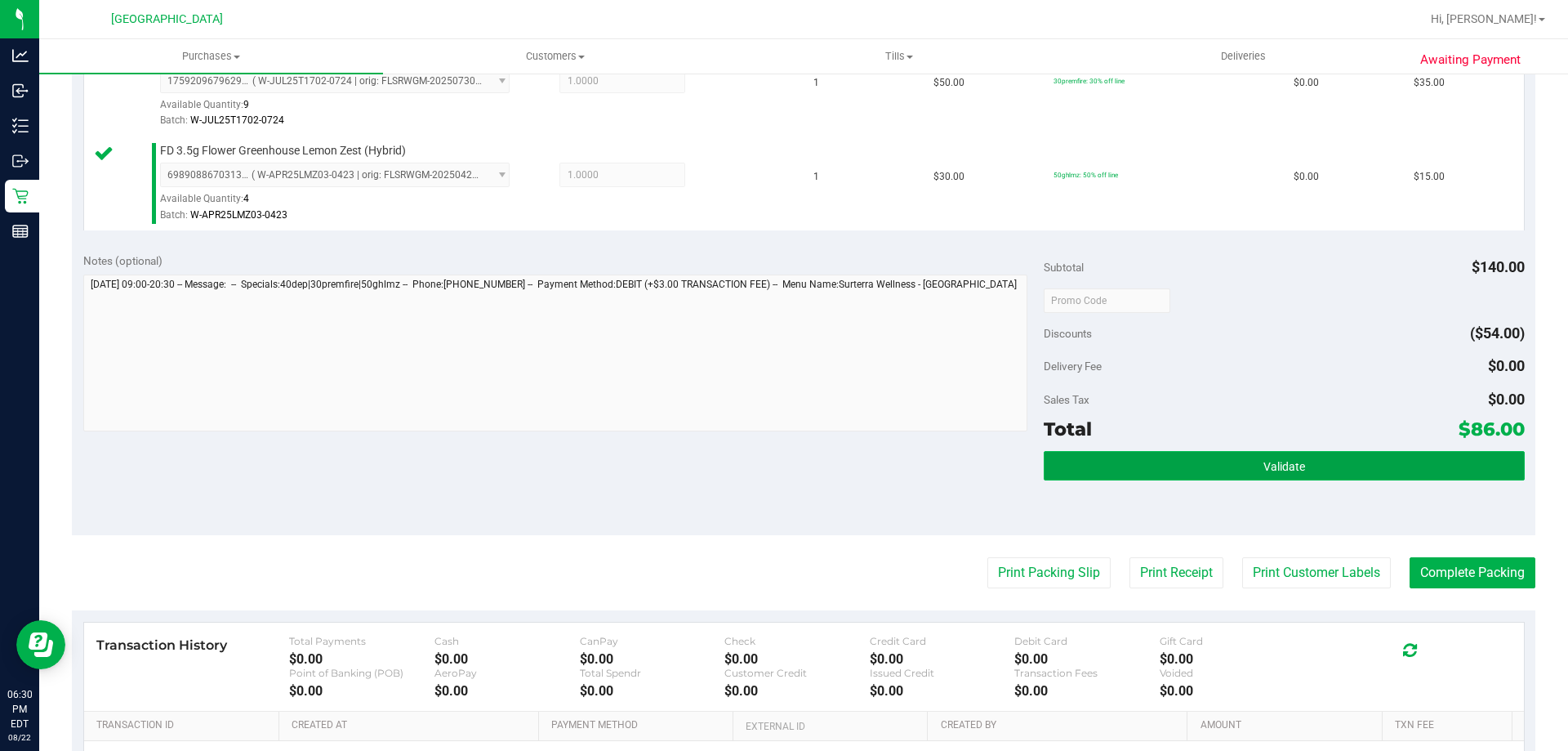
click at [1144, 468] on button "Validate" at bounding box center [1284, 465] width 480 height 29
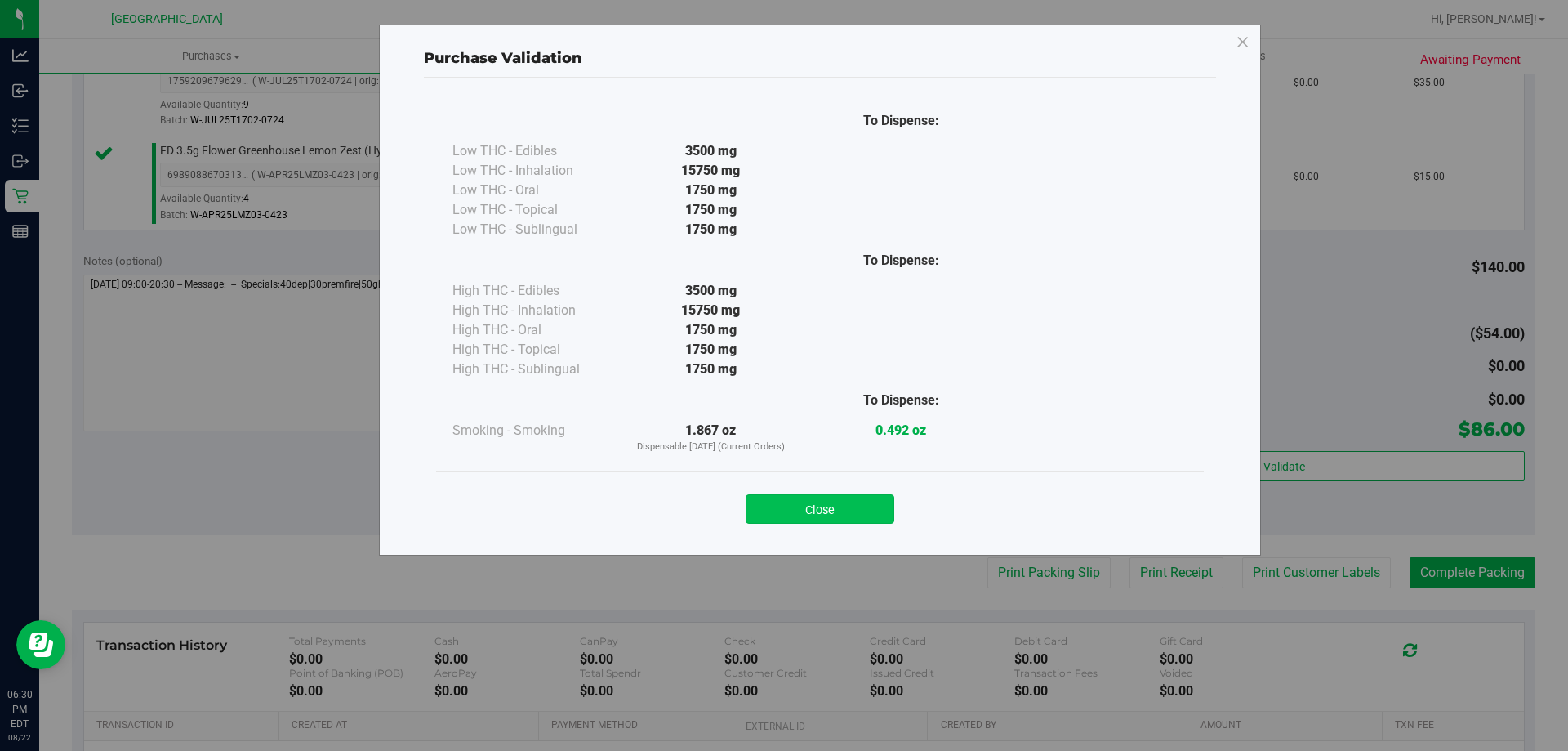
click at [780, 494] on button "Close" at bounding box center [820, 508] width 148 height 29
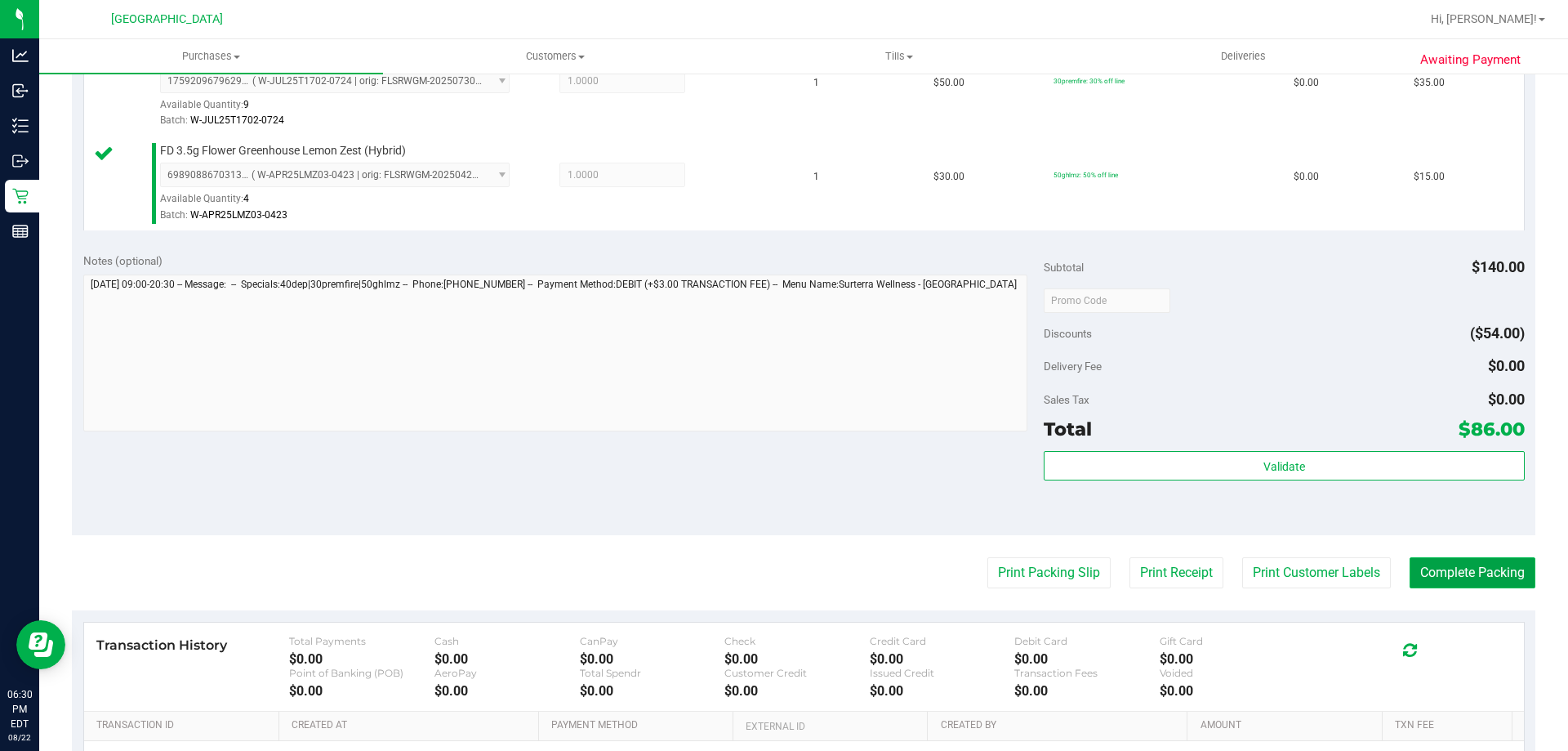
click at [1434, 570] on button "Complete Packing" at bounding box center [1473, 572] width 126 height 31
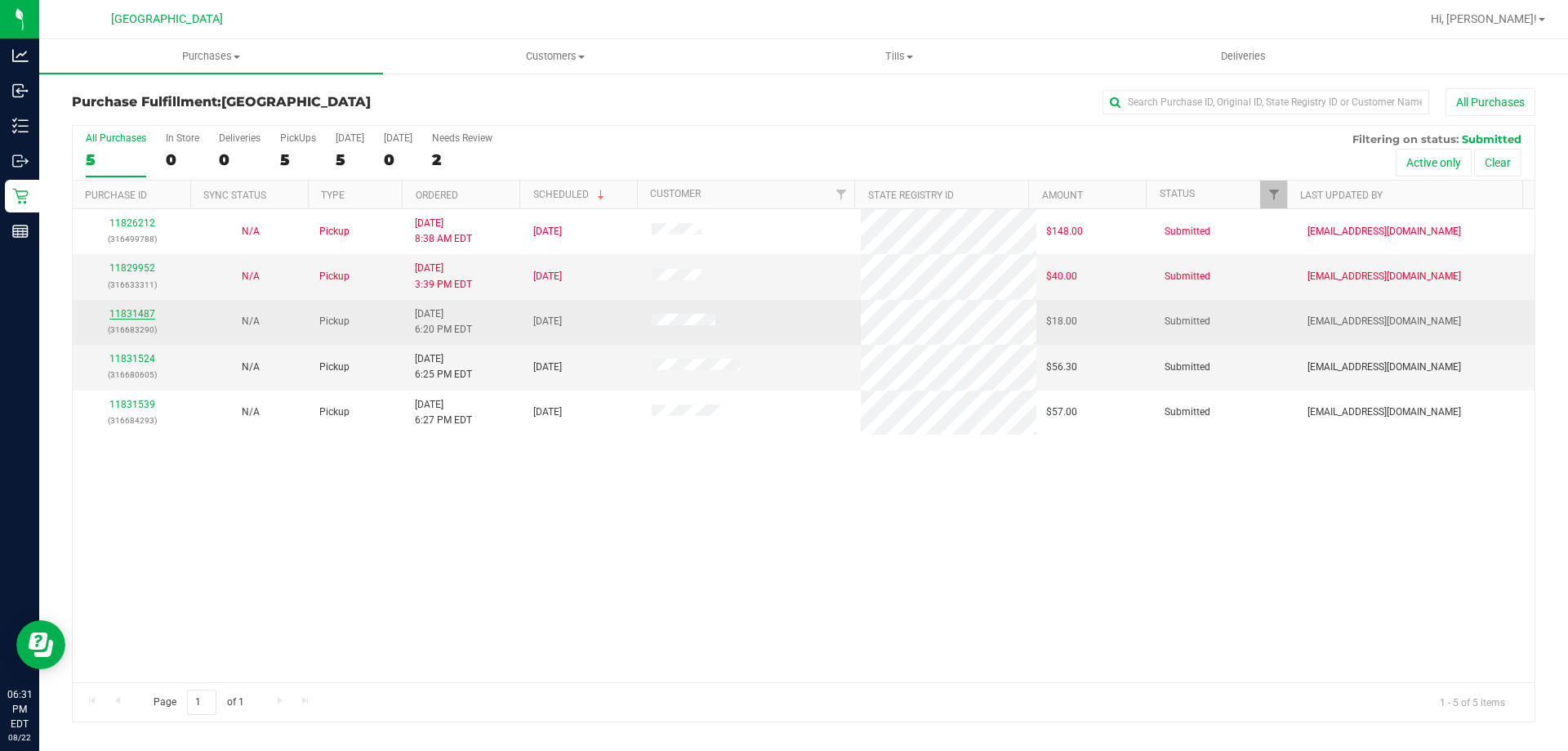
click at [133, 312] on link "11831487" at bounding box center [132, 313] width 46 height 11
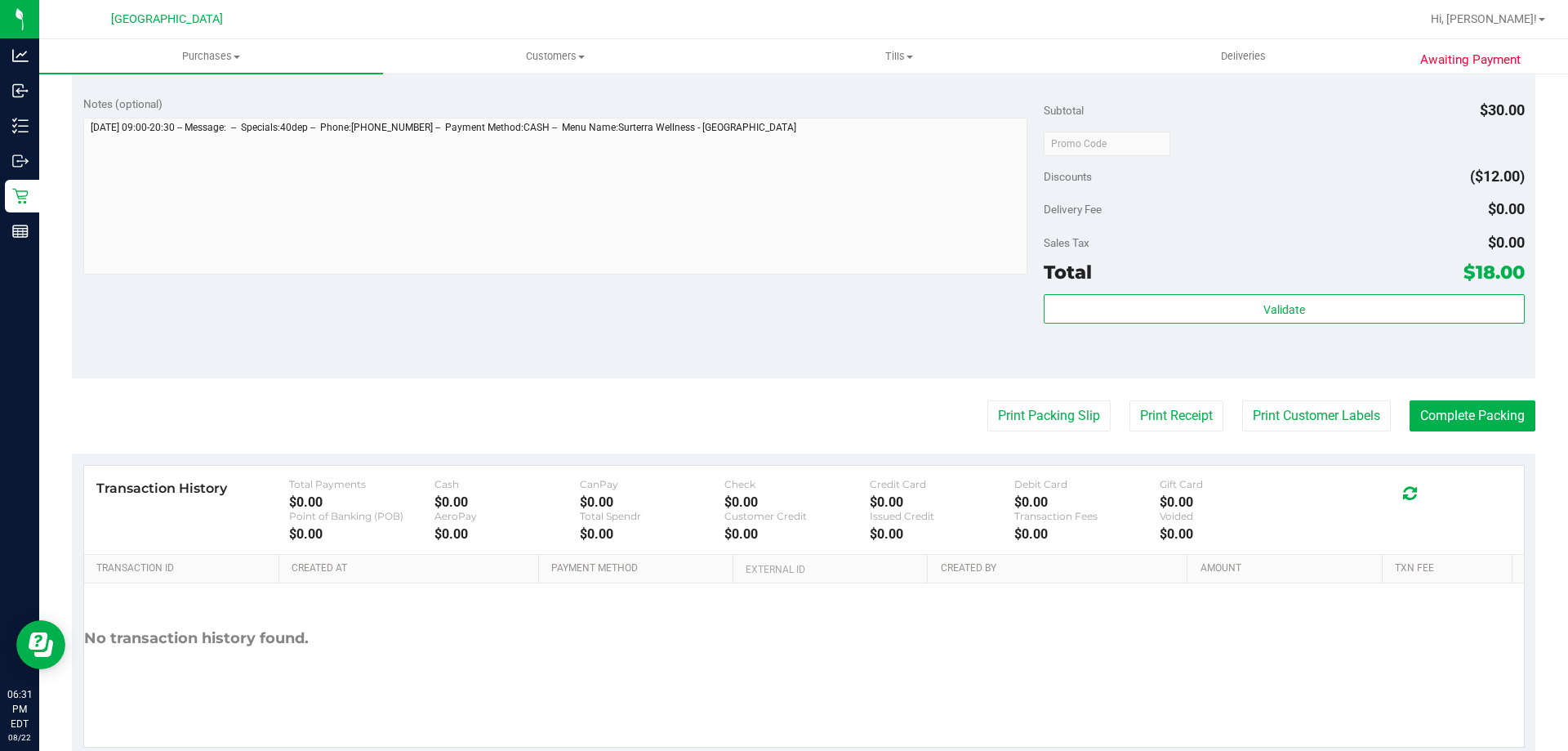
scroll to position [546, 0]
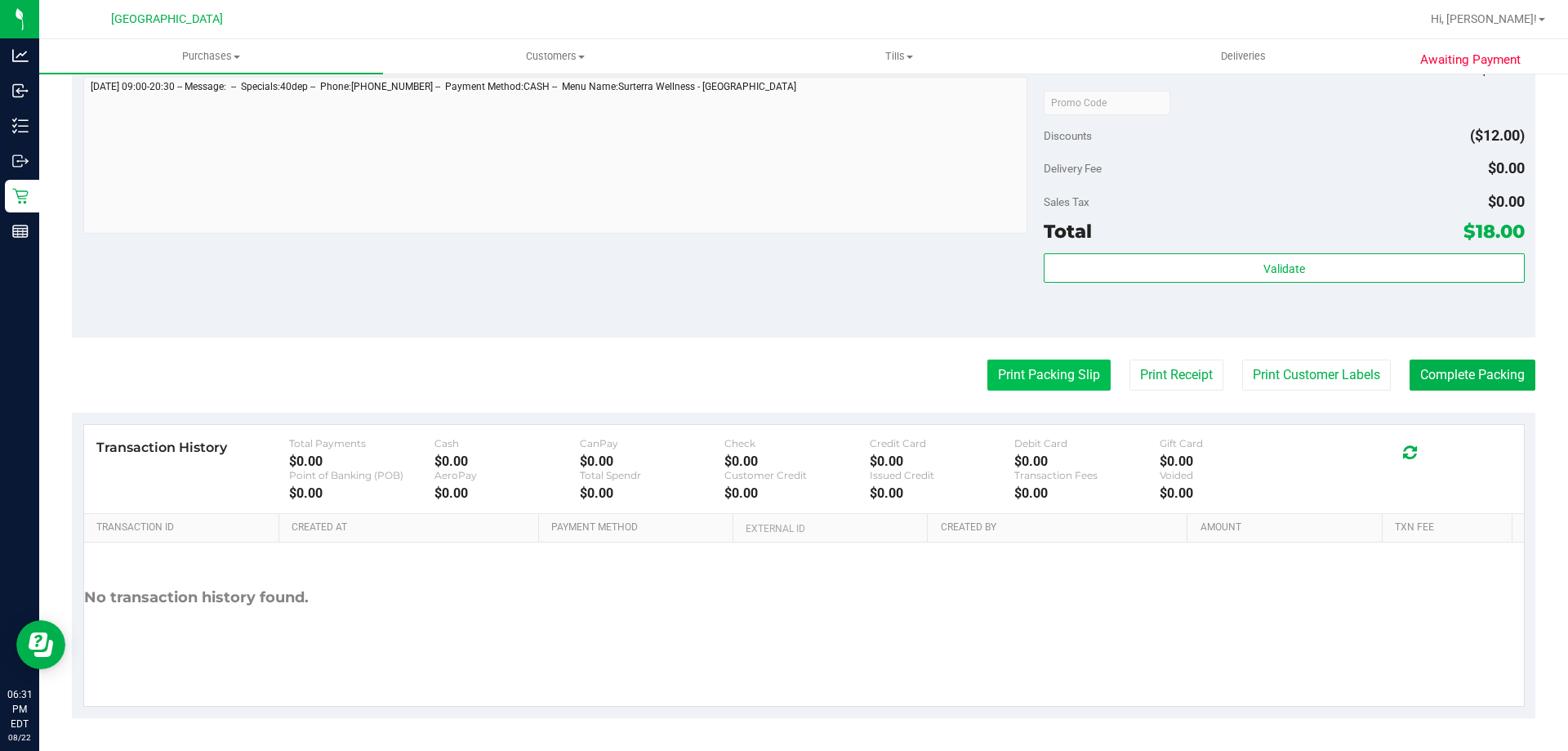
click at [1033, 370] on button "Print Packing Slip" at bounding box center [1049, 374] width 124 height 31
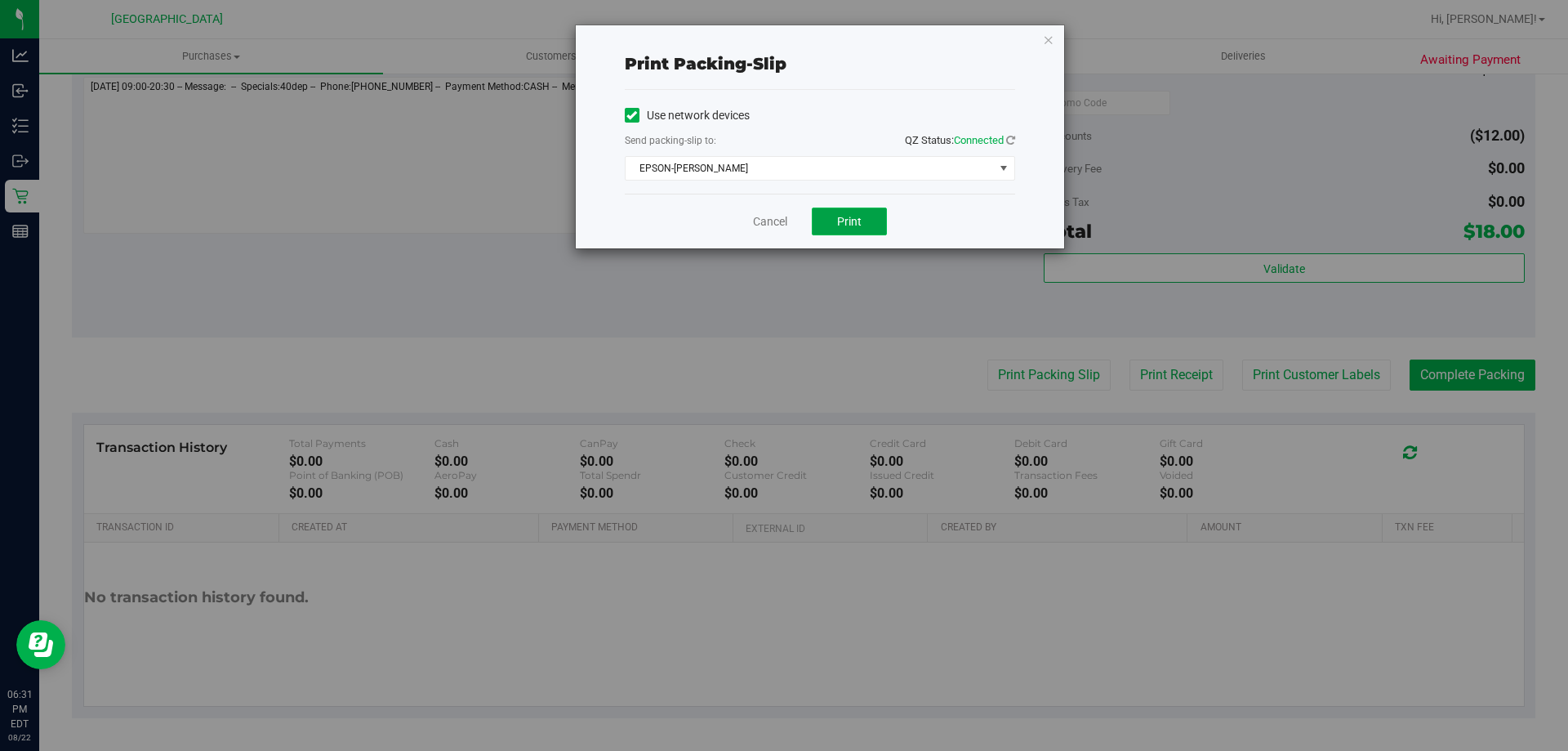
click at [826, 216] on button "Print" at bounding box center [849, 221] width 75 height 27
click at [763, 225] on link "Cancel" at bounding box center [769, 222] width 34 height 17
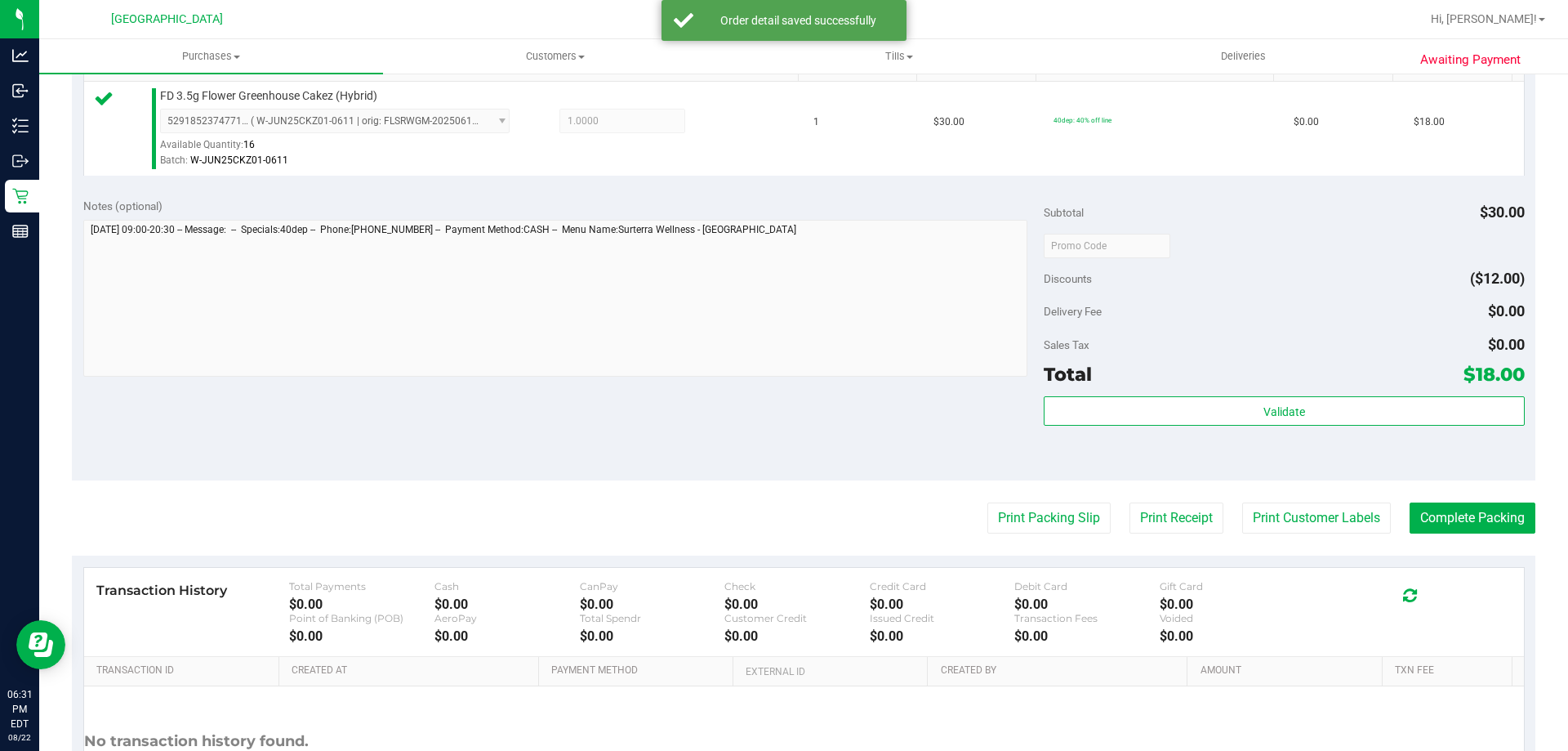
scroll to position [447, 0]
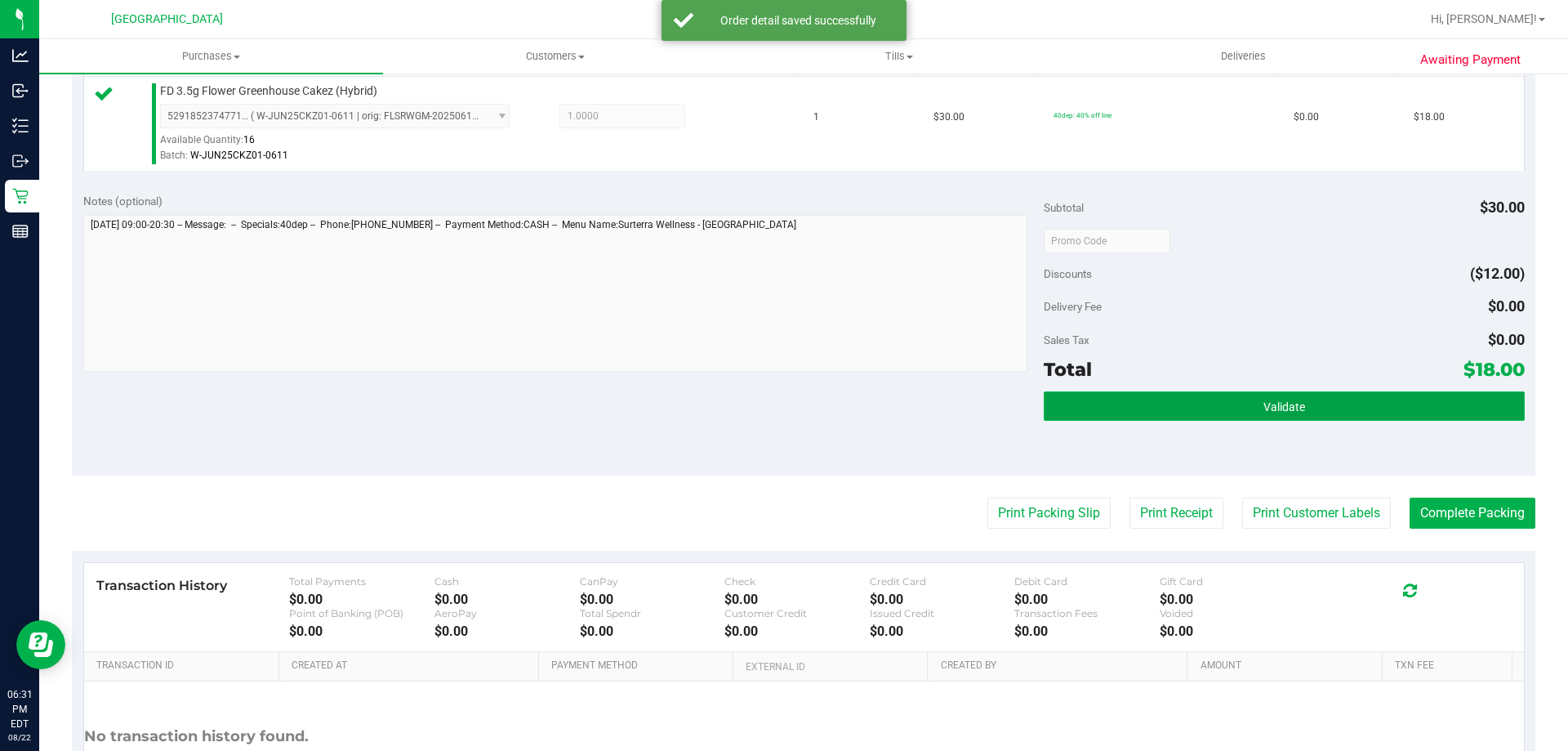
click at [1162, 409] on button "Validate" at bounding box center [1284, 405] width 480 height 29
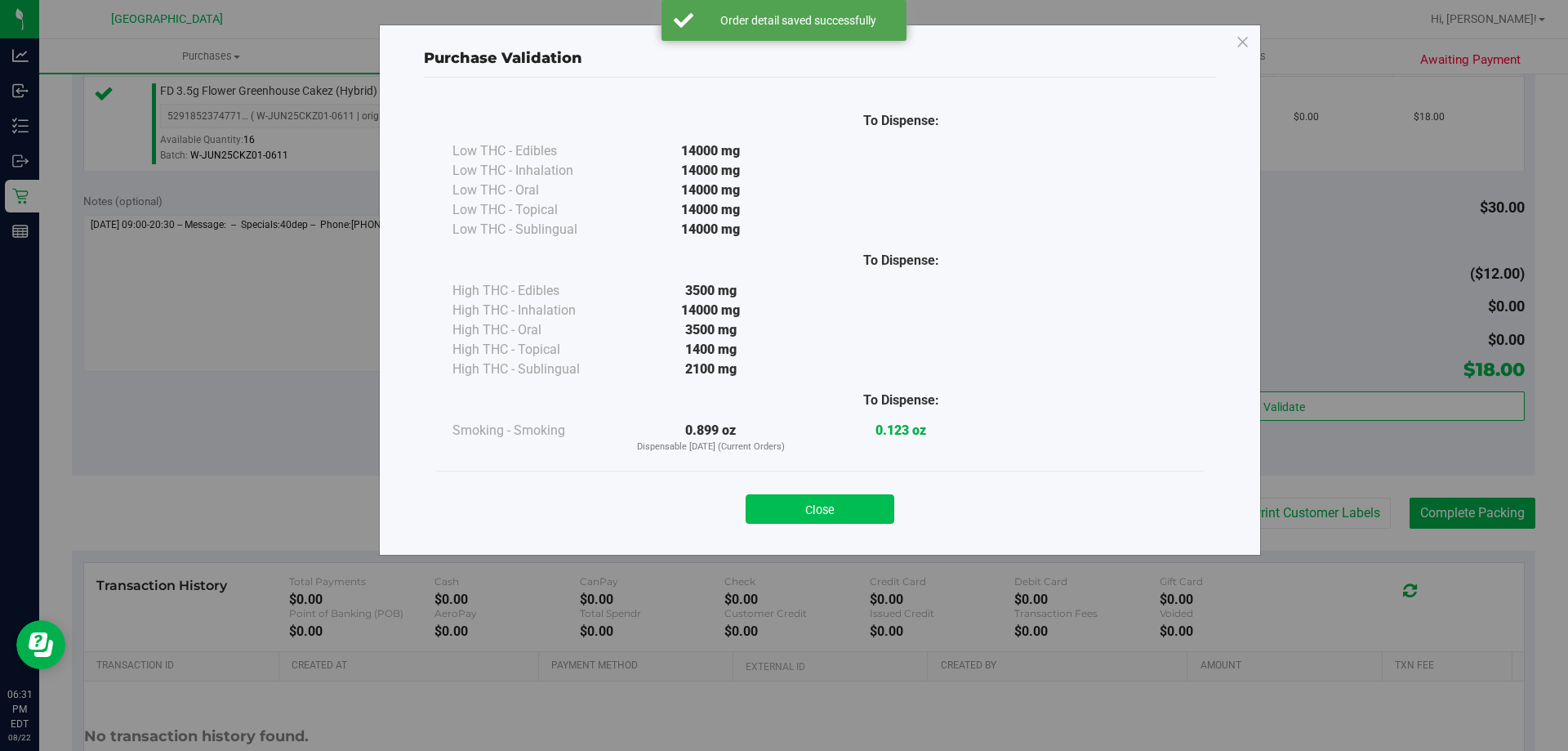
click at [784, 514] on button "Close" at bounding box center [820, 508] width 148 height 29
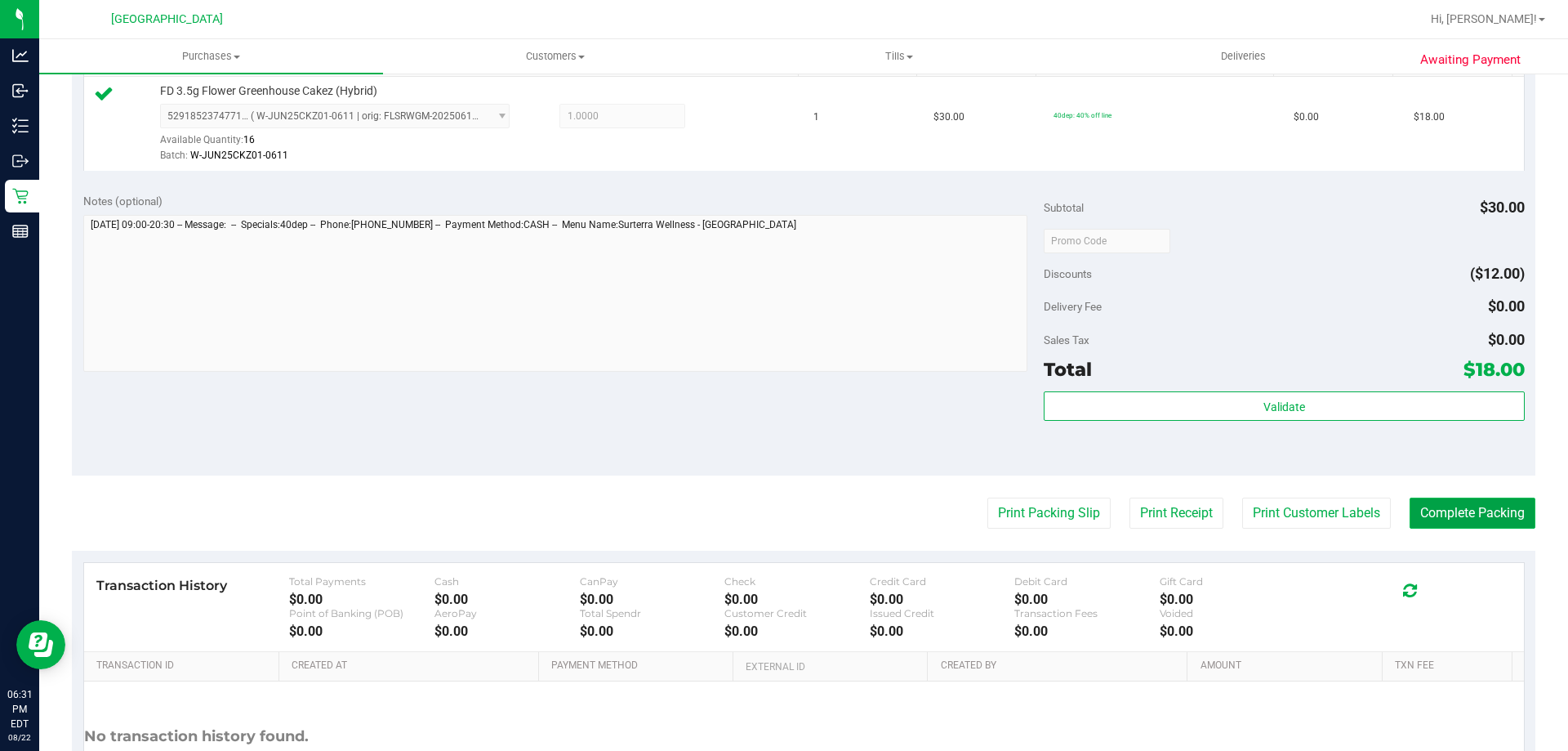
click at [1435, 527] on button "Complete Packing" at bounding box center [1473, 513] width 126 height 31
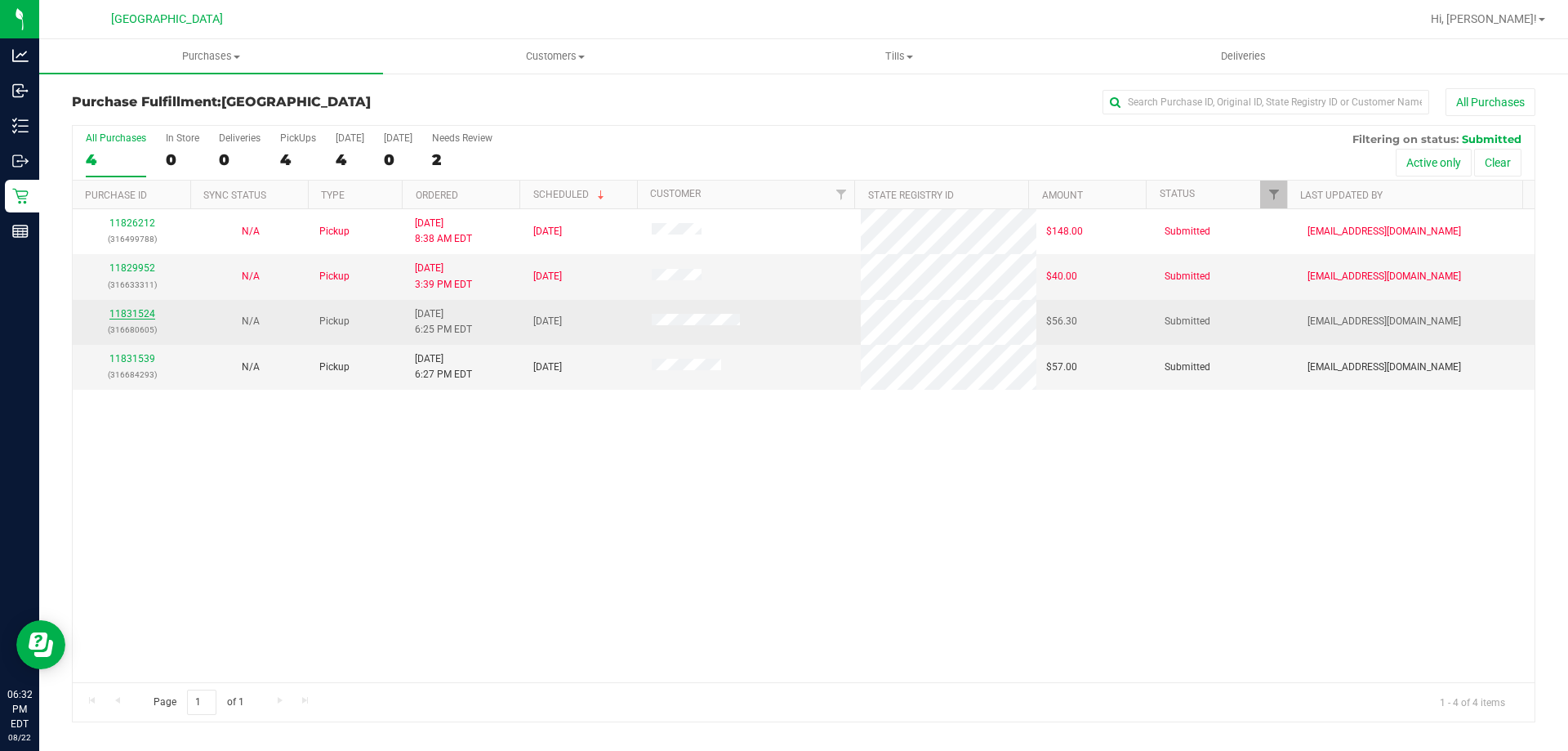
click at [138, 313] on link "11831524" at bounding box center [132, 313] width 46 height 11
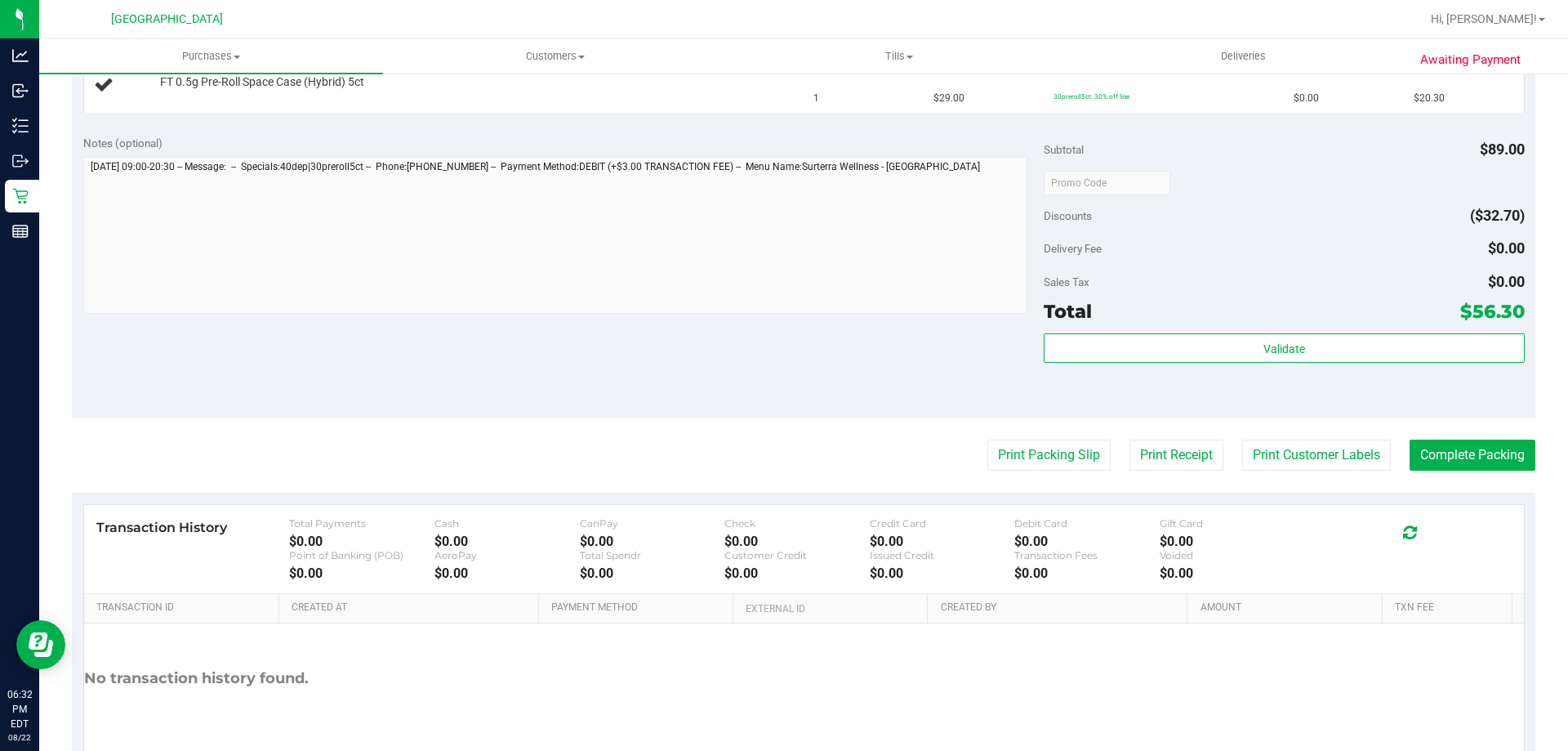
scroll to position [602, 0]
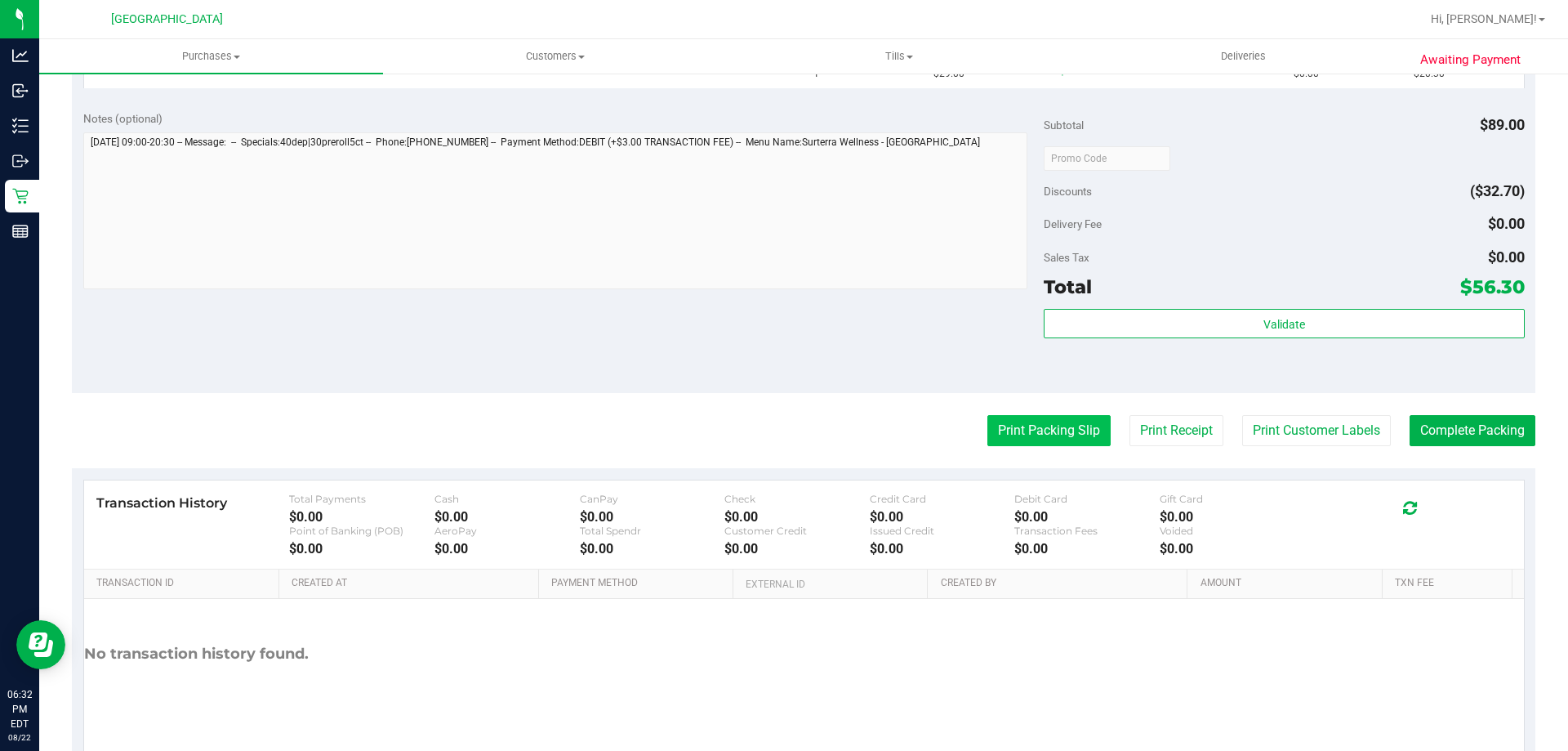
click at [1035, 425] on button "Print Packing Slip" at bounding box center [1049, 430] width 124 height 31
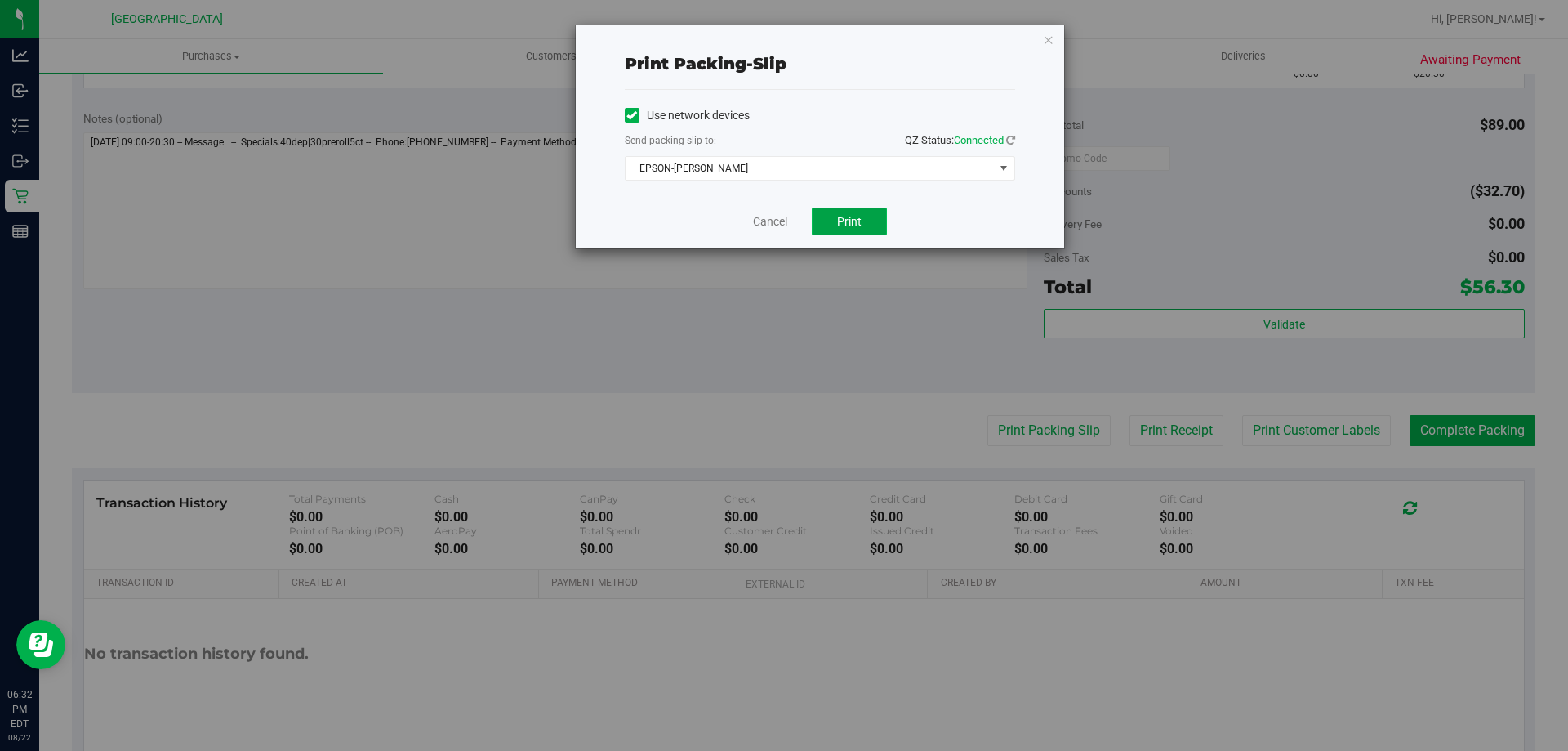
click at [856, 219] on span "Print" at bounding box center [850, 221] width 25 height 13
click at [761, 225] on link "Cancel" at bounding box center [769, 222] width 34 height 17
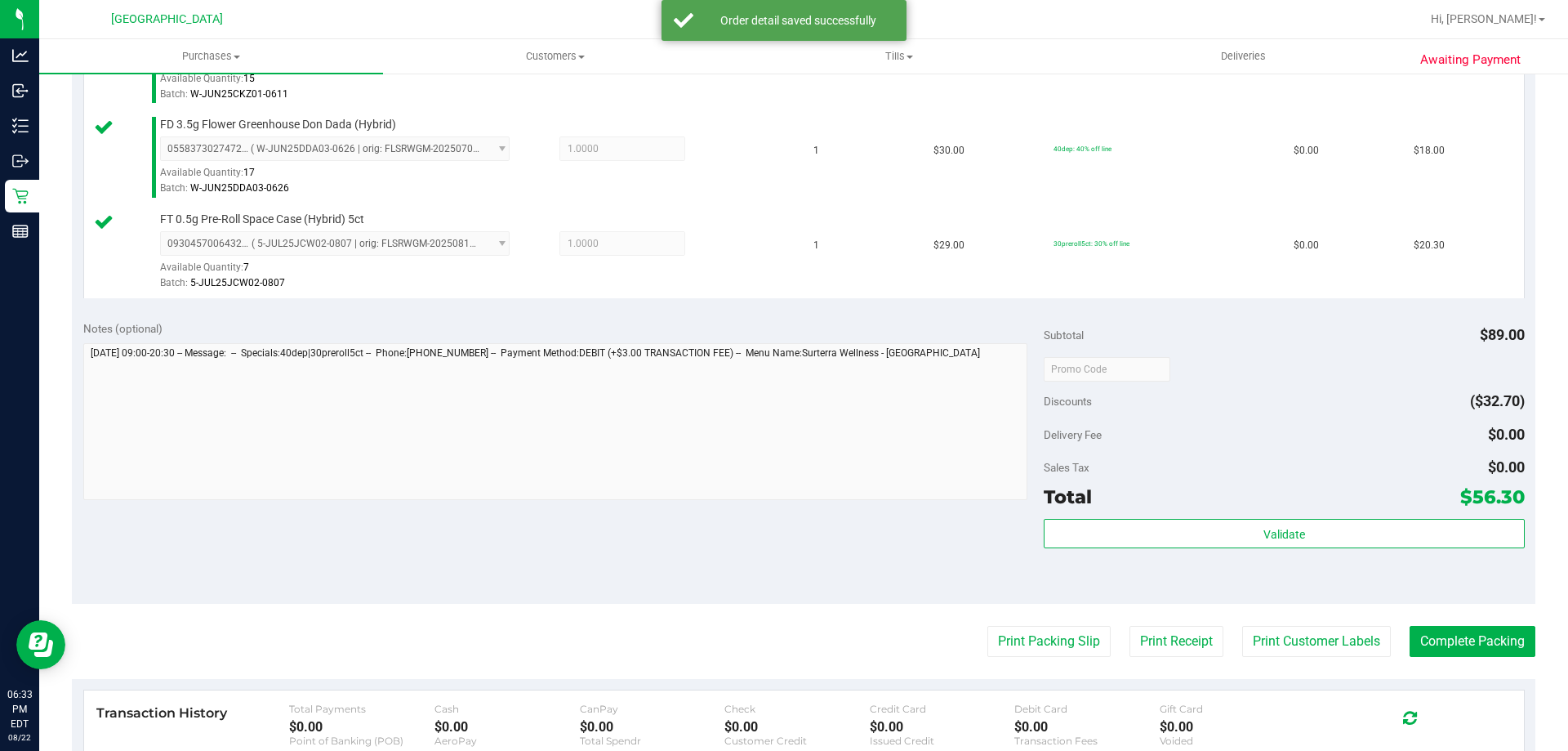
scroll to position [516, 0]
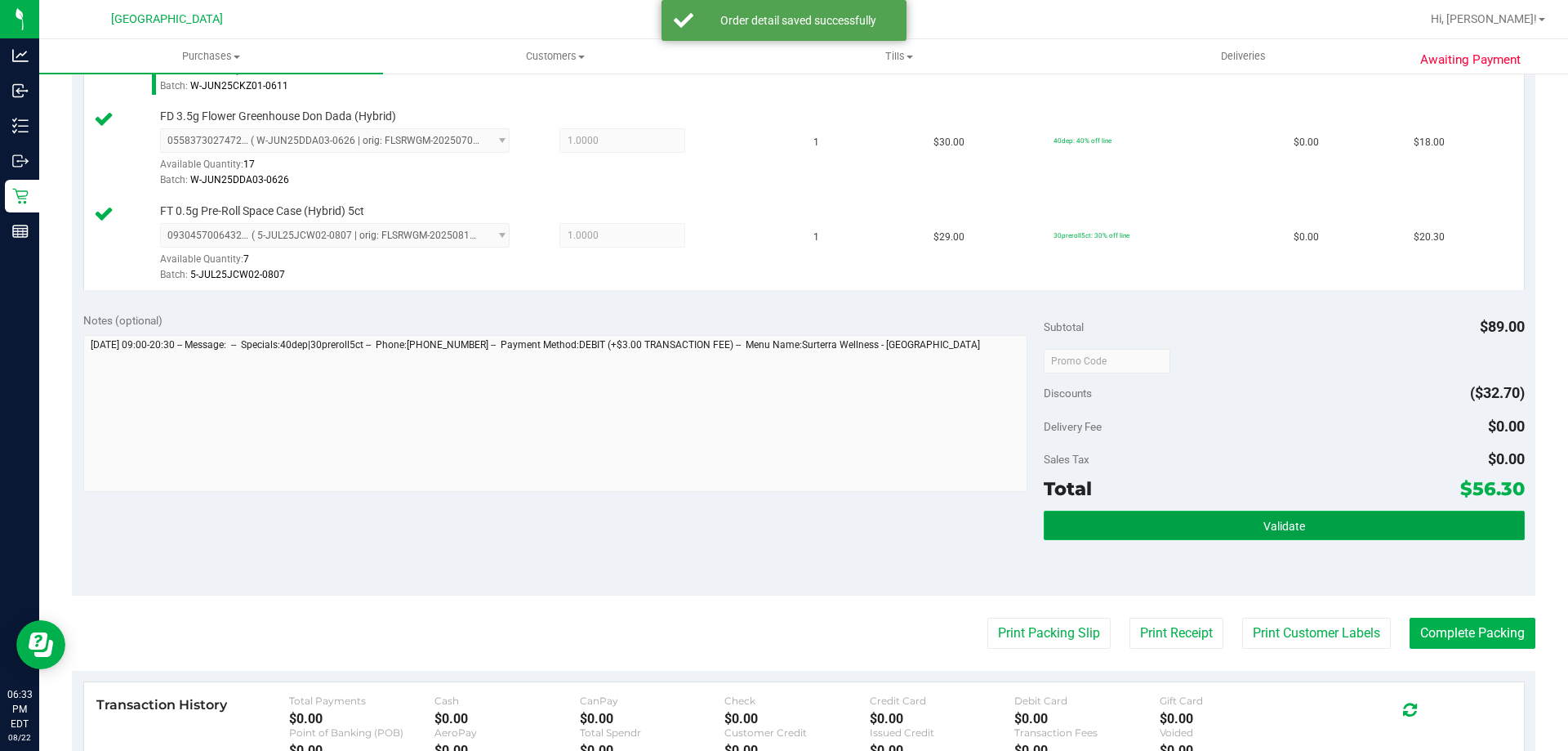
click at [1117, 524] on button "Validate" at bounding box center [1284, 524] width 480 height 29
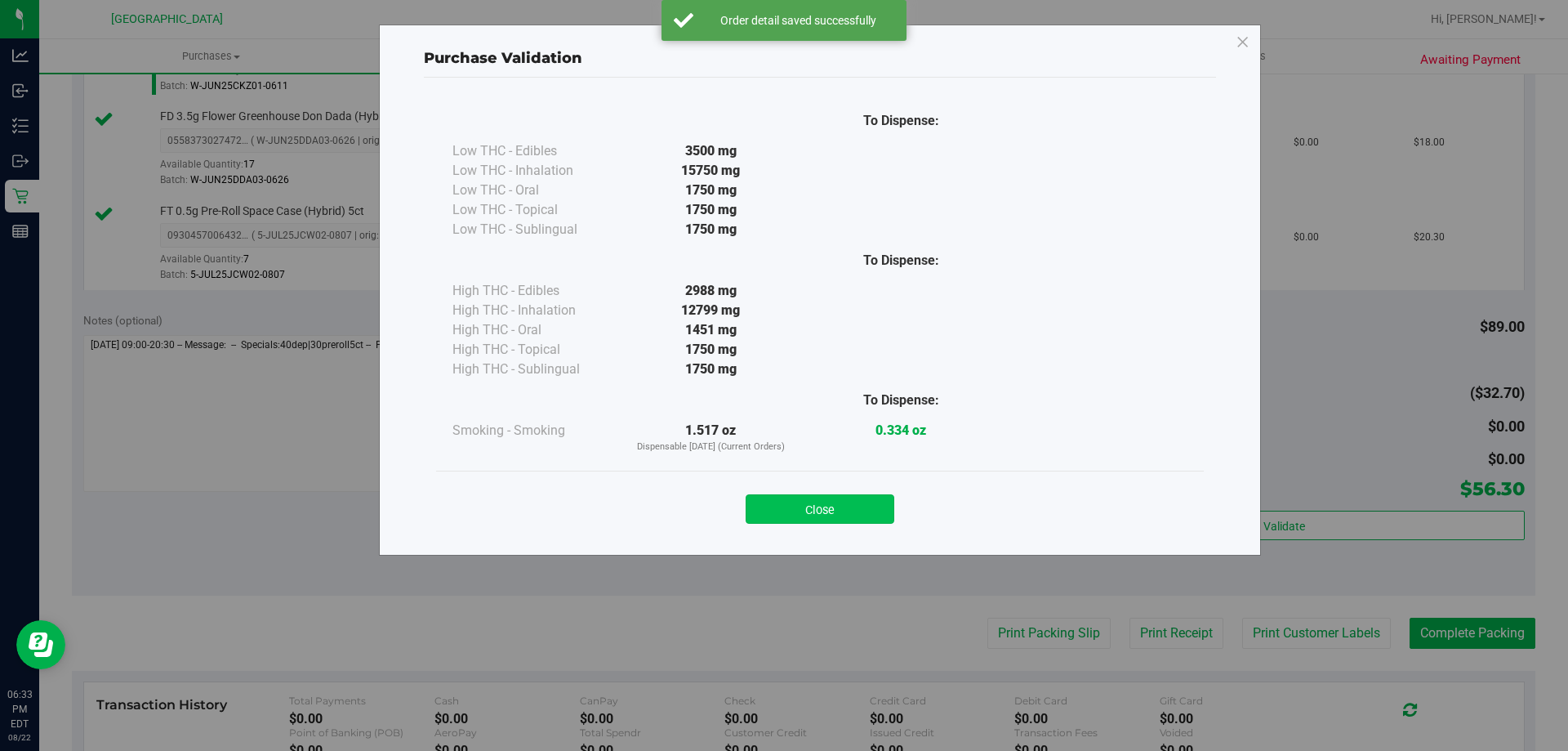
click at [799, 512] on button "Close" at bounding box center [820, 508] width 148 height 29
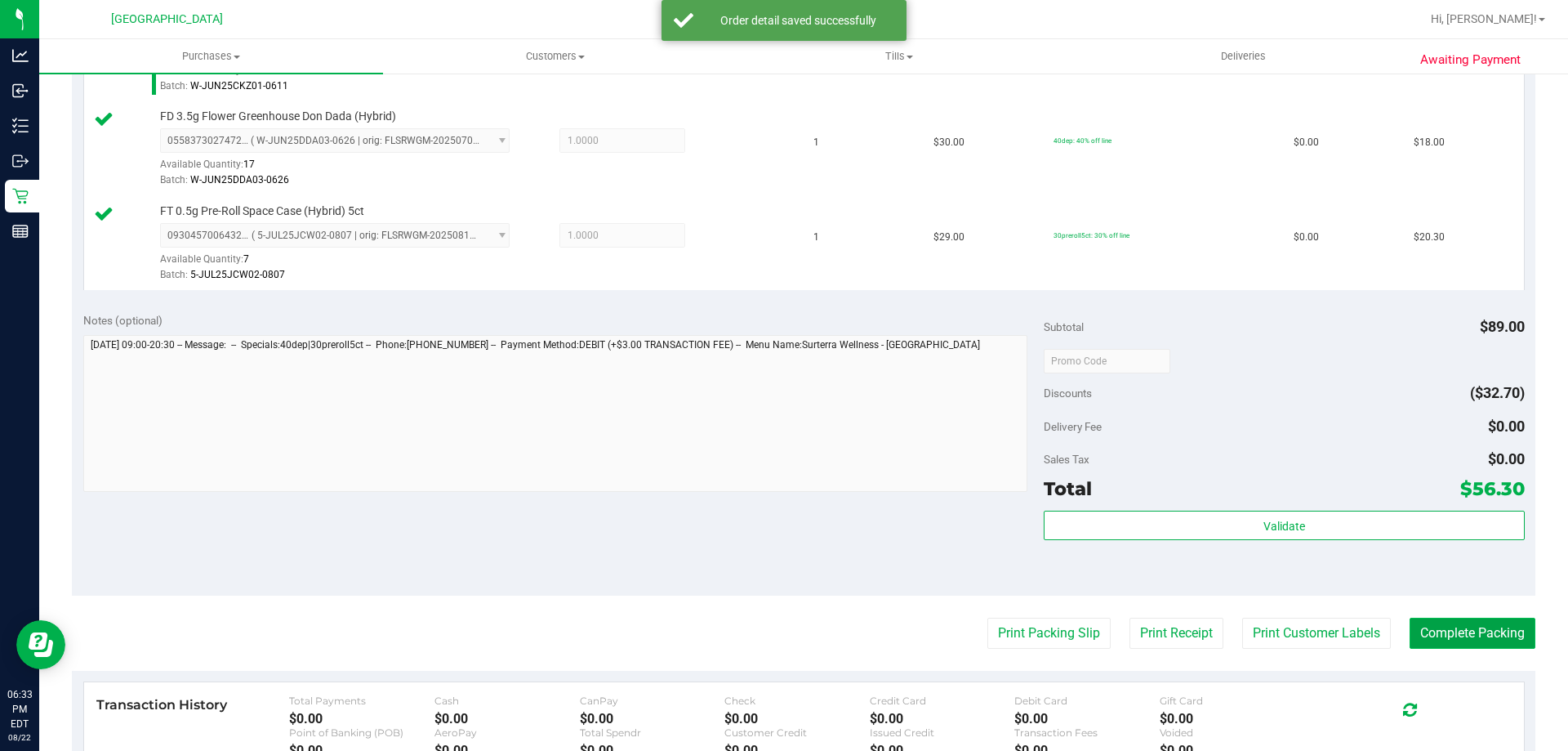
click at [1434, 644] on button "Complete Packing" at bounding box center [1473, 633] width 126 height 31
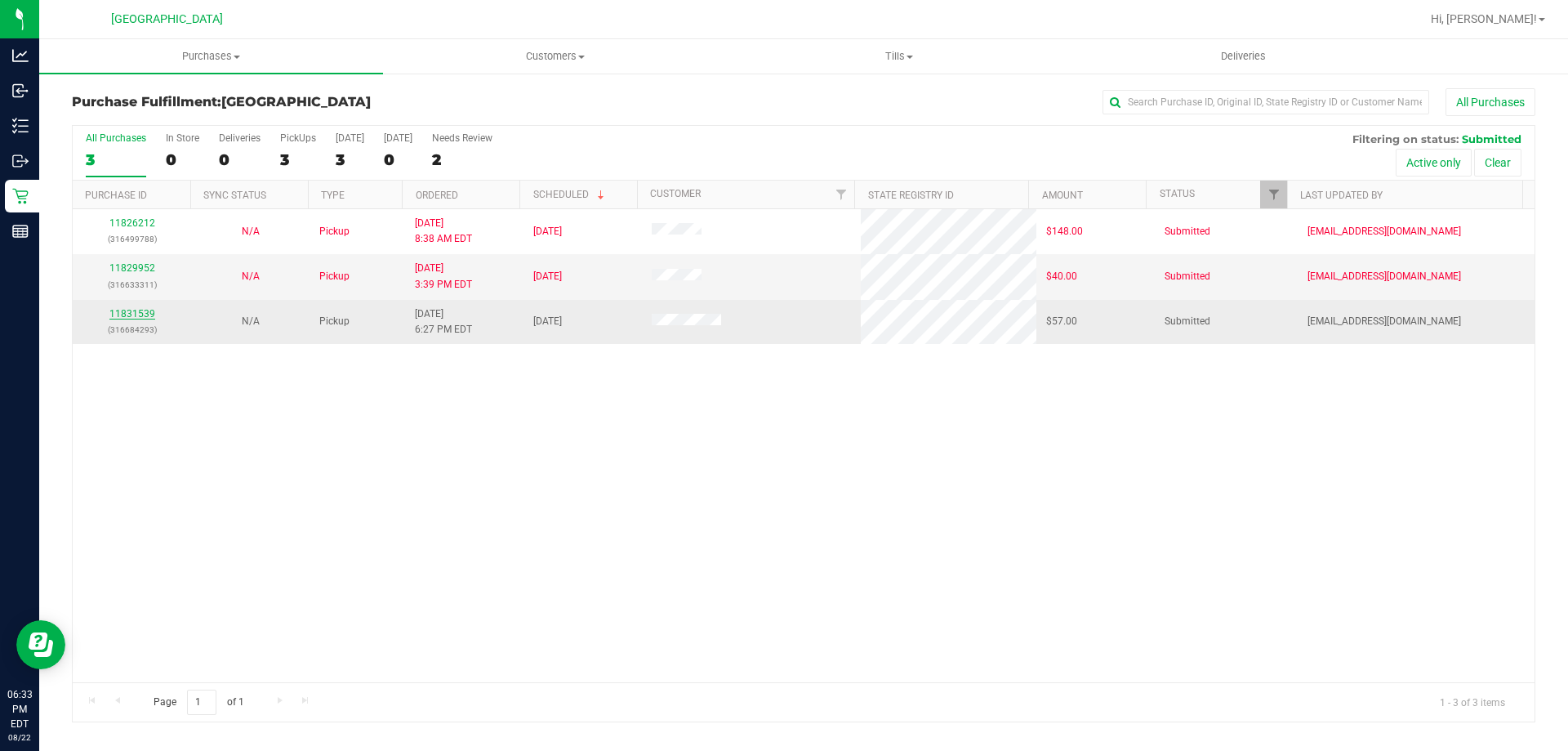
click at [129, 313] on link "11831539" at bounding box center [132, 313] width 46 height 11
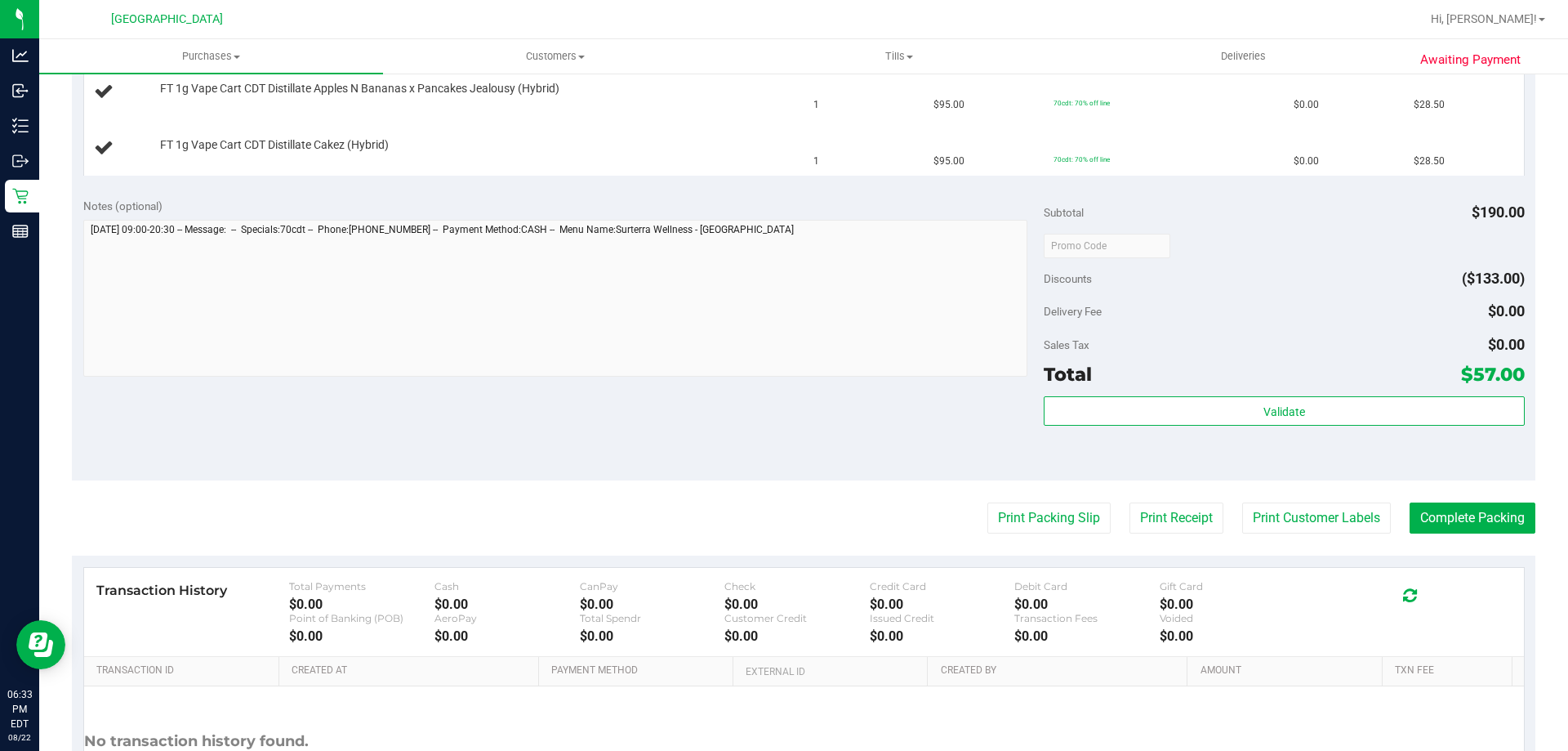
scroll to position [483, 0]
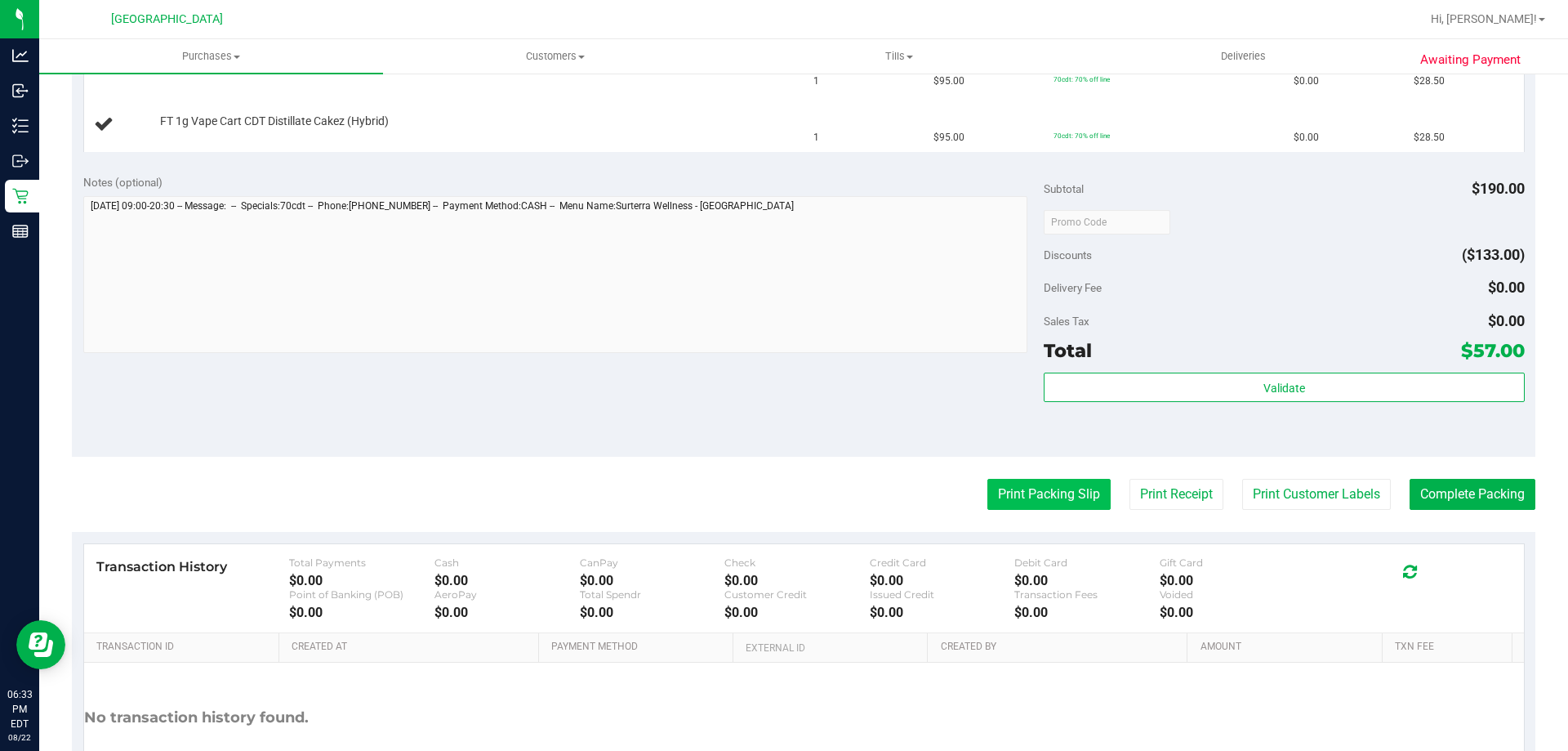
click at [1024, 500] on button "Print Packing Slip" at bounding box center [1049, 493] width 124 height 31
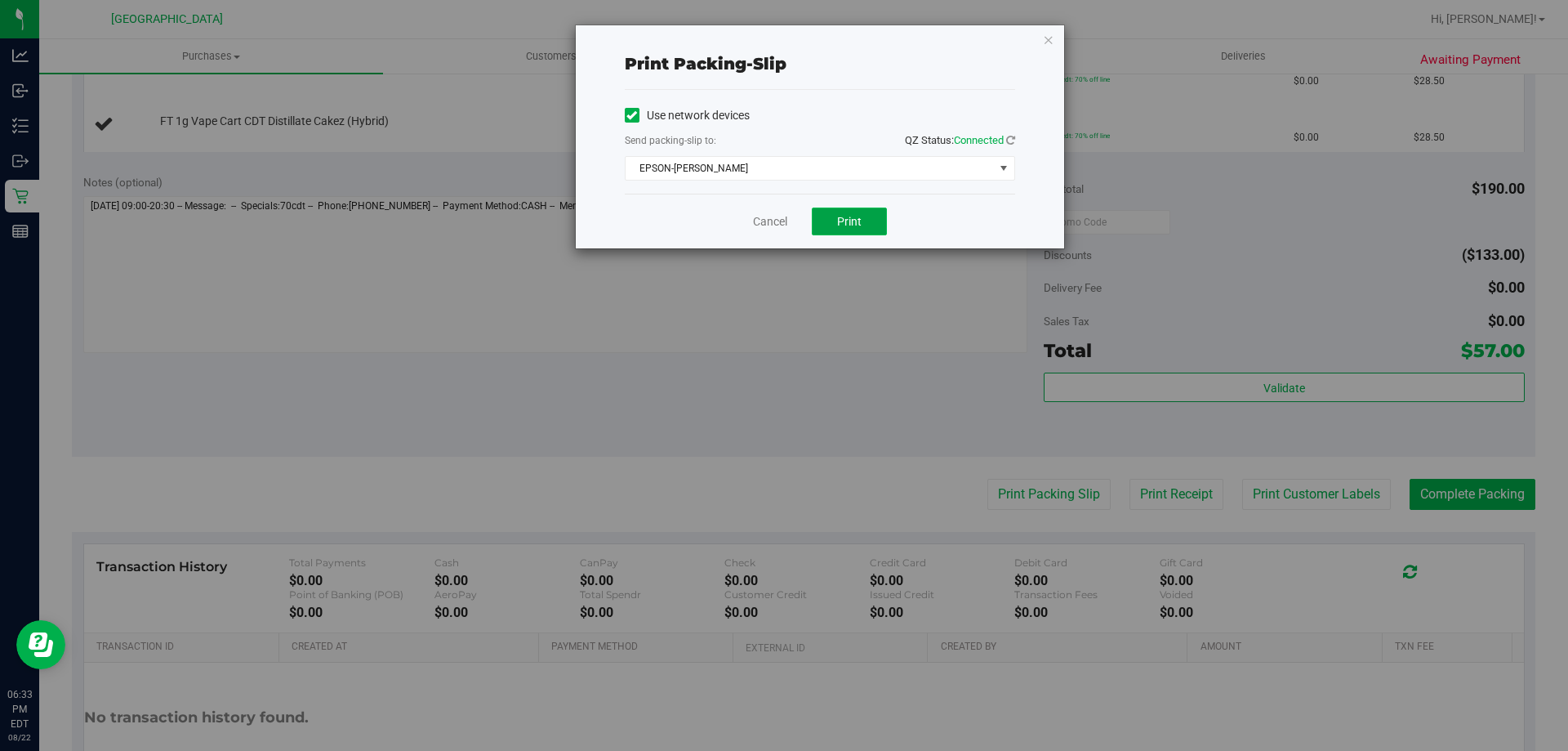
click at [842, 223] on span "Print" at bounding box center [850, 221] width 25 height 13
click at [773, 244] on div "Cancel Print" at bounding box center [820, 221] width 390 height 55
click at [763, 221] on link "Cancel" at bounding box center [769, 222] width 34 height 17
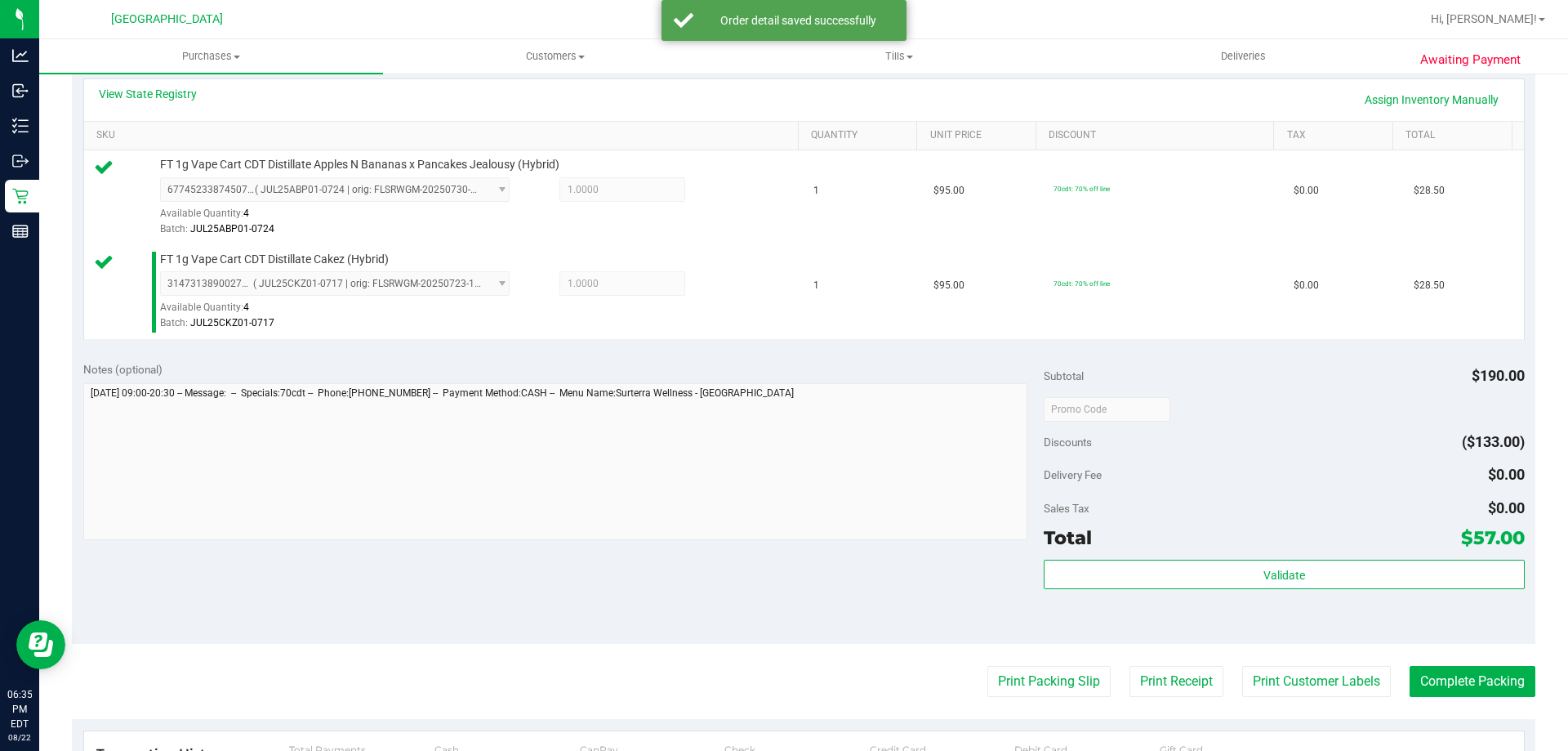
scroll to position [489, 0]
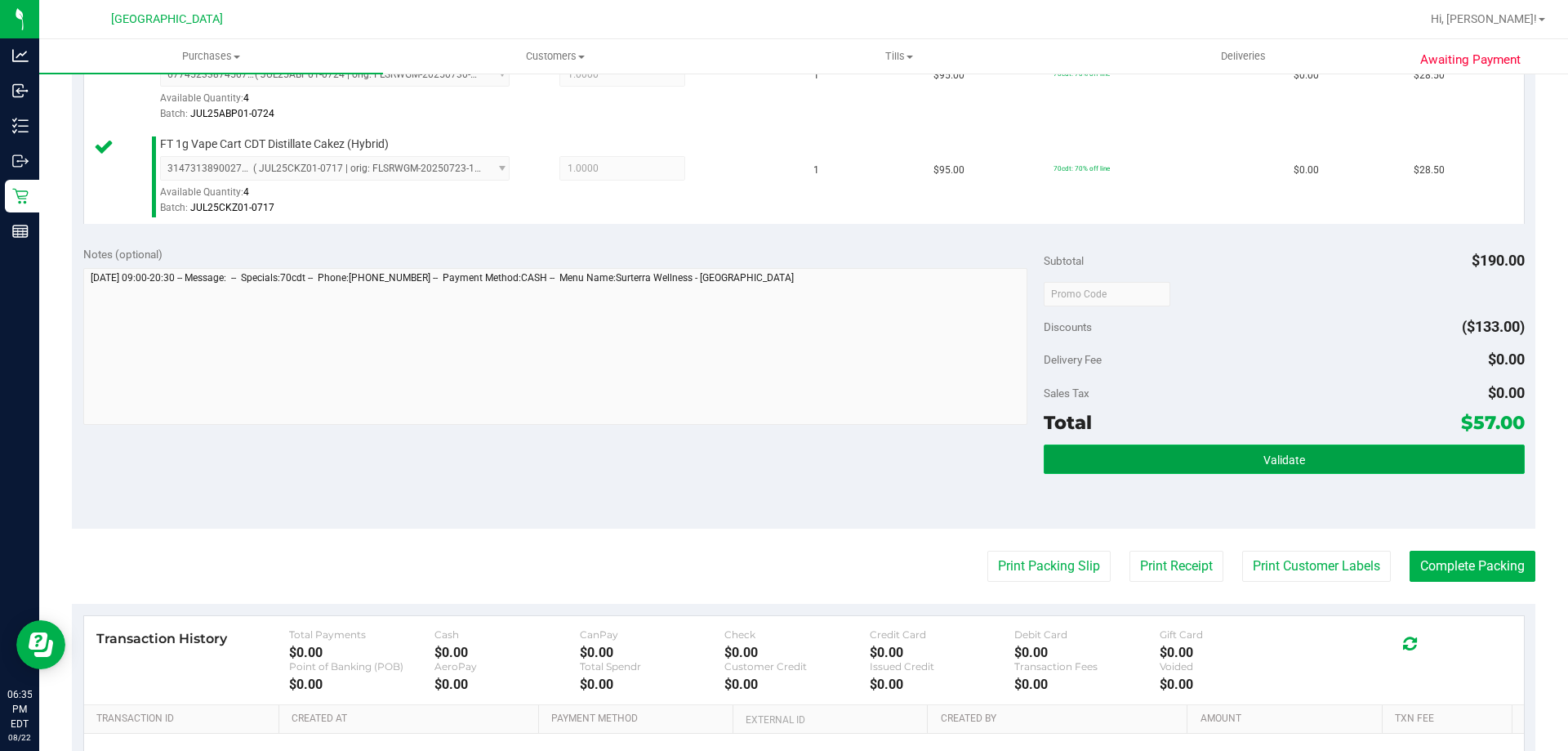
click at [1169, 462] on button "Validate" at bounding box center [1284, 459] width 480 height 29
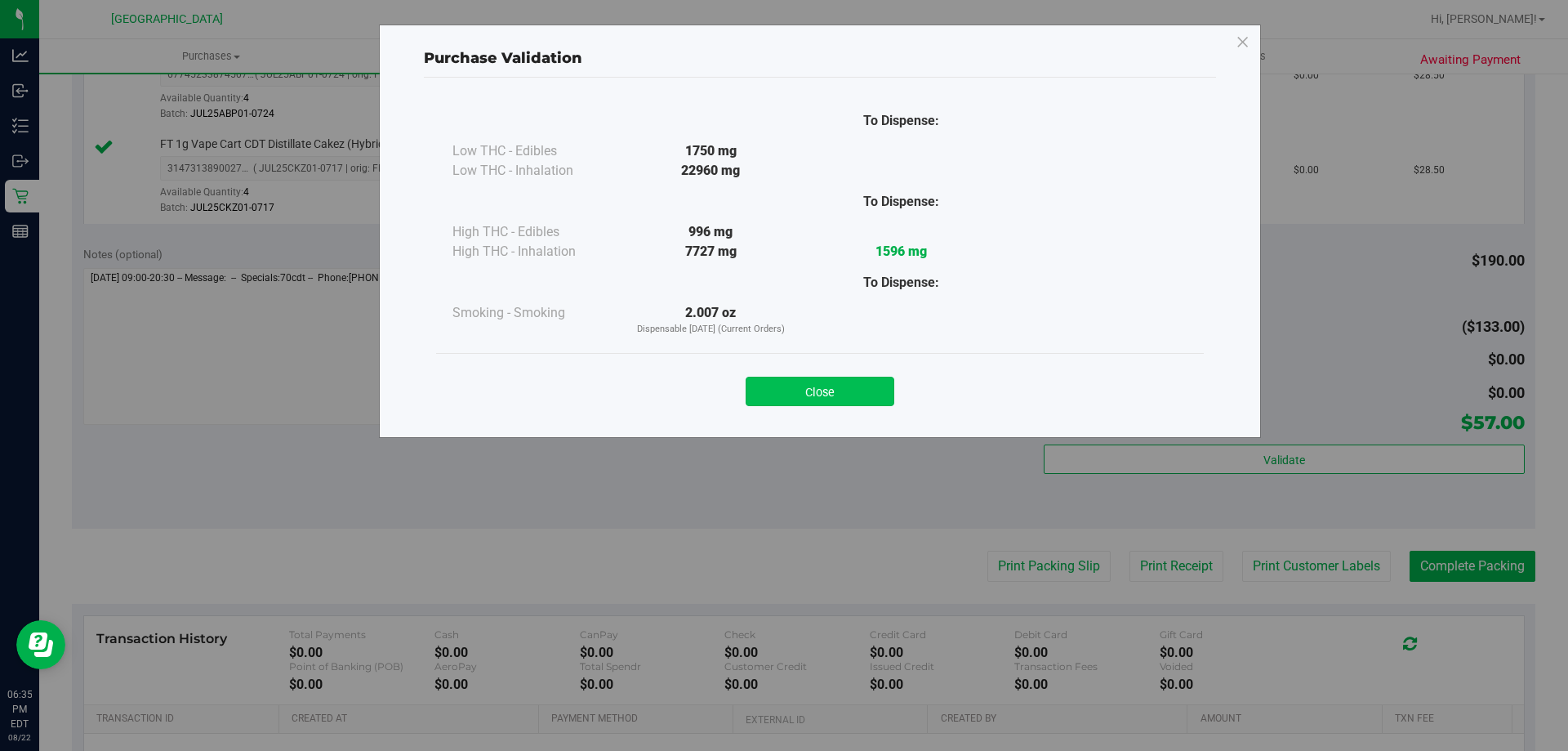
click at [800, 399] on button "Close" at bounding box center [820, 391] width 148 height 29
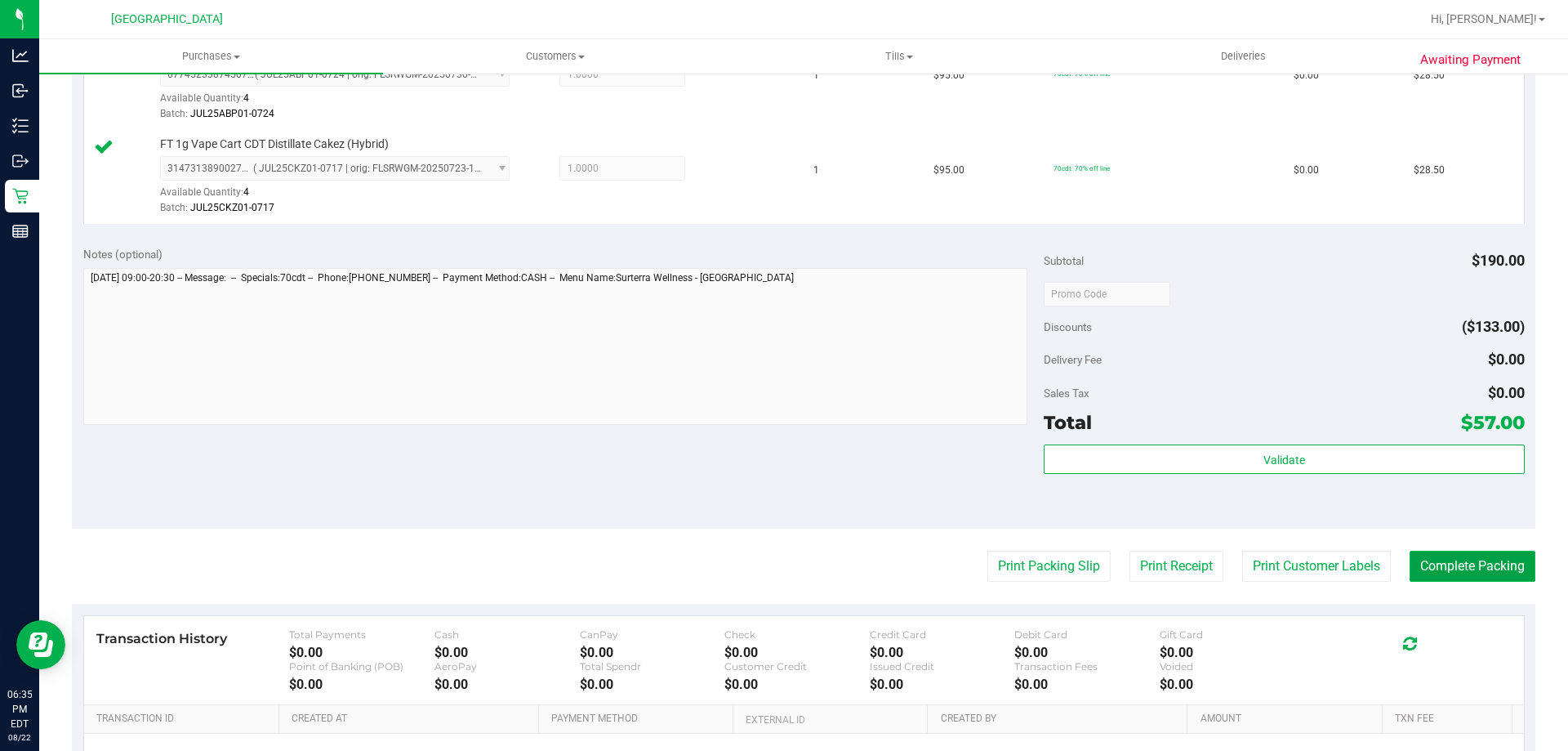
click at [1432, 576] on button "Complete Packing" at bounding box center [1473, 566] width 126 height 31
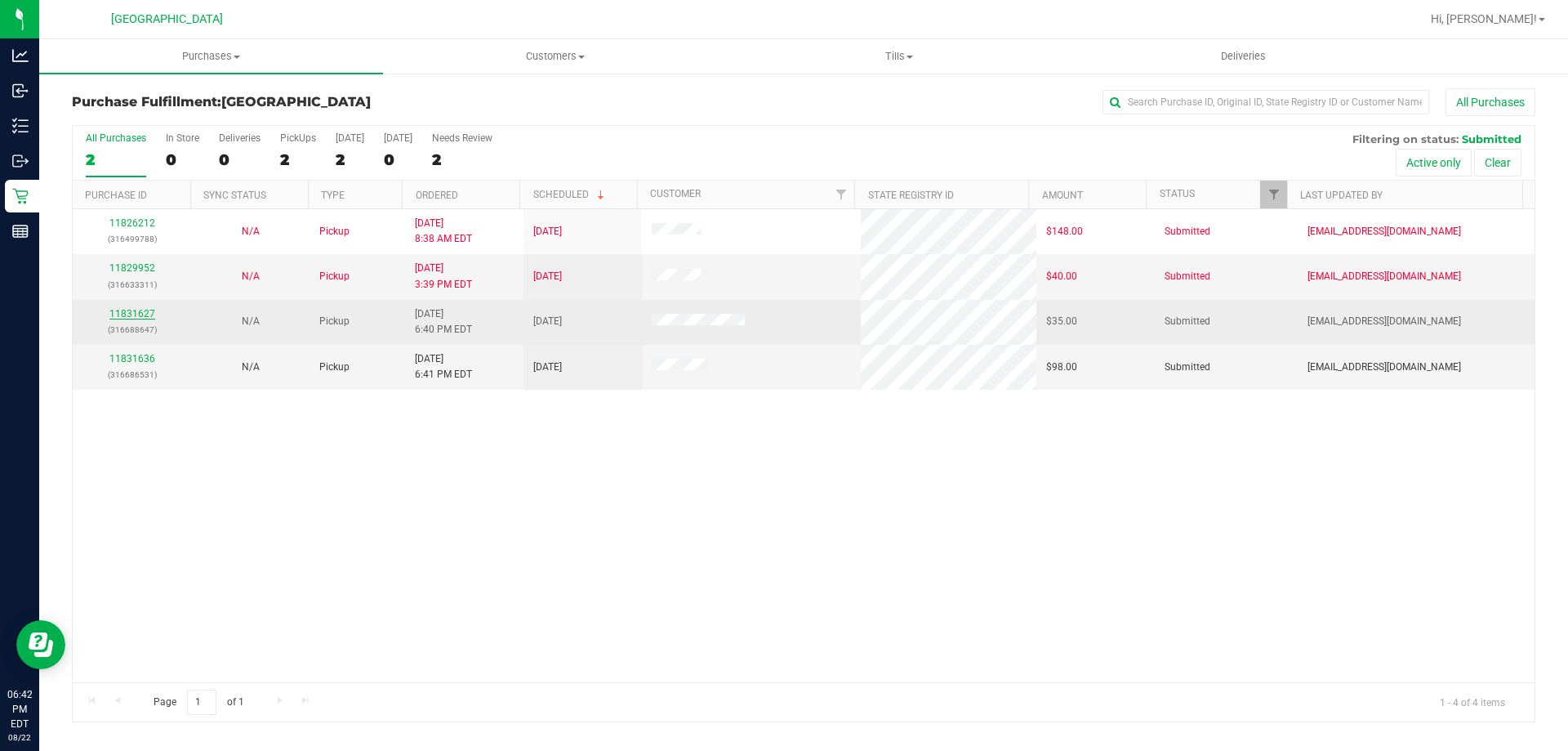
click at [136, 313] on link "11831627" at bounding box center [132, 313] width 46 height 11
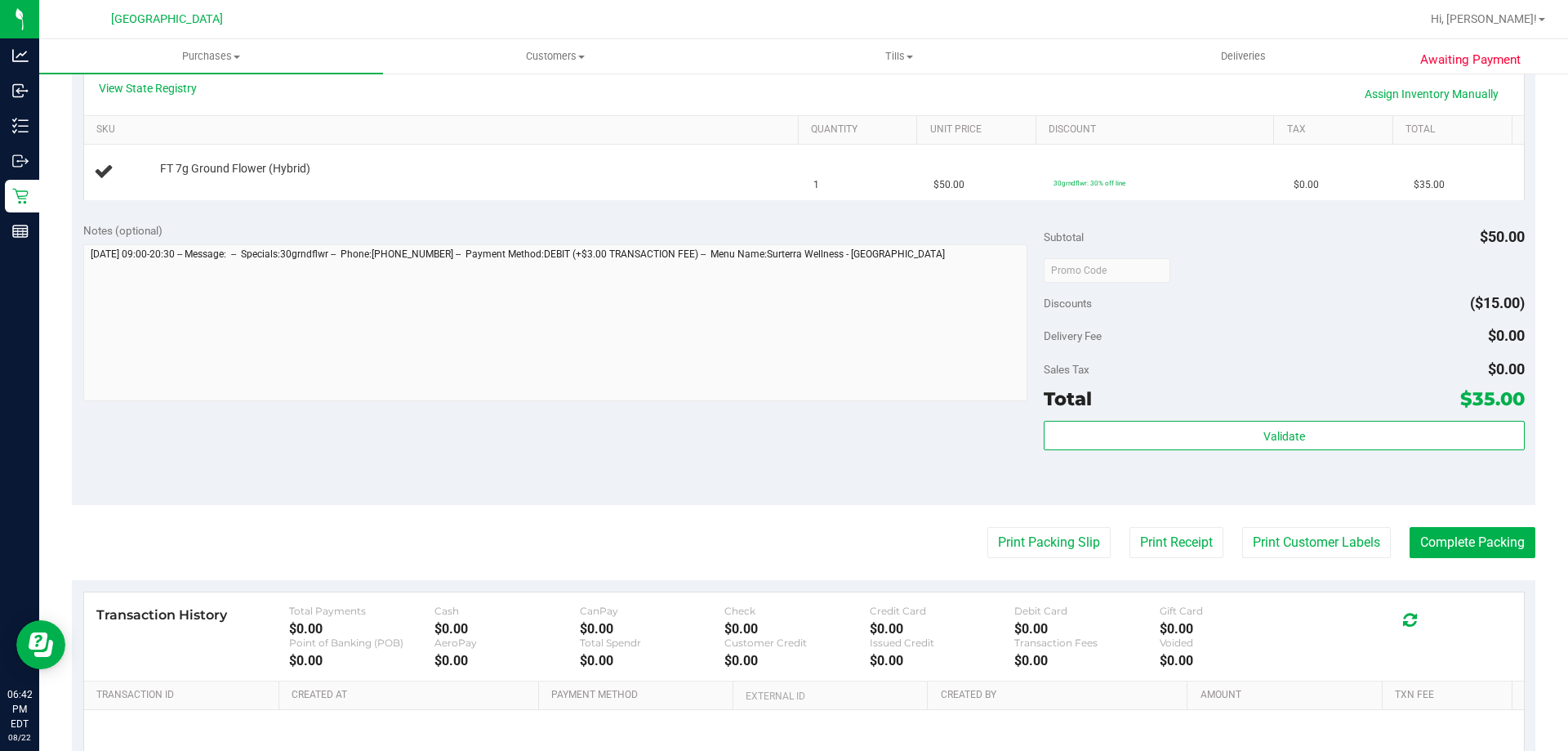
scroll to position [512, 0]
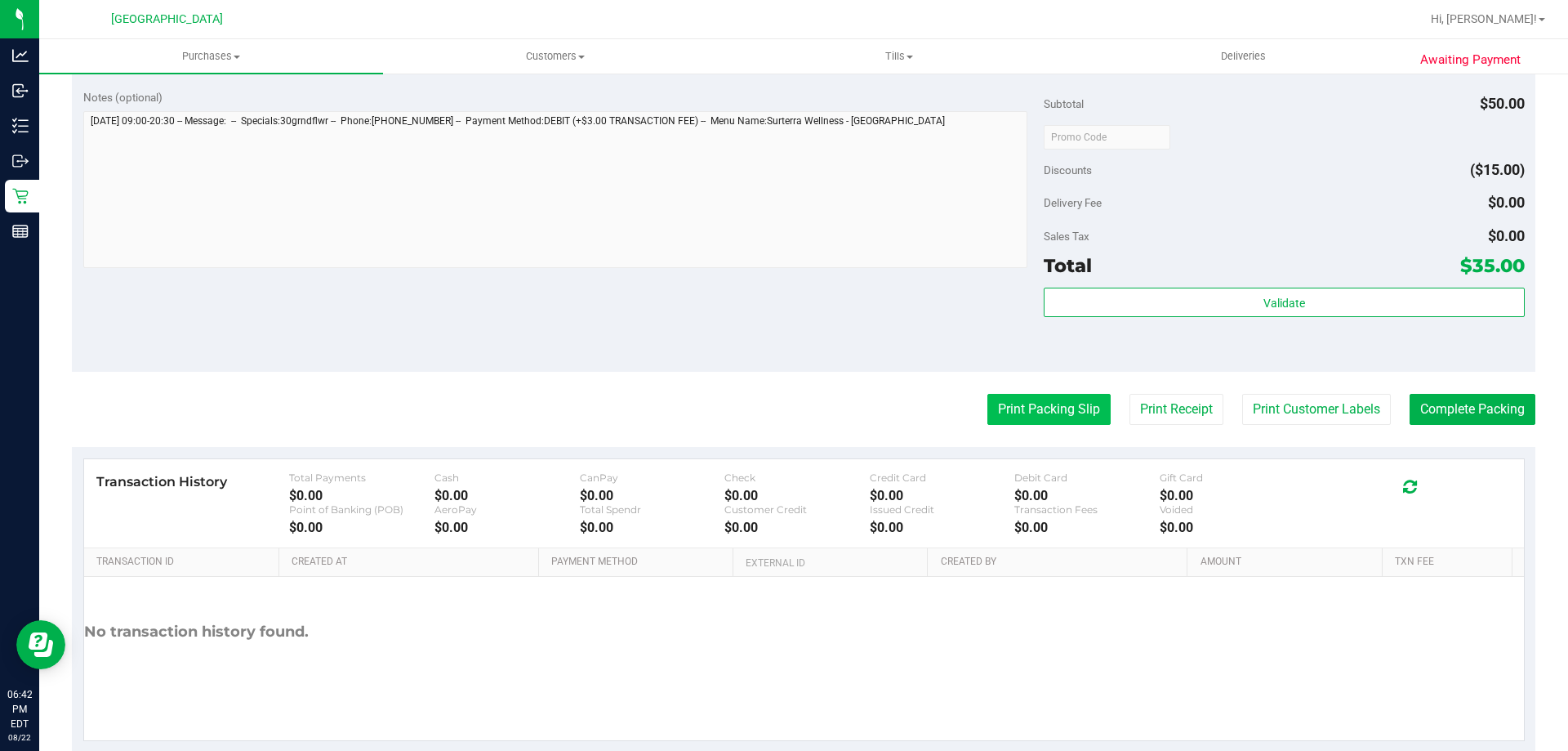
click at [1015, 411] on button "Print Packing Slip" at bounding box center [1049, 409] width 124 height 31
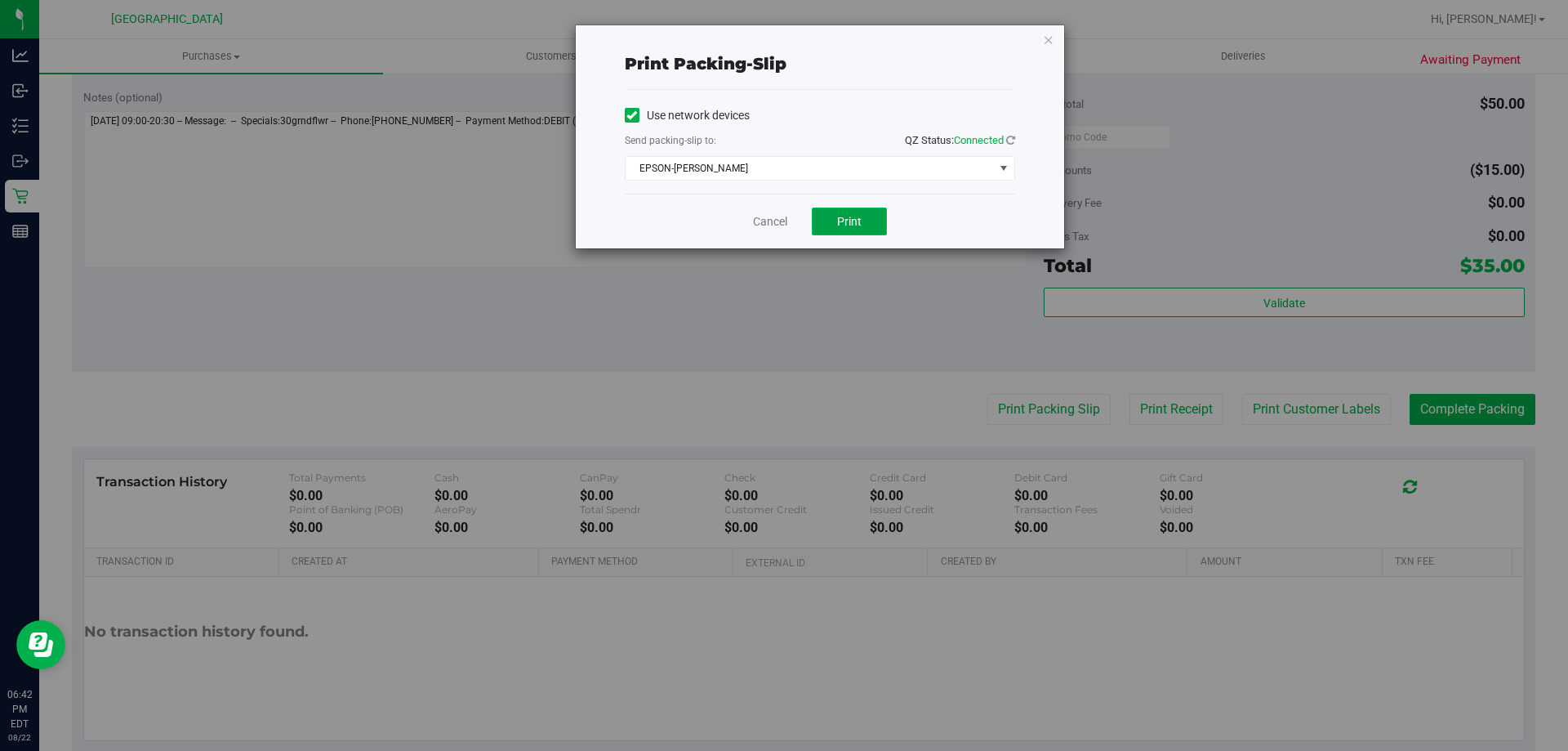
click at [851, 225] on span "Print" at bounding box center [850, 221] width 25 height 13
click at [777, 222] on link "Cancel" at bounding box center [769, 222] width 34 height 17
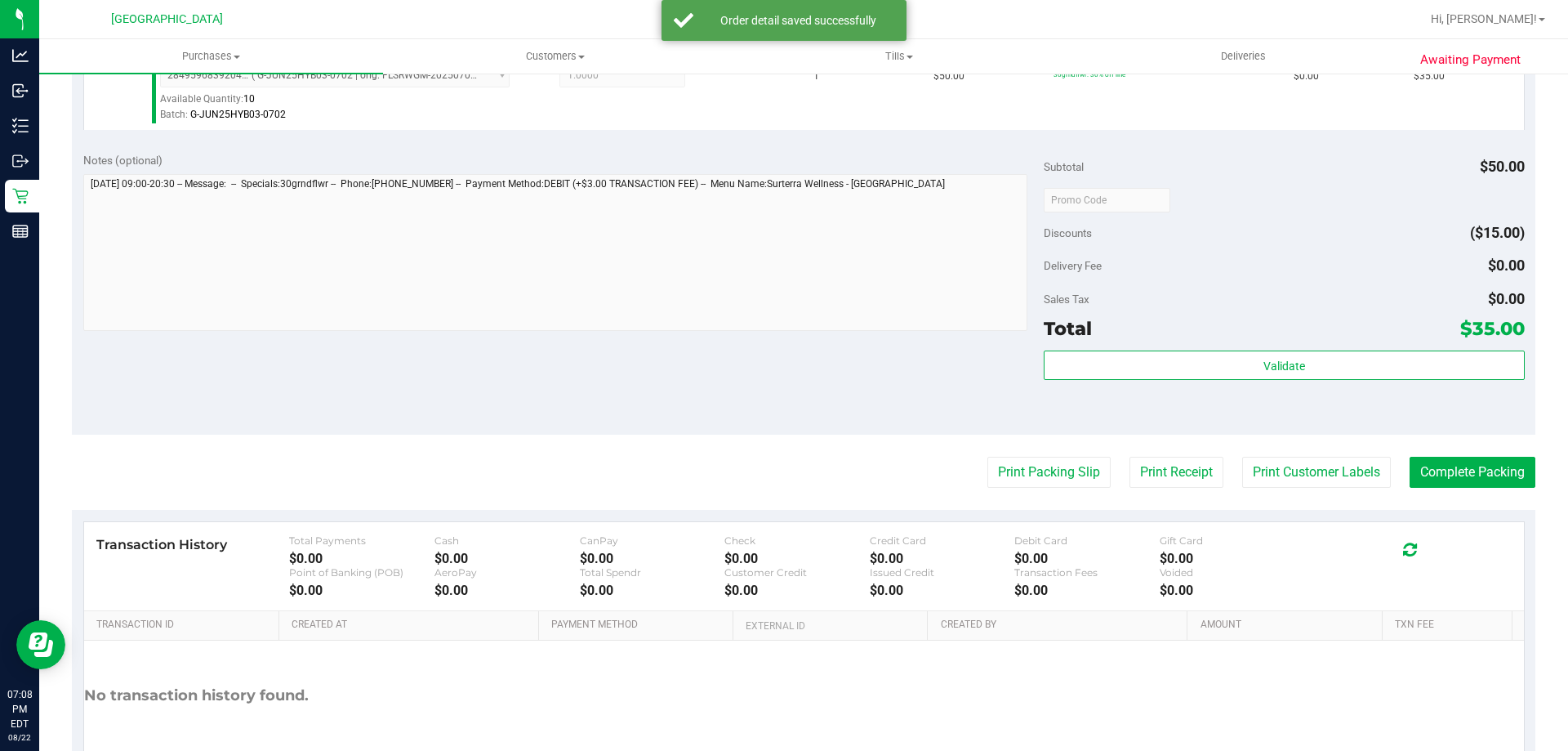
scroll to position [489, 0]
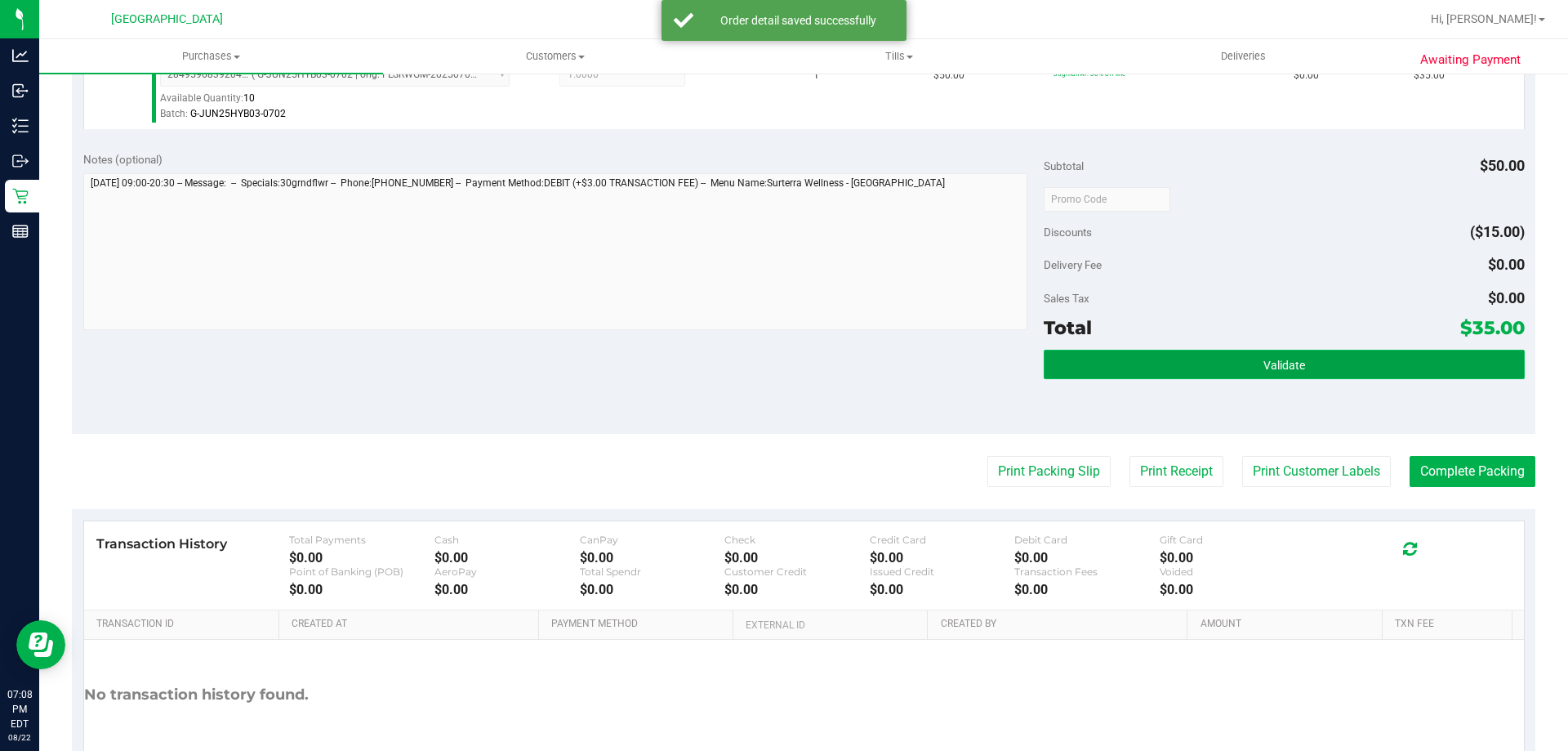
click at [1158, 375] on button "Validate" at bounding box center [1284, 364] width 480 height 29
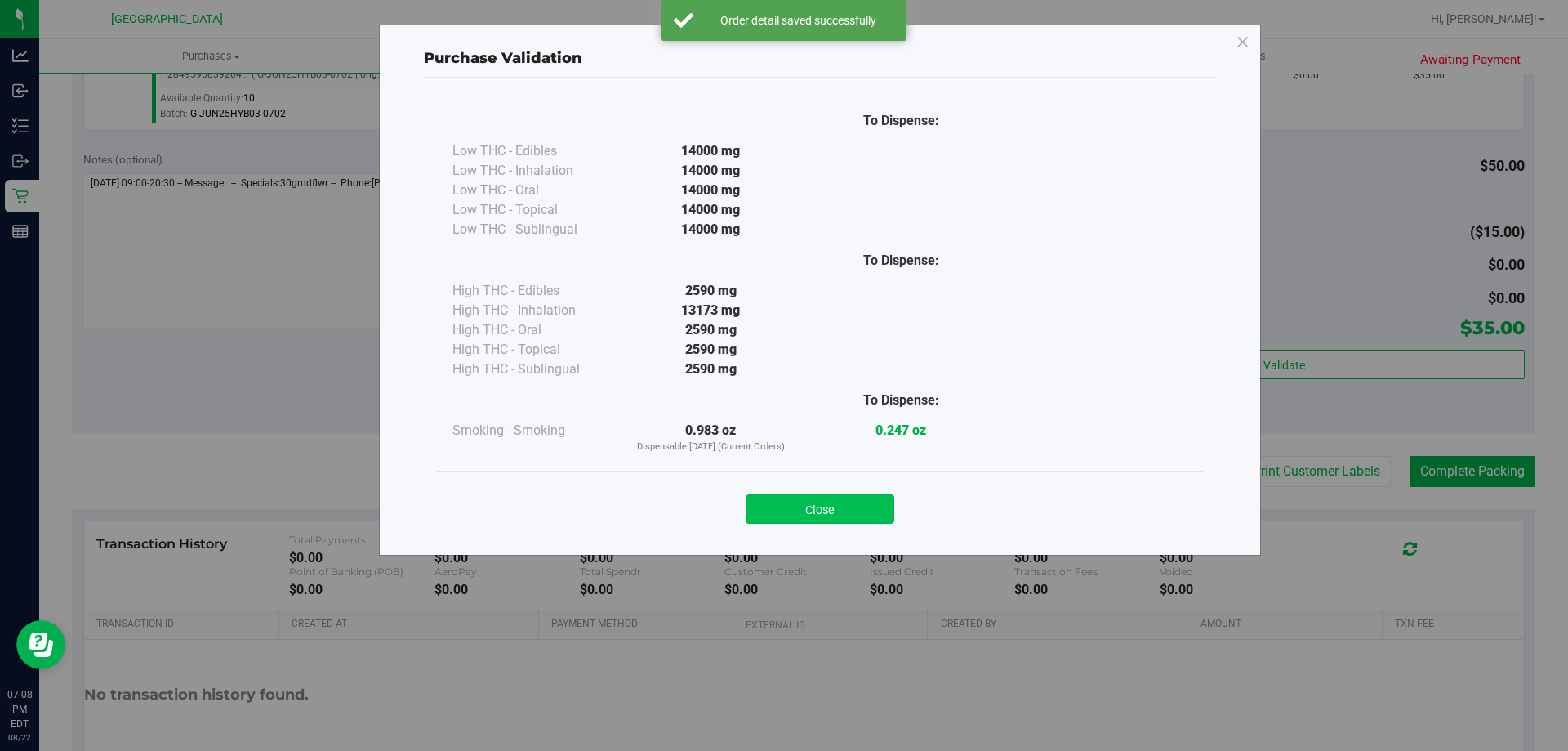
click at [807, 501] on button "Close" at bounding box center [820, 508] width 148 height 29
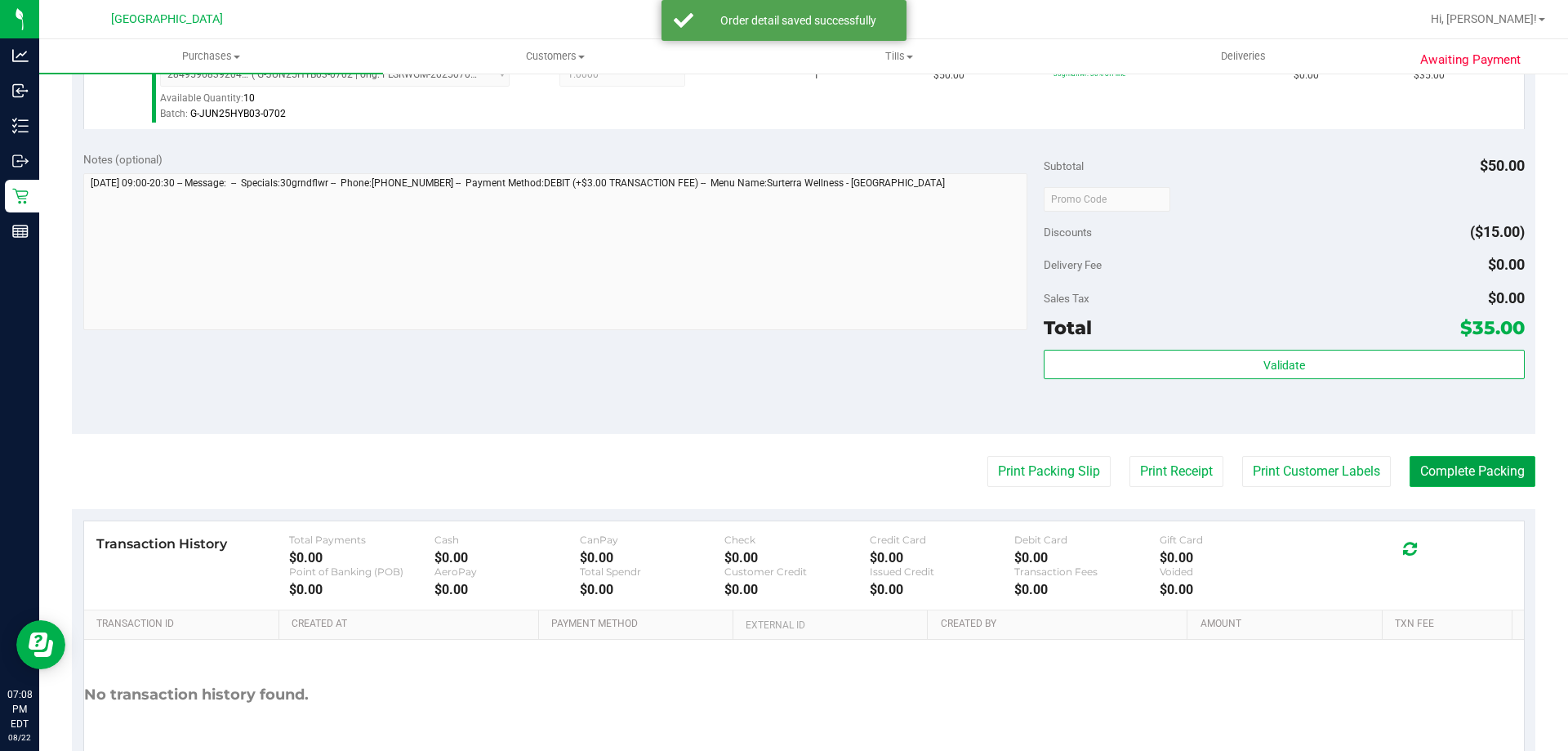
click at [1461, 479] on button "Complete Packing" at bounding box center [1473, 470] width 126 height 31
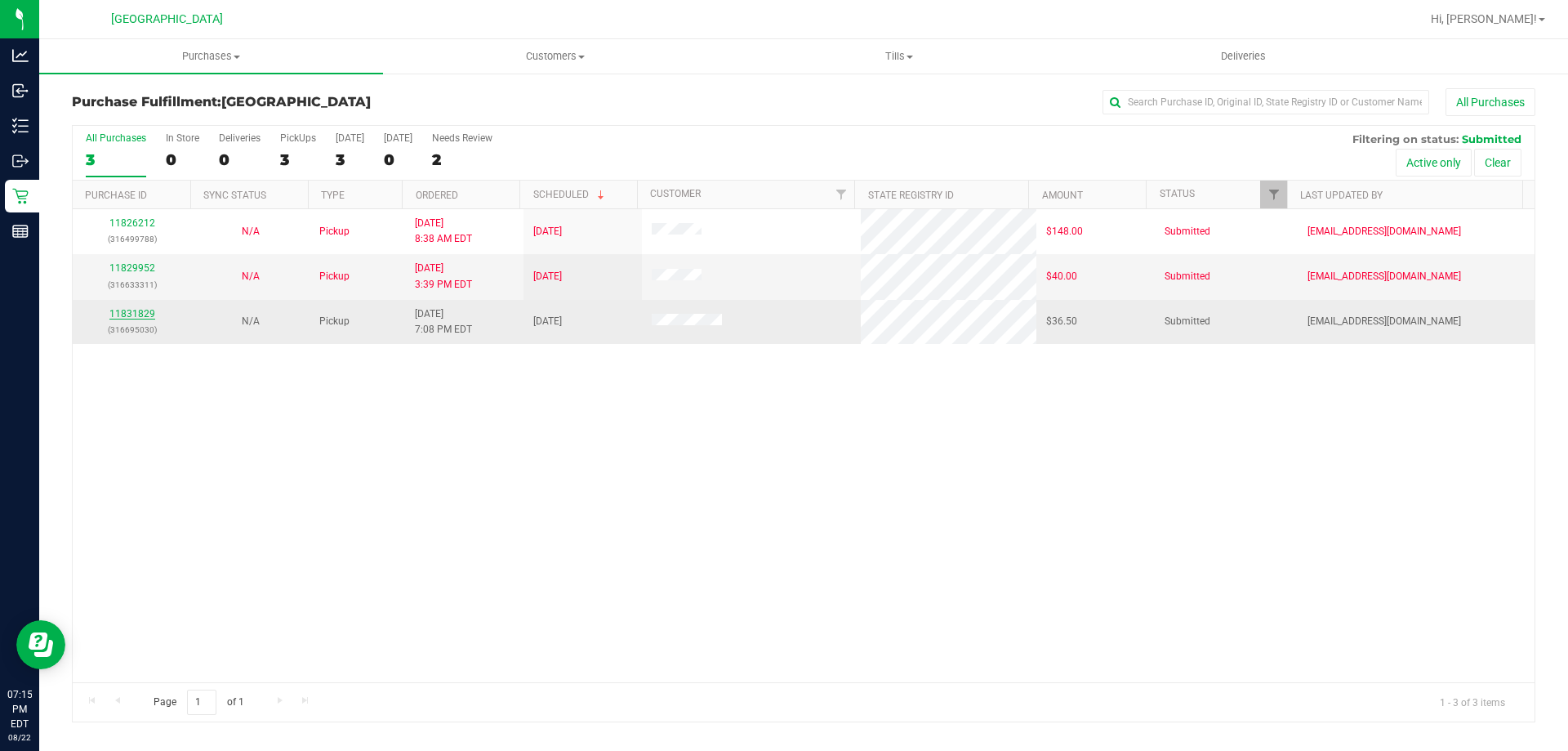
click at [139, 313] on link "11831829" at bounding box center [132, 313] width 46 height 11
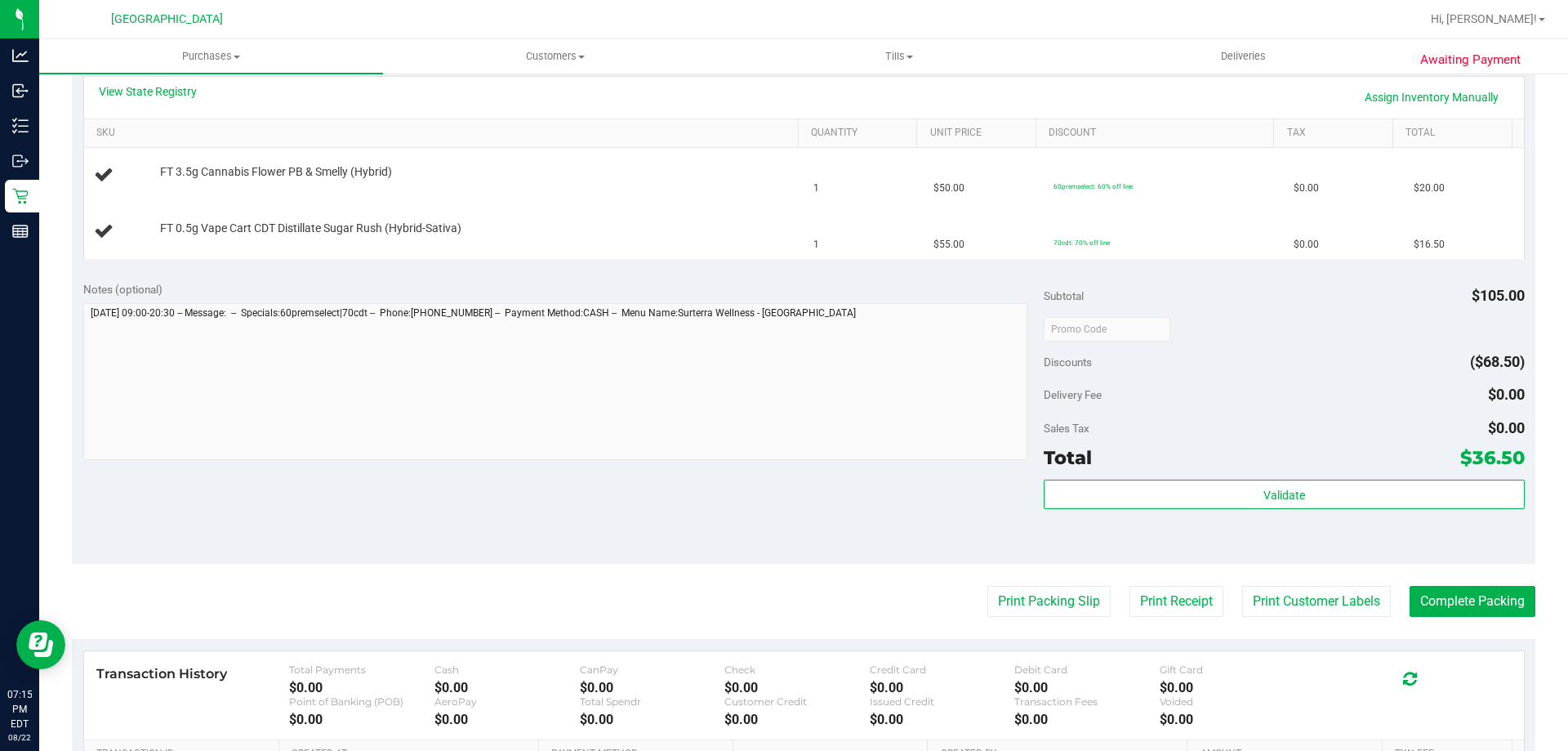
scroll to position [380, 0]
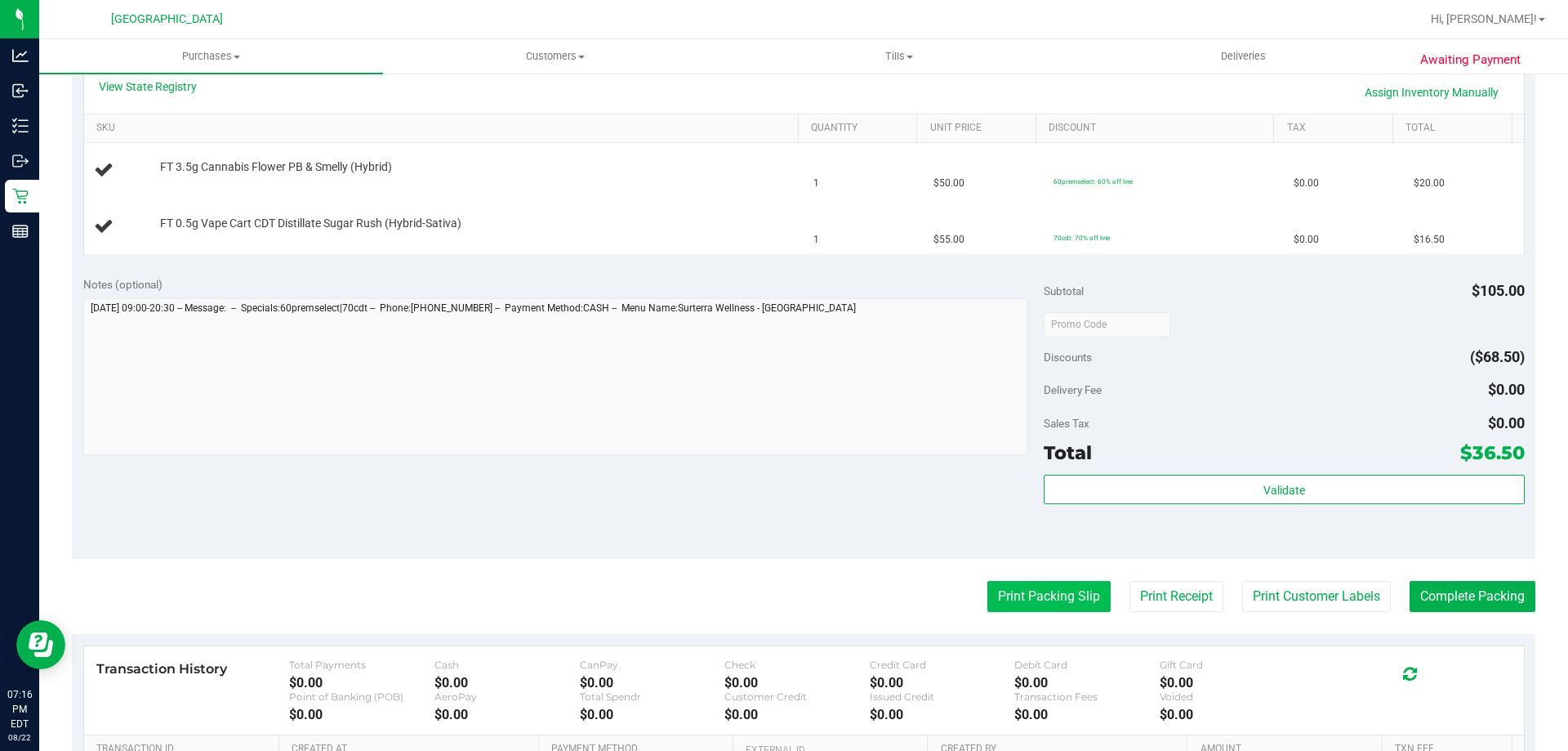
click at [1042, 588] on button "Print Packing Slip" at bounding box center [1049, 596] width 124 height 31
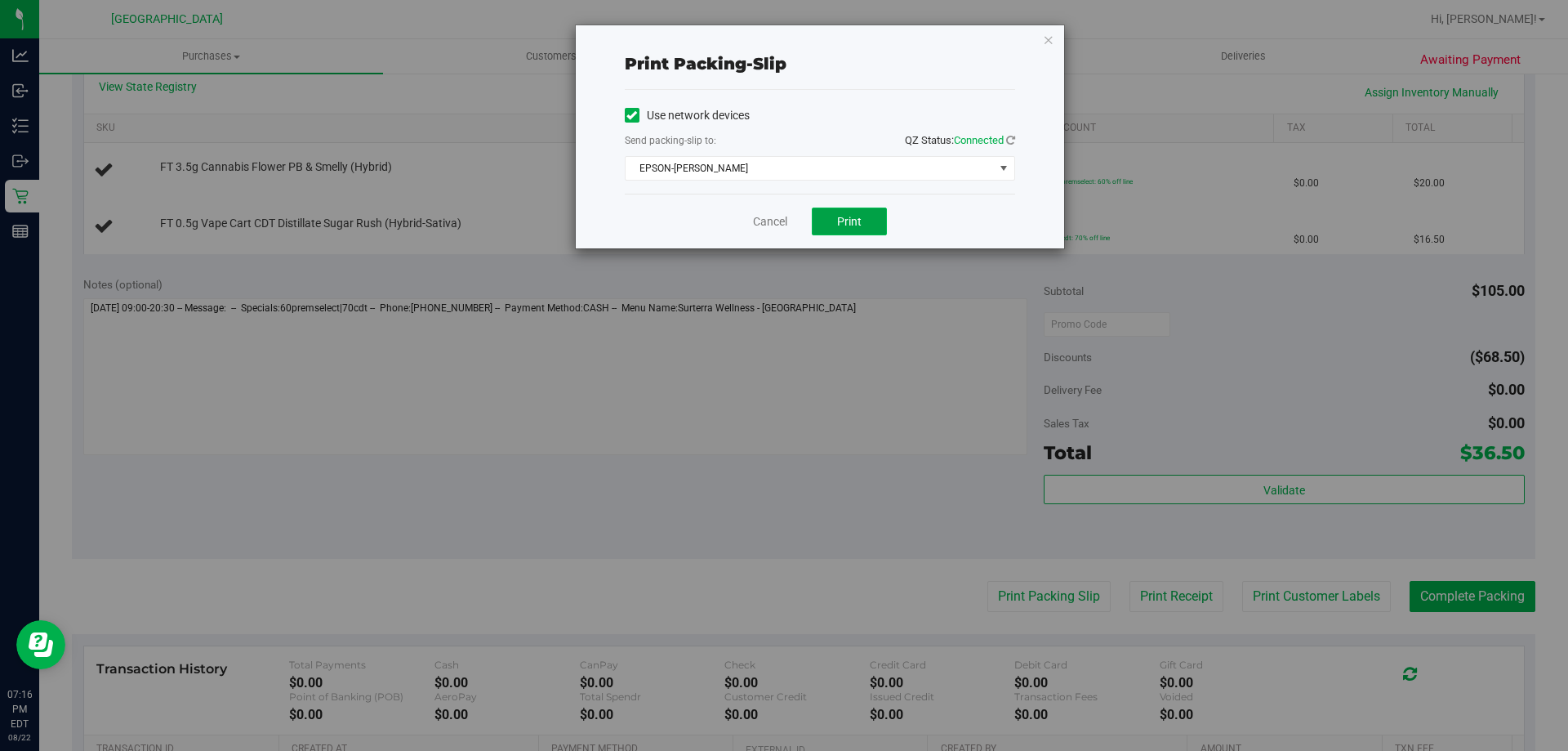
click at [841, 215] on span "Print" at bounding box center [850, 221] width 25 height 13
click at [759, 223] on link "Cancel" at bounding box center [769, 222] width 34 height 17
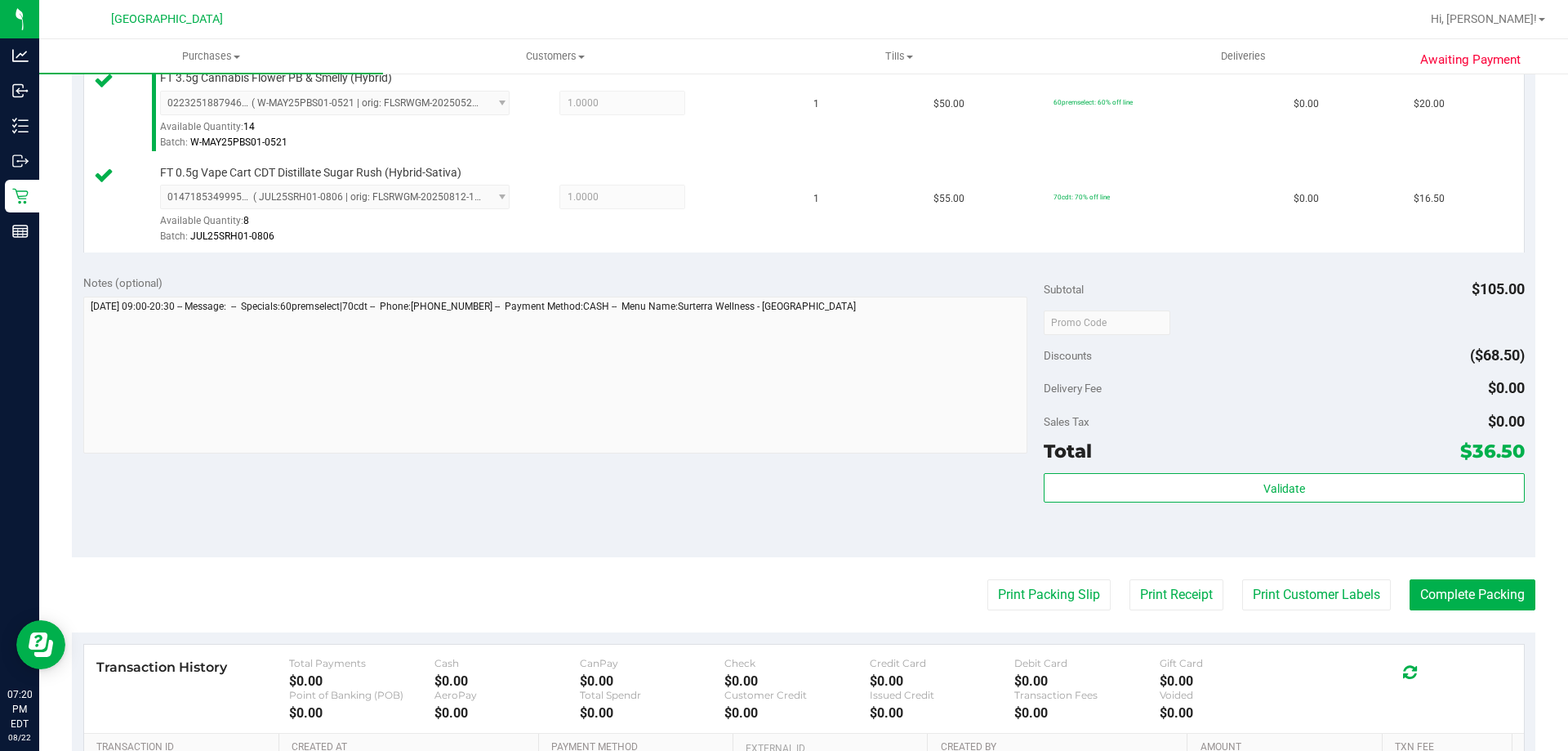
scroll to position [464, 0]
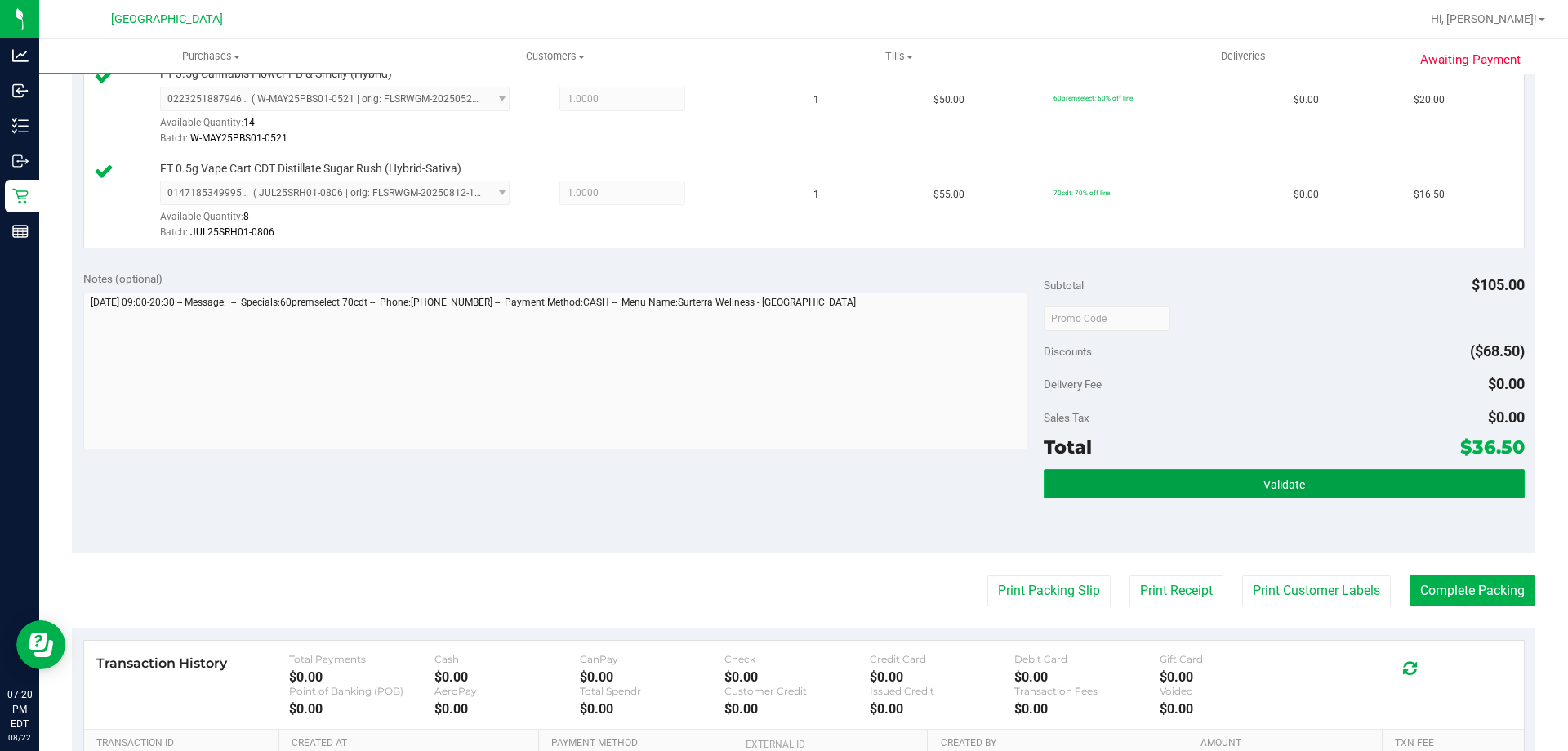
click at [1108, 480] on button "Validate" at bounding box center [1284, 483] width 480 height 29
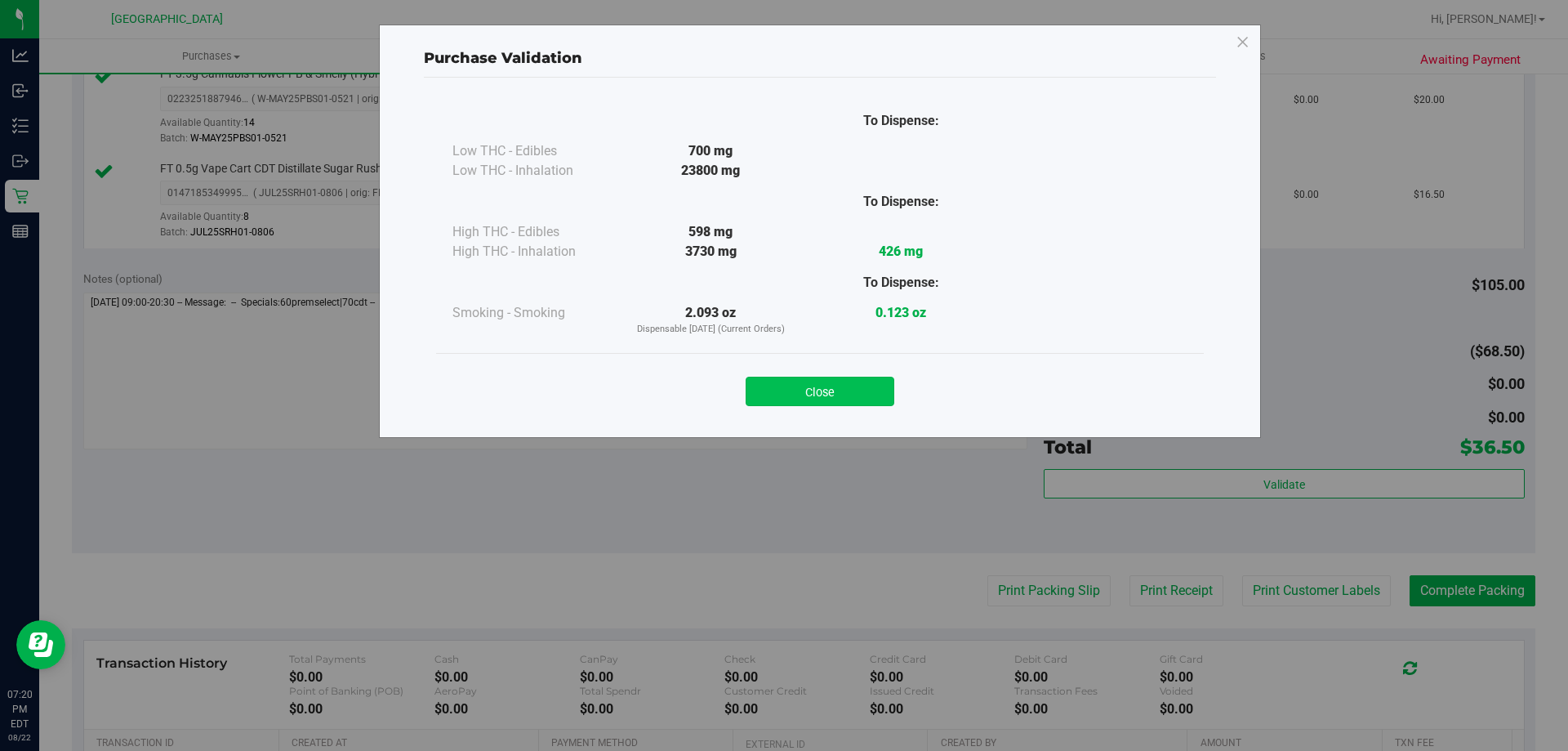
click at [791, 400] on button "Close" at bounding box center [820, 391] width 148 height 29
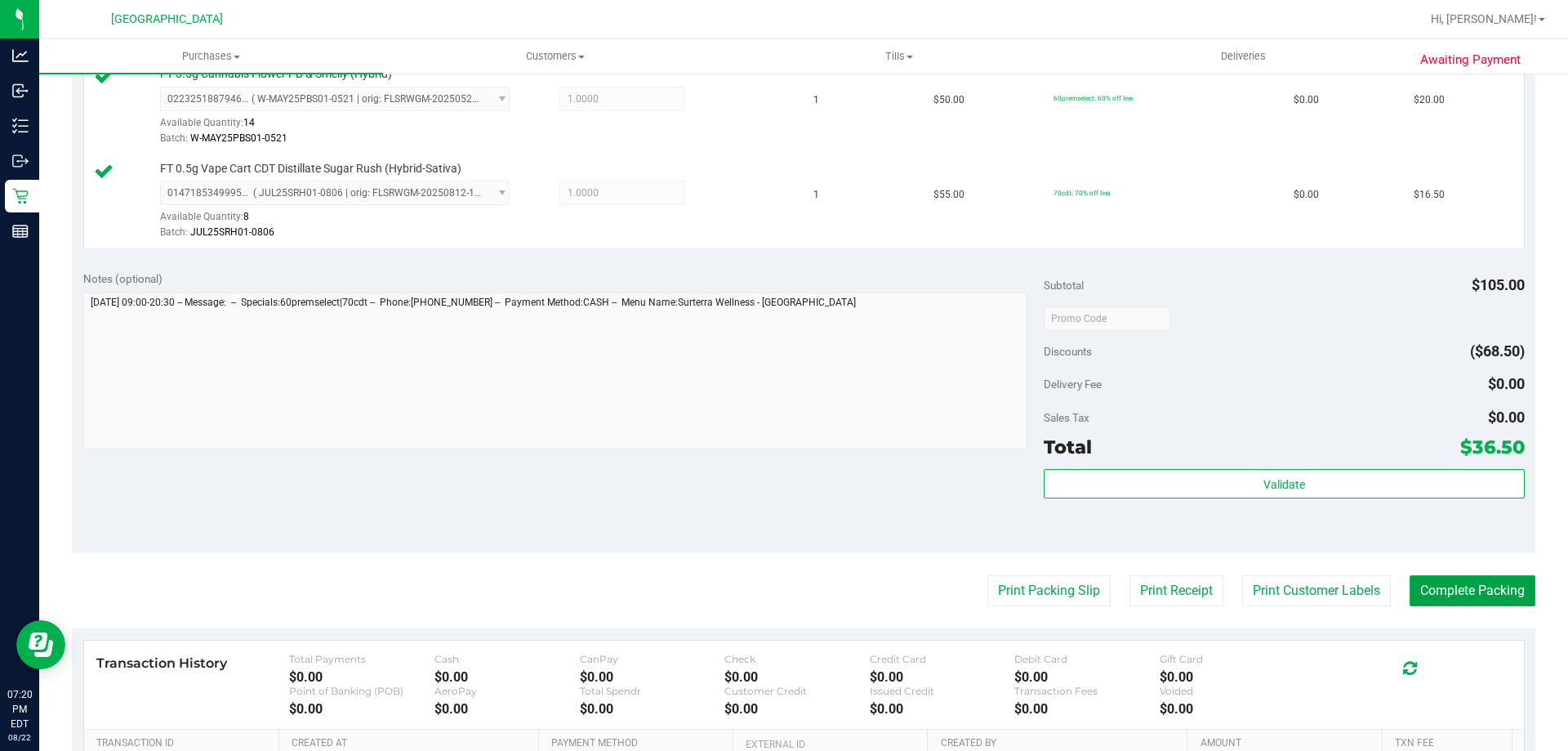
click at [1410, 594] on button "Complete Packing" at bounding box center [1473, 590] width 126 height 31
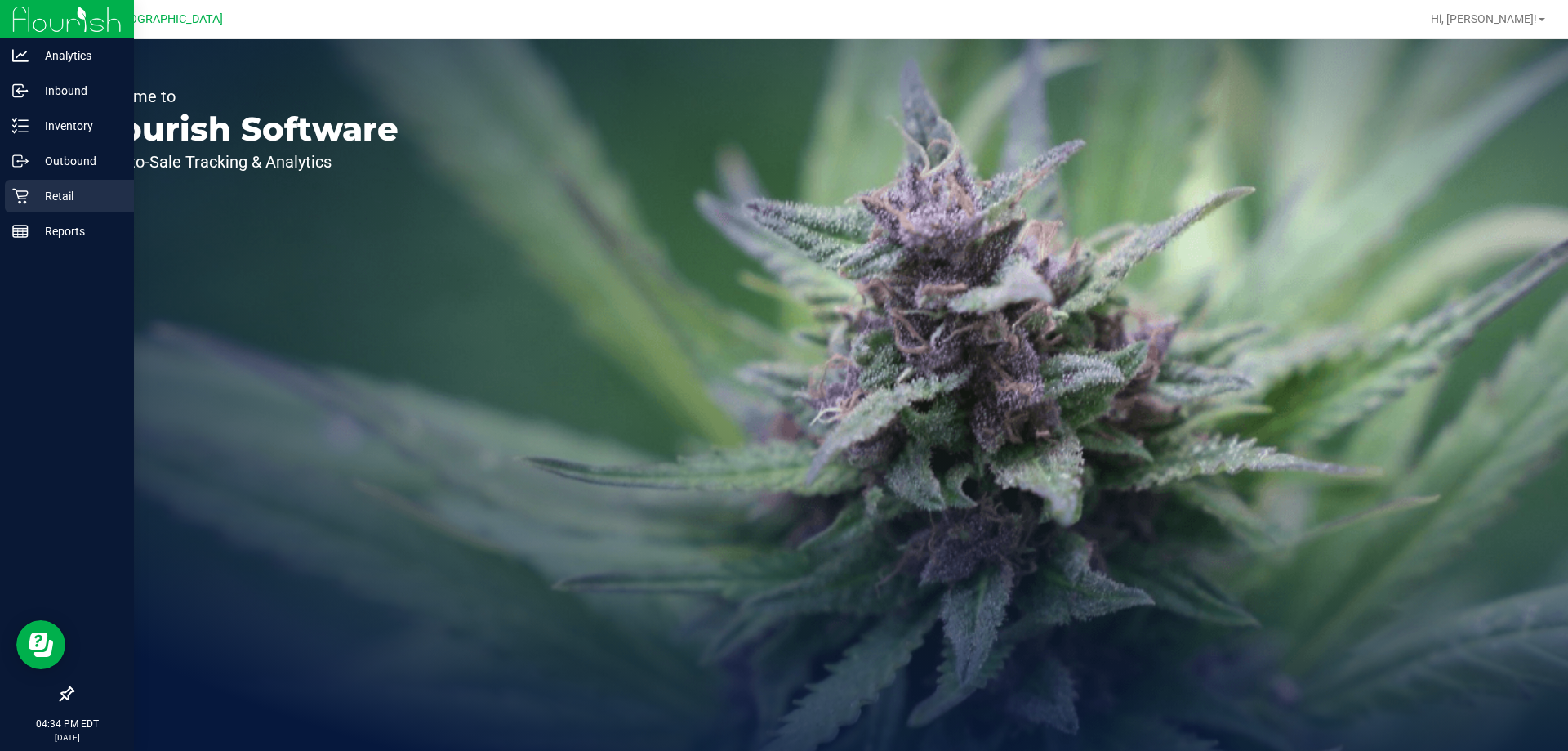
click at [72, 192] on p "Retail" at bounding box center [77, 196] width 98 height 19
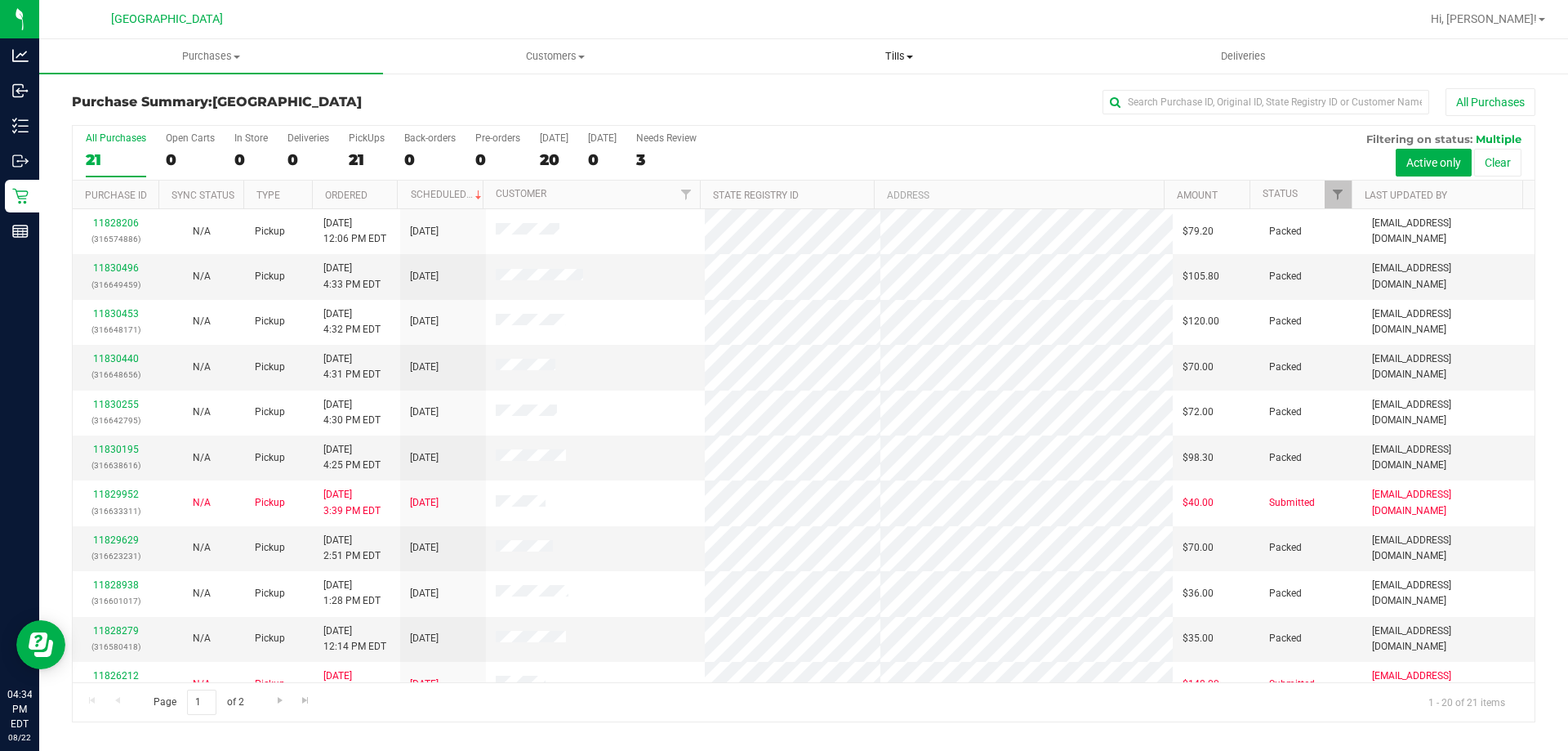
click at [900, 57] on span "Tills" at bounding box center [899, 56] width 342 height 15
click at [761, 47] on uib-tab-heading "Tills Manage tills Reconcile e-payments" at bounding box center [899, 56] width 344 height 34
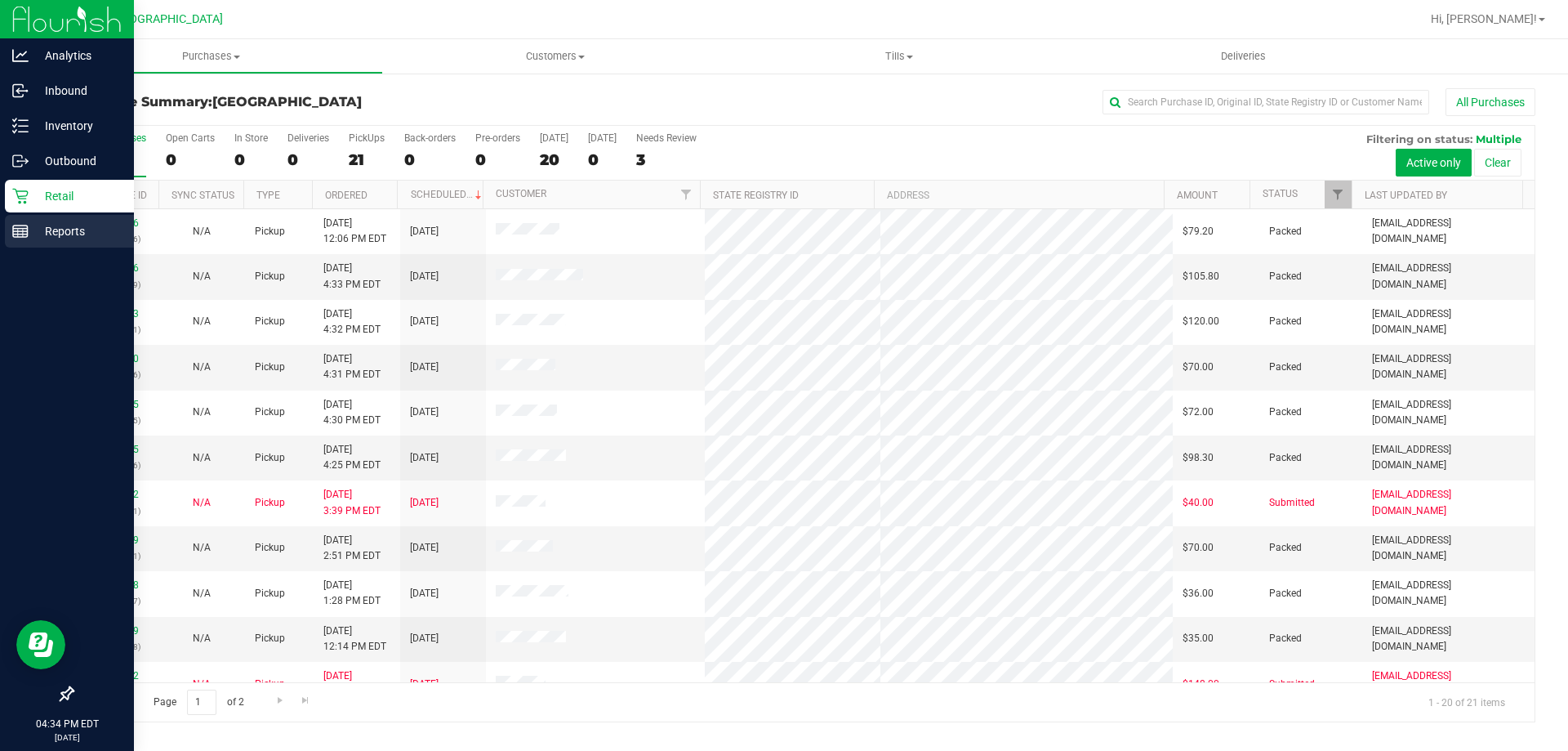
click at [60, 236] on p "Reports" at bounding box center [77, 231] width 98 height 19
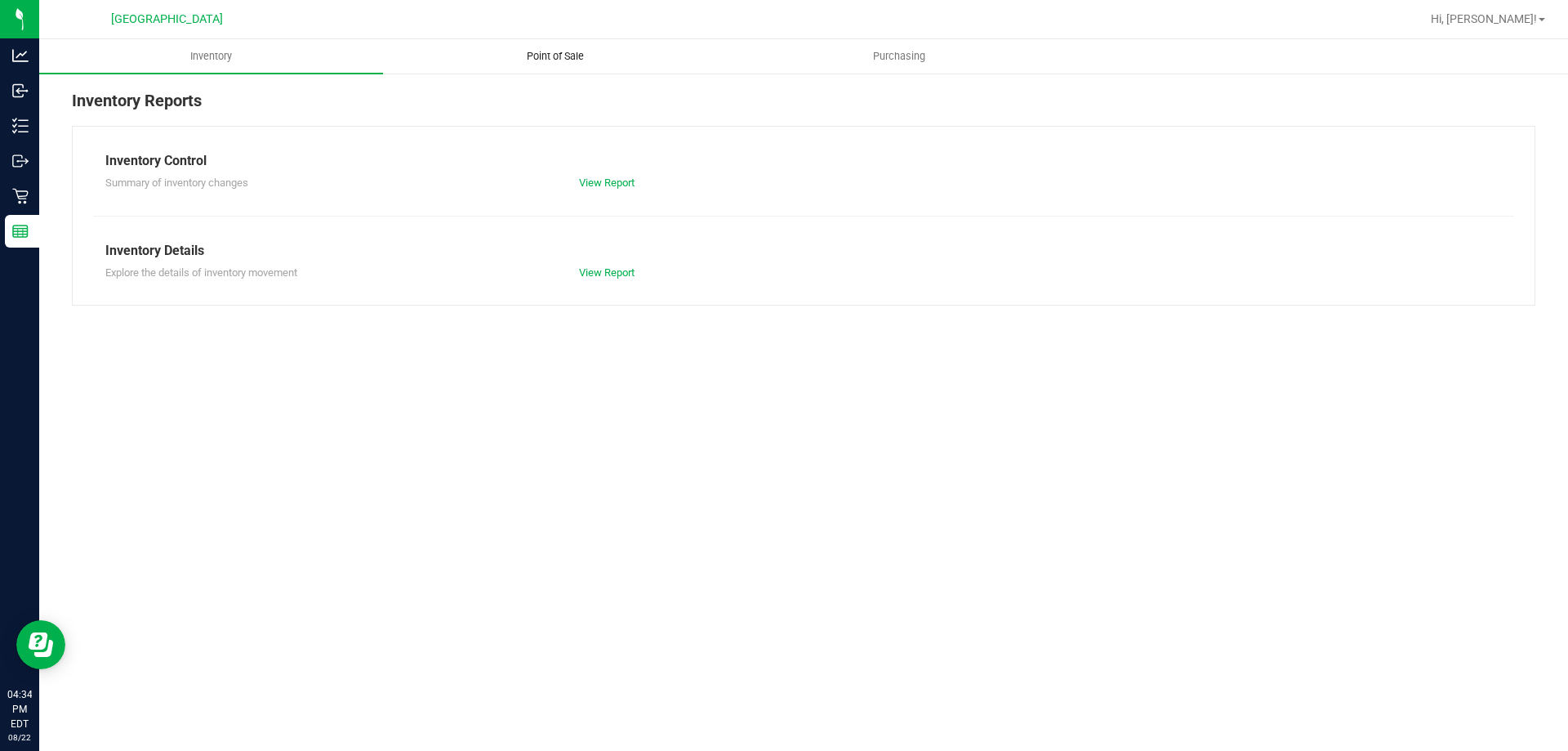
click at [566, 60] on span "Point of Sale" at bounding box center [555, 56] width 101 height 15
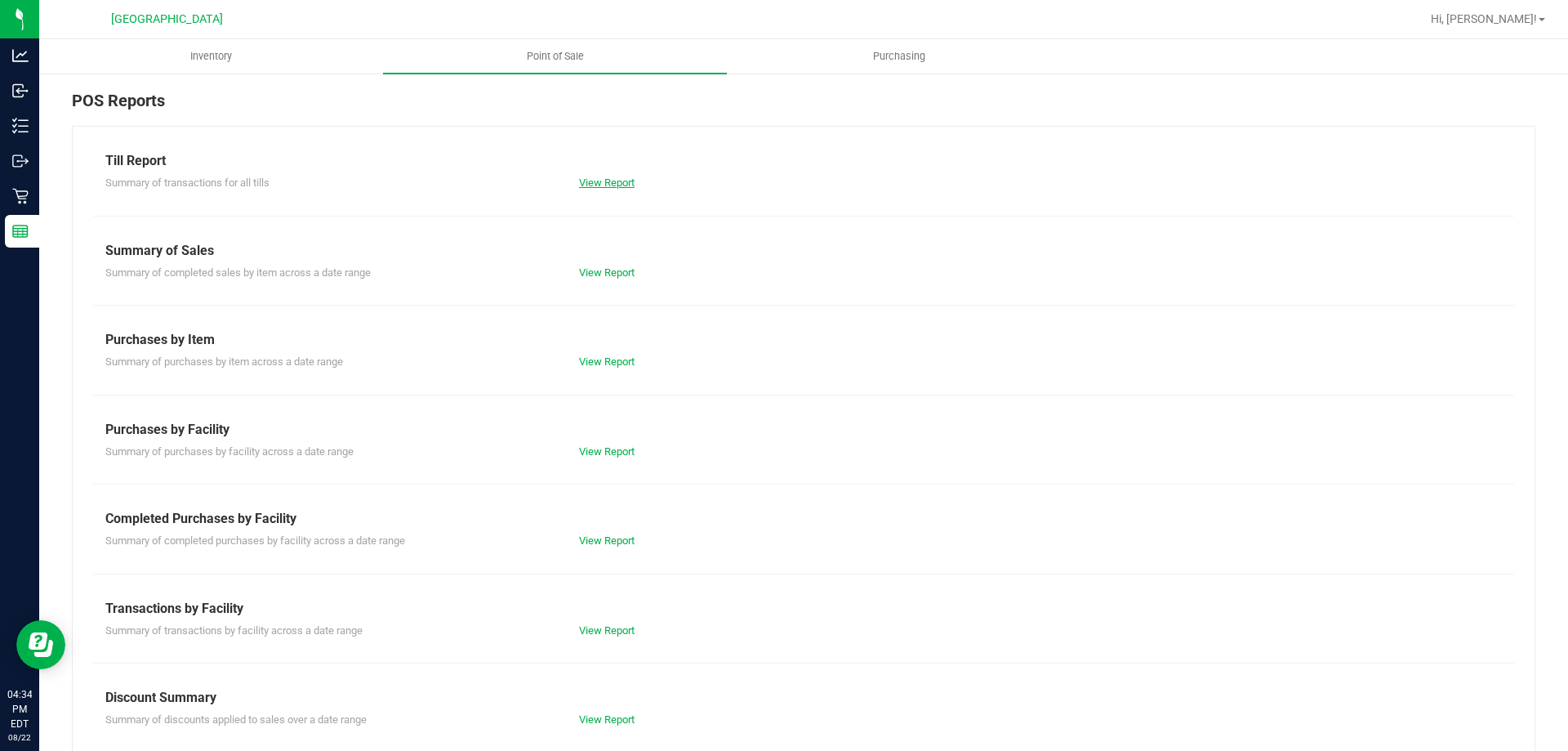
click at [604, 186] on link "View Report" at bounding box center [606, 183] width 56 height 12
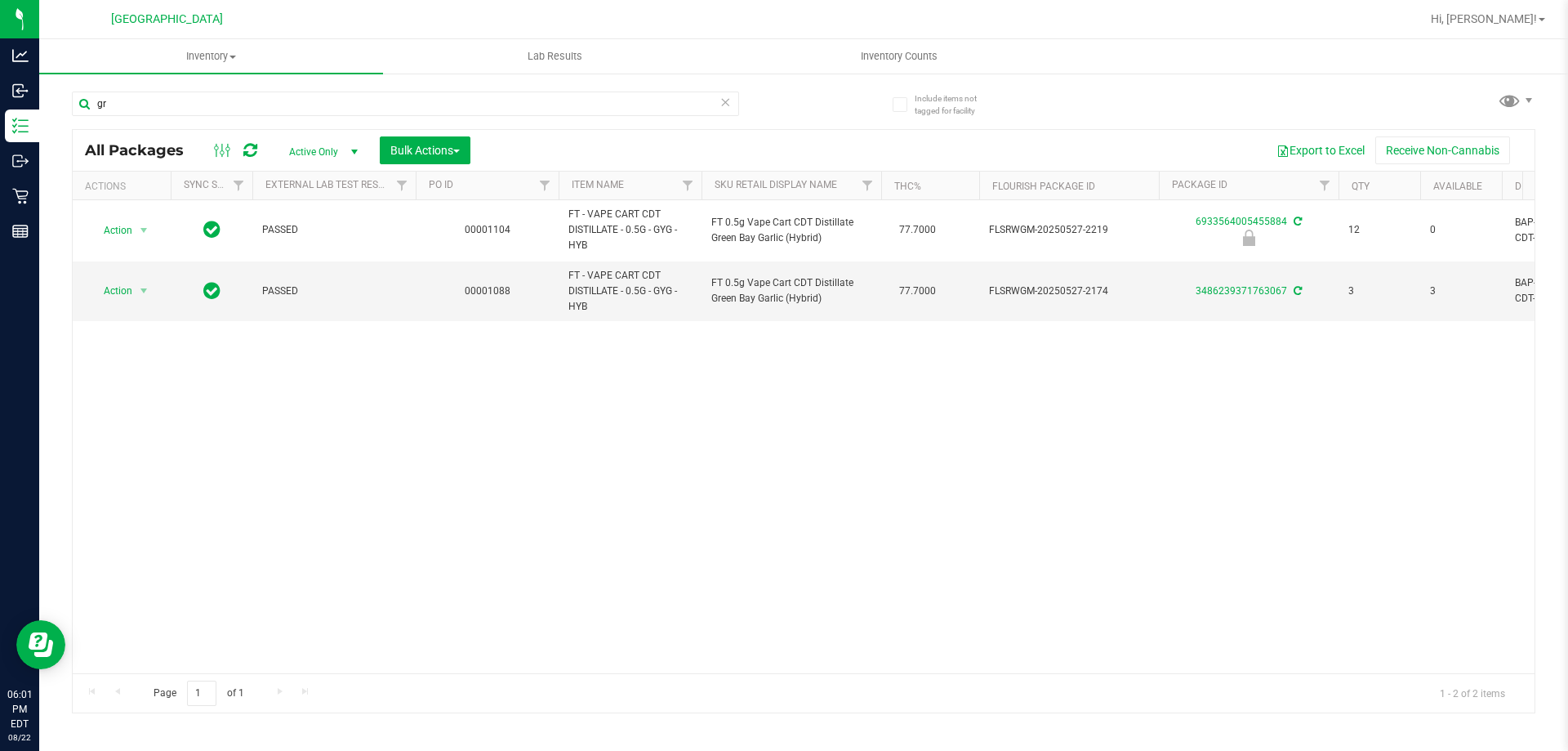
type input "g"
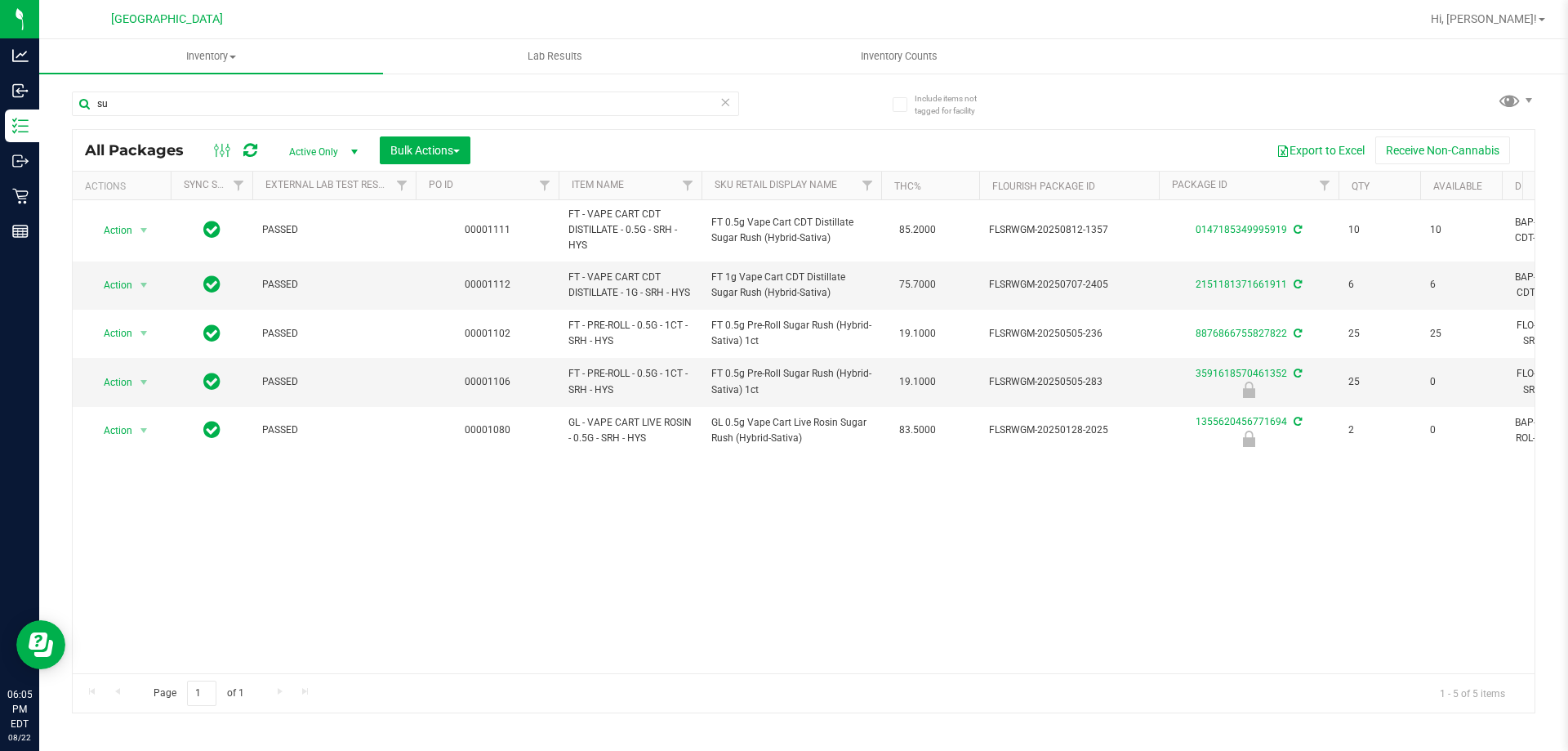
type input "s"
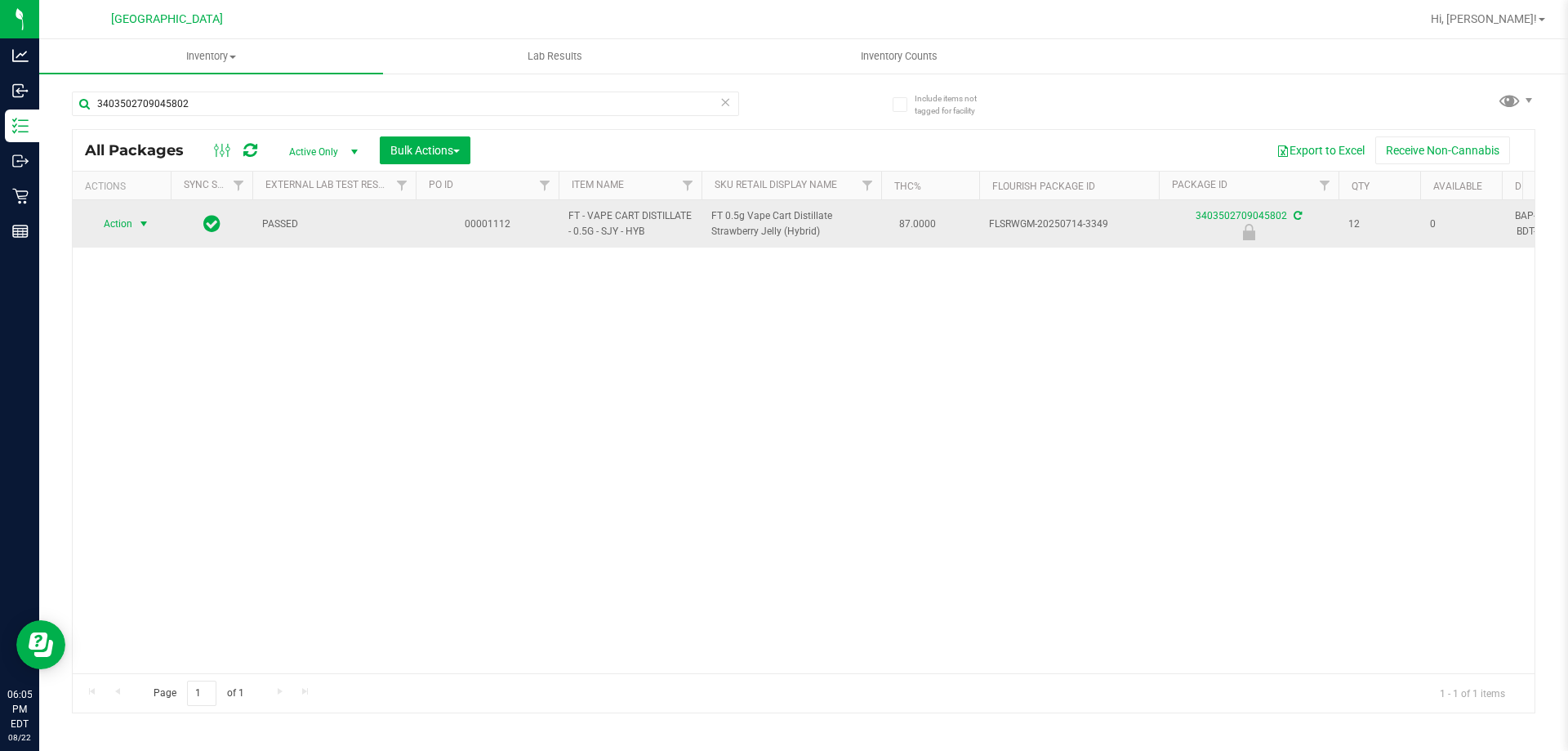
type input "3403502709045802"
click at [146, 222] on span "select" at bounding box center [144, 223] width 13 height 13
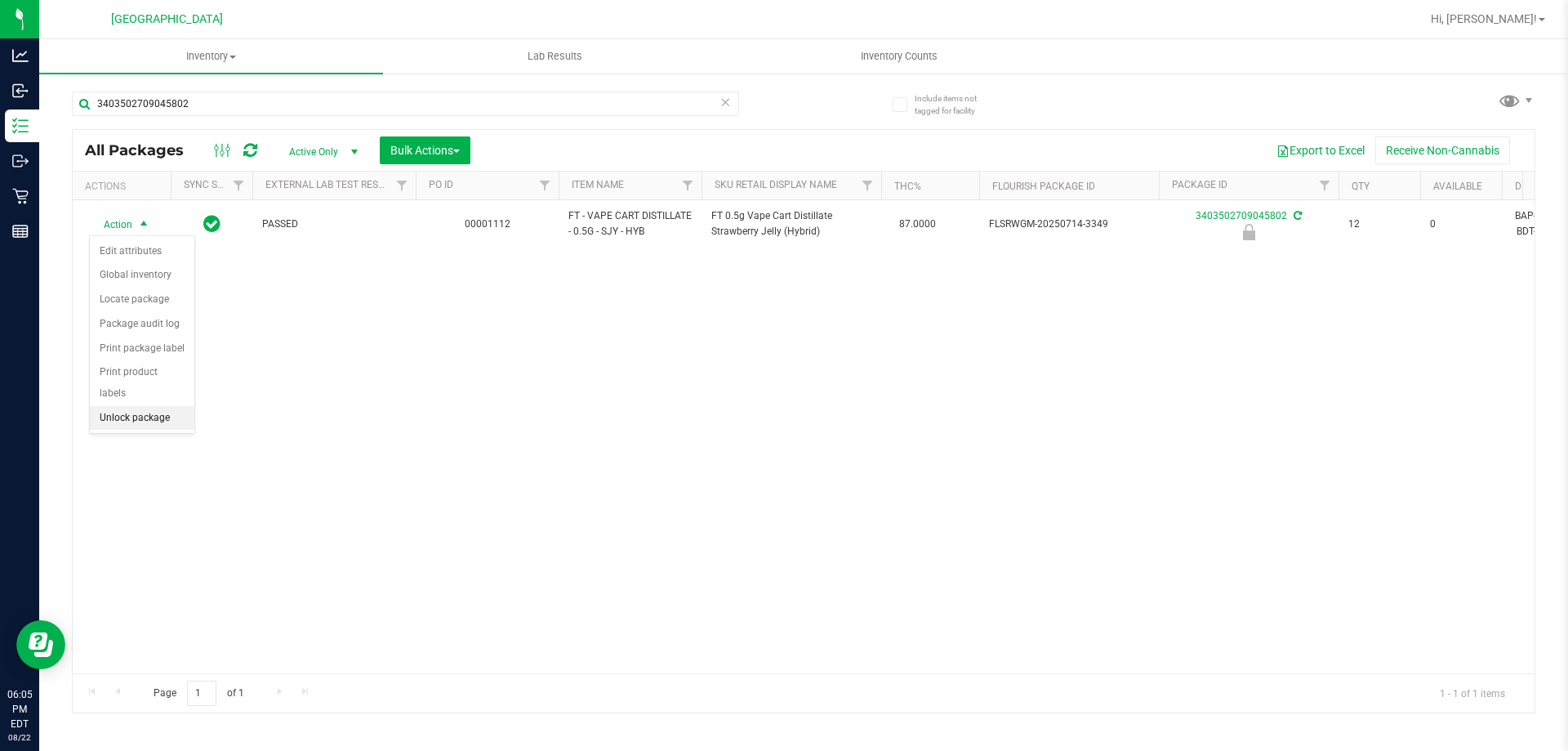
click at [163, 406] on li "Unlock package" at bounding box center [142, 418] width 104 height 25
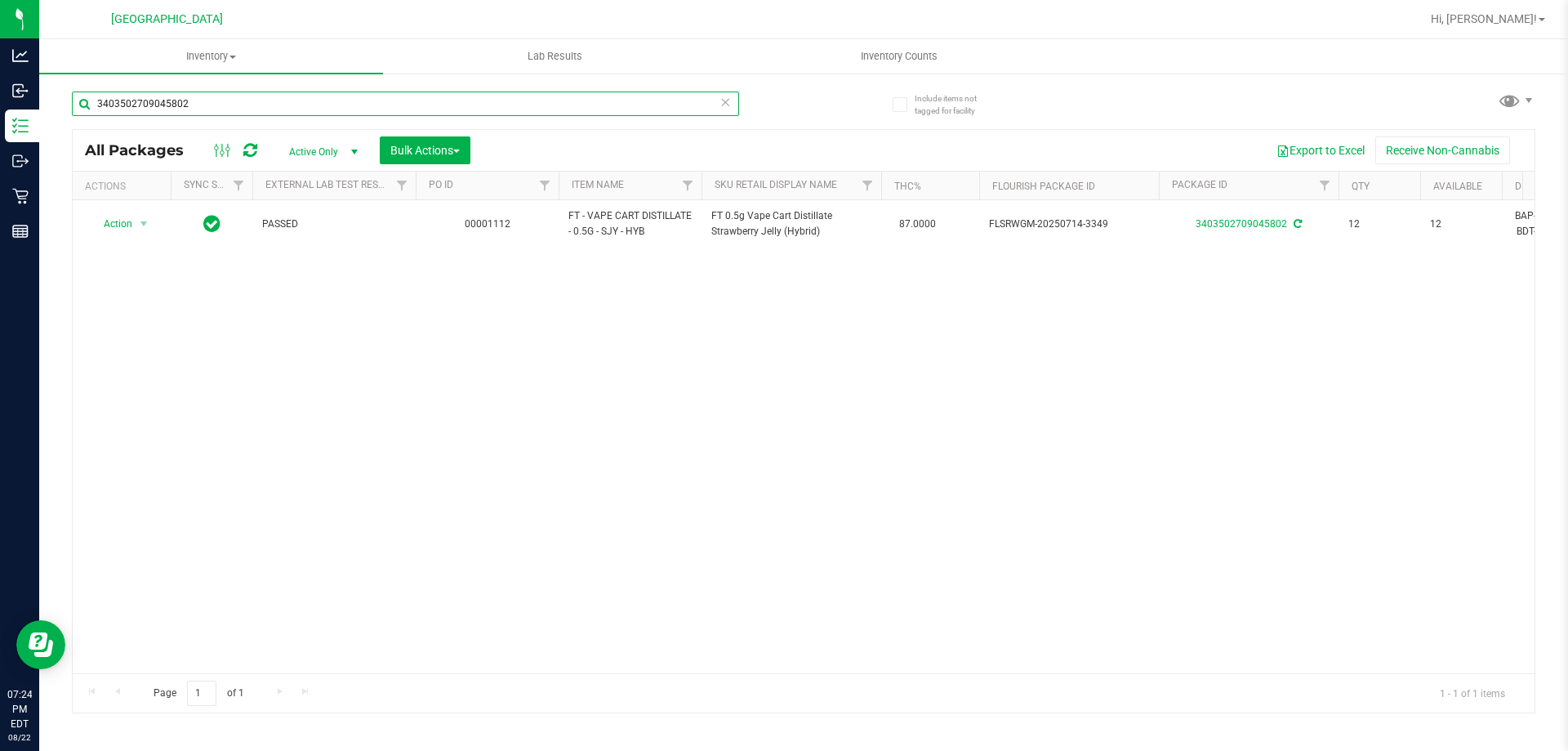
click at [228, 102] on input "3403502709045802" at bounding box center [405, 104] width 667 height 25
type input "3"
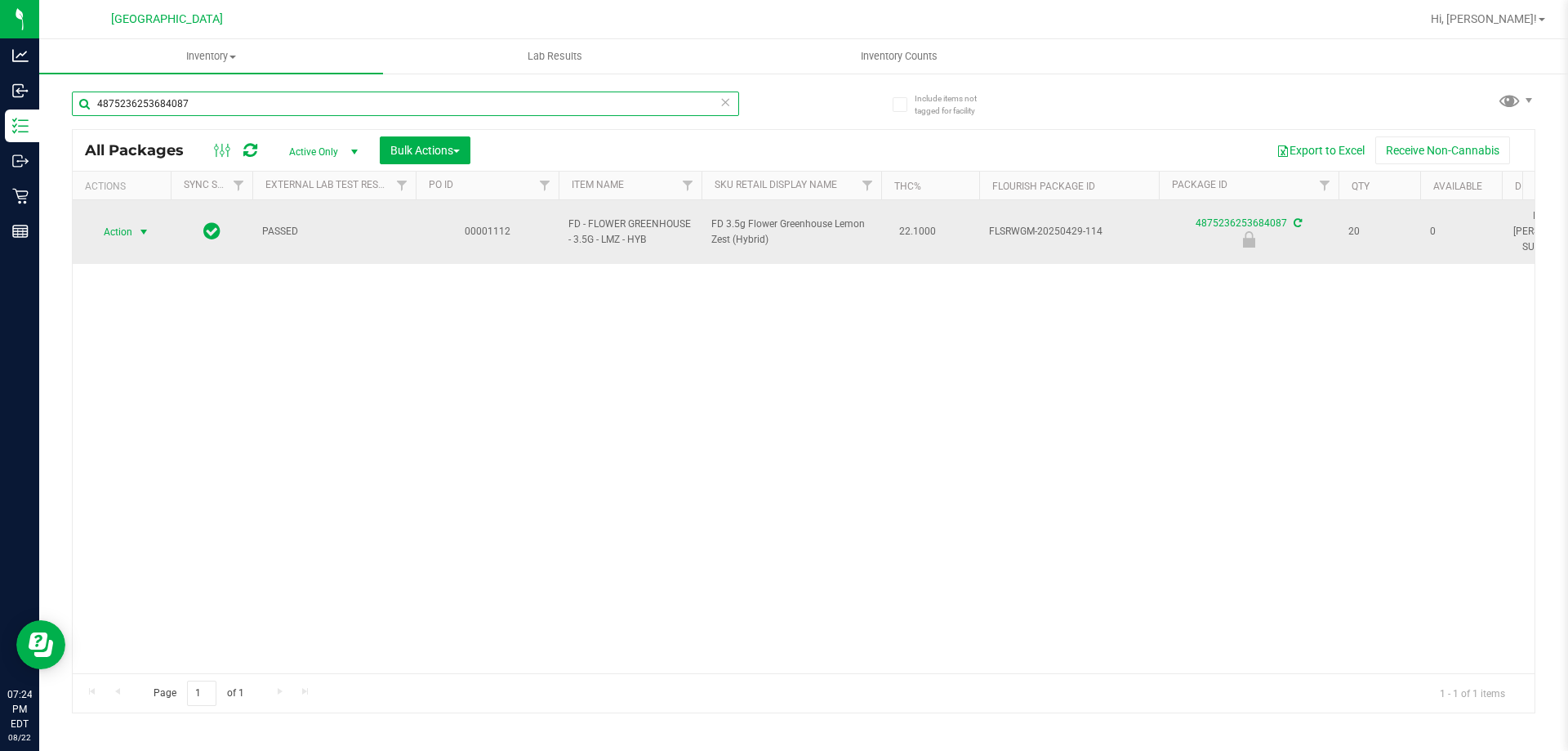
type input "4875236253684087"
click at [146, 227] on span "select" at bounding box center [144, 231] width 13 height 13
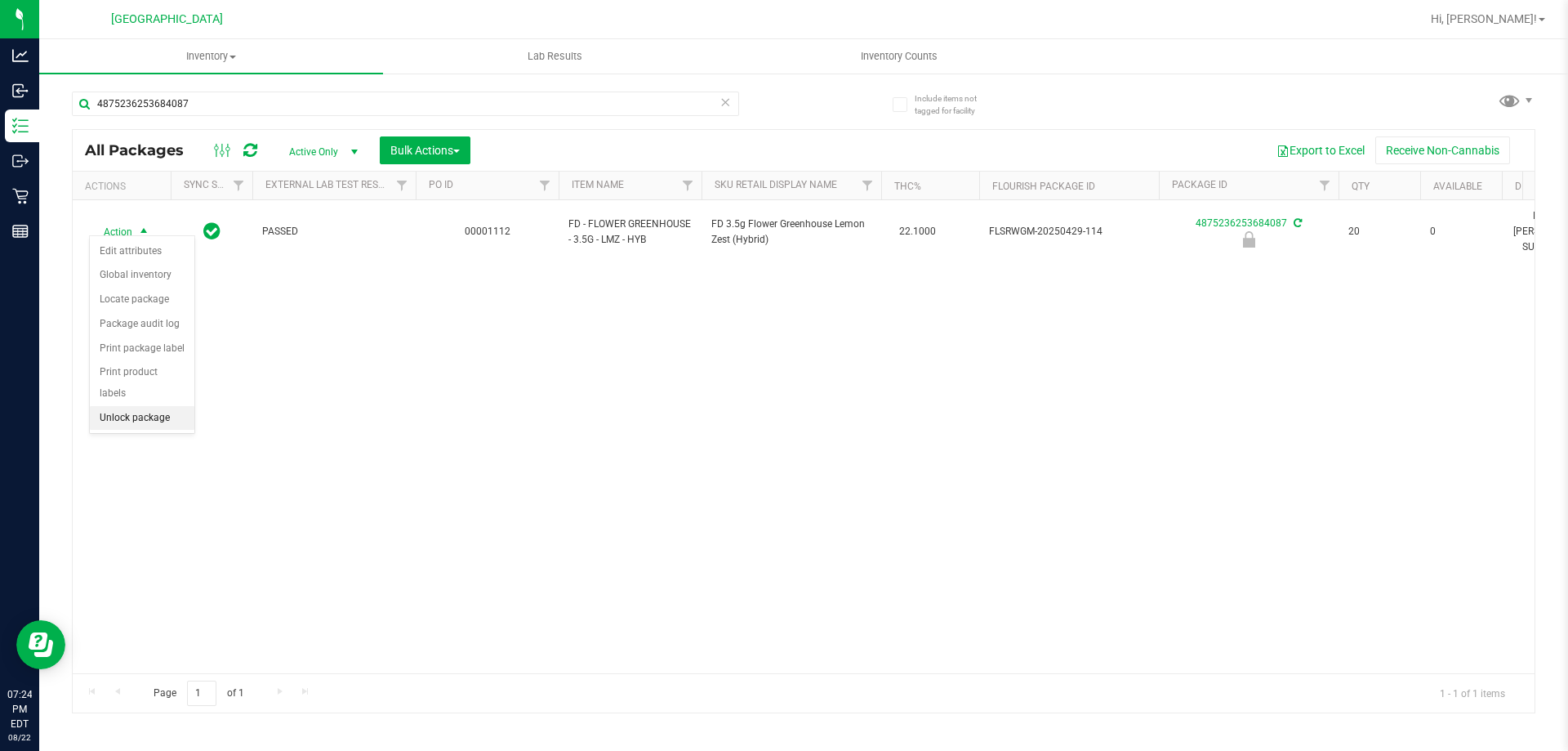
click at [133, 406] on li "Unlock package" at bounding box center [142, 418] width 104 height 25
